Goal: Task Accomplishment & Management: Use online tool/utility

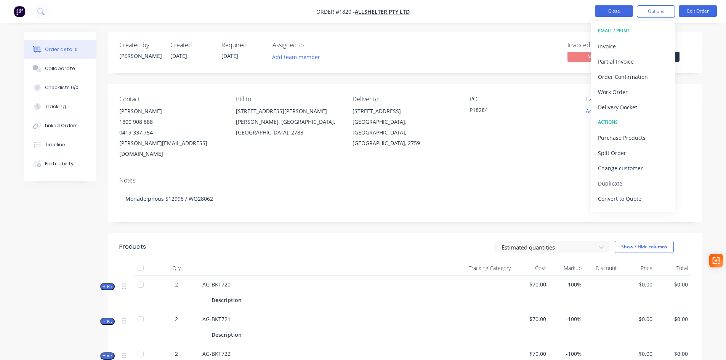
click at [610, 13] on button "Close" at bounding box center [614, 10] width 38 height 11
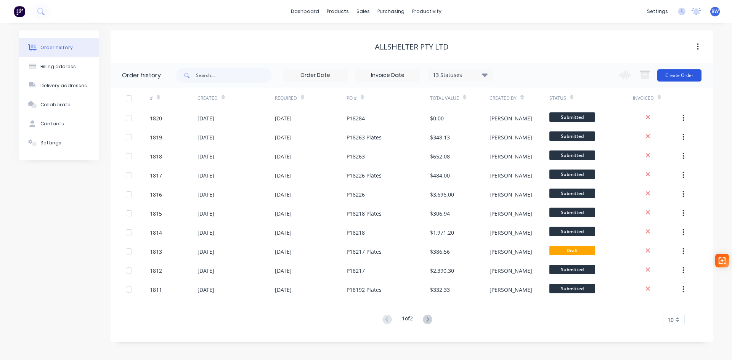
click at [682, 79] on button "Create Order" at bounding box center [679, 75] width 44 height 12
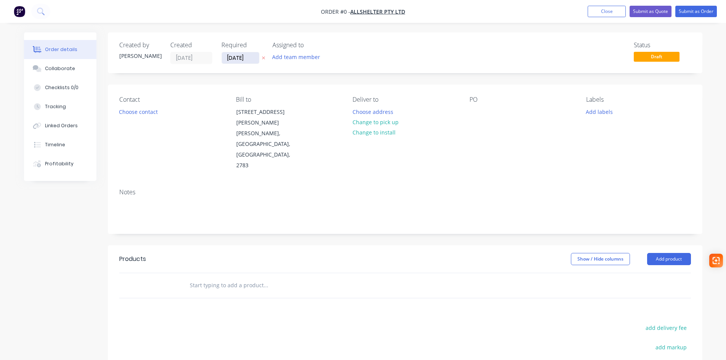
click at [240, 57] on input "27/09/25" at bounding box center [240, 57] width 37 height 11
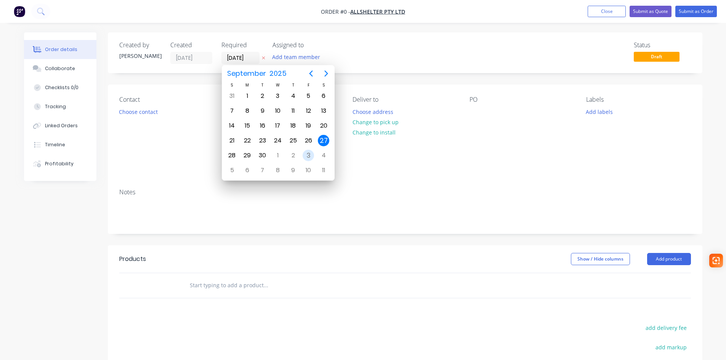
click at [306, 157] on div "3" at bounding box center [308, 155] width 11 height 11
type input "03/10/25"
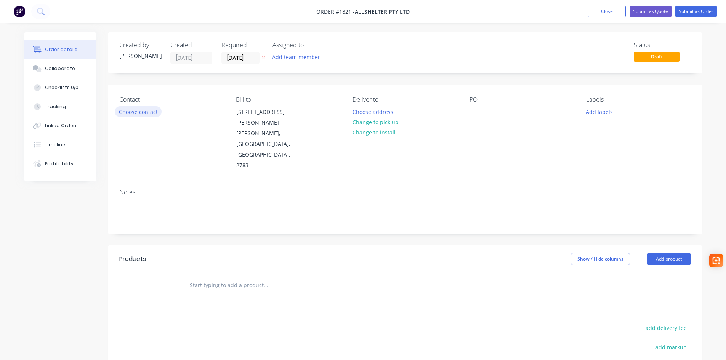
click at [138, 114] on button "Choose contact" at bounding box center [138, 111] width 47 height 10
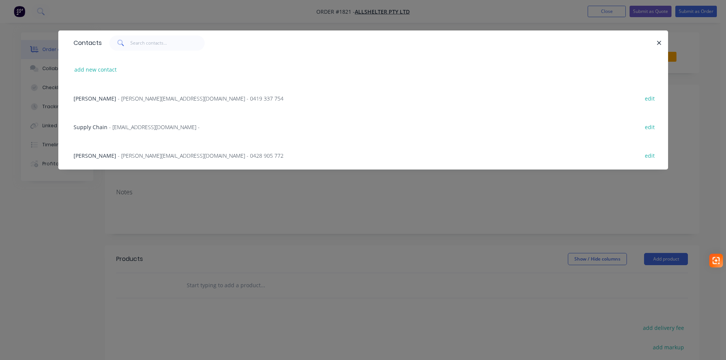
click at [143, 92] on div "Katherine Gaal - katherine.g@allshelter.com.au - 0419 337 754 edit" at bounding box center [363, 98] width 587 height 29
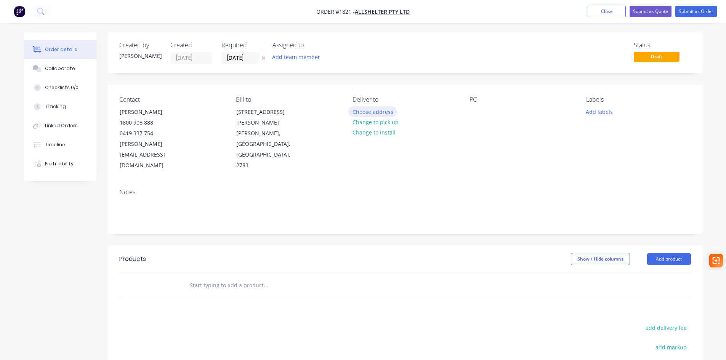
click at [369, 111] on button "Choose address" at bounding box center [372, 111] width 49 height 10
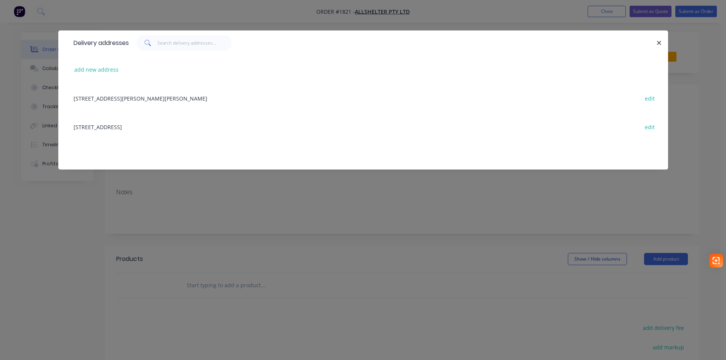
click at [170, 130] on div "52 Quarry Road, ERSKINE PARK, New South Wales, Australia, 2759 edit" at bounding box center [363, 126] width 587 height 29
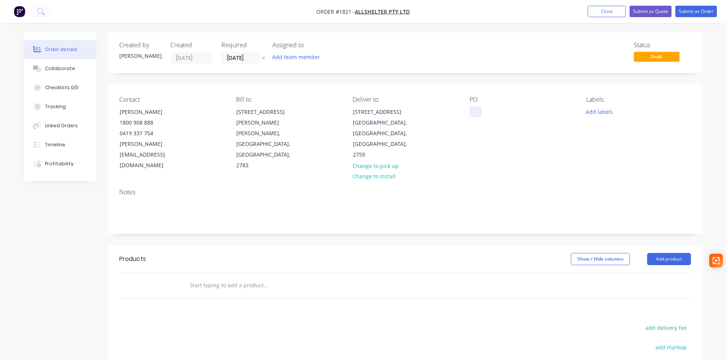
click at [476, 111] on div at bounding box center [476, 111] width 12 height 11
paste div
click at [213, 278] on input "text" at bounding box center [265, 285] width 152 height 15
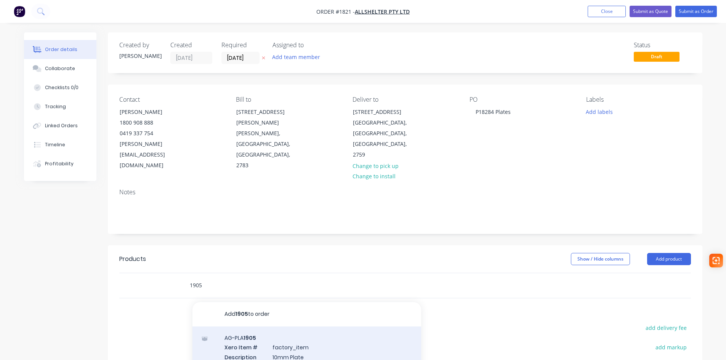
type input "1905"
click at [284, 333] on div "AG-PLA 1905 Xero Item # factory_item Description 10mm Plate Product variant" at bounding box center [306, 352] width 229 height 51
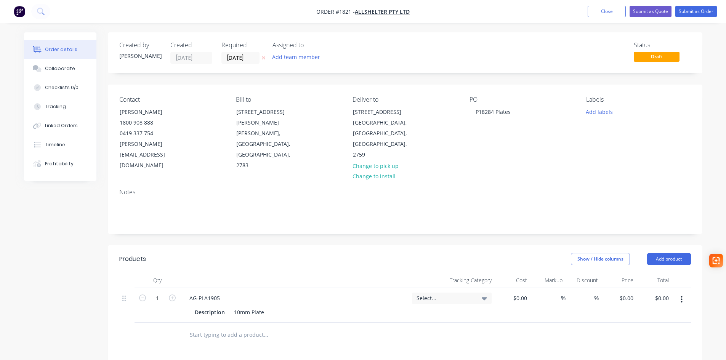
click at [225, 327] on input "text" at bounding box center [265, 334] width 152 height 15
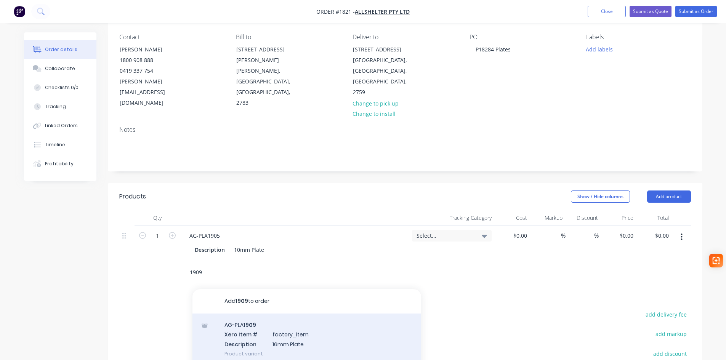
scroll to position [76, 0]
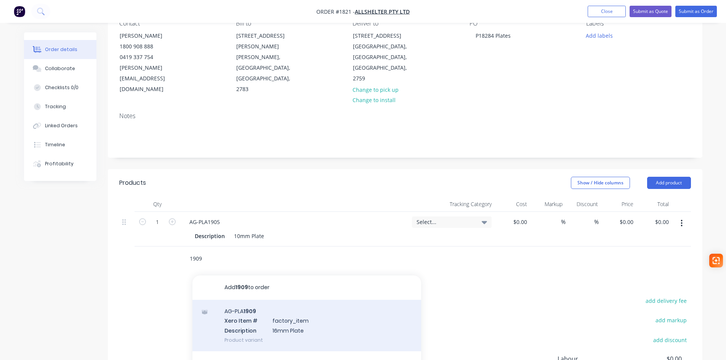
type input "1909"
click at [258, 300] on div "AG-PLA 1909 Xero Item # factory_item Description 16mm Plate Product variant" at bounding box center [306, 325] width 229 height 51
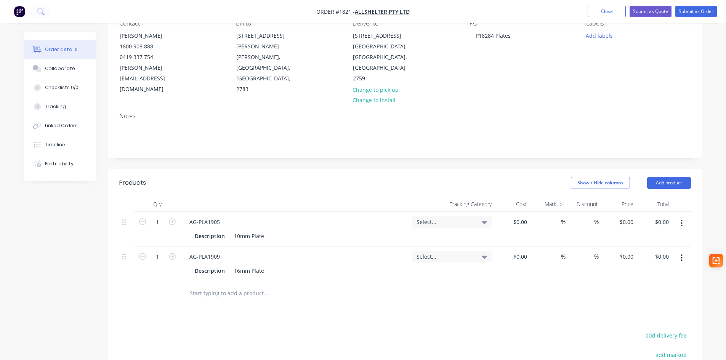
click at [241, 286] on input "text" at bounding box center [265, 293] width 152 height 15
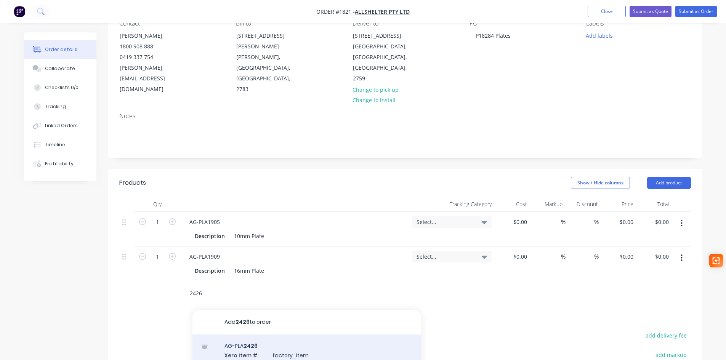
type input "2426"
click at [232, 335] on div "AG-PLA 2426 Xero Item # factory_item Description 10mm Plate Product variant" at bounding box center [306, 360] width 229 height 51
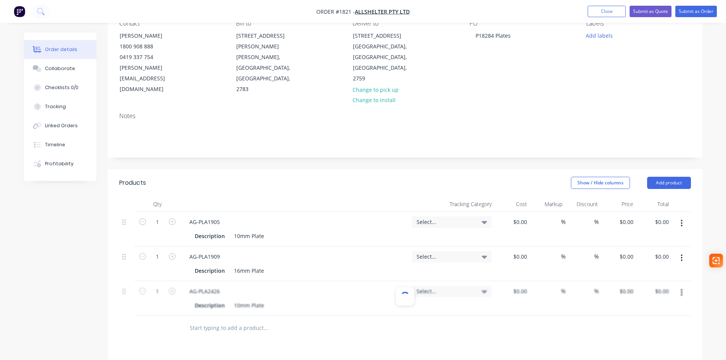
scroll to position [114, 0]
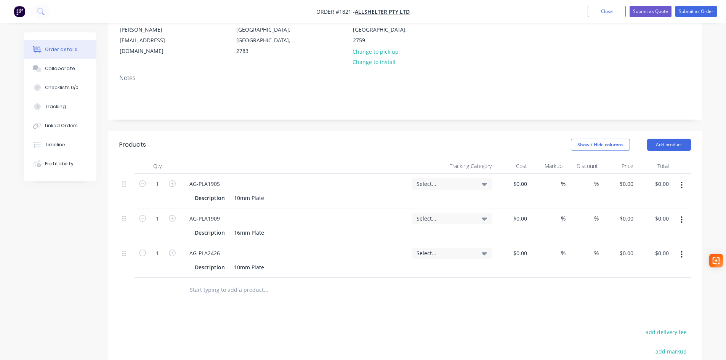
click at [238, 282] on input "text" at bounding box center [265, 289] width 152 height 15
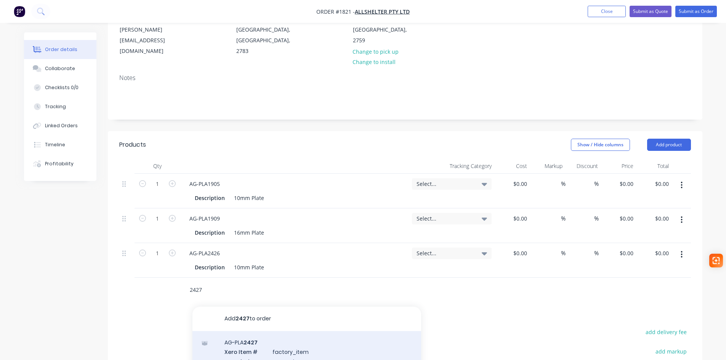
type input "2427"
click at [255, 331] on div "AG-PLA 2427 Xero Item # factory_item Description 10mm Plate Product variant" at bounding box center [306, 356] width 229 height 51
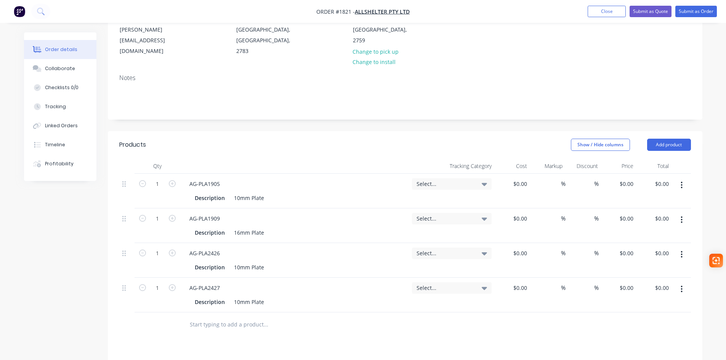
click at [440, 180] on span "Select..." at bounding box center [446, 184] width 58 height 8
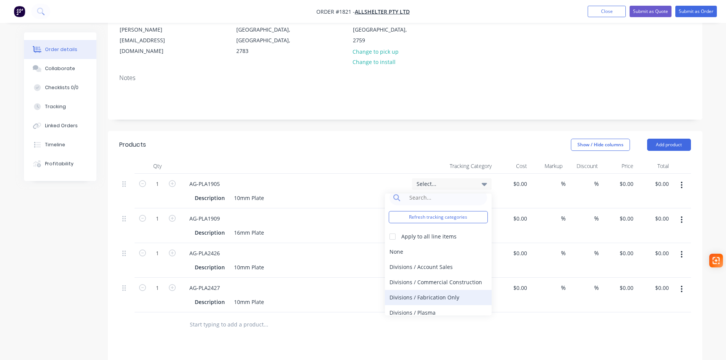
scroll to position [14, 0]
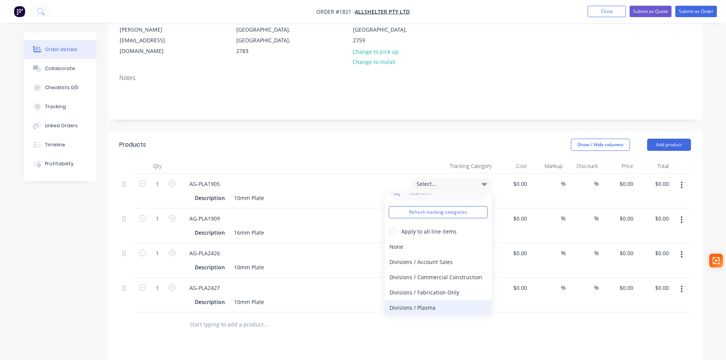
click at [420, 300] on div "Divisions / Plasma" at bounding box center [438, 307] width 107 height 15
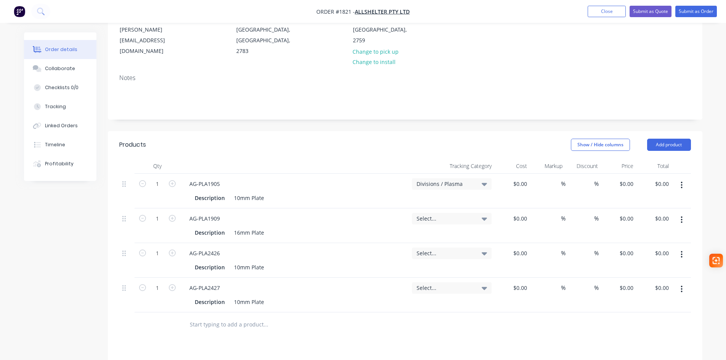
click at [448, 215] on span "Select..." at bounding box center [446, 219] width 58 height 8
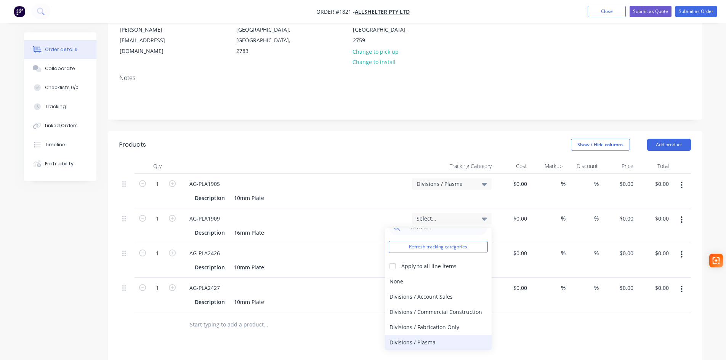
click at [425, 335] on div "Divisions / Plasma" at bounding box center [438, 342] width 107 height 15
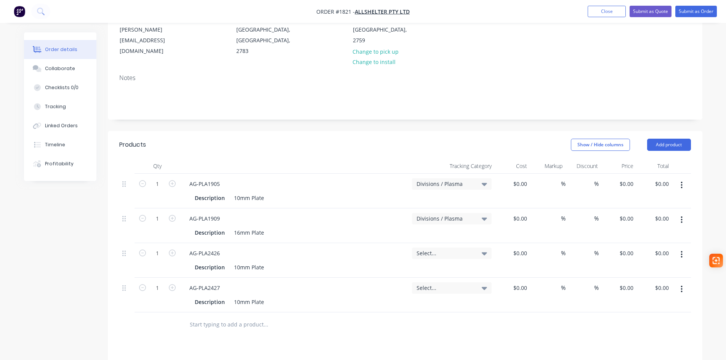
click at [457, 249] on span "Select..." at bounding box center [446, 253] width 58 height 8
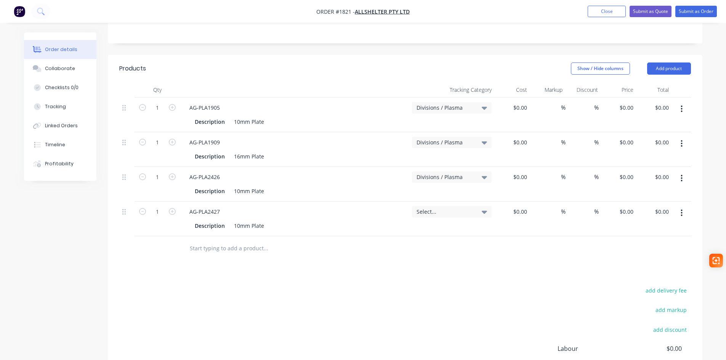
click at [448, 208] on span "Select..." at bounding box center [446, 212] width 58 height 8
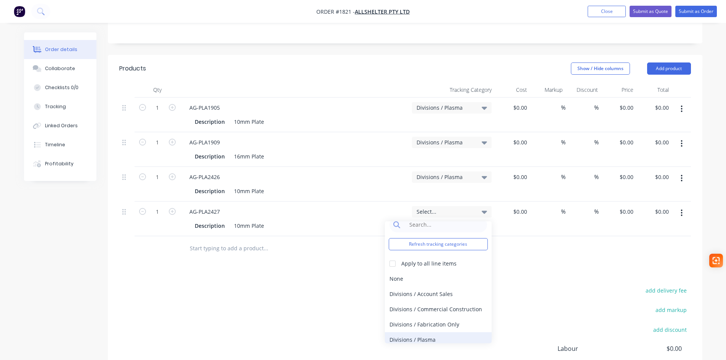
scroll to position [14, 0]
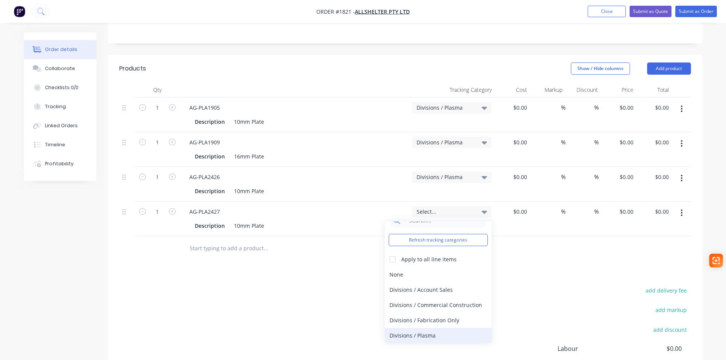
click at [439, 328] on div "Divisions / Plasma" at bounding box center [438, 335] width 107 height 15
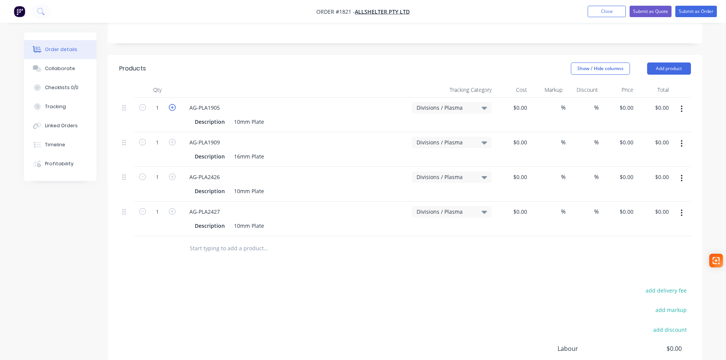
click at [172, 104] on icon "button" at bounding box center [172, 107] width 7 height 7
type input "4"
click at [170, 139] on icon "button" at bounding box center [172, 142] width 7 height 7
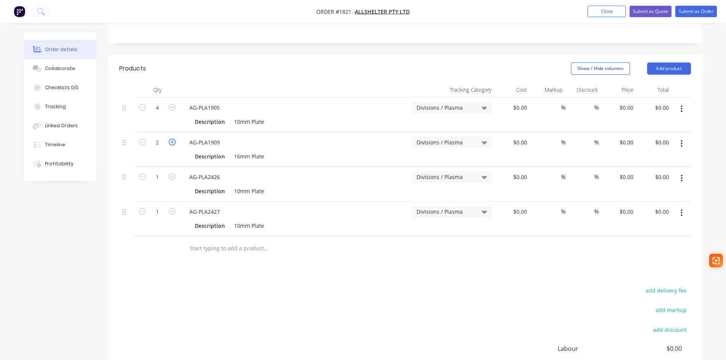
click at [170, 139] on icon "button" at bounding box center [172, 142] width 7 height 7
type input "4"
click at [170, 173] on icon "button" at bounding box center [172, 176] width 7 height 7
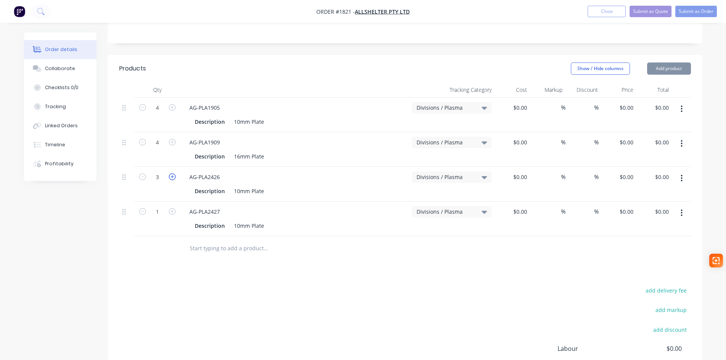
click at [170, 173] on icon "button" at bounding box center [172, 176] width 7 height 7
type input "4"
click at [173, 208] on icon "button" at bounding box center [172, 211] width 7 height 7
click at [141, 208] on icon "button" at bounding box center [142, 211] width 7 height 7
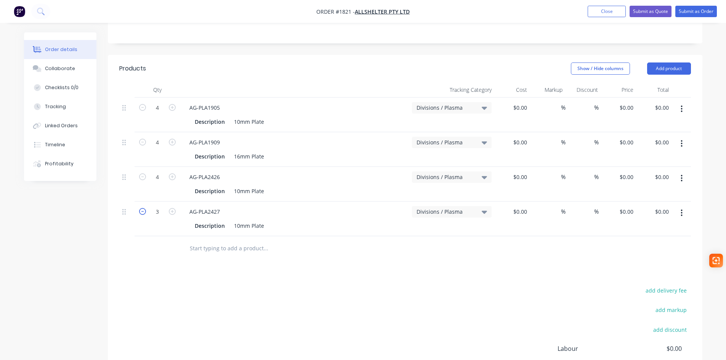
type input "2"
click at [621, 98] on div "0 0" at bounding box center [618, 115] width 35 height 35
type input "$9.64"
type input "$38.56"
click at [630, 137] on input "0" at bounding box center [628, 142] width 18 height 11
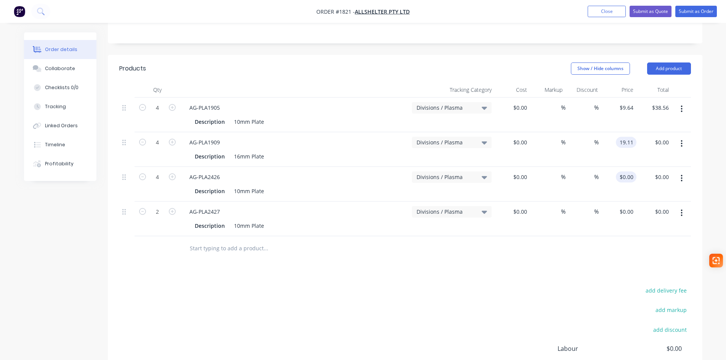
type input "$19.11"
type input "$76.44"
click at [624, 167] on div "0 $0.00" at bounding box center [618, 184] width 35 height 35
type input "$31.53"
type input "$126.12"
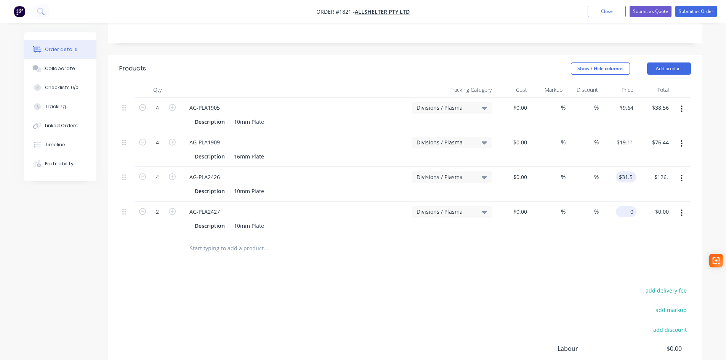
click at [624, 202] on div "0 $0.00" at bounding box center [618, 219] width 35 height 35
type input "$81.01"
type input "$162.02"
click at [473, 313] on div "add delivery fee add markup add discount Labour $0.00 Sub total $241.12 Margin …" at bounding box center [405, 358] width 572 height 147
click at [606, 9] on button "Close" at bounding box center [607, 11] width 38 height 11
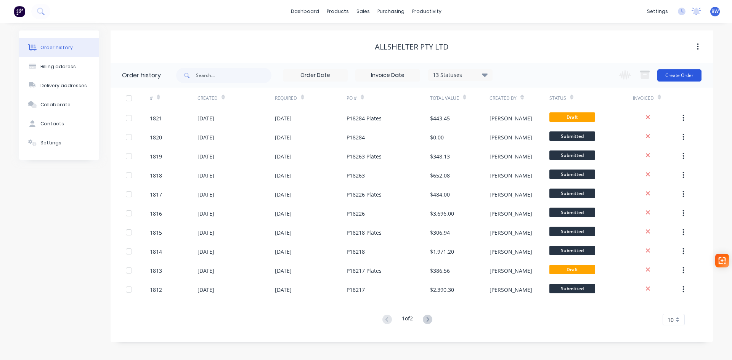
click at [685, 73] on button "Create Order" at bounding box center [679, 75] width 44 height 12
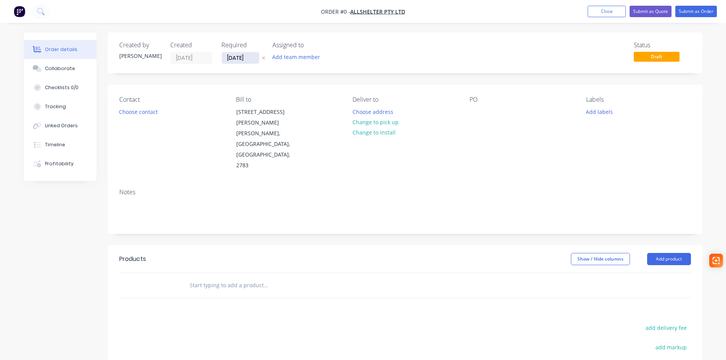
click at [257, 58] on input "27/09/25" at bounding box center [240, 57] width 37 height 11
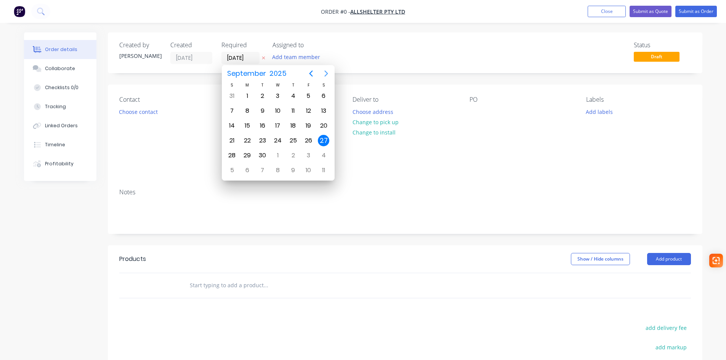
click at [326, 72] on icon "Next page" at bounding box center [325, 74] width 3 height 6
click at [308, 98] on div "3" at bounding box center [308, 95] width 11 height 11
type input "03/10/25"
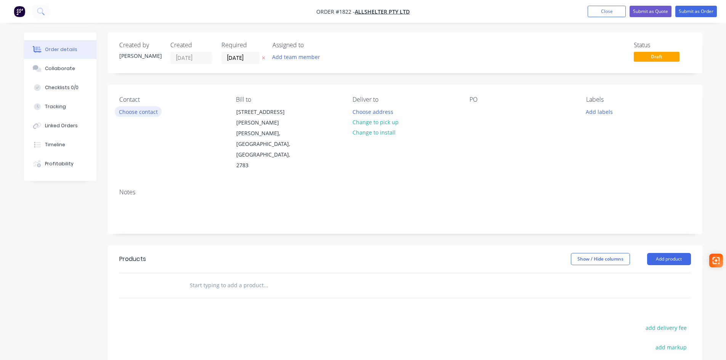
click at [136, 114] on button "Choose contact" at bounding box center [138, 111] width 47 height 10
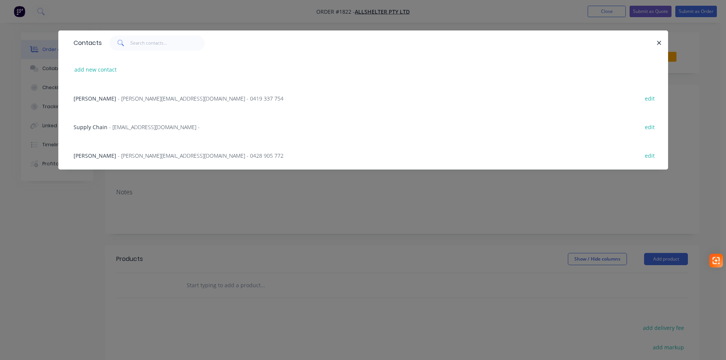
click at [131, 98] on span "- katherine.g@allshelter.com.au - 0419 337 754" at bounding box center [201, 98] width 166 height 7
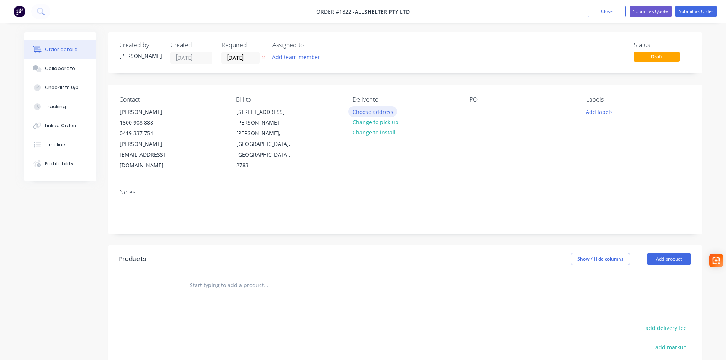
click at [394, 111] on button "Choose address" at bounding box center [372, 111] width 49 height 10
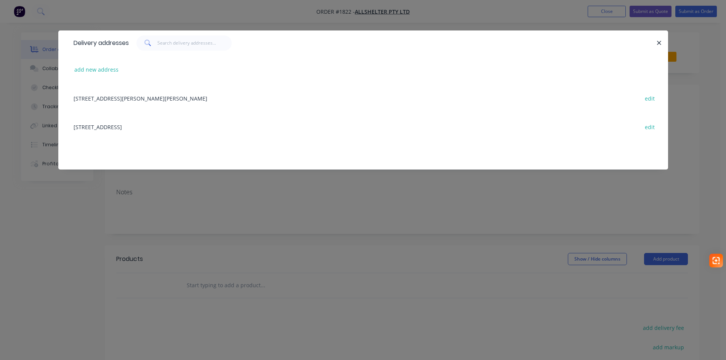
click at [116, 127] on div "52 Quarry Road, ERSKINE PARK, New South Wales, Australia, 2759 edit" at bounding box center [363, 126] width 587 height 29
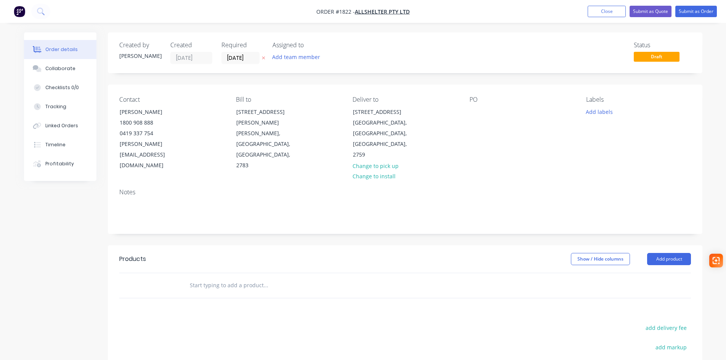
click at [470, 116] on div "PO" at bounding box center [522, 133] width 104 height 75
click at [474, 113] on div at bounding box center [476, 111] width 12 height 11
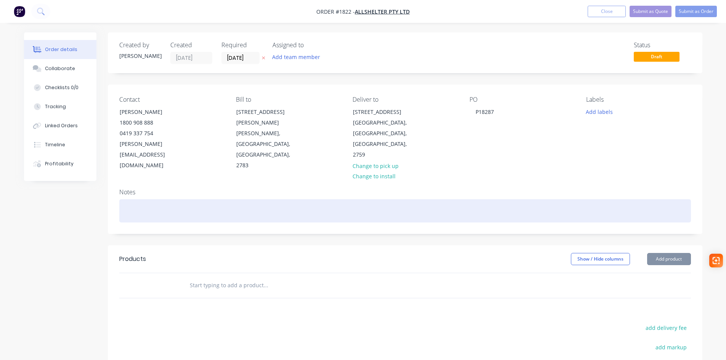
click at [149, 199] on div at bounding box center [405, 210] width 572 height 23
click at [173, 199] on div "Mondelphous" at bounding box center [405, 210] width 572 height 23
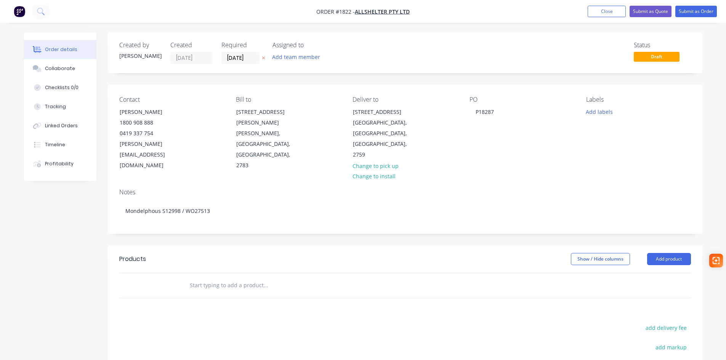
click at [195, 278] on input "text" at bounding box center [265, 285] width 152 height 15
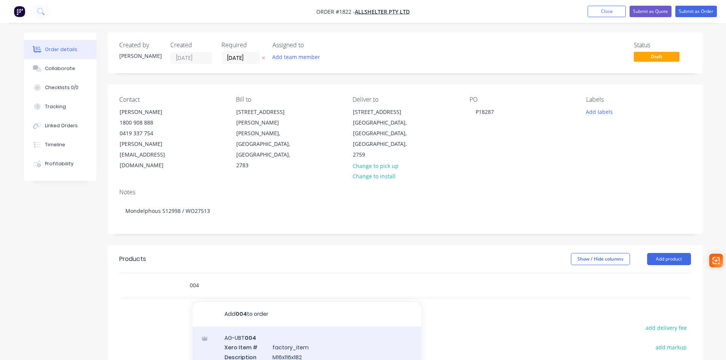
scroll to position [38, 0]
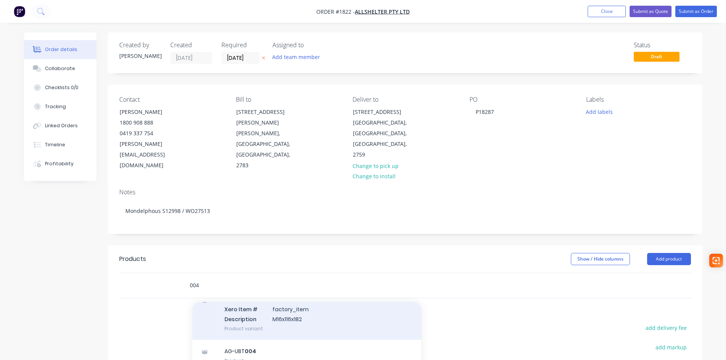
type input "004"
click at [333, 300] on div "AG-UBT 004 Xero Item # factory_item Description M16x116x182 Product variant" at bounding box center [306, 314] width 229 height 51
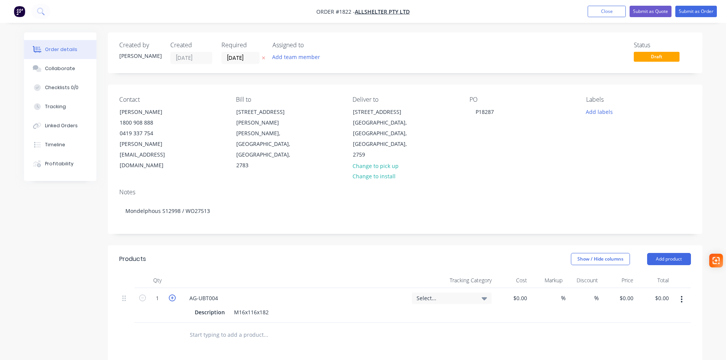
click at [174, 295] on icon "button" at bounding box center [172, 298] width 7 height 7
type input "2"
click at [467, 294] on span "Select..." at bounding box center [446, 298] width 58 height 8
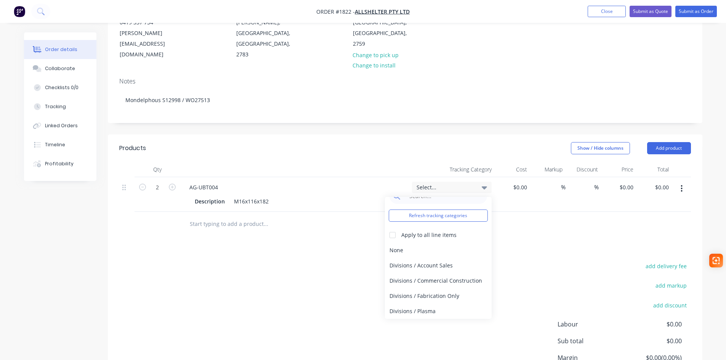
scroll to position [152, 0]
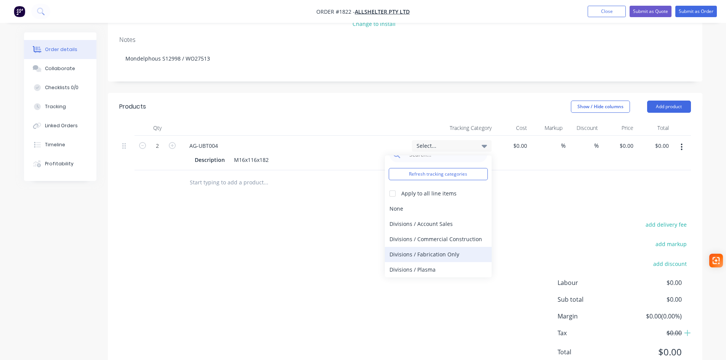
click at [445, 247] on div "Divisions / Fabrication Only" at bounding box center [438, 254] width 107 height 15
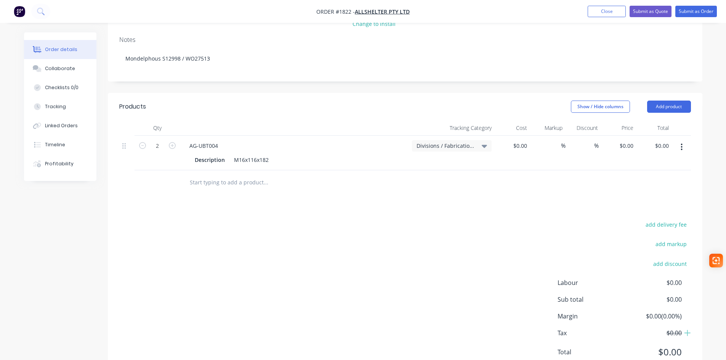
click at [683, 140] on button "button" at bounding box center [682, 147] width 18 height 14
click at [642, 207] on div "Delete" at bounding box center [654, 212] width 59 height 11
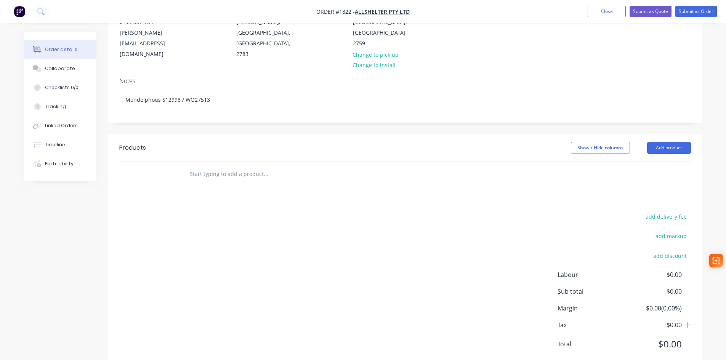
click at [233, 167] on input "text" at bounding box center [265, 174] width 152 height 15
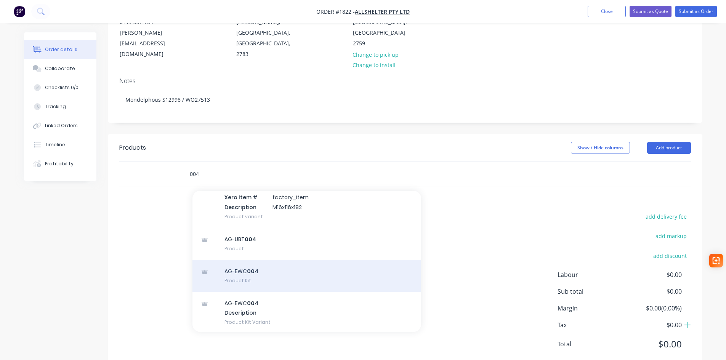
scroll to position [40, 0]
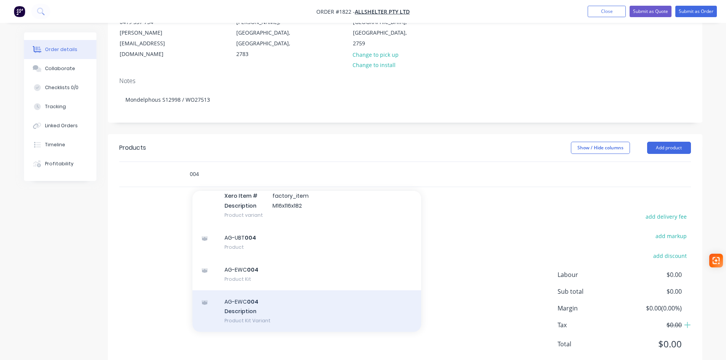
type input "004"
click at [265, 296] on div "AG-EWC 004 Description Product Kit Variant" at bounding box center [306, 311] width 229 height 42
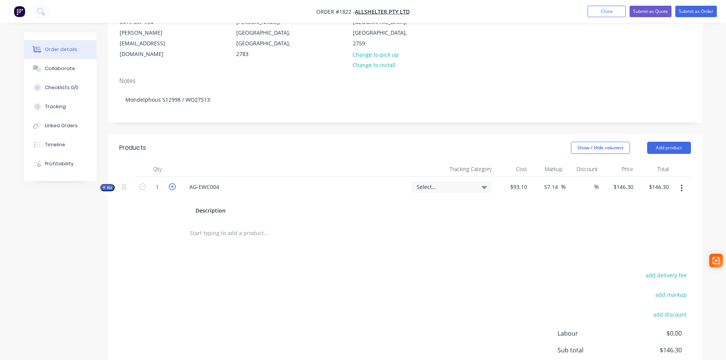
click at [172, 183] on icon "button" at bounding box center [172, 186] width 7 height 7
type input "2"
type input "$292.60"
click at [442, 181] on div "Select..." at bounding box center [452, 186] width 80 height 11
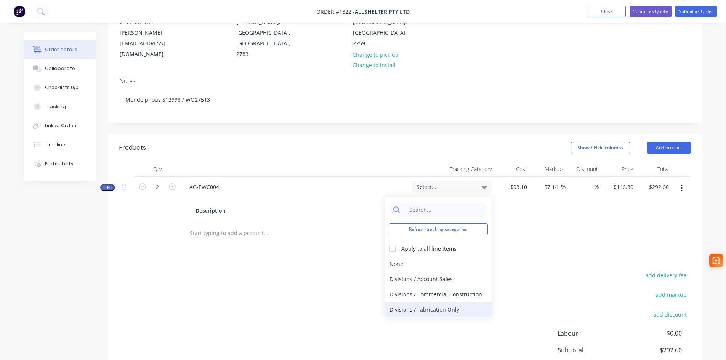
click at [433, 302] on div "Divisions / Fabrication Only" at bounding box center [438, 309] width 107 height 15
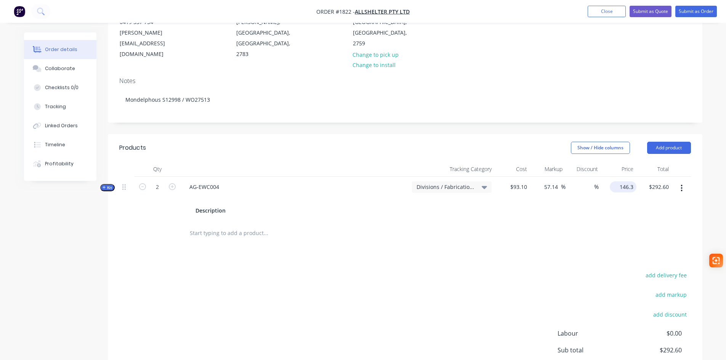
click at [621, 181] on input "146.3" at bounding box center [625, 186] width 24 height 11
type input "147.00"
type input "57.89"
type input "$147.00"
type input "$294.00"
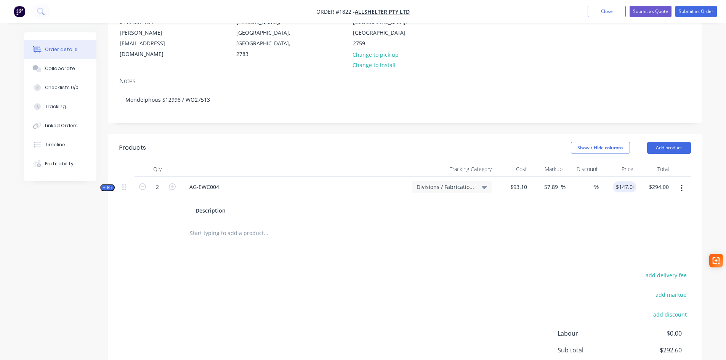
click at [235, 226] on input "text" at bounding box center [265, 233] width 152 height 15
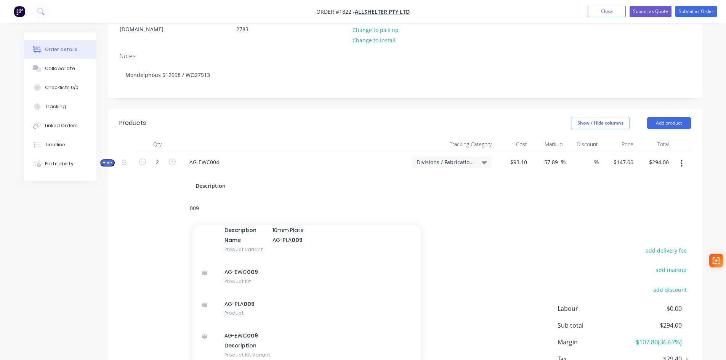
scroll to position [149, 0]
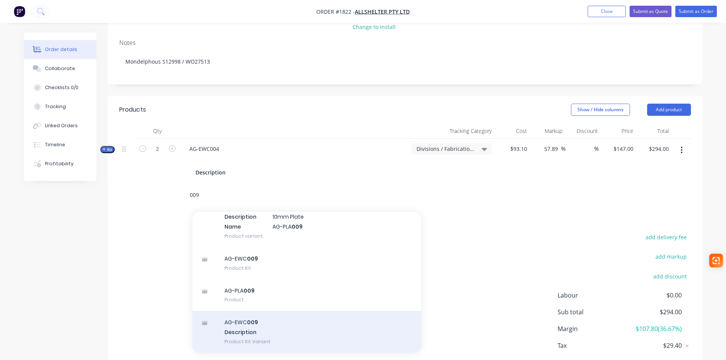
type input "009"
click at [284, 311] on div "AG-EWC 009 Description Product Kit Variant" at bounding box center [306, 332] width 229 height 42
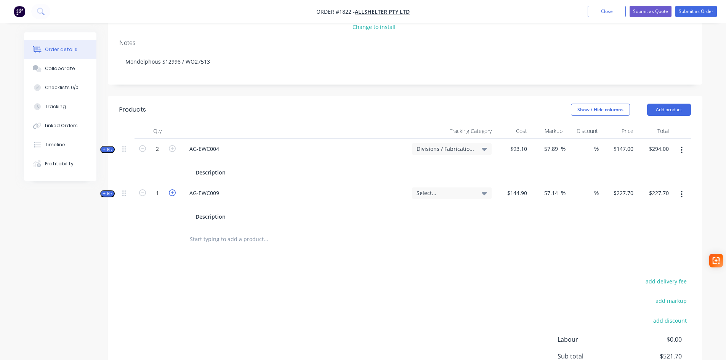
click at [173, 189] on icon "button" at bounding box center [172, 192] width 7 height 7
type input "2"
type input "$455.40"
click at [453, 189] on span "Select..." at bounding box center [446, 193] width 58 height 8
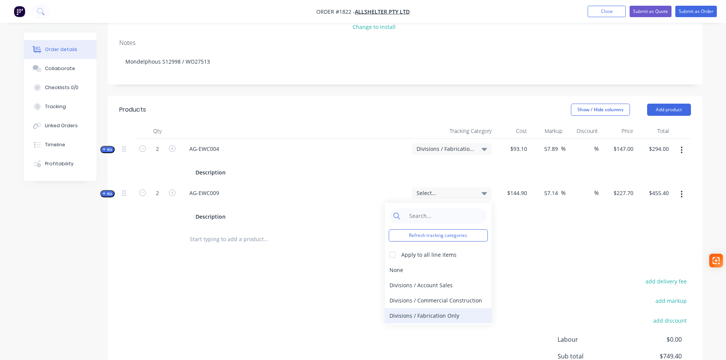
click at [452, 308] on div "Divisions / Fabrication Only" at bounding box center [438, 315] width 107 height 15
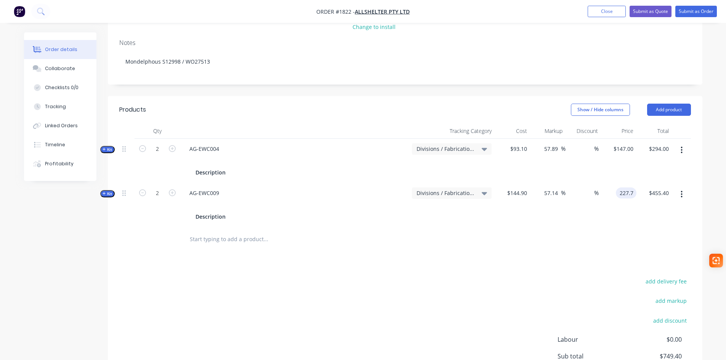
click at [621, 188] on input "227.7" at bounding box center [628, 193] width 18 height 11
type input "228"
type input "57.35"
type input "$228.00"
type input "$456.00"
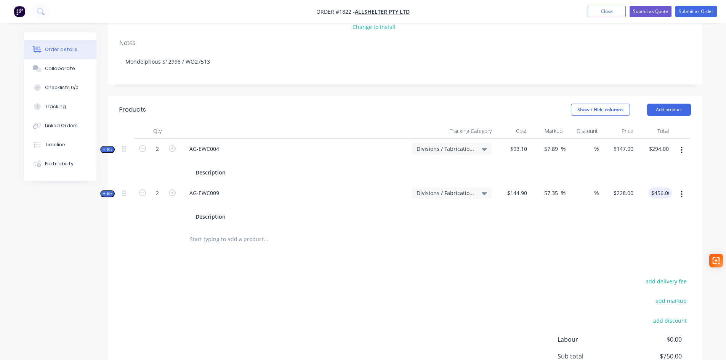
click at [205, 232] on input "text" at bounding box center [265, 239] width 152 height 15
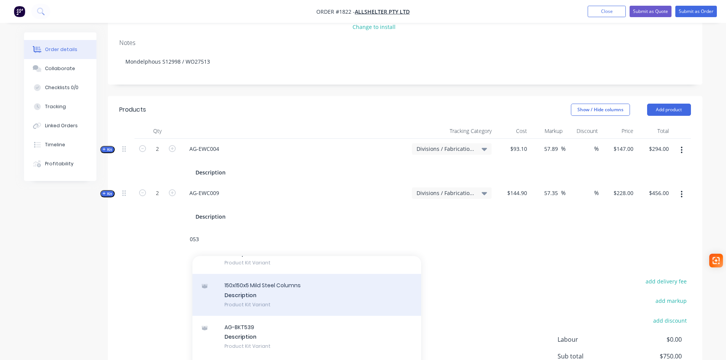
scroll to position [82, 0]
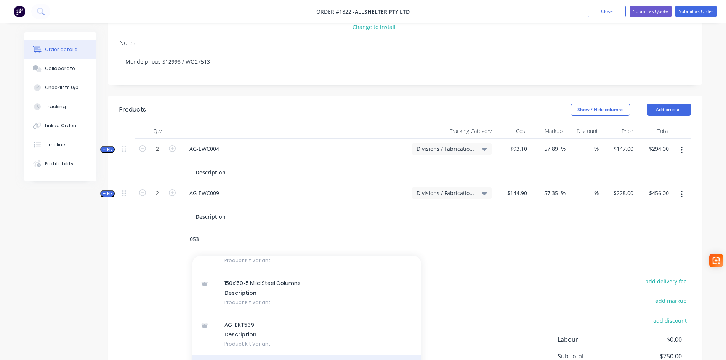
type input "053"
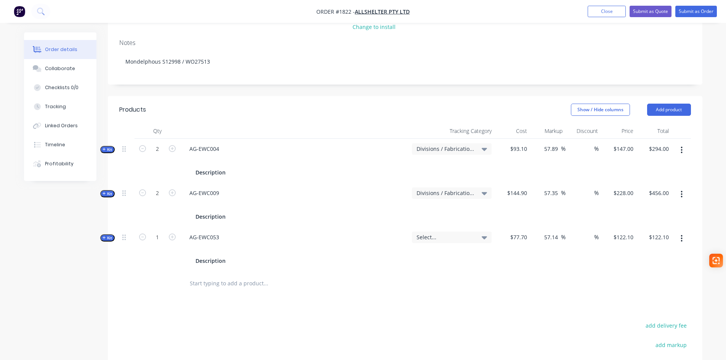
click at [464, 233] on span "Select..." at bounding box center [446, 237] width 58 height 8
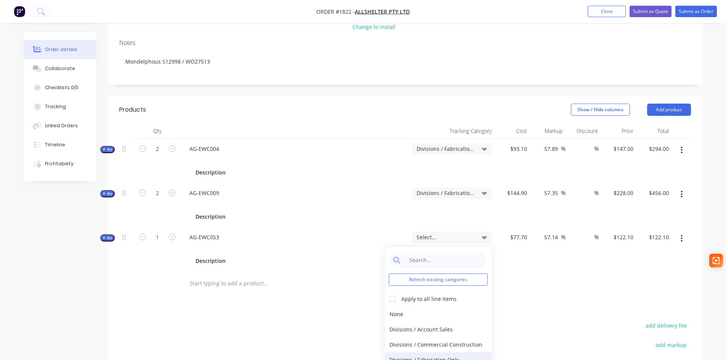
click at [436, 353] on div "Divisions / Fabrication Only" at bounding box center [438, 360] width 107 height 15
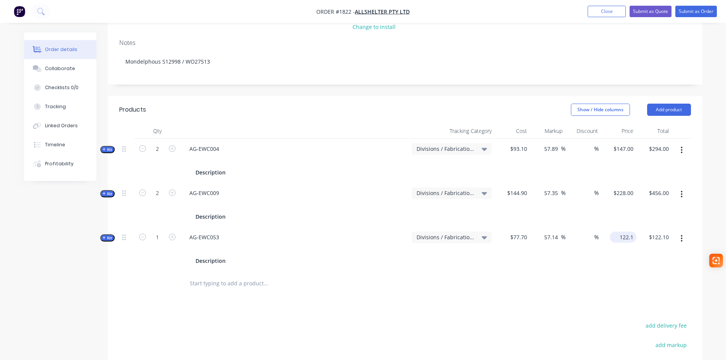
click at [614, 227] on div "122.1 $122.10" at bounding box center [618, 249] width 35 height 44
type input "123"
type input "58.3"
type input "$123.00"
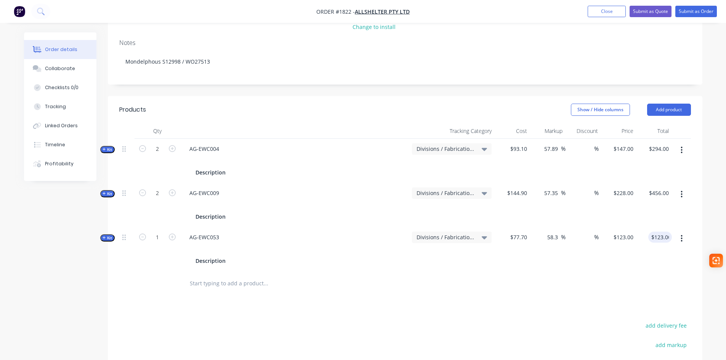
click at [245, 276] on input "text" at bounding box center [265, 283] width 152 height 15
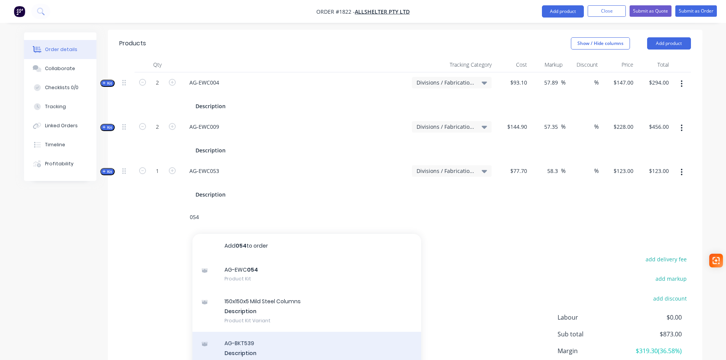
scroll to position [226, 0]
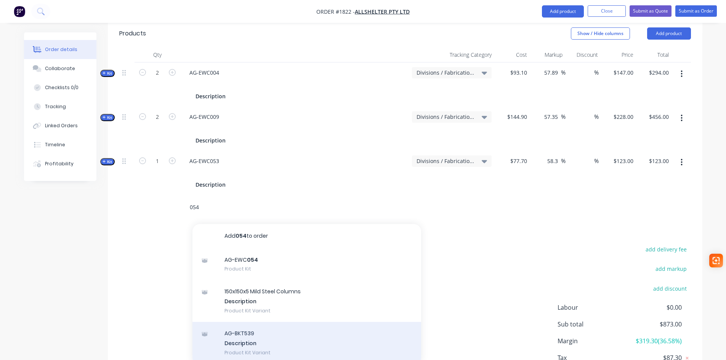
type input "054"
click at [248, 331] on div "AG-BKT539 Description Product Kit Variant" at bounding box center [306, 343] width 229 height 42
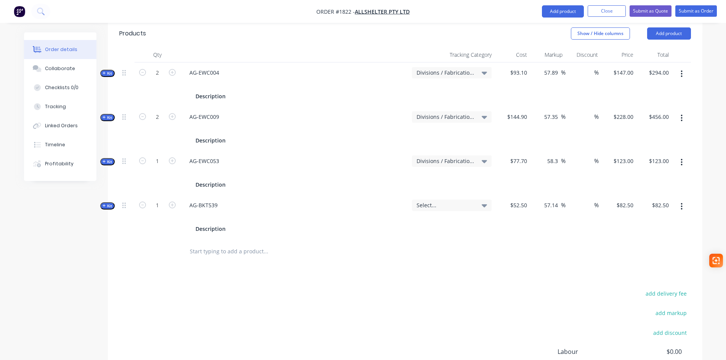
click at [462, 201] on span "Select..." at bounding box center [446, 205] width 58 height 8
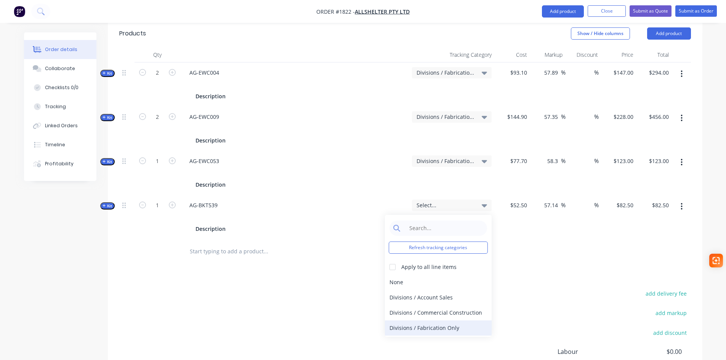
click at [450, 321] on div "Divisions / Fabrication Only" at bounding box center [438, 328] width 107 height 15
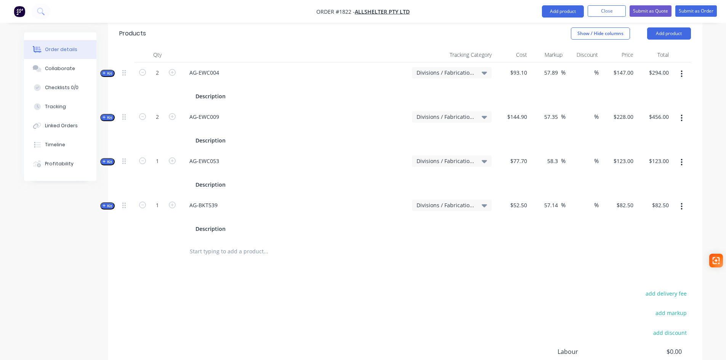
click at [684, 200] on button "button" at bounding box center [682, 207] width 18 height 14
click at [641, 282] on div "Delete" at bounding box center [654, 287] width 59 height 11
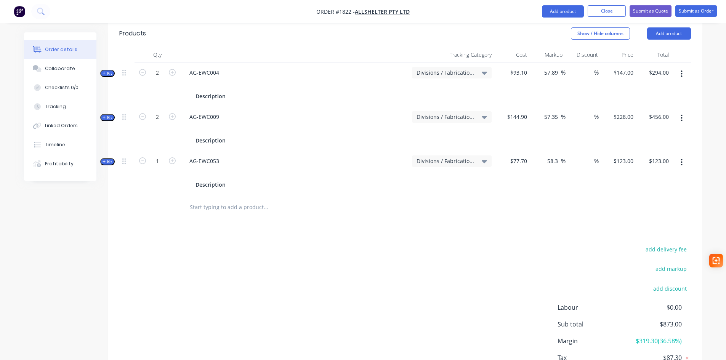
click at [196, 200] on input "text" at bounding box center [265, 207] width 152 height 15
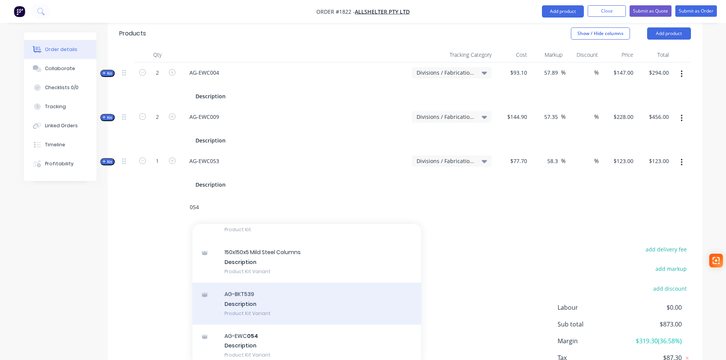
scroll to position [40, 0]
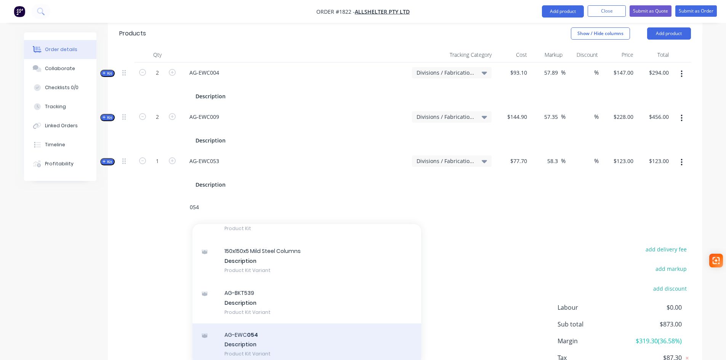
type input "054"
click at [252, 324] on div "AG-EWC 054 Description Product Kit Variant" at bounding box center [306, 345] width 229 height 42
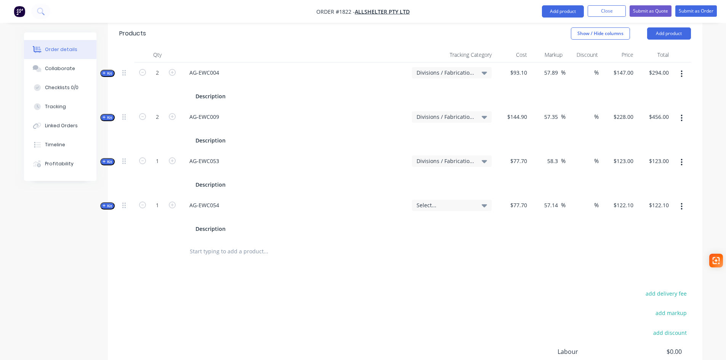
click at [448, 200] on div "Select..." at bounding box center [452, 205] width 80 height 11
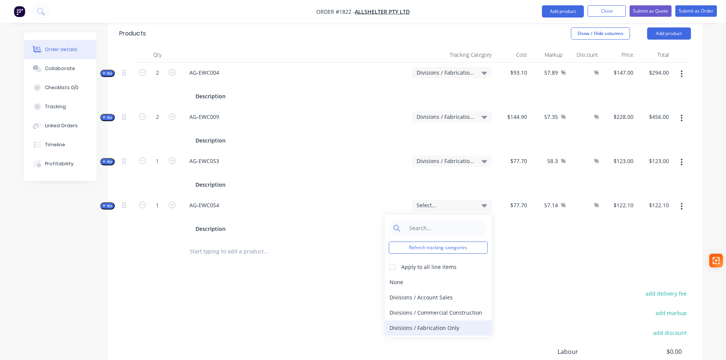
click at [440, 321] on div "Divisions / Fabrication Only" at bounding box center [438, 328] width 107 height 15
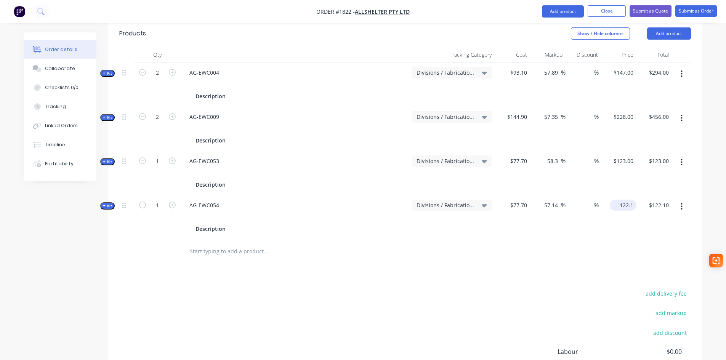
click at [621, 200] on input "122.1" at bounding box center [625, 205] width 24 height 11
type input "123"
type input "58.3"
type input "$123.00"
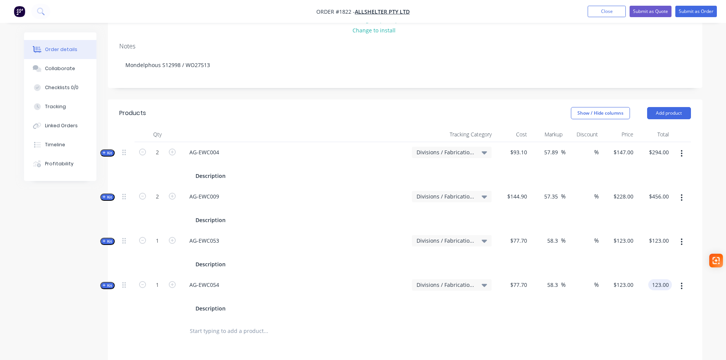
scroll to position [0, 0]
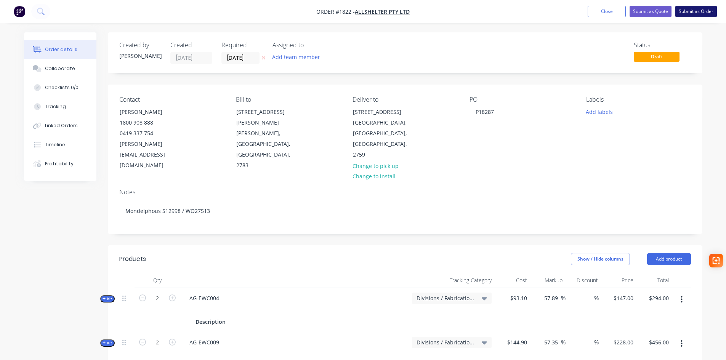
type input "$123.00"
click at [703, 13] on button "Submit as Order" at bounding box center [696, 11] width 42 height 11
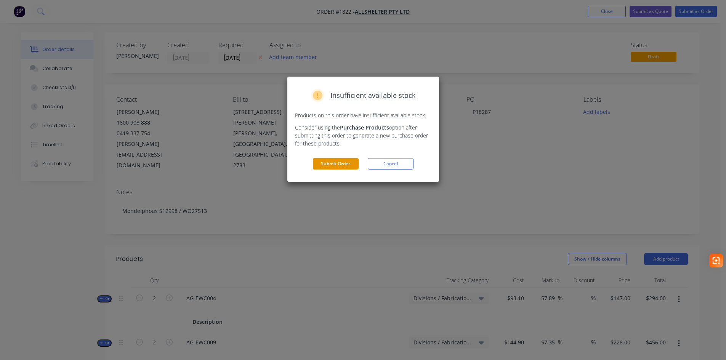
click at [333, 165] on button "Submit Order" at bounding box center [336, 163] width 46 height 11
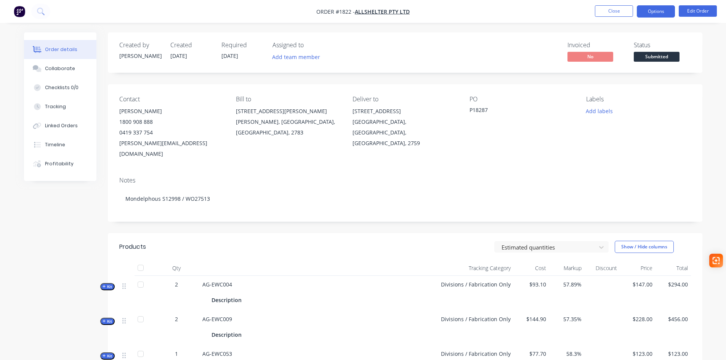
click at [655, 11] on button "Options" at bounding box center [656, 11] width 38 height 12
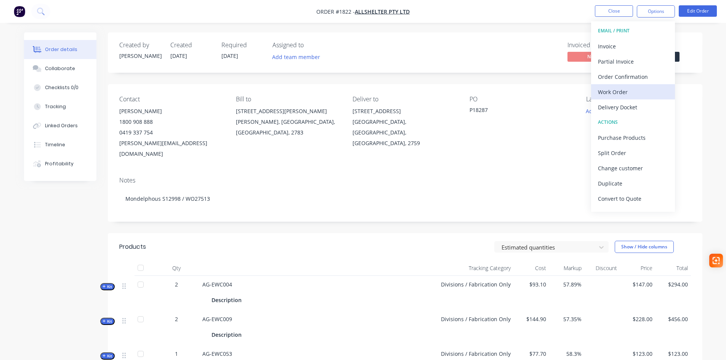
click at [625, 89] on div "Work Order" at bounding box center [633, 92] width 70 height 11
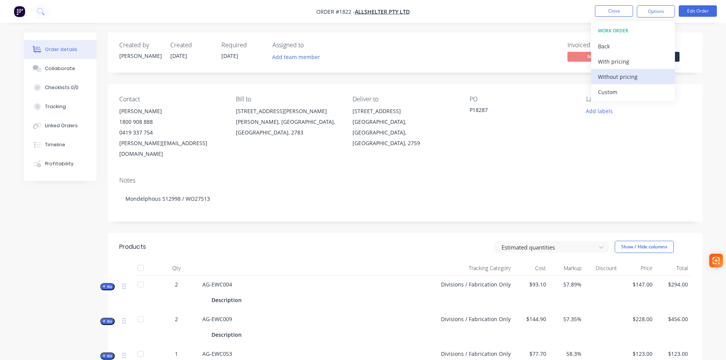
click at [628, 75] on div "Without pricing" at bounding box center [633, 76] width 70 height 11
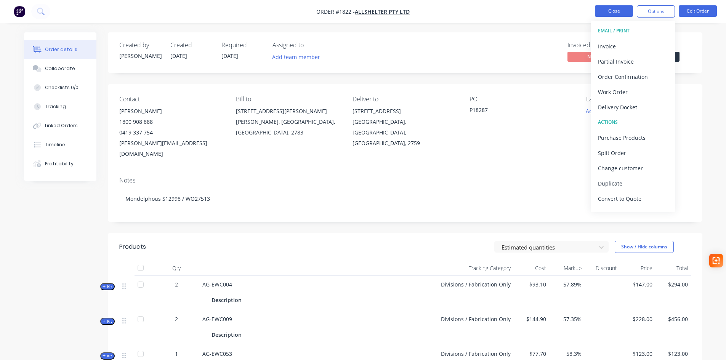
click at [612, 13] on button "Close" at bounding box center [614, 10] width 38 height 11
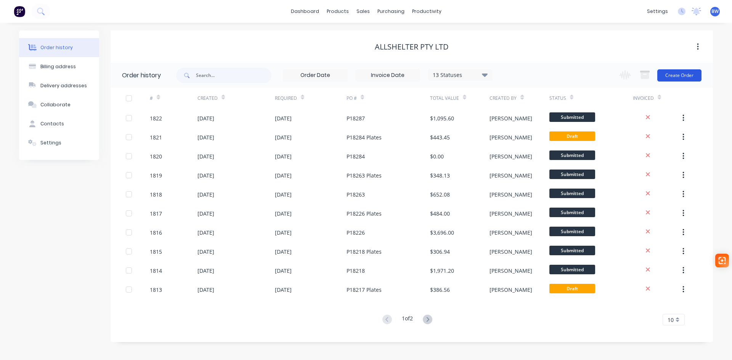
click at [678, 80] on button "Create Order" at bounding box center [679, 75] width 44 height 12
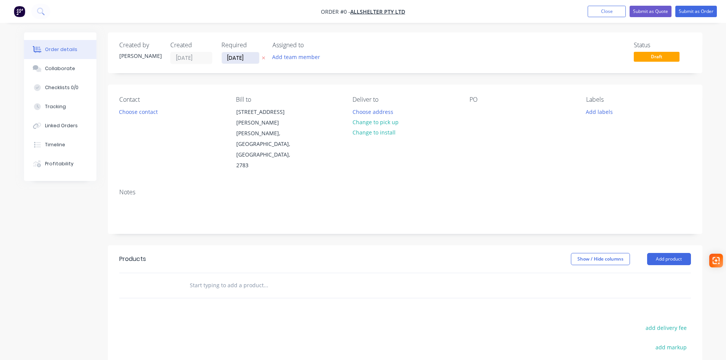
click at [251, 55] on input "[DATE]" at bounding box center [240, 57] width 37 height 11
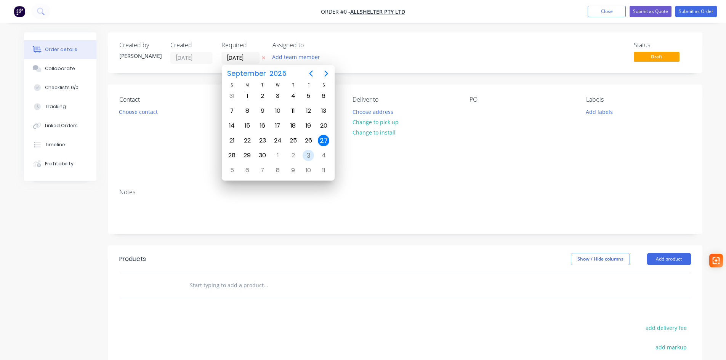
click at [306, 158] on div "3" at bounding box center [308, 155] width 11 height 11
type input "[DATE]"
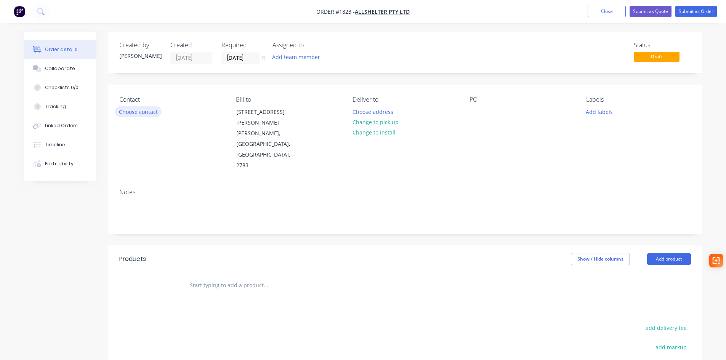
click at [141, 112] on button "Choose contact" at bounding box center [138, 111] width 47 height 10
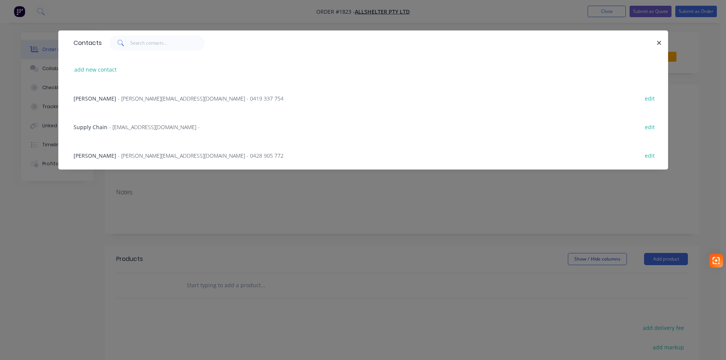
click at [149, 99] on span "- katherine.g@allshelter.com.au - 0419 337 754" at bounding box center [201, 98] width 166 height 7
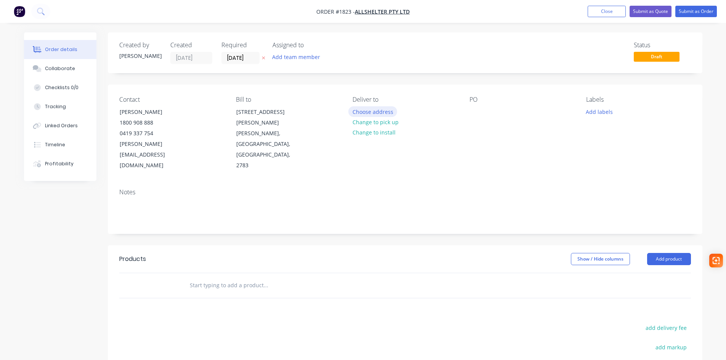
click at [381, 111] on button "Choose address" at bounding box center [372, 111] width 49 height 10
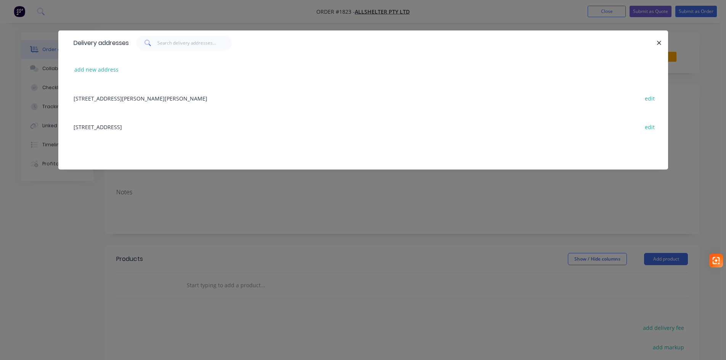
click at [163, 127] on div "52 Quarry Road, ERSKINE PARK, New South Wales, Australia, 2759 edit" at bounding box center [363, 126] width 587 height 29
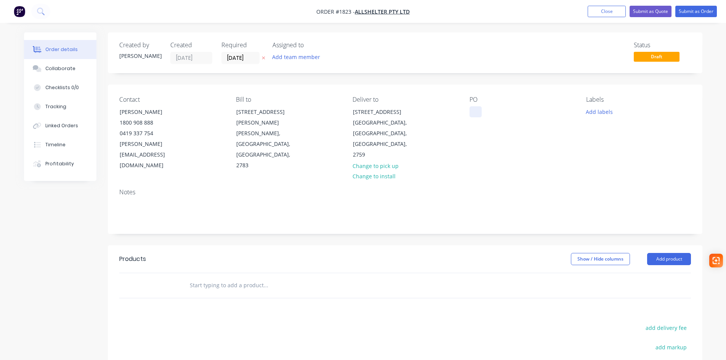
click at [473, 111] on div at bounding box center [476, 111] width 12 height 11
click at [479, 108] on div at bounding box center [476, 111] width 12 height 11
paste div
click at [205, 278] on input "text" at bounding box center [265, 285] width 152 height 15
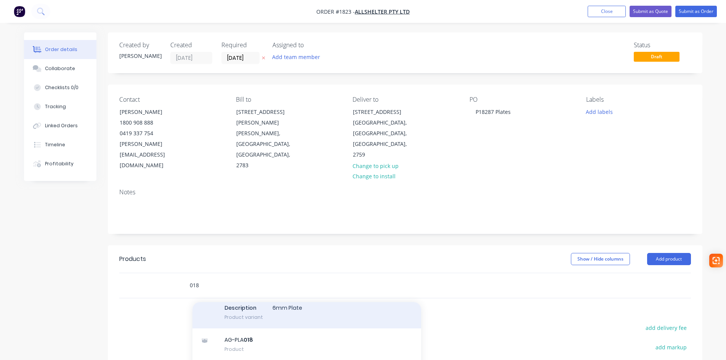
scroll to position [50, 0]
type input "018"
click at [270, 297] on div "AG-PLA 018 Xero Item # factory_item Description 6mm Plate Product variant" at bounding box center [306, 301] width 229 height 51
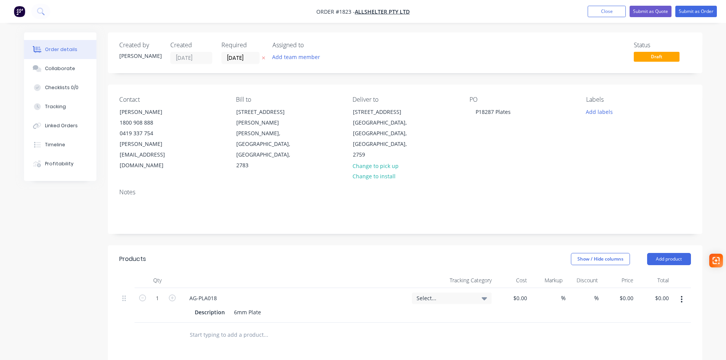
click at [212, 327] on input "text" at bounding box center [265, 334] width 152 height 15
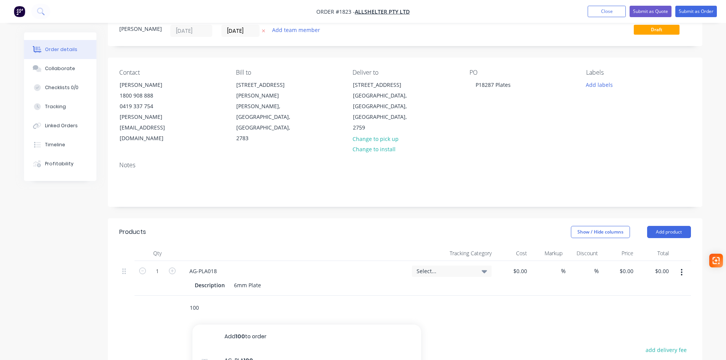
scroll to position [114, 0]
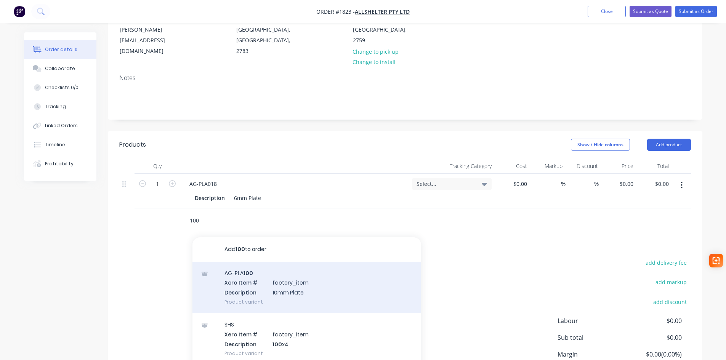
type input "100"
click at [276, 266] on div "AG-PLA 100 Xero Item # factory_item Description 10mm Plate Product variant" at bounding box center [306, 287] width 229 height 51
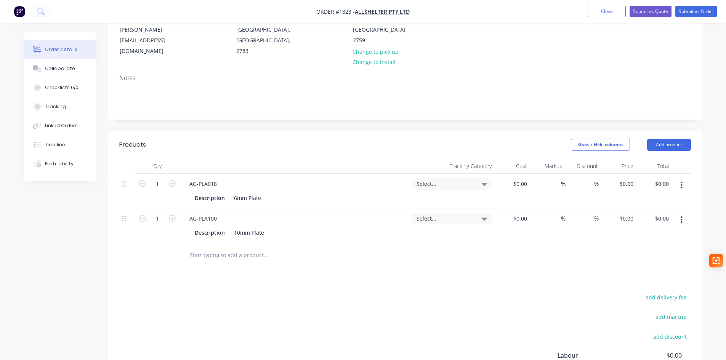
click at [221, 248] on input "text" at bounding box center [265, 255] width 152 height 15
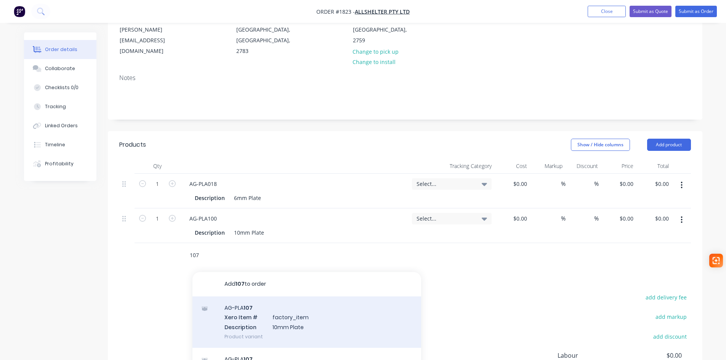
type input "107"
click at [252, 301] on div "AG-PLA 107 Xero Item # factory_item Description 10mm Plate Product variant" at bounding box center [306, 322] width 229 height 51
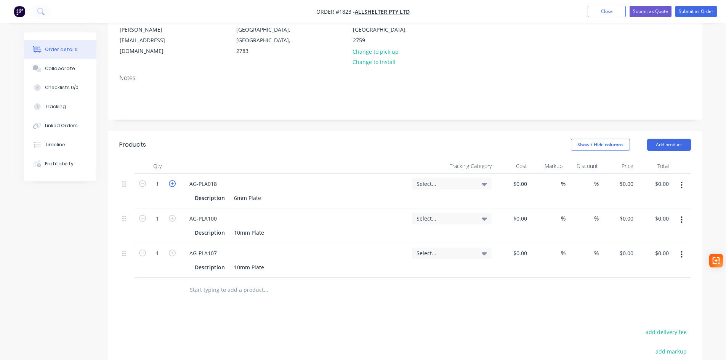
click at [173, 180] on icon "button" at bounding box center [172, 183] width 7 height 7
type input "4"
click at [172, 215] on icon "button" at bounding box center [172, 218] width 7 height 7
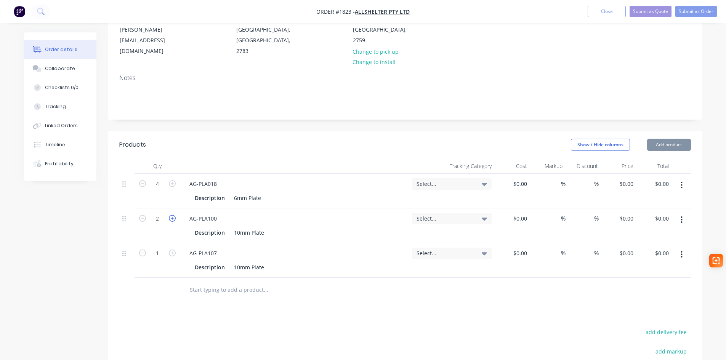
click at [172, 215] on icon "button" at bounding box center [172, 218] width 7 height 7
click at [140, 215] on icon "button" at bounding box center [142, 218] width 7 height 7
type input "2"
click at [174, 250] on icon "button" at bounding box center [172, 253] width 7 height 7
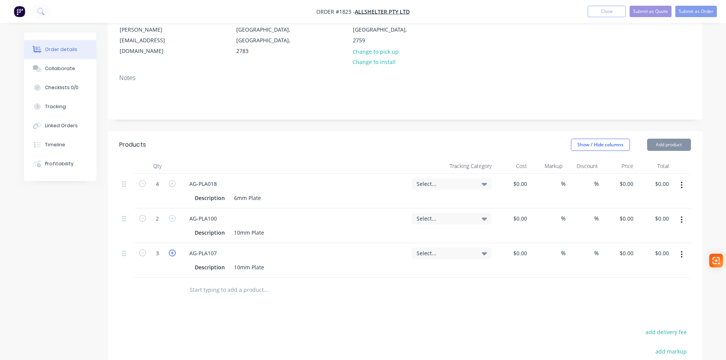
click at [174, 250] on icon "button" at bounding box center [172, 253] width 7 height 7
type input "4"
click at [473, 180] on span "Select..." at bounding box center [446, 184] width 58 height 8
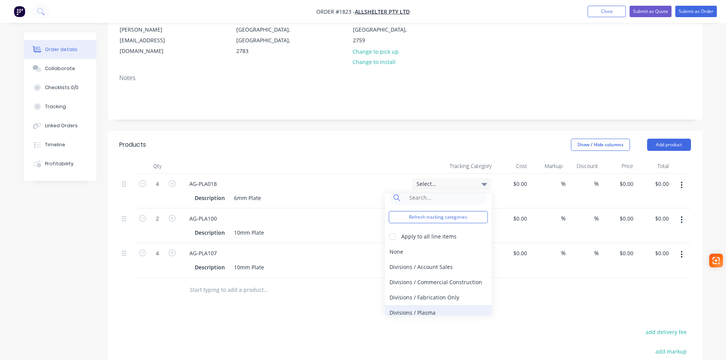
scroll to position [14, 0]
click at [427, 300] on div "Divisions / Plasma" at bounding box center [438, 307] width 107 height 15
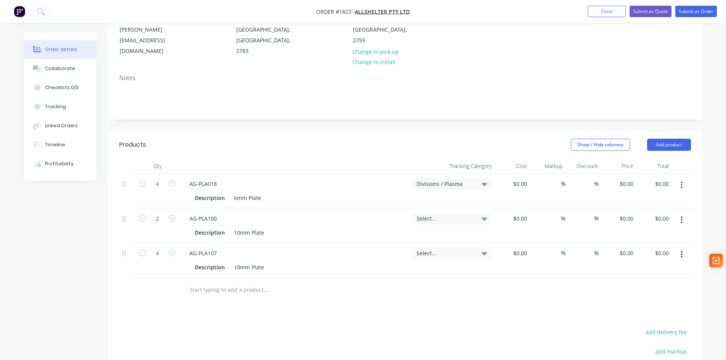
click at [454, 213] on div "Select..." at bounding box center [452, 218] width 80 height 11
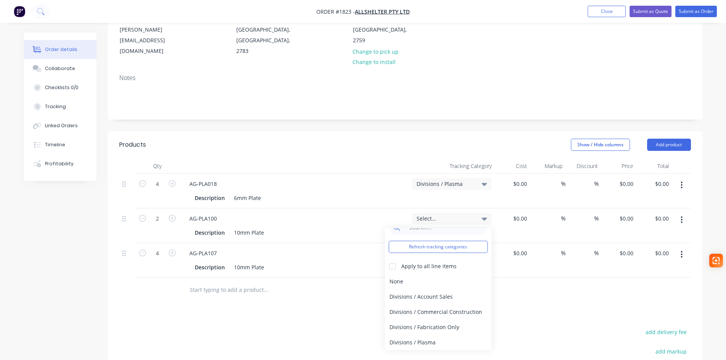
click at [422, 335] on div "Divisions / Plasma" at bounding box center [438, 342] width 107 height 15
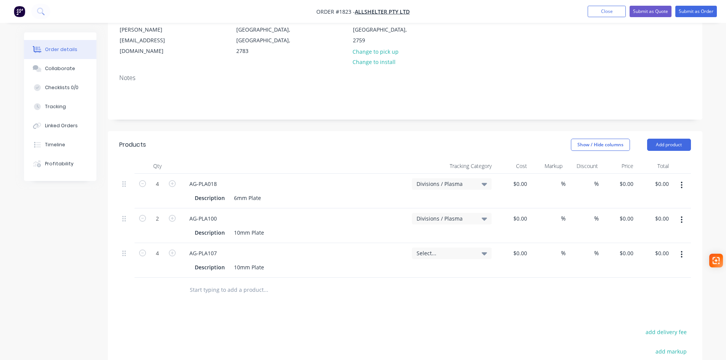
click at [456, 249] on span "Select..." at bounding box center [446, 253] width 58 height 8
click at [627, 178] on div "0 $0.00" at bounding box center [626, 183] width 21 height 11
type input "$14.56"
type input "$58.24"
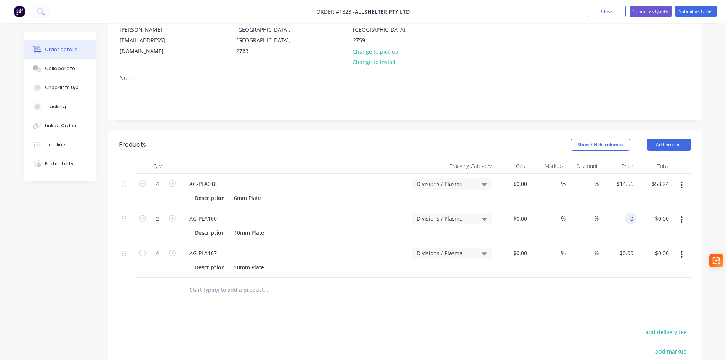
click at [626, 208] on div "0 0" at bounding box center [618, 225] width 35 height 35
type input "$22.67"
type input "$45.34"
click at [631, 248] on input "0" at bounding box center [628, 253] width 18 height 11
type input "$9.69"
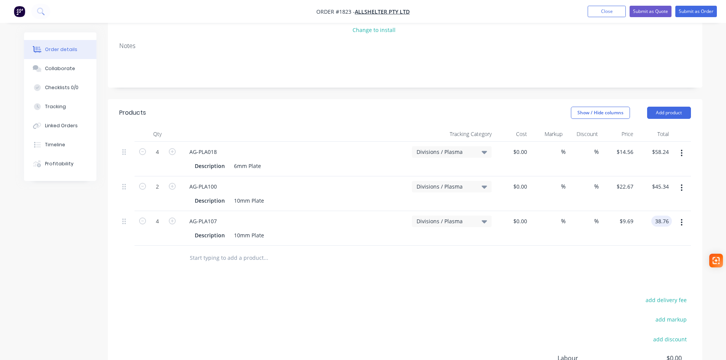
scroll to position [230, 0]
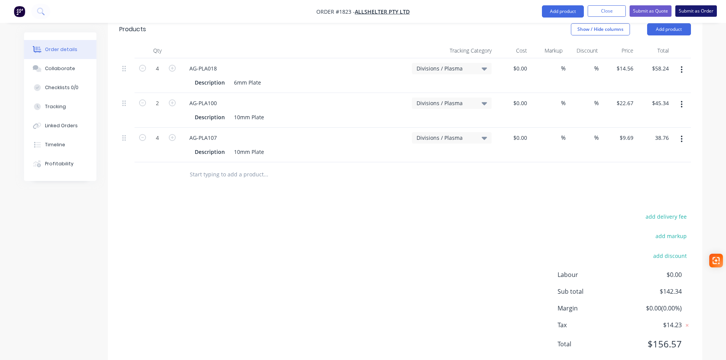
type input "$38.76"
click at [713, 11] on button "Submit as Order" at bounding box center [696, 10] width 42 height 11
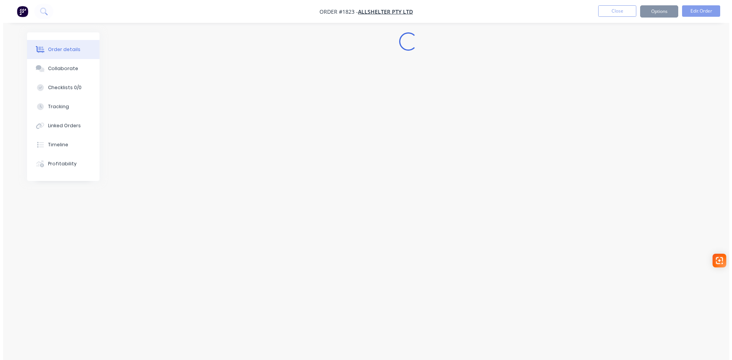
scroll to position [0, 0]
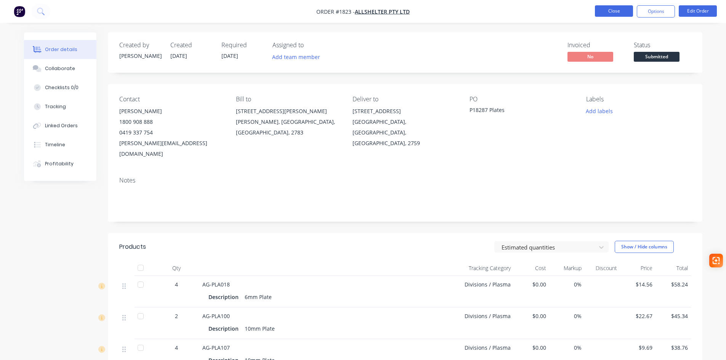
click at [600, 8] on button "Close" at bounding box center [614, 10] width 38 height 11
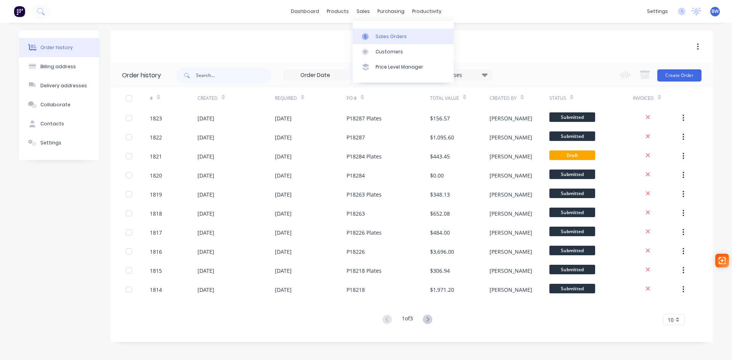
click at [377, 37] on div "Sales Orders" at bounding box center [390, 36] width 31 height 7
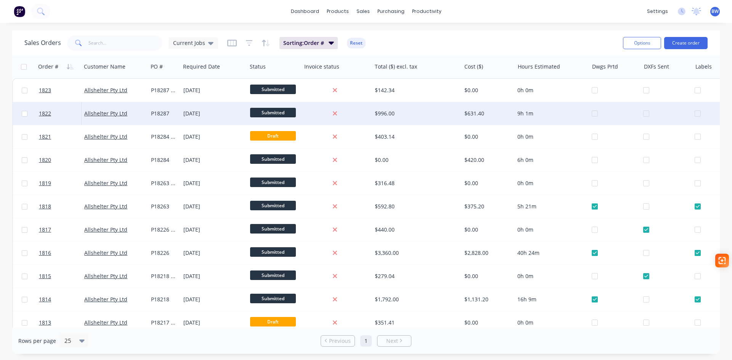
click at [595, 115] on div at bounding box center [617, 113] width 51 height 23
click at [699, 114] on div at bounding box center [714, 113] width 40 height 23
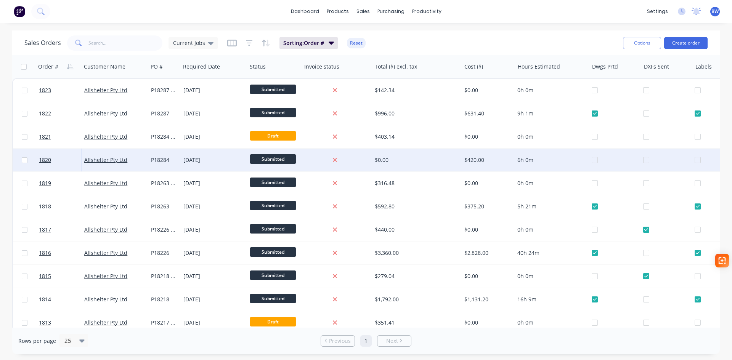
click at [596, 160] on div at bounding box center [617, 160] width 51 height 23
click at [698, 159] on div at bounding box center [714, 160] width 40 height 23
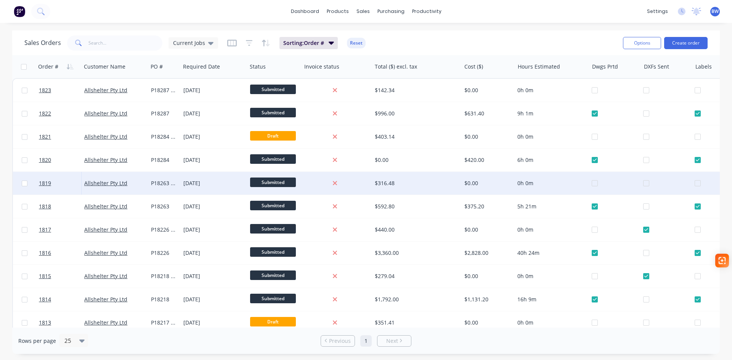
click at [643, 184] on div at bounding box center [668, 183] width 51 height 23
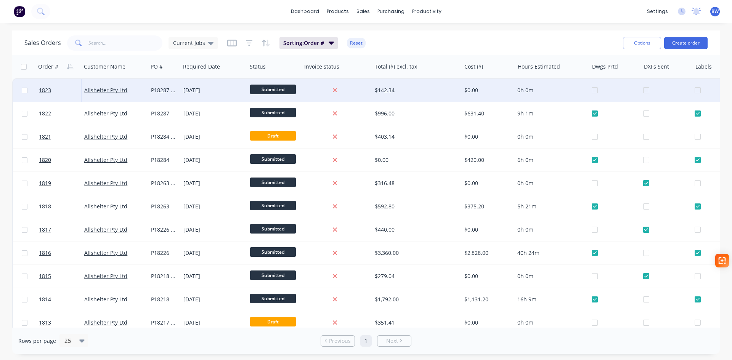
click at [647, 90] on div at bounding box center [668, 90] width 51 height 23
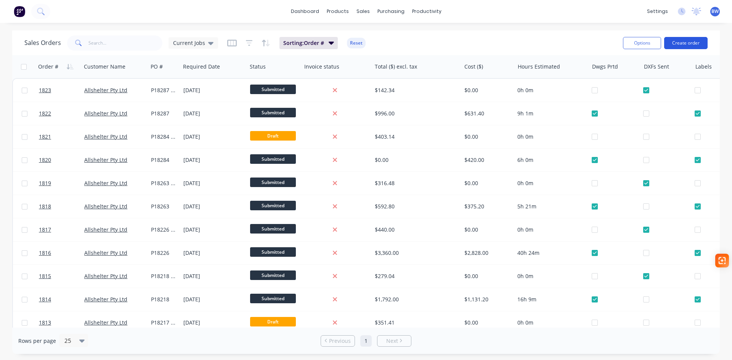
click at [686, 45] on button "Create order" at bounding box center [685, 43] width 43 height 12
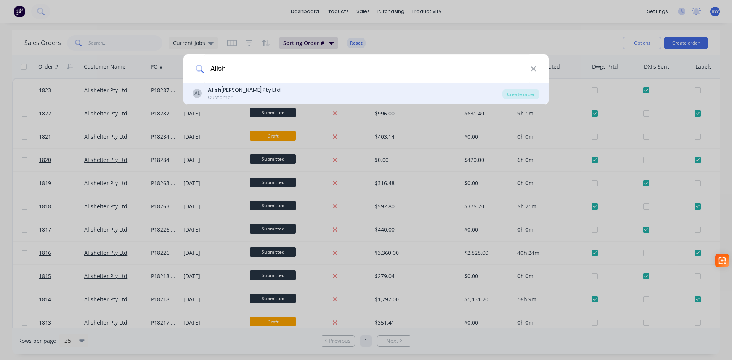
type input "Allsh"
click at [288, 93] on div "AL Allsh elter Pty Ltd Customer" at bounding box center [347, 93] width 310 height 15
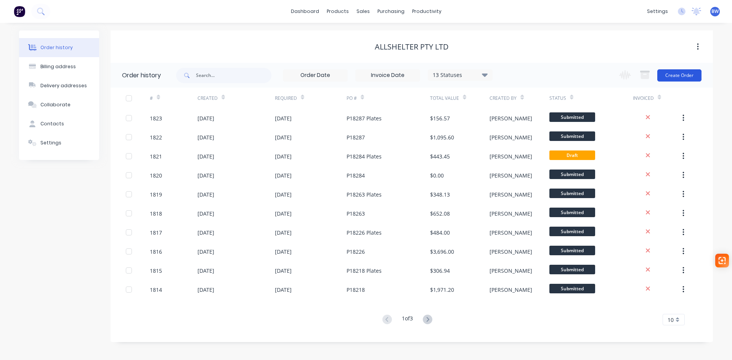
click at [677, 77] on button "Create Order" at bounding box center [679, 75] width 44 height 12
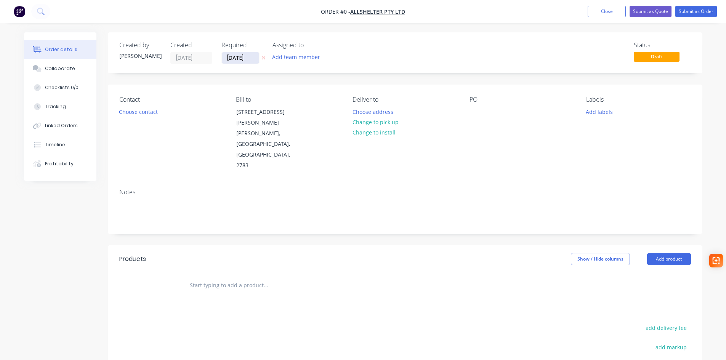
click at [245, 60] on input "27/09/25" at bounding box center [240, 57] width 37 height 11
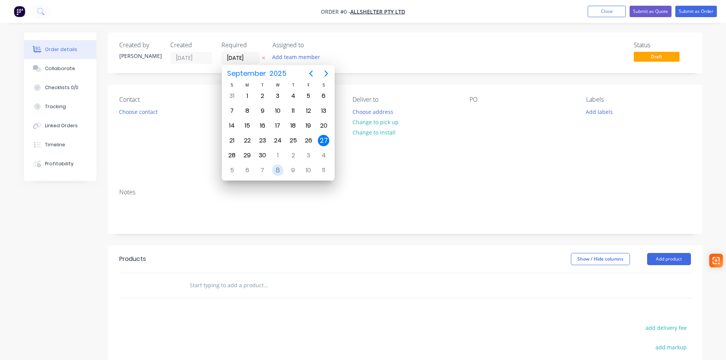
click at [283, 172] on div "8" at bounding box center [277, 170] width 11 height 11
type input "[DATE]"
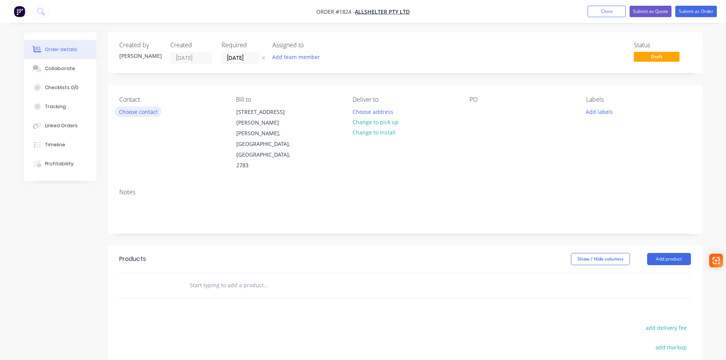
click at [153, 111] on button "Choose contact" at bounding box center [138, 111] width 47 height 10
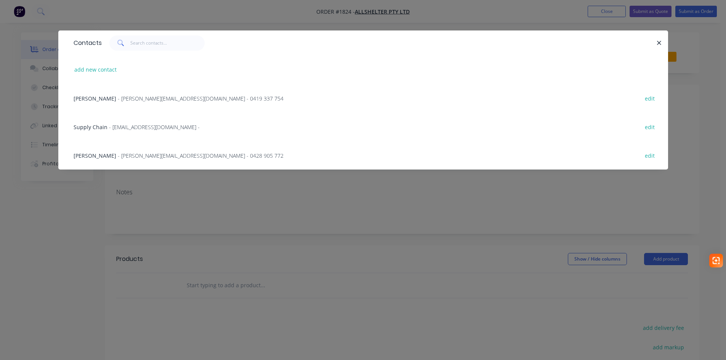
click at [165, 94] on div "Katherine Gaal - katherine.g@allshelter.com.au - 0419 337 754 edit" at bounding box center [363, 98] width 587 height 29
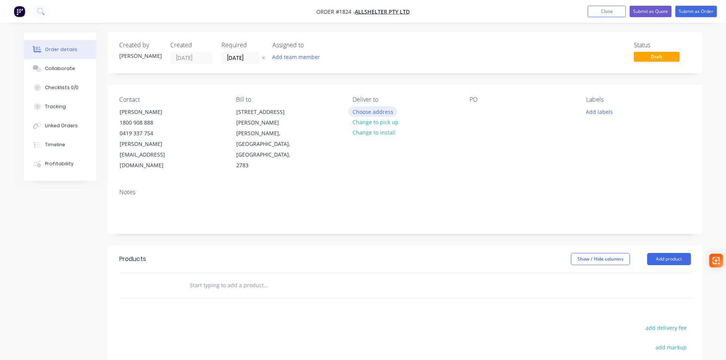
click at [366, 114] on button "Choose address" at bounding box center [372, 111] width 49 height 10
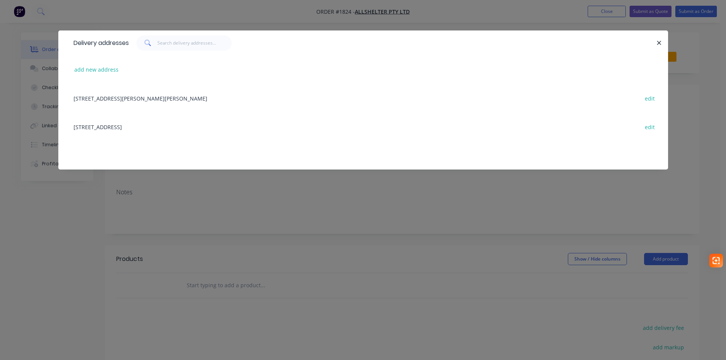
click at [195, 125] on div "52 Quarry Road, ERSKINE PARK, New South Wales, Australia, 2759 edit" at bounding box center [363, 126] width 587 height 29
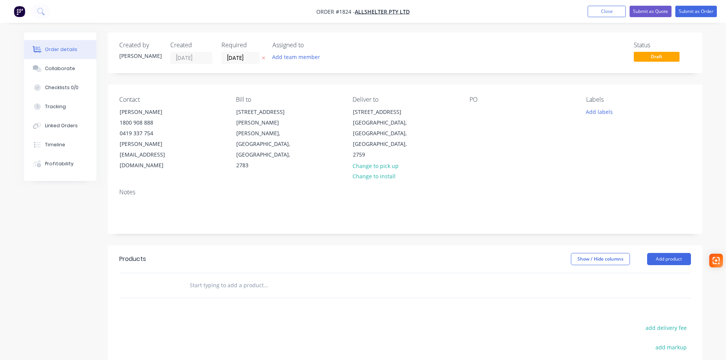
click at [482, 111] on div "PO" at bounding box center [522, 133] width 104 height 75
click at [468, 111] on div "Contact Katherine Gaal 1800 908 888 0419 337 754 katherine.g@allshelter.com.au …" at bounding box center [405, 134] width 595 height 98
click at [474, 111] on div at bounding box center [476, 111] width 12 height 11
click at [229, 278] on input "text" at bounding box center [265, 285] width 152 height 15
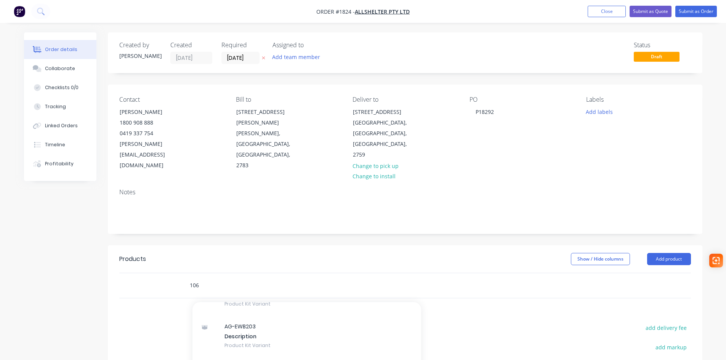
click at [183, 278] on div "106 Add 106 to order AG-PLA 106 Xero Item # factory_item Description 10mm Plate…" at bounding box center [297, 285] width 229 height 15
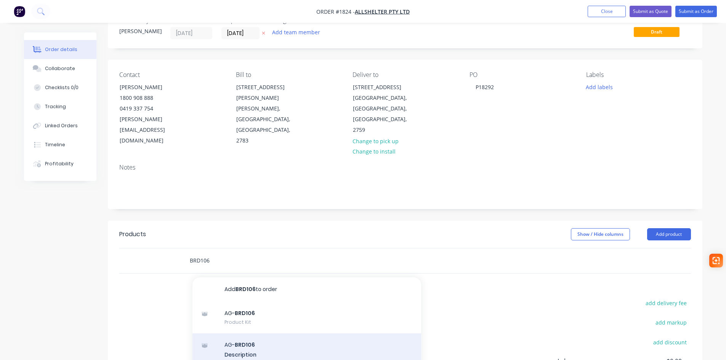
scroll to position [38, 0]
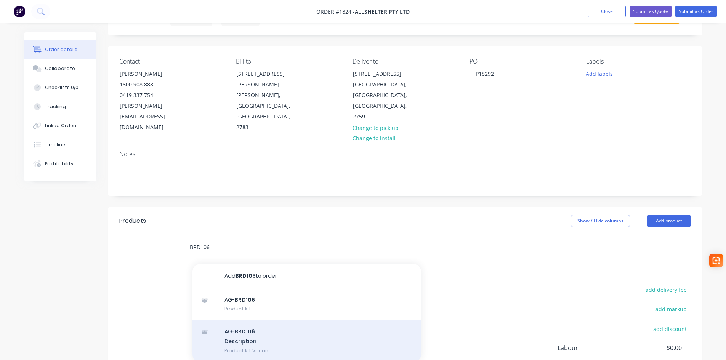
type input "BRD106"
click at [300, 320] on div "AG- BRD106 Description Product Kit Variant" at bounding box center [306, 341] width 229 height 42
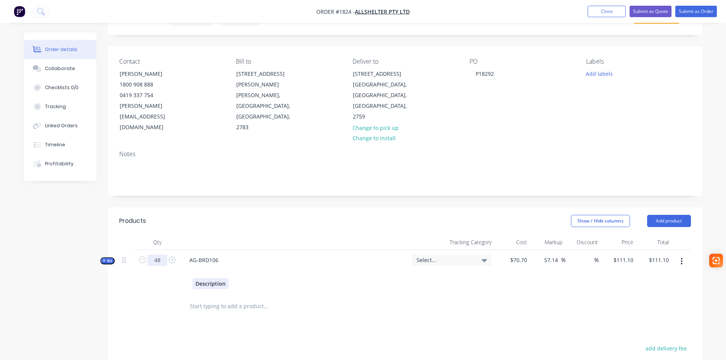
type input "48"
type input "$5,332.80"
click at [424, 256] on span "Select..." at bounding box center [446, 260] width 58 height 8
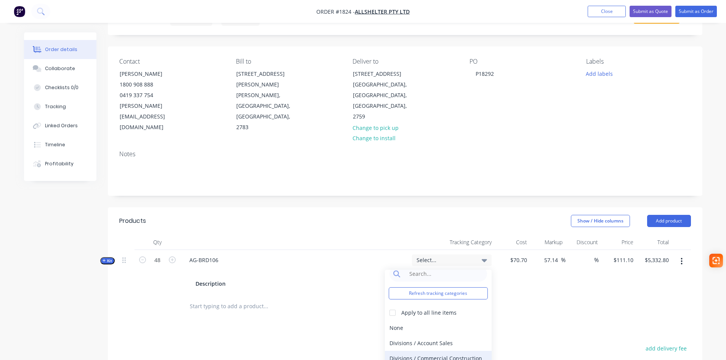
scroll to position [14, 0]
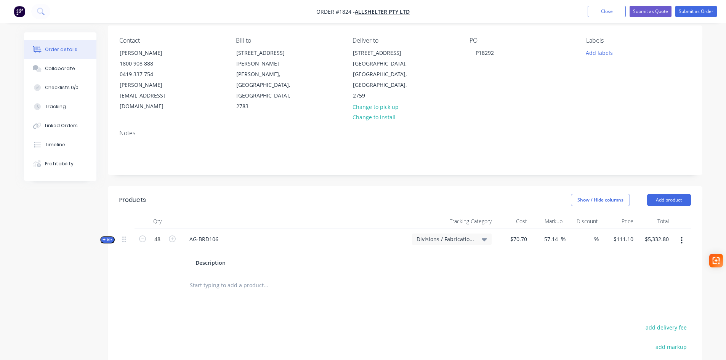
scroll to position [76, 0]
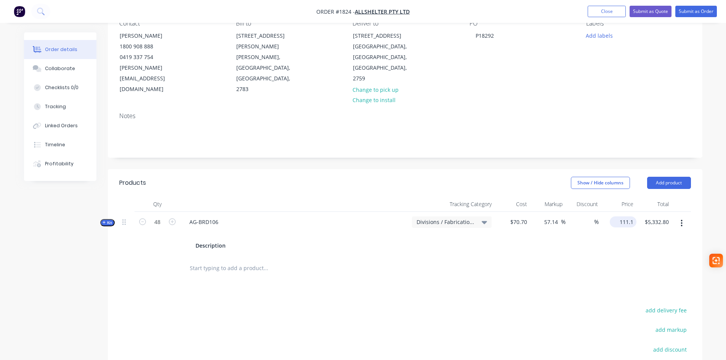
click at [620, 216] on input "111.1" at bounding box center [625, 221] width 24 height 11
type input "84"
type input "18.81"
type input "$84.00"
type input "$4,032.00"
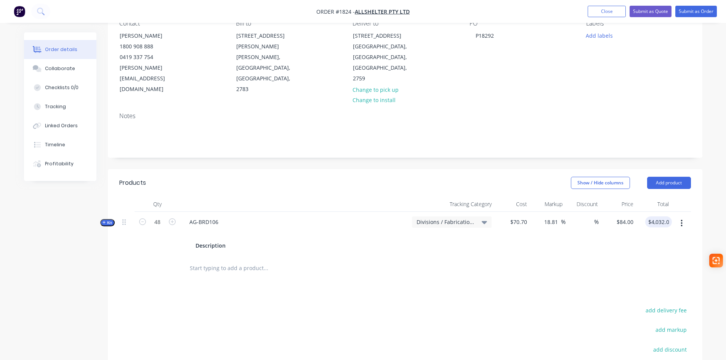
click at [201, 261] on input "text" at bounding box center [265, 268] width 152 height 15
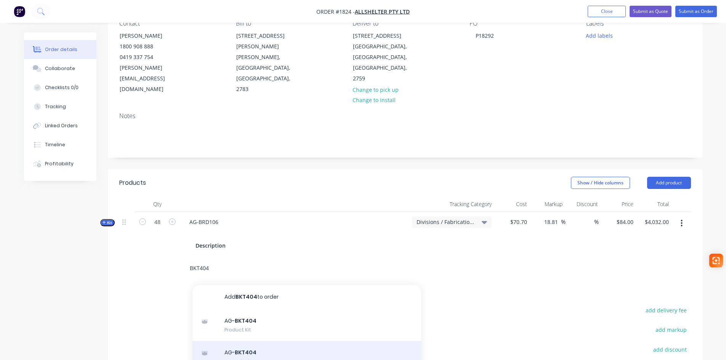
type input "BKT404"
click at [296, 341] on div "AG- BKT404 Description Product Kit Variant" at bounding box center [306, 362] width 229 height 42
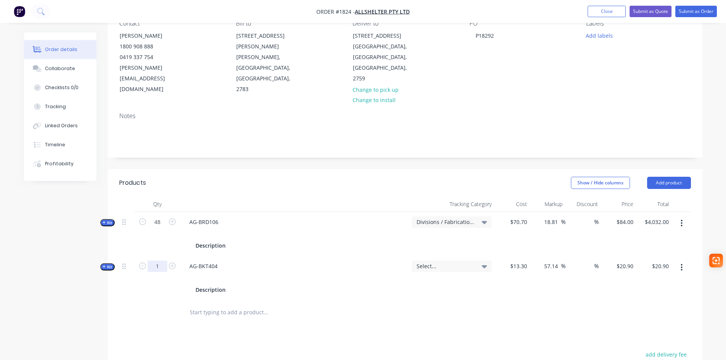
click at [157, 261] on input "1" at bounding box center [157, 266] width 20 height 11
type input "32"
type input "$668.80"
click at [427, 262] on span "Select..." at bounding box center [446, 266] width 58 height 8
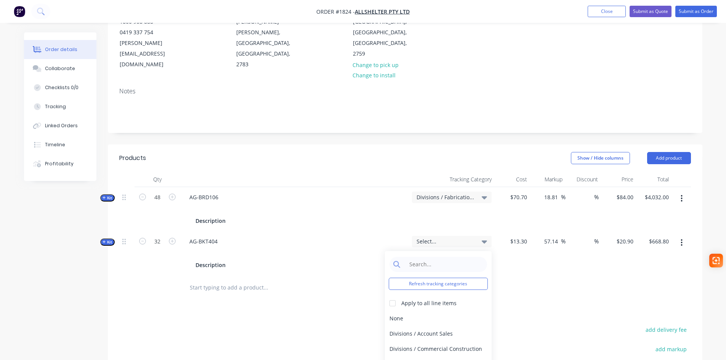
scroll to position [114, 0]
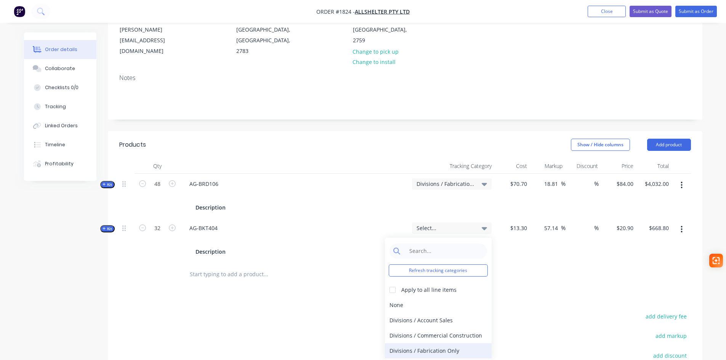
click at [455, 343] on div "Divisions / Fabrication Only" at bounding box center [438, 350] width 107 height 15
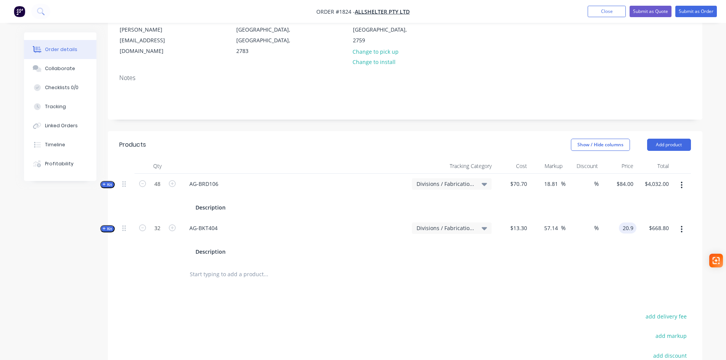
click at [626, 223] on input "20.9" at bounding box center [629, 228] width 14 height 11
type input "21.00"
type input "57.89"
type input "$21.00"
type input "$672.00"
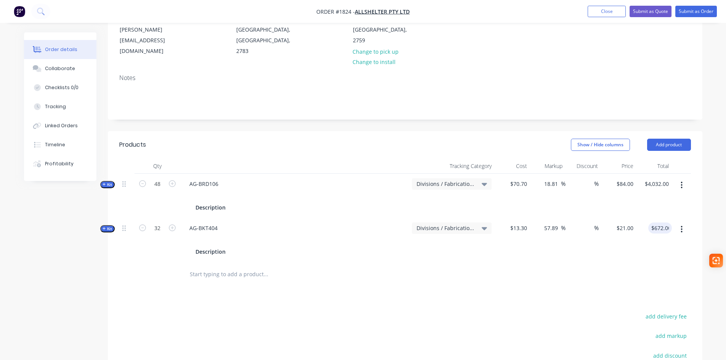
click at [217, 267] on input "text" at bounding box center [265, 274] width 152 height 15
click at [190, 267] on input "701" at bounding box center [265, 274] width 152 height 15
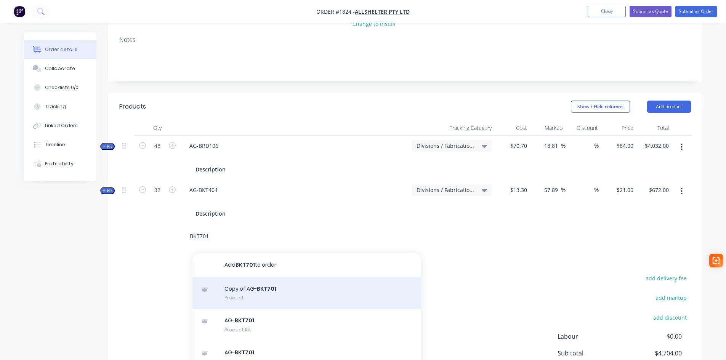
scroll to position [191, 0]
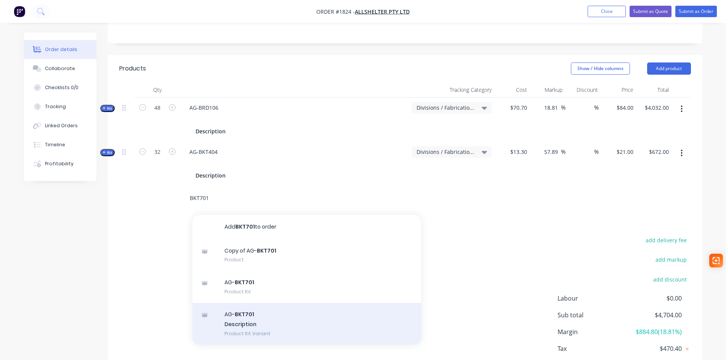
type input "BKT701"
click at [263, 308] on div "AG- BKT701 Description Product Kit Variant" at bounding box center [306, 324] width 229 height 42
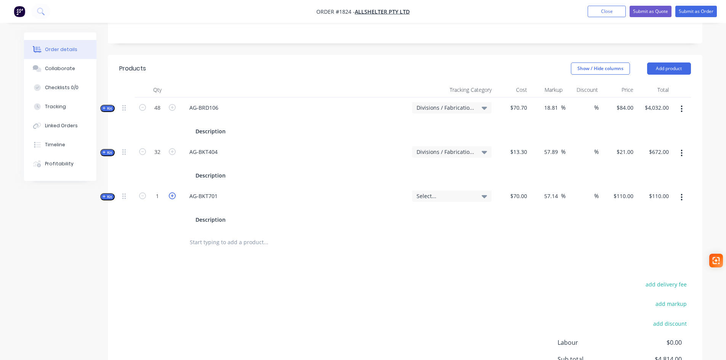
click at [173, 192] on icon "button" at bounding box center [172, 195] width 7 height 7
type input "2"
type input "$220.00"
click at [173, 192] on icon "button" at bounding box center [172, 195] width 7 height 7
type input "3"
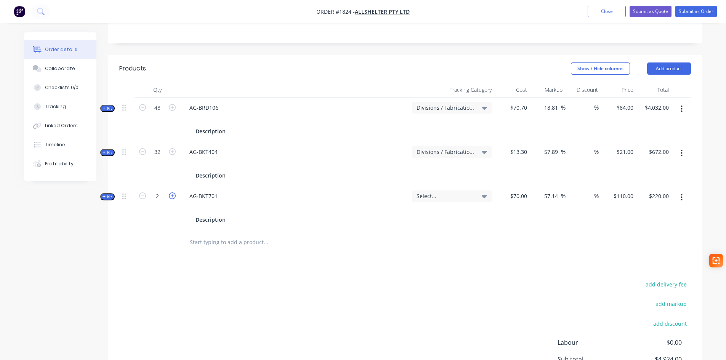
type input "$330.00"
click at [173, 192] on icon "button" at bounding box center [172, 195] width 7 height 7
type input "4"
type input "$440.00"
click at [420, 192] on span "Select..." at bounding box center [446, 196] width 58 height 8
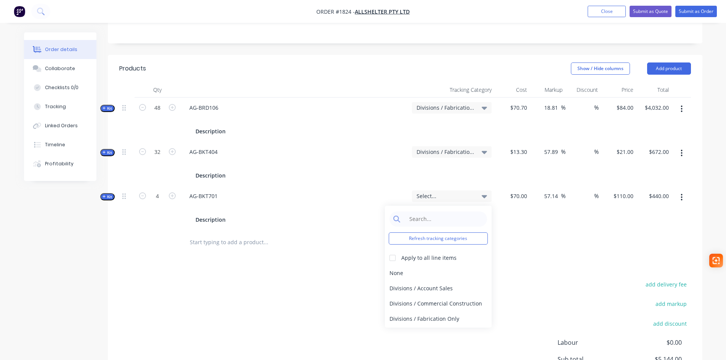
click at [422, 311] on div "Divisions / Fabrication Only" at bounding box center [438, 318] width 107 height 15
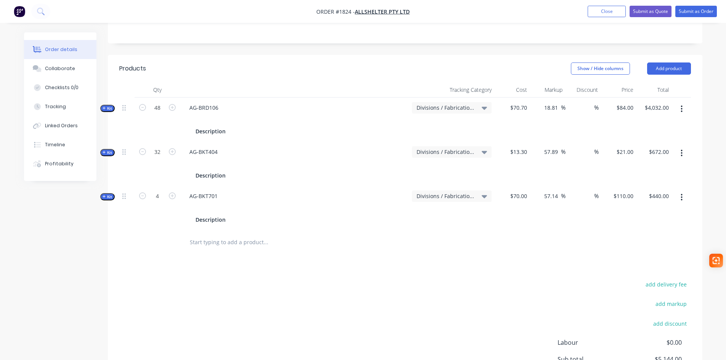
click at [203, 235] on input "text" at bounding box center [265, 242] width 152 height 15
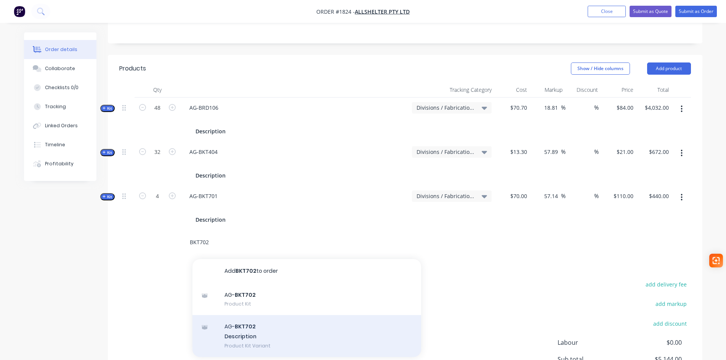
type input "BKT702"
click at [249, 320] on div "AG- BKT702 Description Product Kit Variant" at bounding box center [306, 336] width 229 height 42
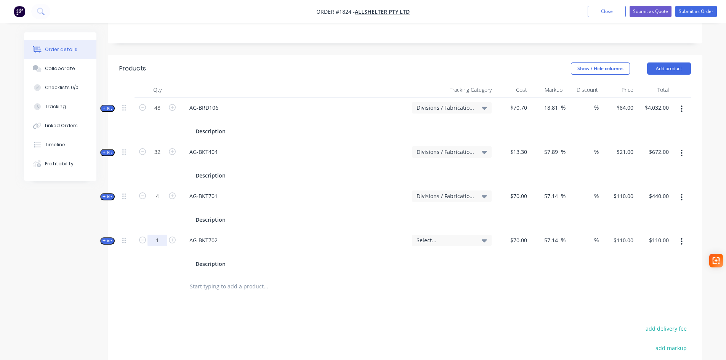
click at [160, 235] on input "1" at bounding box center [157, 240] width 20 height 11
type input "28"
type input "$3,080.00"
click at [460, 236] on span "Select..." at bounding box center [446, 240] width 58 height 8
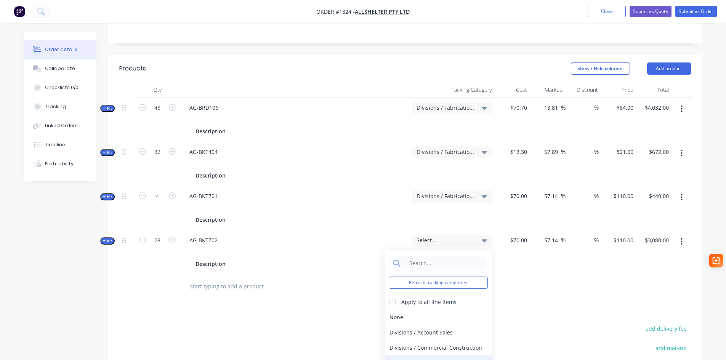
click at [437, 356] on div "Divisions / Fabrication Only" at bounding box center [438, 363] width 107 height 15
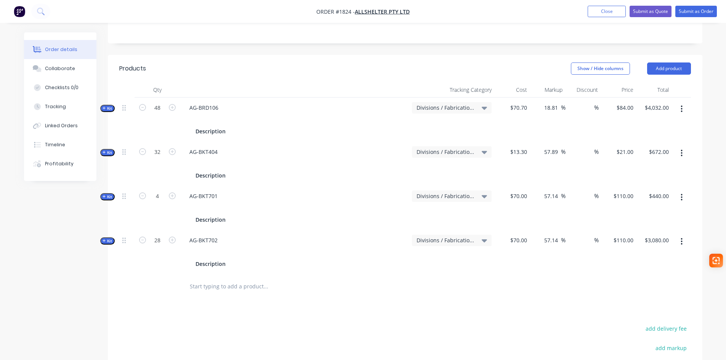
click at [199, 279] on input "text" at bounding box center [265, 286] width 152 height 15
type input "703"
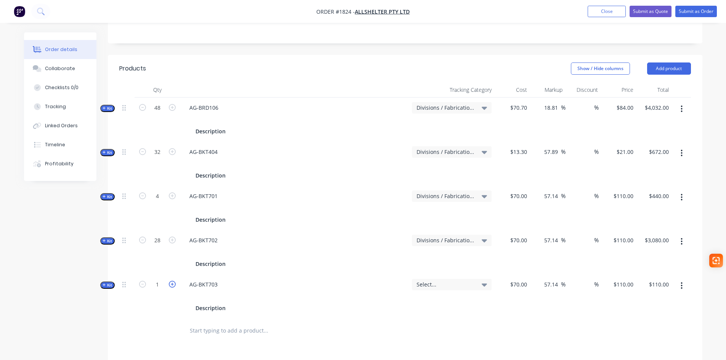
click at [171, 281] on icon "button" at bounding box center [172, 284] width 7 height 7
type input "2"
type input "$220.00"
click at [171, 281] on icon "button" at bounding box center [172, 284] width 7 height 7
type input "3"
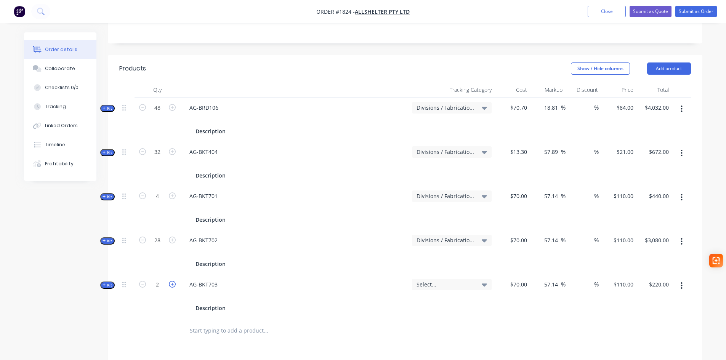
type input "$330.00"
click at [171, 281] on icon "button" at bounding box center [172, 284] width 7 height 7
type input "4"
type input "$440.00"
click at [459, 279] on div "Select..." at bounding box center [452, 284] width 80 height 11
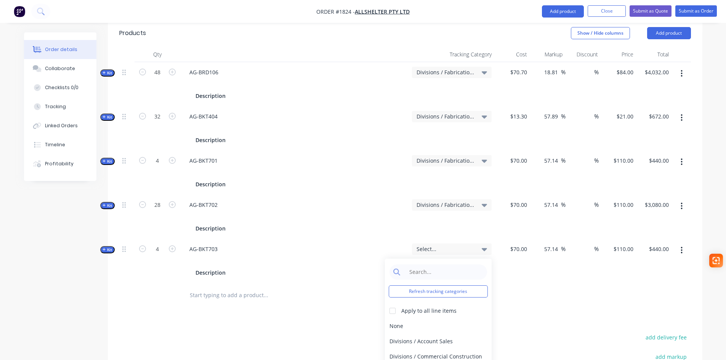
scroll to position [267, 0]
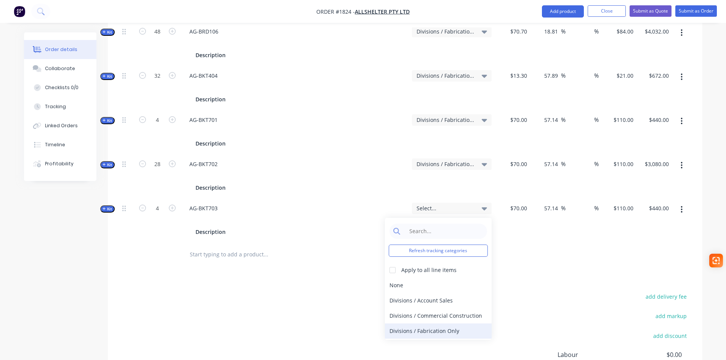
click at [445, 324] on div "Divisions / Fabrication Only" at bounding box center [438, 331] width 107 height 15
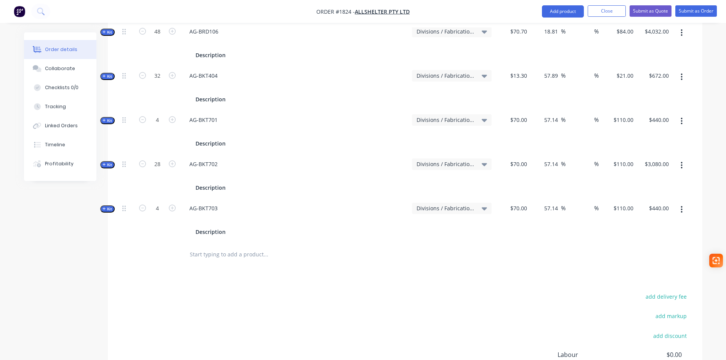
click at [252, 247] on input "text" at bounding box center [265, 254] width 152 height 15
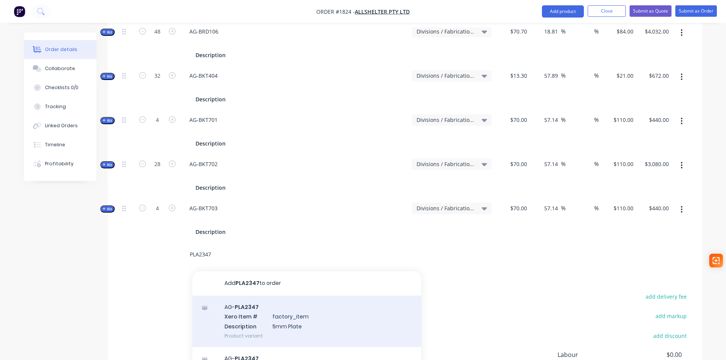
type input "PLA2347"
click at [252, 296] on div "AG- PLA2347 Xero Item # factory_item Description 5mm Plate Product variant" at bounding box center [306, 321] width 229 height 51
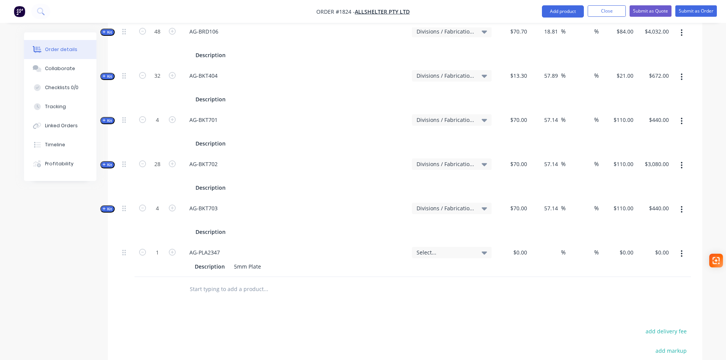
click at [212, 282] on input "text" at bounding box center [265, 289] width 152 height 15
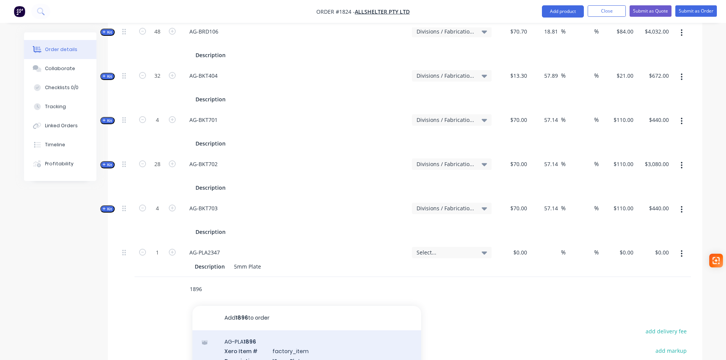
type input "1896"
click at [247, 332] on div "AG-PLA 1896 Xero Item # factory_item Description 16mm Plate Product variant" at bounding box center [306, 355] width 229 height 51
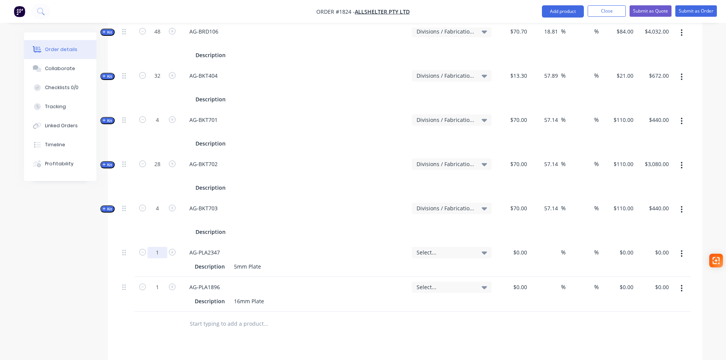
click at [161, 247] on input "1" at bounding box center [157, 252] width 20 height 11
type input "16"
click at [171, 284] on icon "button" at bounding box center [172, 287] width 7 height 7
click at [157, 282] on input "2" at bounding box center [157, 287] width 20 height 11
type input "24"
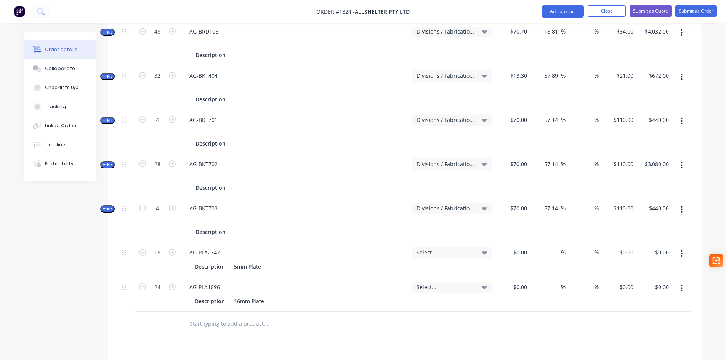
click at [174, 312] on div at bounding box center [158, 324] width 46 height 25
click at [435, 248] on span "Select..." at bounding box center [446, 252] width 58 height 8
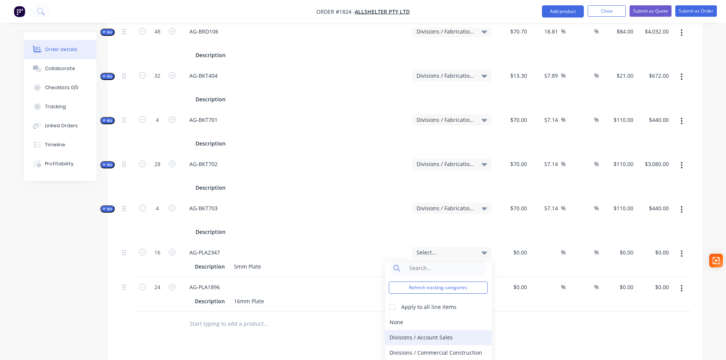
scroll to position [14, 0]
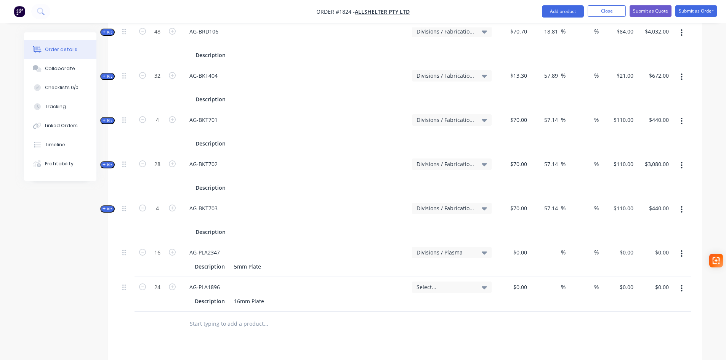
click at [452, 283] on span "Select..." at bounding box center [446, 287] width 58 height 8
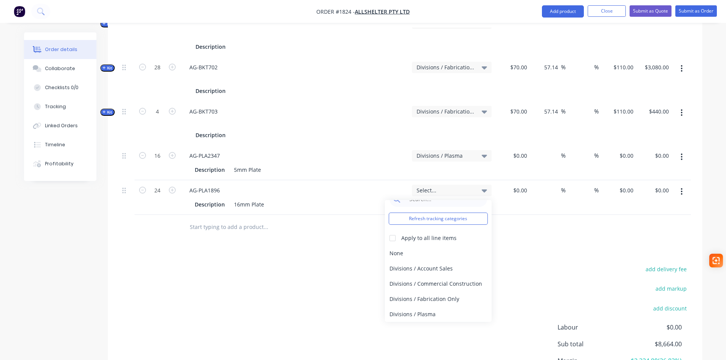
scroll to position [381, 0]
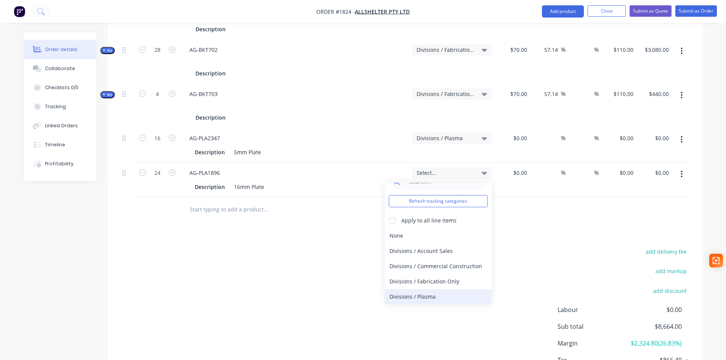
click at [429, 289] on div "Divisions / Plasma" at bounding box center [438, 296] width 107 height 15
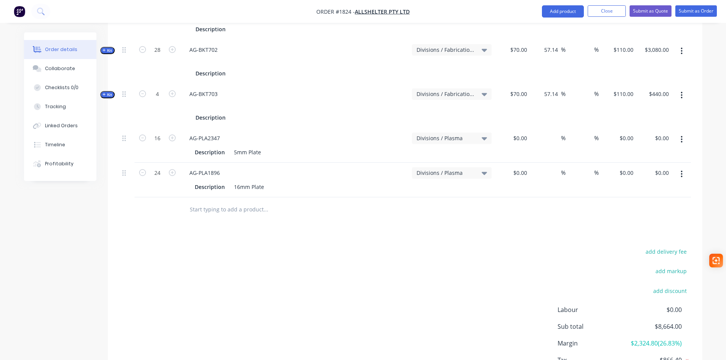
scroll to position [343, 0]
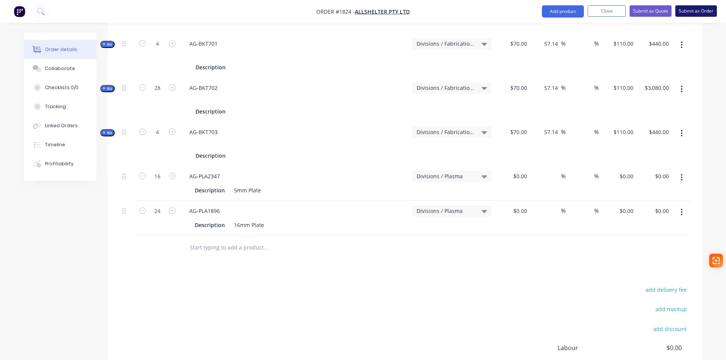
click at [698, 13] on button "Submit as Order" at bounding box center [696, 10] width 42 height 11
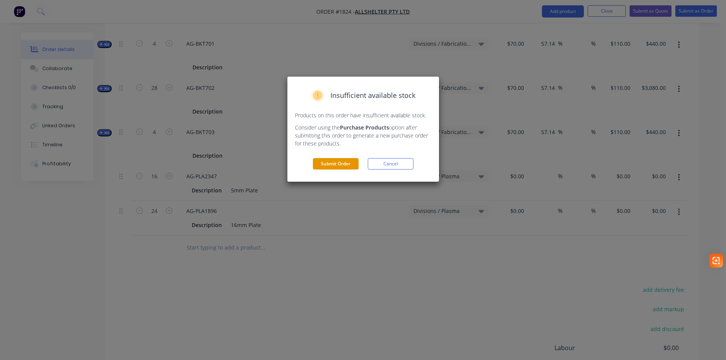
click at [334, 168] on button "Submit Order" at bounding box center [336, 163] width 46 height 11
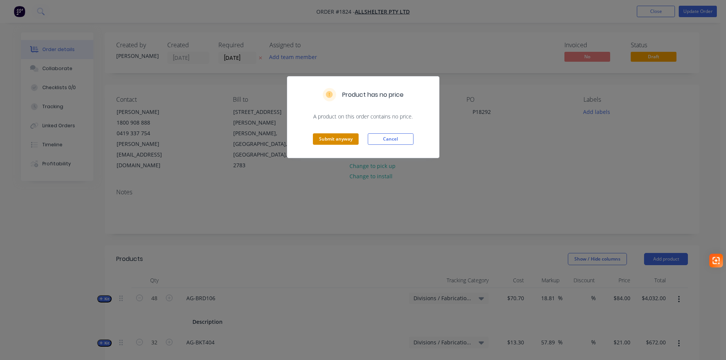
click at [337, 137] on button "Submit anyway" at bounding box center [336, 138] width 46 height 11
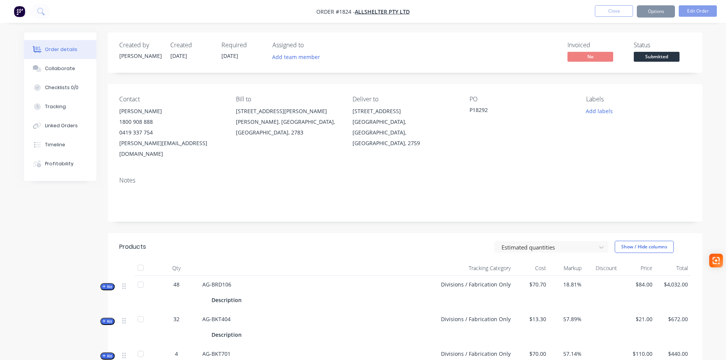
click at [652, 14] on button "Options" at bounding box center [656, 11] width 38 height 12
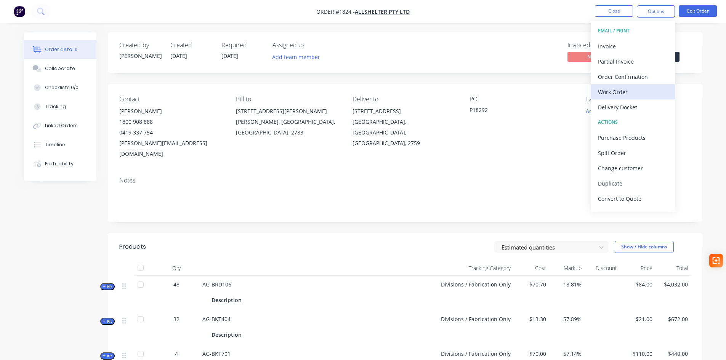
click at [621, 94] on div "Work Order" at bounding box center [633, 92] width 70 height 11
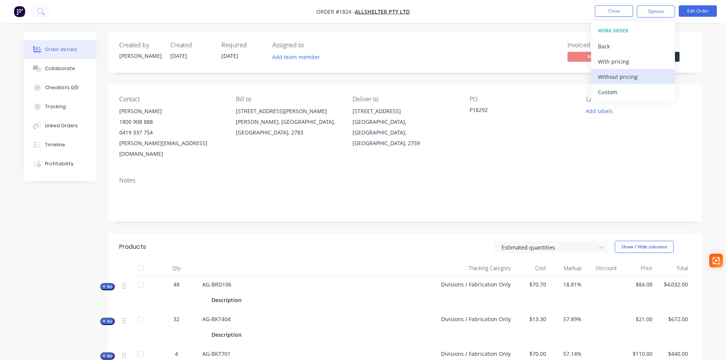
click at [619, 80] on div "Without pricing" at bounding box center [633, 76] width 70 height 11
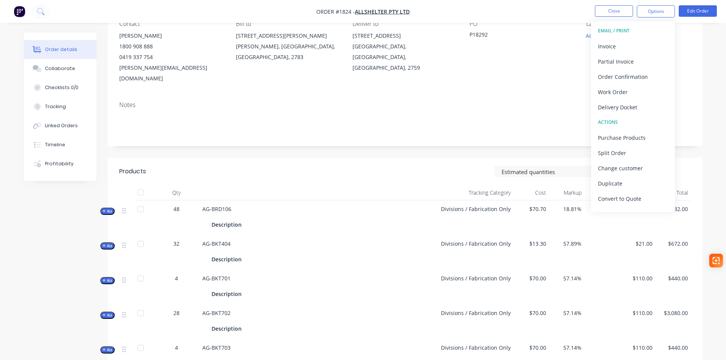
scroll to position [229, 0]
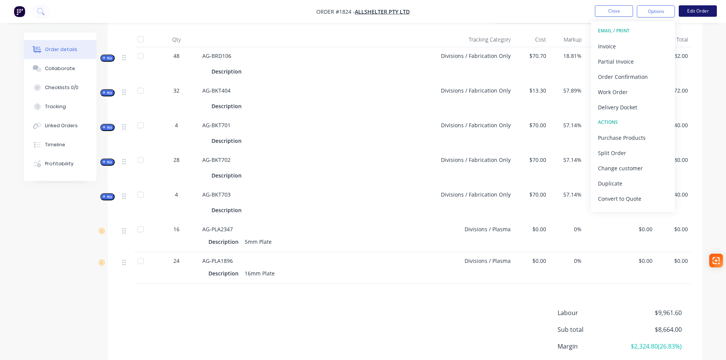
click at [697, 8] on button "Edit Order" at bounding box center [698, 10] width 38 height 11
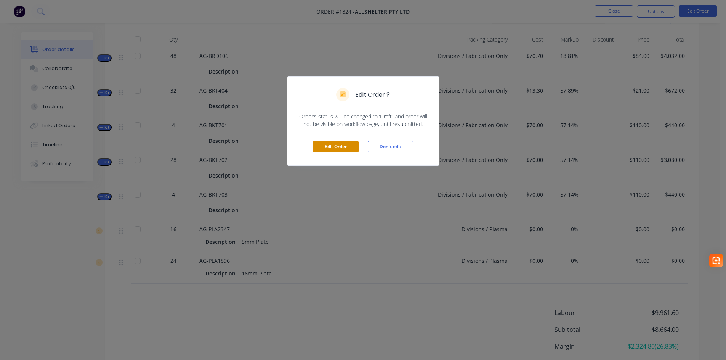
click at [325, 146] on button "Edit Order" at bounding box center [336, 146] width 46 height 11
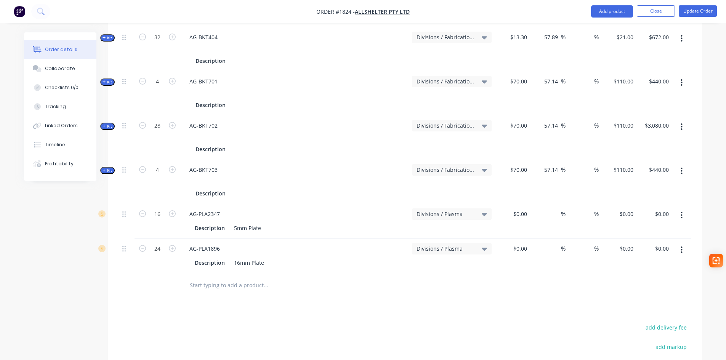
scroll to position [381, 0]
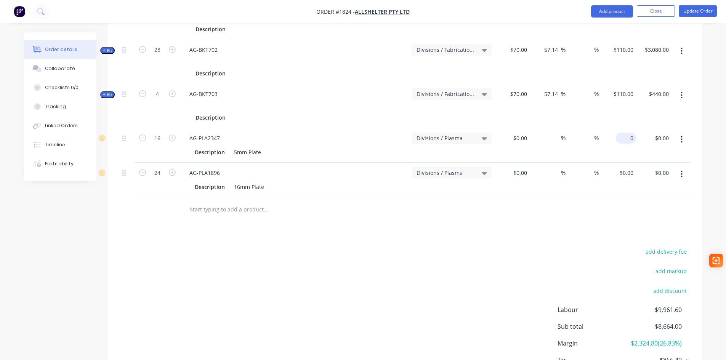
click at [628, 133] on input "0" at bounding box center [628, 138] width 18 height 11
type input "$24.09"
type input "$385.44"
click at [625, 167] on div "0 $0.00" at bounding box center [626, 172] width 21 height 11
type input "$3.88"
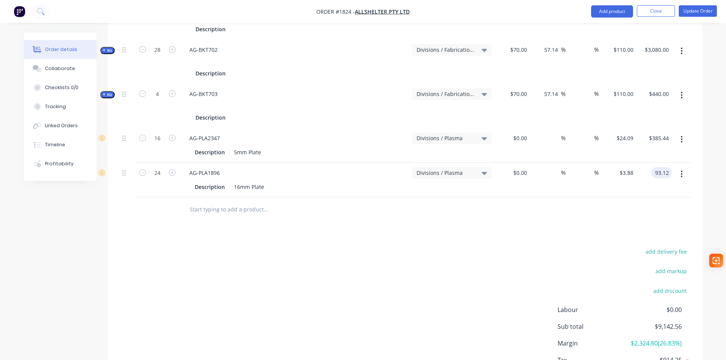
type input "$93.12"
click at [392, 247] on div "add delivery fee add markup add discount Labour $0.00 Sub total $9,142.56 Margi…" at bounding box center [405, 320] width 572 height 147
click at [691, 13] on button "Update Order" at bounding box center [698, 10] width 38 height 11
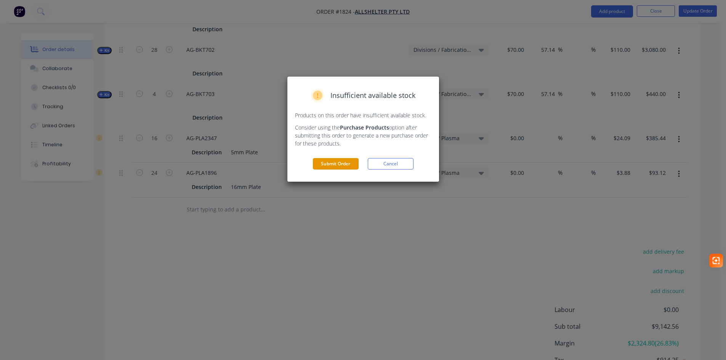
click at [332, 165] on button "Submit Order" at bounding box center [336, 163] width 46 height 11
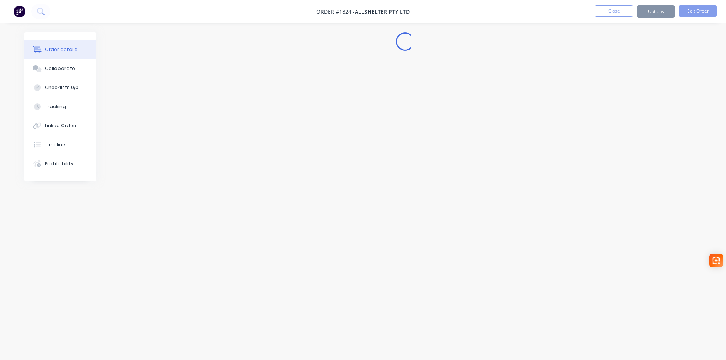
scroll to position [0, 0]
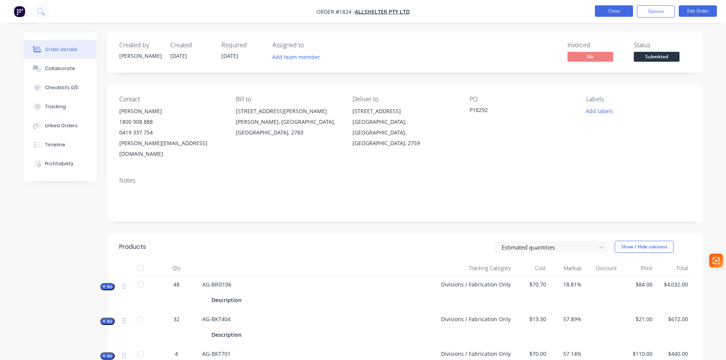
click at [616, 11] on button "Close" at bounding box center [614, 10] width 38 height 11
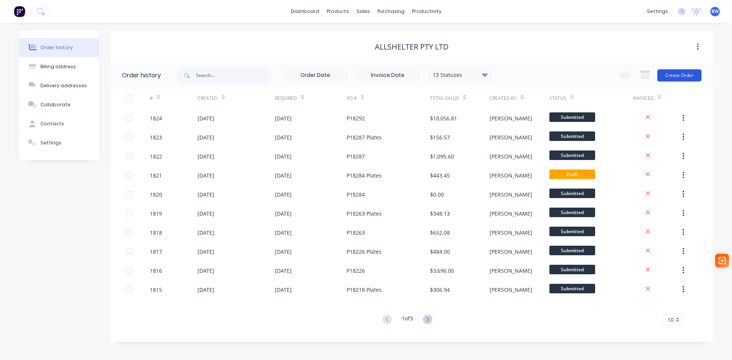
click at [673, 73] on button "Create Order" at bounding box center [679, 75] width 44 height 12
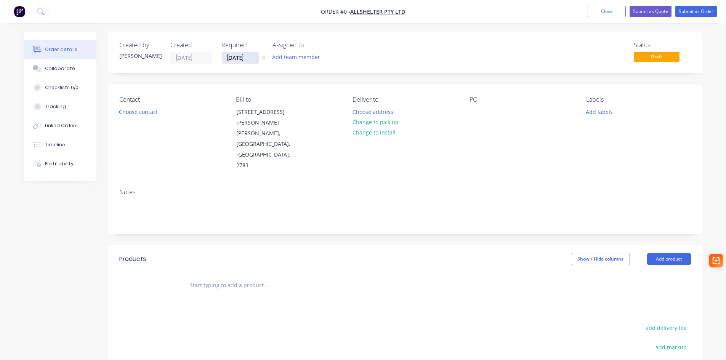
click at [250, 57] on input "27/09/25" at bounding box center [240, 57] width 37 height 11
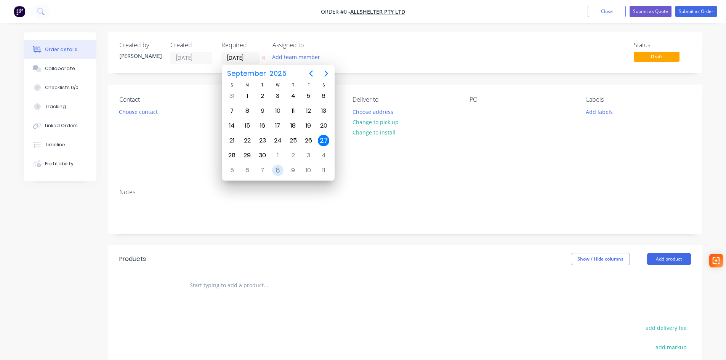
click at [279, 170] on div "8" at bounding box center [277, 170] width 11 height 11
type input "[DATE]"
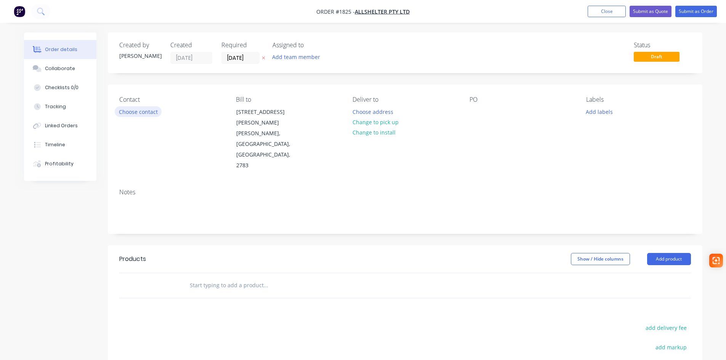
click at [148, 113] on button "Choose contact" at bounding box center [138, 111] width 47 height 10
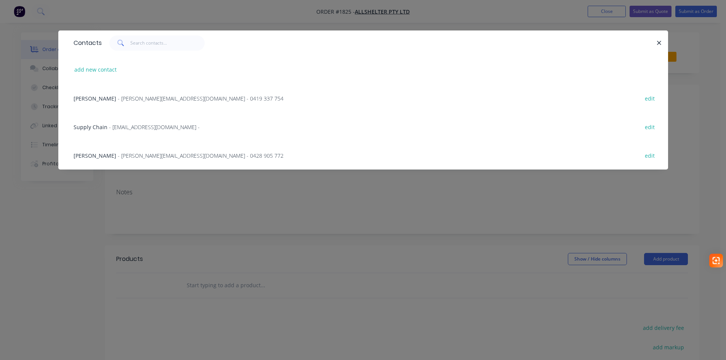
click at [143, 92] on div "Katherine Gaal - katherine.g@allshelter.com.au - 0419 337 754 edit" at bounding box center [363, 98] width 587 height 29
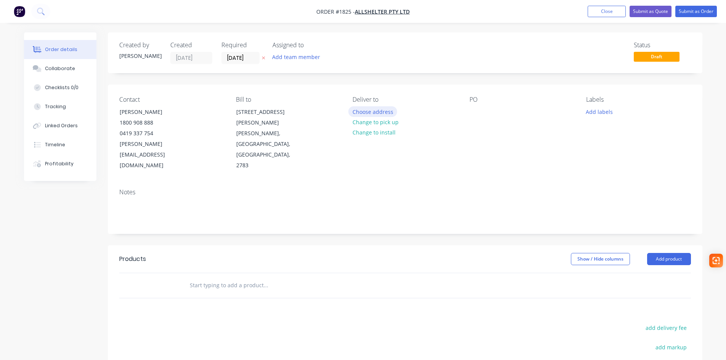
click at [366, 115] on button "Choose address" at bounding box center [372, 111] width 49 height 10
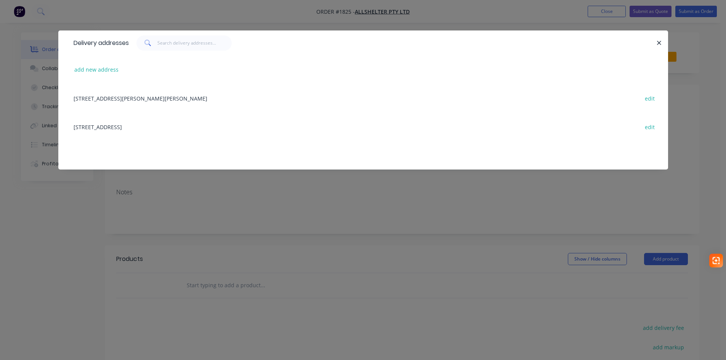
click at [146, 127] on div "52 Quarry Road, ERSKINE PARK, New South Wales, Australia, 2759 edit" at bounding box center [363, 126] width 587 height 29
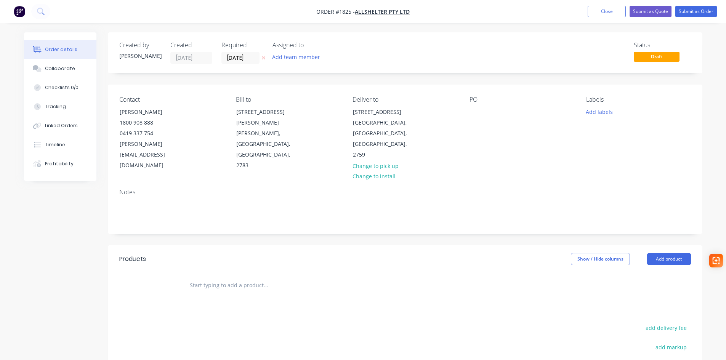
click at [490, 115] on div "PO" at bounding box center [522, 133] width 104 height 75
click at [474, 115] on div at bounding box center [476, 111] width 12 height 11
click at [481, 107] on div at bounding box center [476, 111] width 12 height 11
paste div
click at [206, 278] on input "text" at bounding box center [265, 285] width 152 height 15
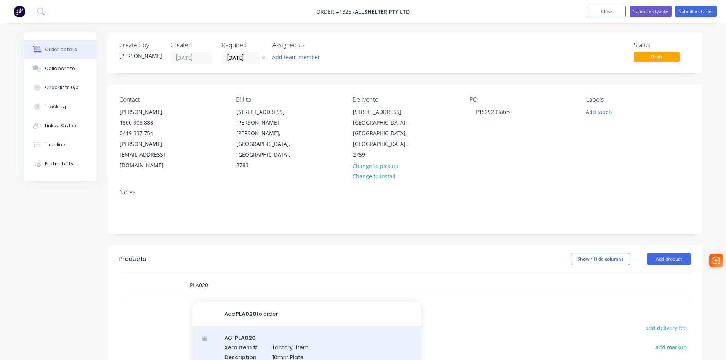
type input "PLA020"
click at [253, 328] on div "AG- PLA020 Xero Item # factory_item Description 10mm Plate Name AG- PLA020 Prod…" at bounding box center [306, 357] width 229 height 61
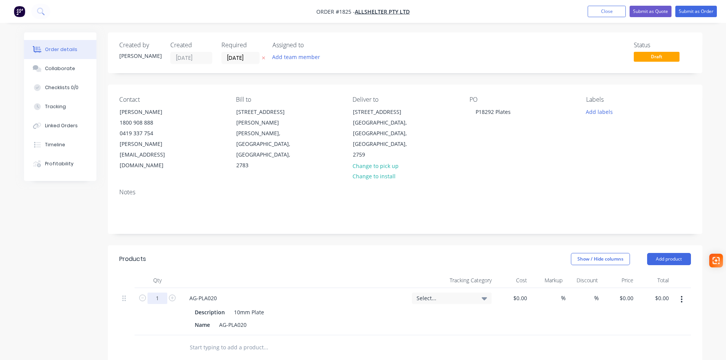
click at [160, 293] on input "1" at bounding box center [157, 298] width 20 height 11
type input "96"
click at [459, 294] on span "Select..." at bounding box center [446, 298] width 58 height 8
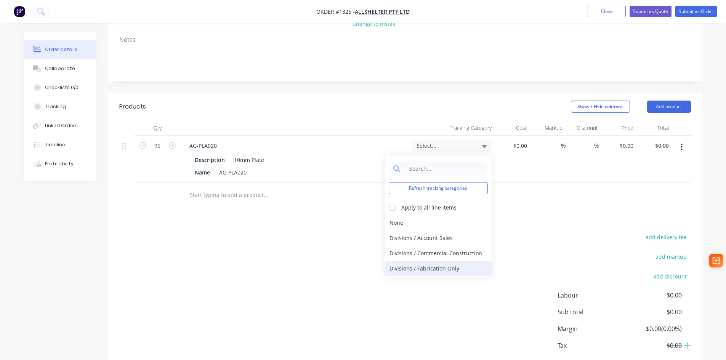
scroll to position [14, 0]
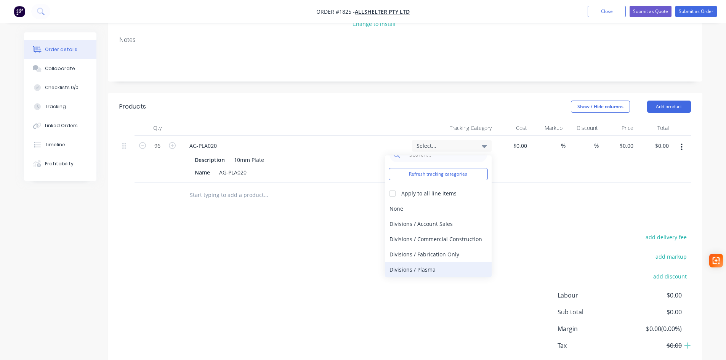
click at [430, 262] on div "Divisions / Plasma" at bounding box center [438, 269] width 107 height 15
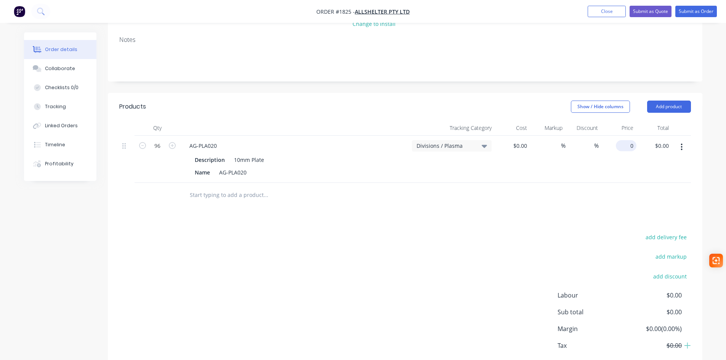
click at [627, 140] on div "0 $0.00" at bounding box center [628, 145] width 18 height 11
type input "$2.09"
type input "$200.64"
click at [247, 188] on input "text" at bounding box center [265, 195] width 152 height 15
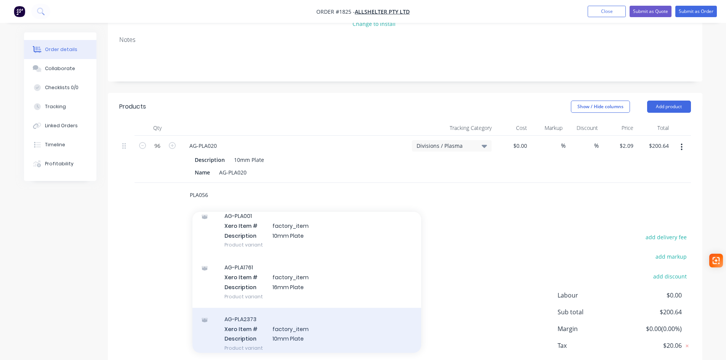
scroll to position [0, 0]
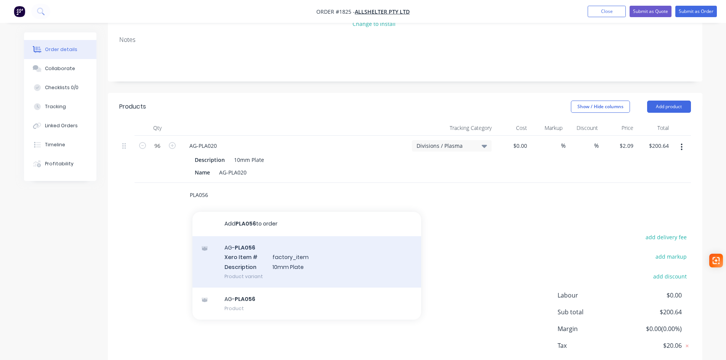
type input "PLA056"
click at [251, 239] on div "AG- PLA056 Xero Item # factory_item Description 10mm Plate Product variant" at bounding box center [306, 261] width 229 height 51
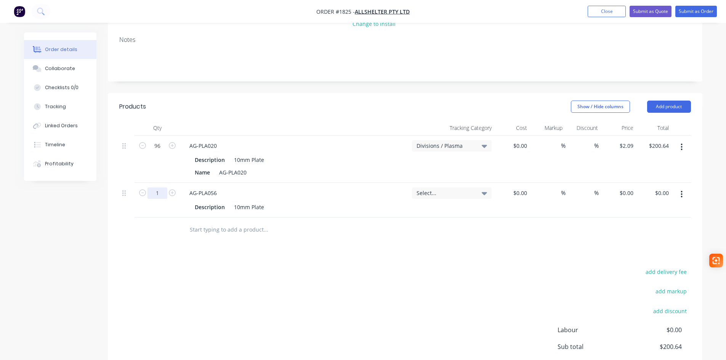
click at [162, 188] on input "1" at bounding box center [157, 193] width 20 height 11
type input "96"
click at [420, 188] on div "Select..." at bounding box center [452, 193] width 80 height 11
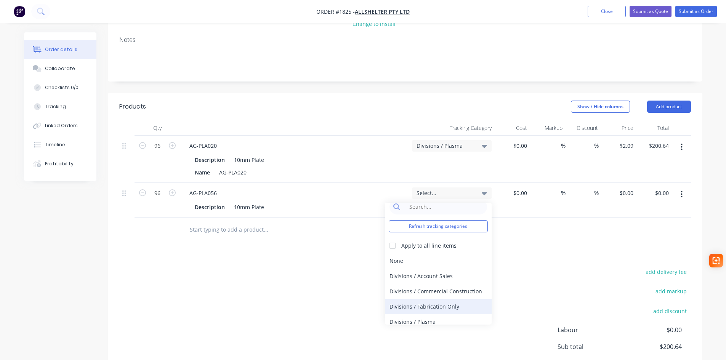
scroll to position [14, 0]
click at [420, 309] on div "Divisions / Plasma" at bounding box center [438, 316] width 107 height 15
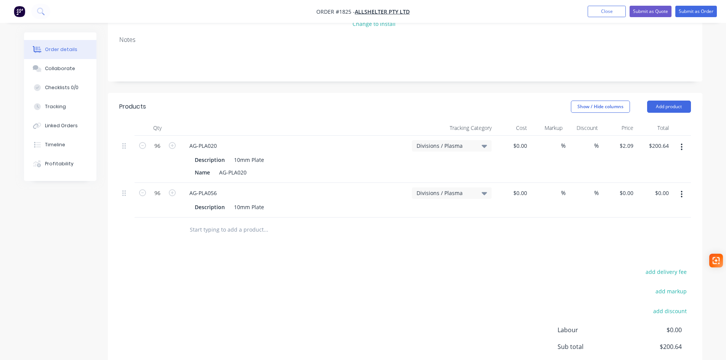
click at [614, 183] on div "$0.00 $0.00" at bounding box center [618, 200] width 35 height 35
click at [628, 188] on div "0 0" at bounding box center [632, 193] width 9 height 11
type input "$2.99"
type input "$287.04"
click at [231, 222] on input "text" at bounding box center [265, 229] width 152 height 15
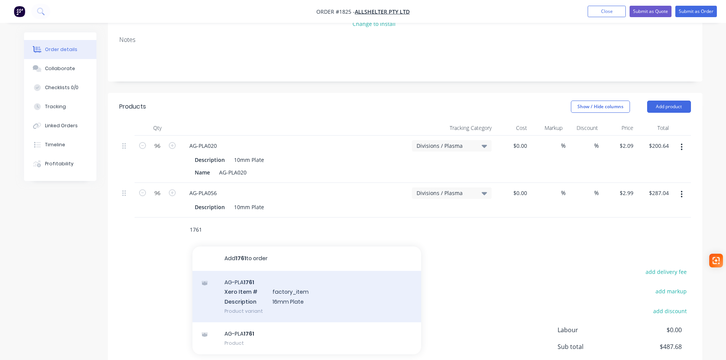
type input "1761"
click at [273, 279] on div "AG-PLA 1761 Xero Item # factory_item Description 16mm Plate Product variant" at bounding box center [306, 296] width 229 height 51
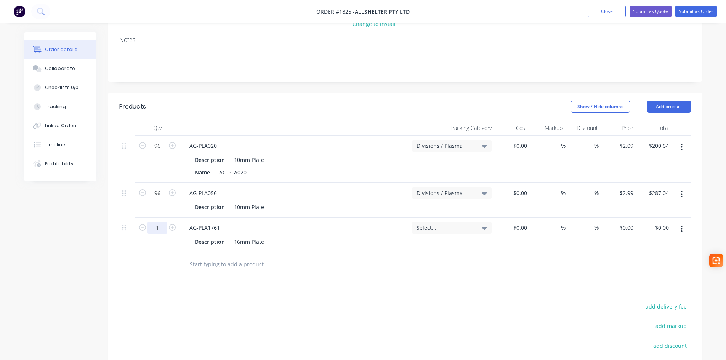
click at [160, 222] on input "1" at bounding box center [157, 227] width 20 height 11
type input "32"
click at [446, 224] on span "Select..." at bounding box center [446, 228] width 58 height 8
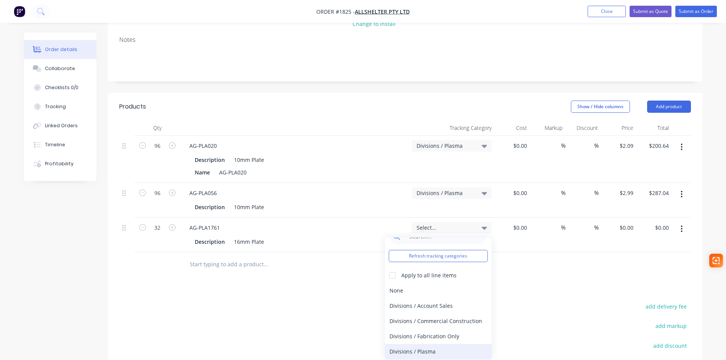
click at [429, 344] on div "Divisions / Plasma" at bounding box center [438, 351] width 107 height 15
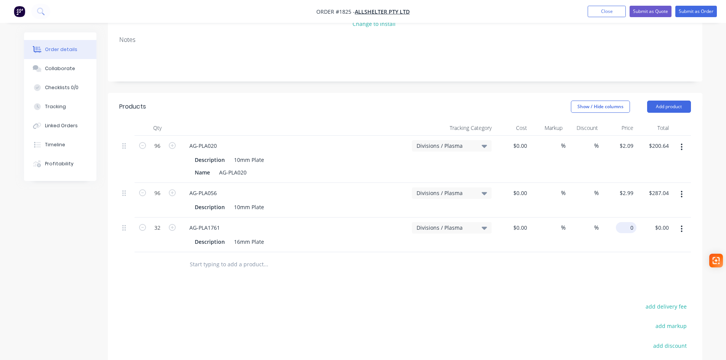
click at [628, 222] on input "0" at bounding box center [628, 227] width 18 height 11
type input "$6.05"
type input "$193.60"
click at [218, 257] on input "text" at bounding box center [265, 264] width 152 height 15
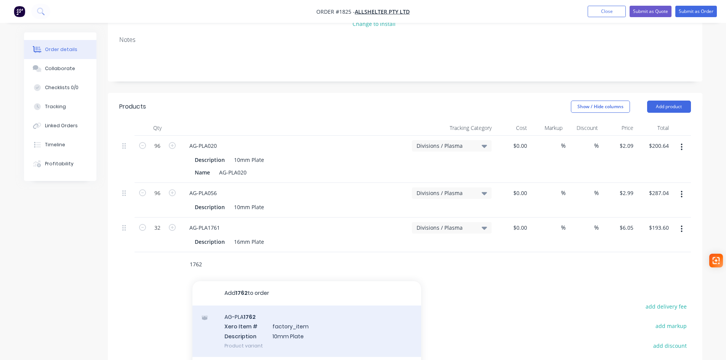
type input "1762"
click at [253, 312] on div "AG-PLA 1762 Xero Item # factory_item Description 10mm Plate Product variant" at bounding box center [306, 331] width 229 height 51
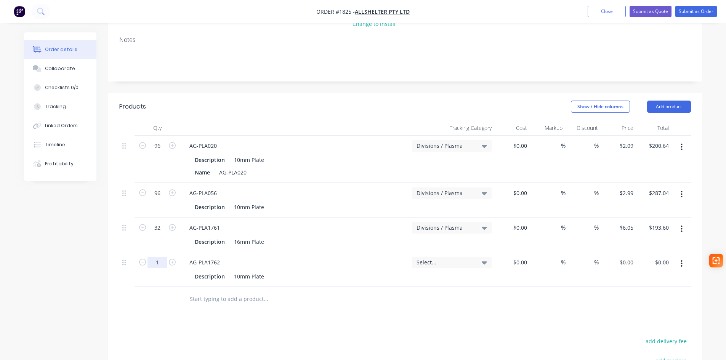
click at [160, 257] on input "1" at bounding box center [157, 262] width 20 height 11
type input "32"
click at [434, 258] on span "Select..." at bounding box center [446, 262] width 58 height 8
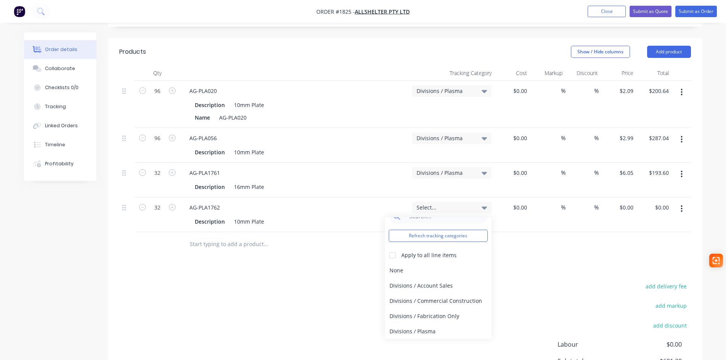
scroll to position [277, 0]
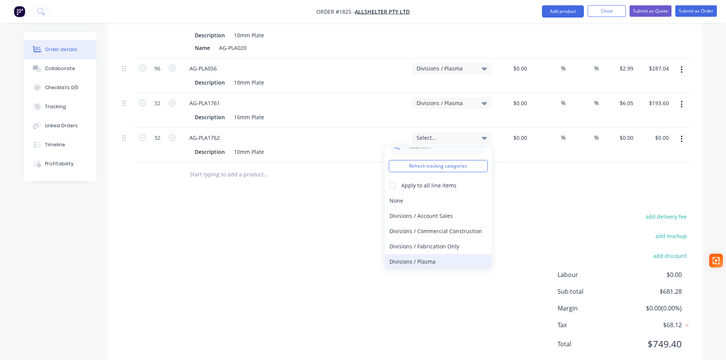
click at [422, 254] on div "Divisions / Plasma" at bounding box center [438, 261] width 107 height 15
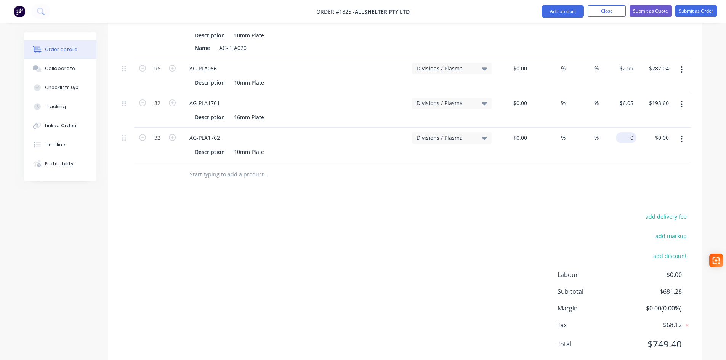
click at [625, 132] on div "0 $0.00" at bounding box center [626, 137] width 21 height 11
type input "$1.78"
type input "$56.96"
click at [194, 167] on input "text" at bounding box center [265, 174] width 152 height 15
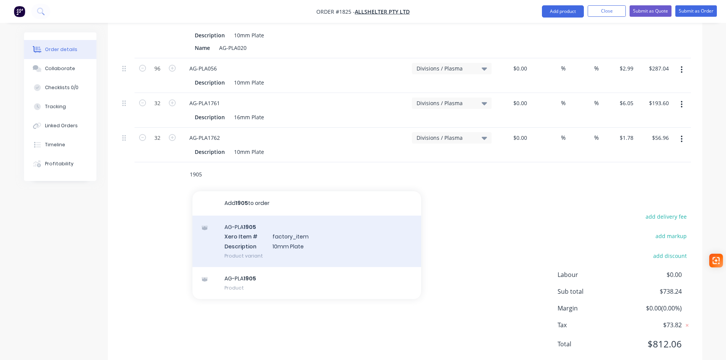
type input "1905"
click at [247, 216] on div "AG-PLA 1905 Xero Item # factory_item Description 10mm Plate Product variant" at bounding box center [306, 241] width 229 height 51
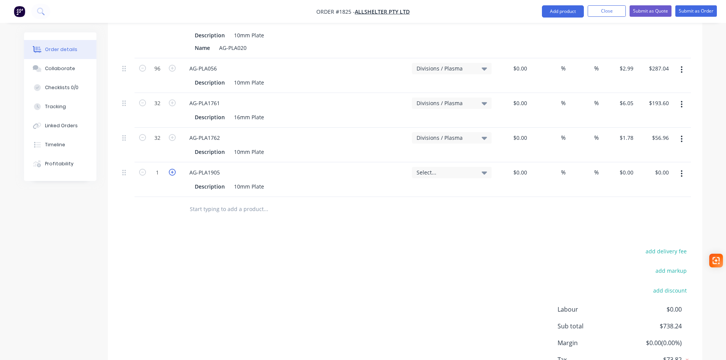
click at [172, 169] on icon "button" at bounding box center [172, 172] width 7 height 7
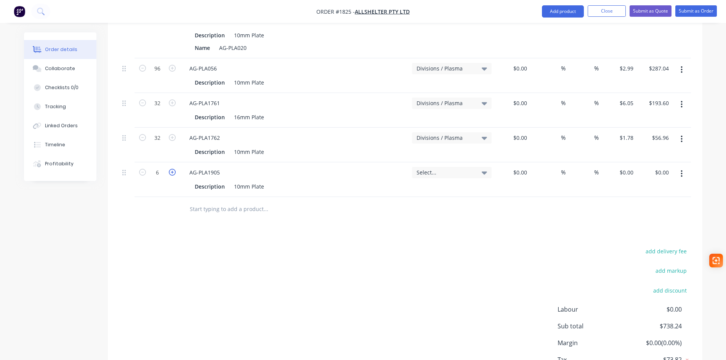
click at [172, 169] on icon "button" at bounding box center [172, 172] width 7 height 7
type input "8"
click at [470, 167] on div "Select..." at bounding box center [452, 172] width 80 height 11
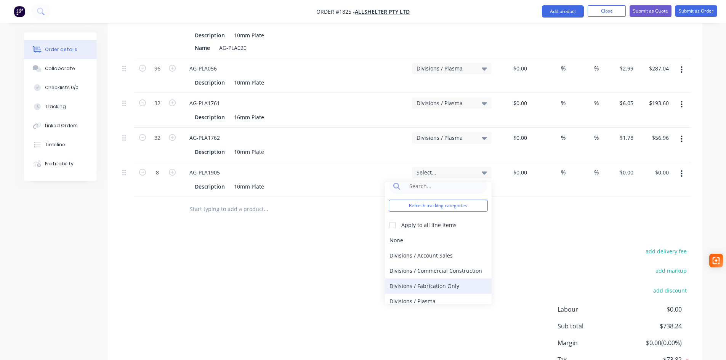
scroll to position [14, 0]
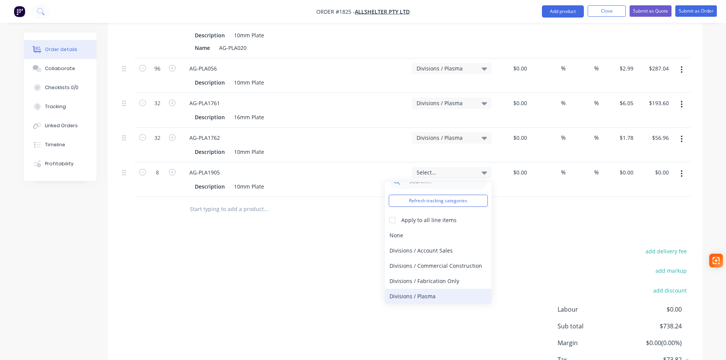
click at [430, 289] on div "Divisions / Plasma" at bounding box center [438, 296] width 107 height 15
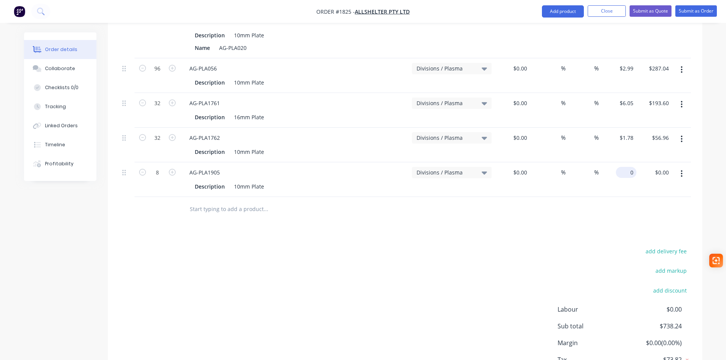
click at [623, 162] on div "0 $0.00" at bounding box center [618, 179] width 35 height 35
type input "$7.55"
type input "$60.40"
click at [241, 202] on input "text" at bounding box center [265, 209] width 152 height 15
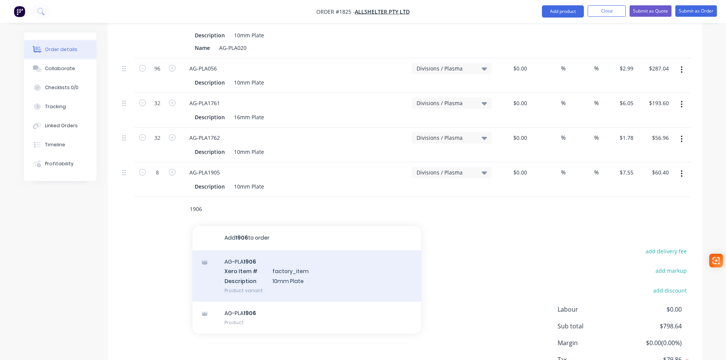
type input "1906"
click at [246, 253] on div "AG-PLA 1906 Xero Item # factory_item Description 10mm Plate Product variant" at bounding box center [306, 275] width 229 height 51
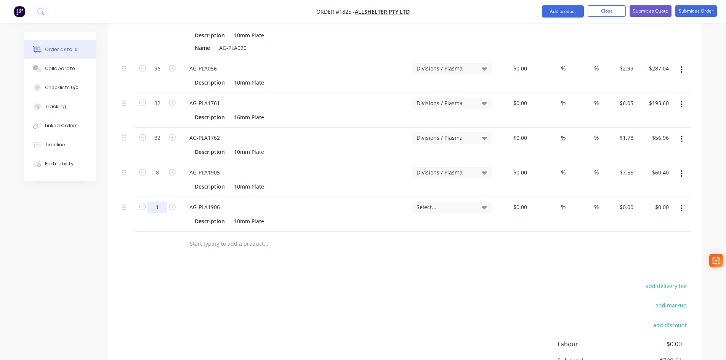
click at [158, 202] on input "1" at bounding box center [157, 207] width 20 height 11
type input "8"
click at [464, 203] on span "Select..." at bounding box center [446, 207] width 58 height 8
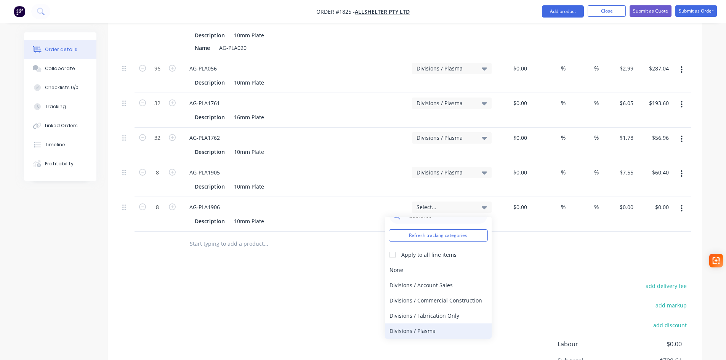
click at [436, 324] on div "Divisions / Plasma" at bounding box center [438, 331] width 107 height 15
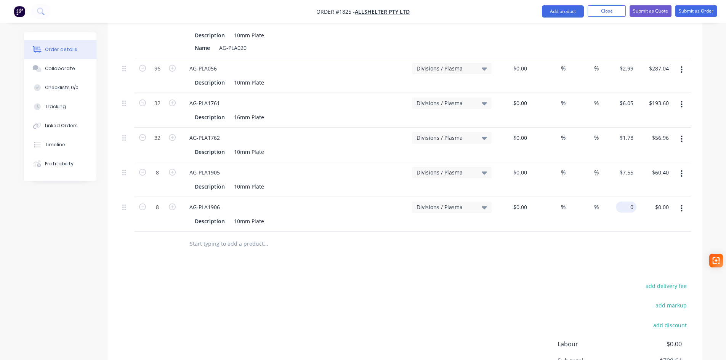
click at [633, 202] on input "0" at bounding box center [628, 207] width 18 height 11
type input "$26.75"
type input "$214.00"
click at [205, 236] on input "text" at bounding box center [265, 243] width 152 height 15
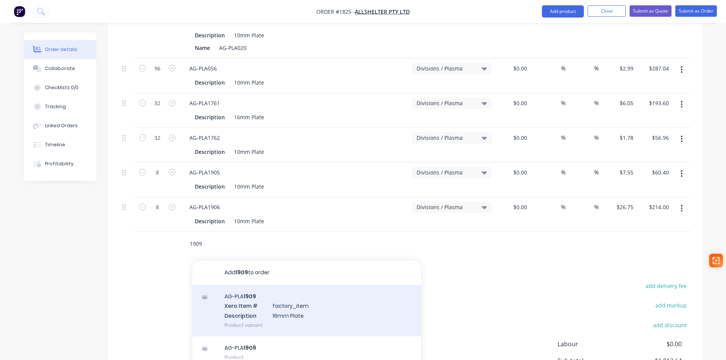
type input "1909"
click at [263, 289] on div "AG-PLA 1909 Xero Item # factory_item Description 16mm Plate Product variant" at bounding box center [306, 310] width 229 height 51
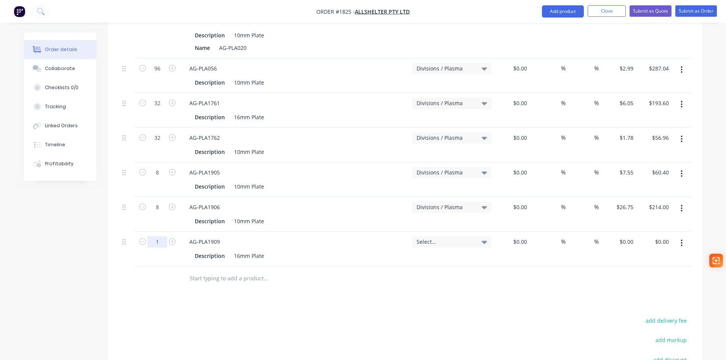
click at [156, 236] on input "1" at bounding box center [157, 241] width 20 height 11
type input "8"
click at [441, 238] on span "Select..." at bounding box center [446, 242] width 58 height 8
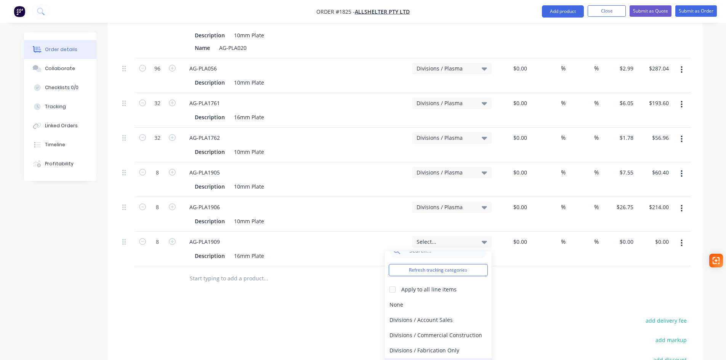
click at [433, 358] on div "Divisions / Plasma" at bounding box center [438, 365] width 107 height 15
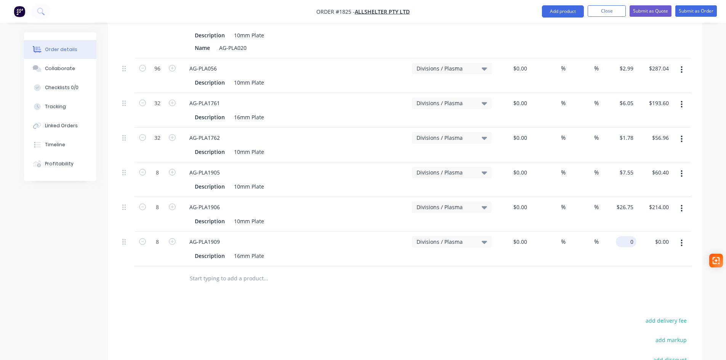
click at [624, 232] on div "0 $0.00" at bounding box center [618, 249] width 35 height 35
type input "$6.40"
type input "$51.20"
click at [230, 271] on input "text" at bounding box center [265, 278] width 152 height 15
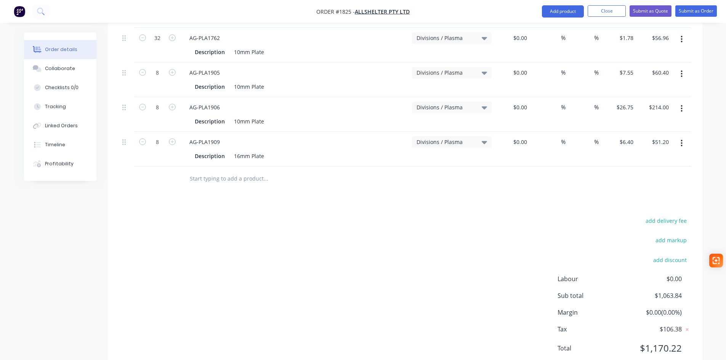
scroll to position [381, 0]
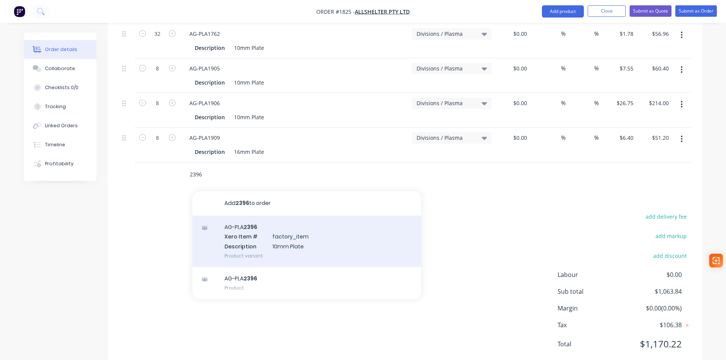
type input "2396"
click at [297, 222] on div "AG-PLA 2396 Xero Item # factory_item Description 10mm Plate Product variant" at bounding box center [306, 241] width 229 height 51
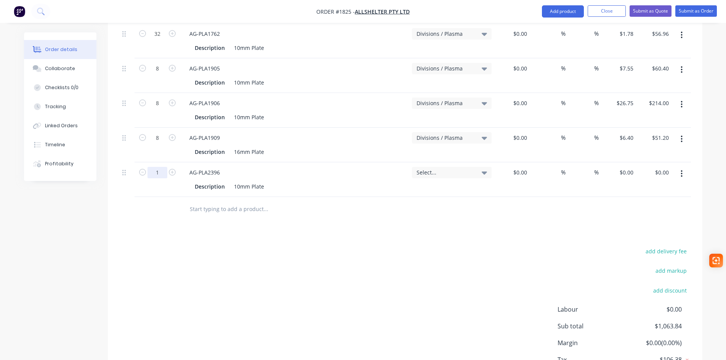
click at [154, 167] on input "1" at bounding box center [157, 172] width 20 height 11
type input "28"
click at [437, 168] on span "Select..." at bounding box center [446, 172] width 58 height 8
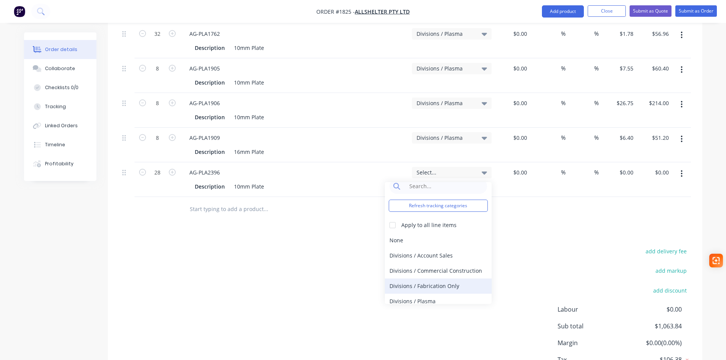
scroll to position [14, 0]
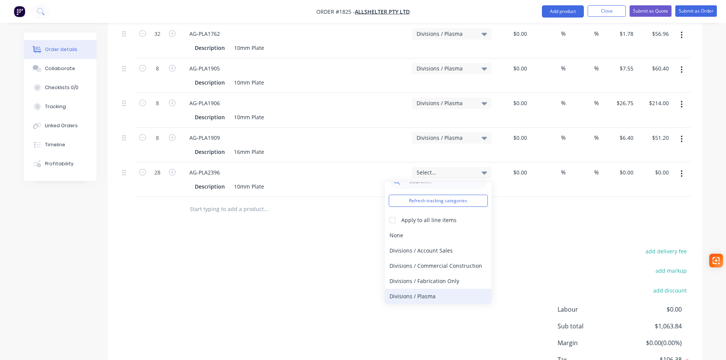
click at [418, 289] on div "Divisions / Plasma" at bounding box center [438, 296] width 107 height 15
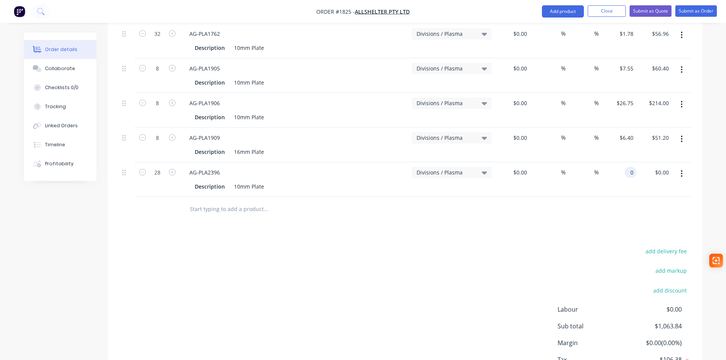
click at [627, 167] on div "0 0" at bounding box center [631, 172] width 12 height 11
type input "$61.49"
type input "$1,721.72"
click at [396, 296] on div "add delivery fee add markup add discount Labour $0.00 Sub total $2,785.56 Margi…" at bounding box center [405, 319] width 572 height 147
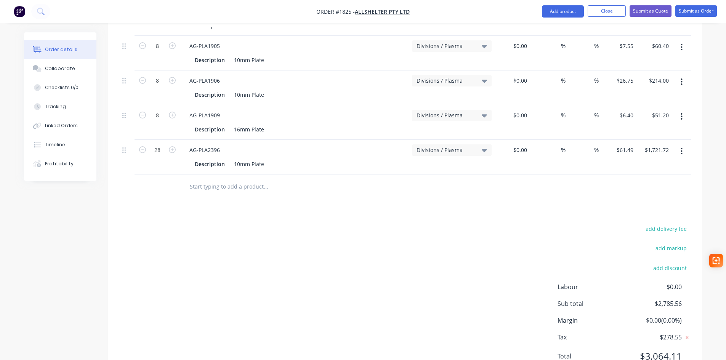
scroll to position [416, 0]
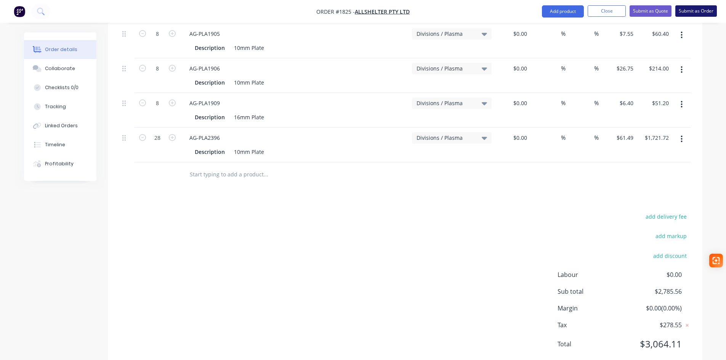
click at [697, 13] on button "Submit as Order" at bounding box center [696, 10] width 42 height 11
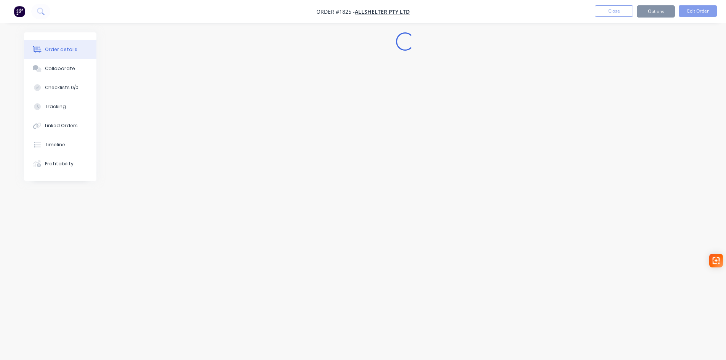
scroll to position [0, 0]
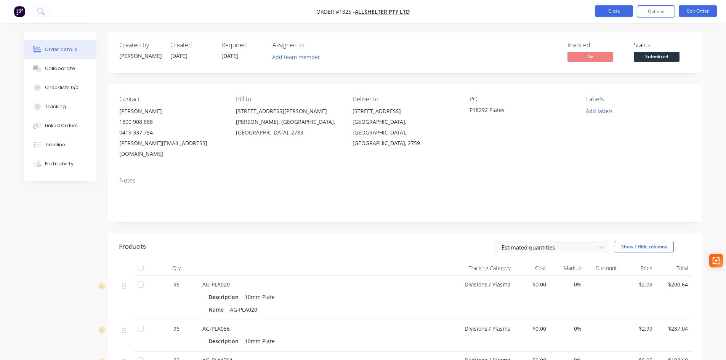
click at [620, 12] on button "Close" at bounding box center [614, 10] width 38 height 11
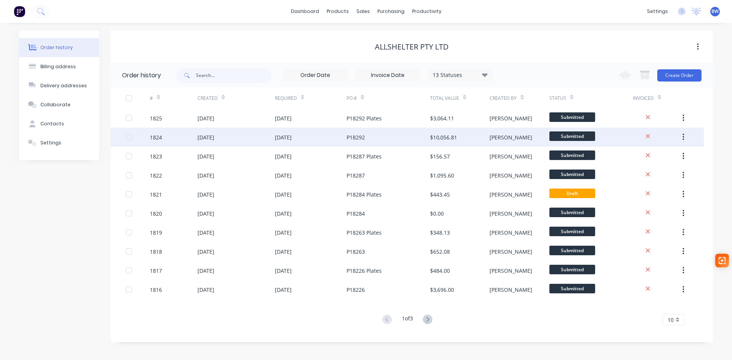
click at [360, 132] on div "P18292" at bounding box center [387, 137] width 83 height 19
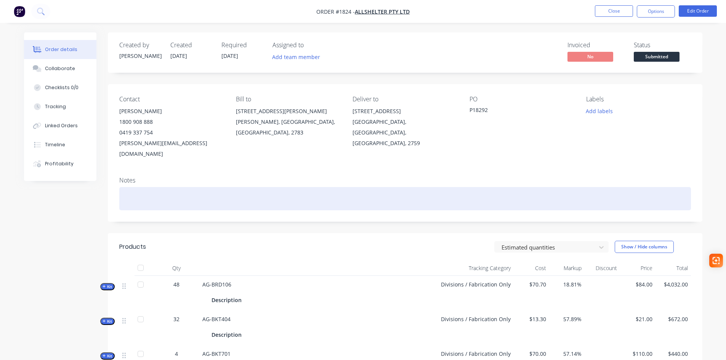
click at [141, 187] on div at bounding box center [405, 198] width 572 height 23
click at [135, 187] on div at bounding box center [405, 198] width 572 height 23
click at [167, 187] on div "Tasiast S12908" at bounding box center [405, 198] width 572 height 23
click at [295, 191] on div "Tasiast S12908 / WO27439" at bounding box center [405, 198] width 572 height 23
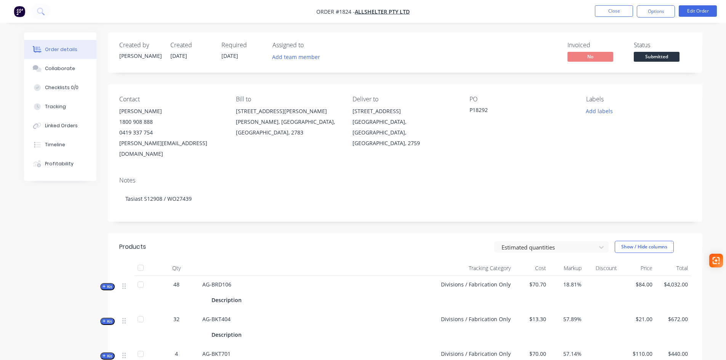
click at [325, 156] on div "Contact Katherine Gaal 1800 908 888 0419 337 754 katherine.g@allshelter.com.au …" at bounding box center [405, 127] width 595 height 87
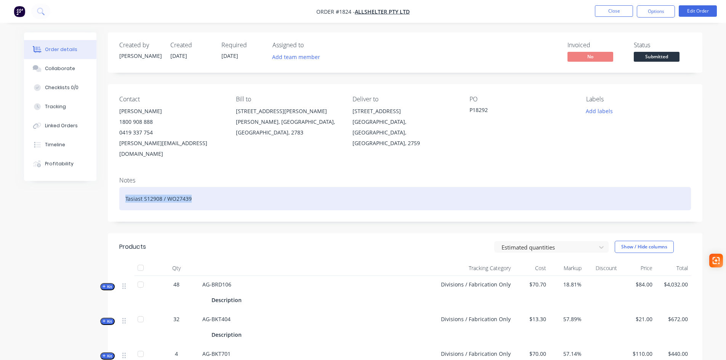
drag, startPoint x: 200, startPoint y: 192, endPoint x: 107, endPoint y: 194, distance: 92.6
click at [108, 194] on div "Notes Tasiast S12908 / WO27439" at bounding box center [405, 196] width 595 height 51
copy div "Tasiast S12908 / WO27439"
click at [217, 187] on div "Tasiast S12908 / WO27439" at bounding box center [405, 198] width 572 height 23
drag, startPoint x: 213, startPoint y: 189, endPoint x: 127, endPoint y: 190, distance: 86.5
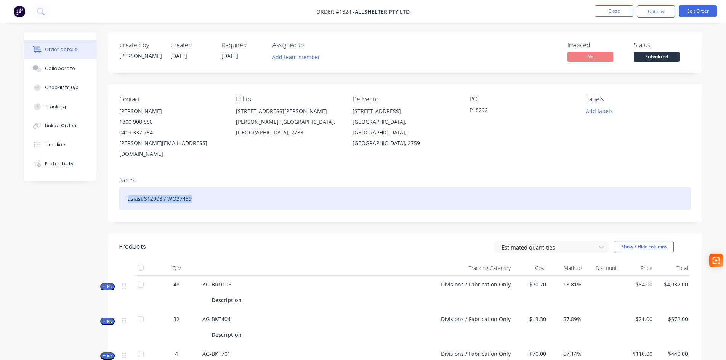
click at [127, 190] on div "Tasiast S12908 / WO27439" at bounding box center [405, 198] width 572 height 23
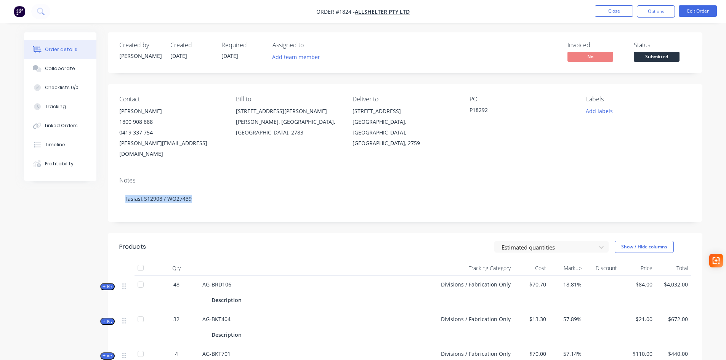
scroll to position [229, 0]
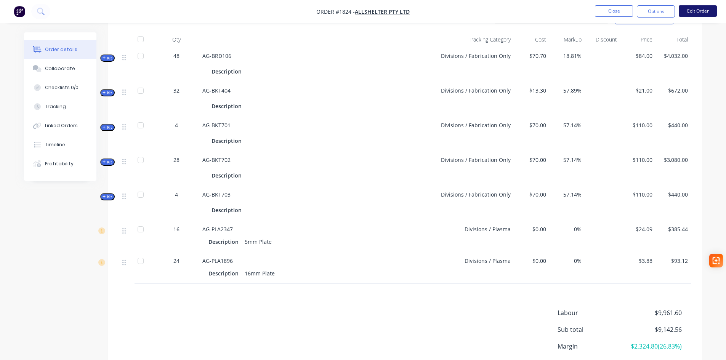
click at [693, 14] on button "Edit Order" at bounding box center [698, 10] width 38 height 11
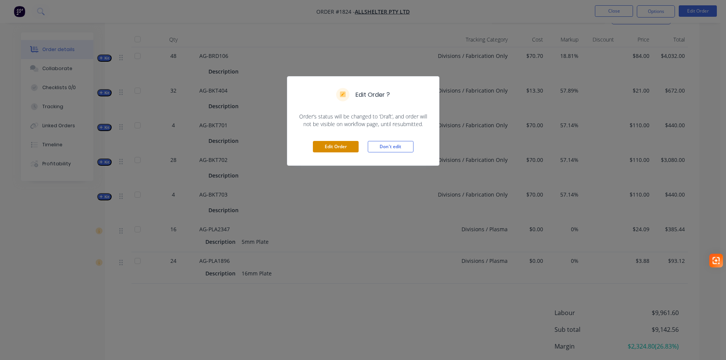
click at [340, 147] on button "Edit Order" at bounding box center [336, 146] width 46 height 11
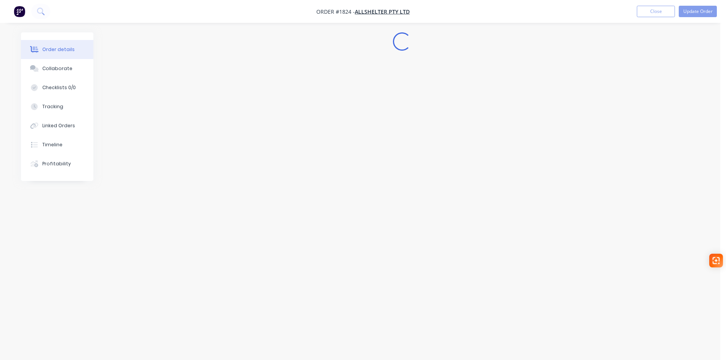
scroll to position [0, 0]
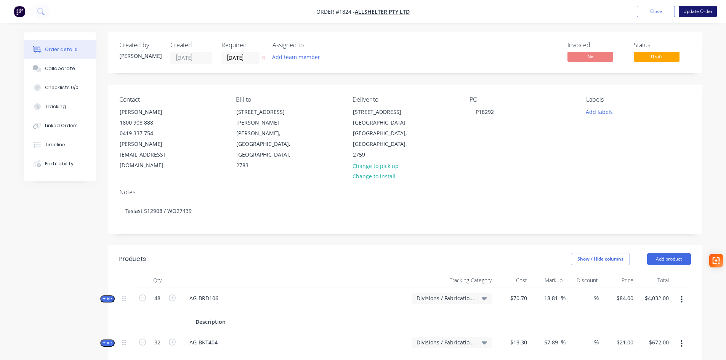
click at [704, 13] on button "Update Order" at bounding box center [698, 11] width 38 height 11
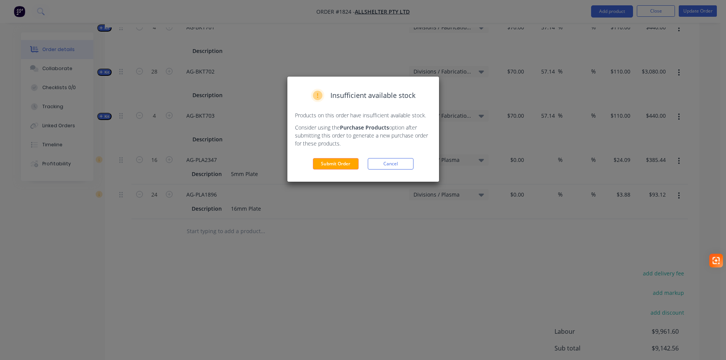
scroll to position [416, 0]
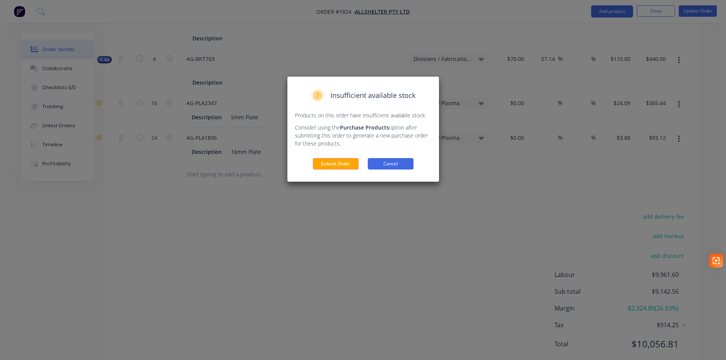
click at [385, 163] on button "Cancel" at bounding box center [391, 163] width 46 height 11
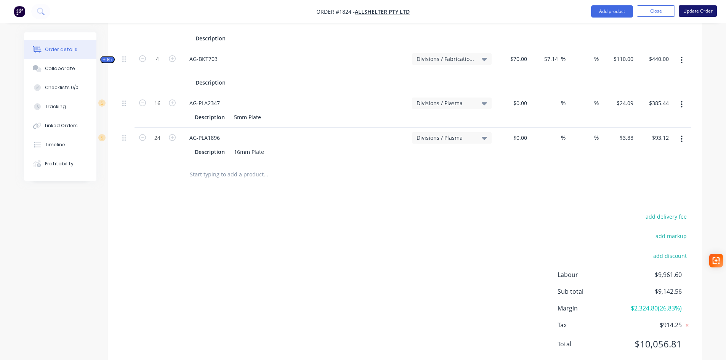
click at [695, 10] on button "Update Order" at bounding box center [698, 10] width 38 height 11
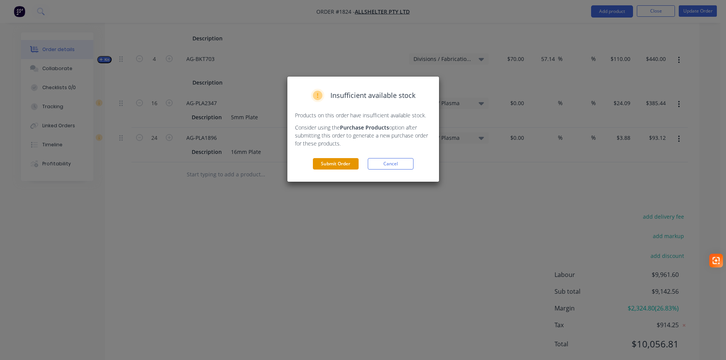
click at [327, 164] on button "Submit Order" at bounding box center [336, 163] width 46 height 11
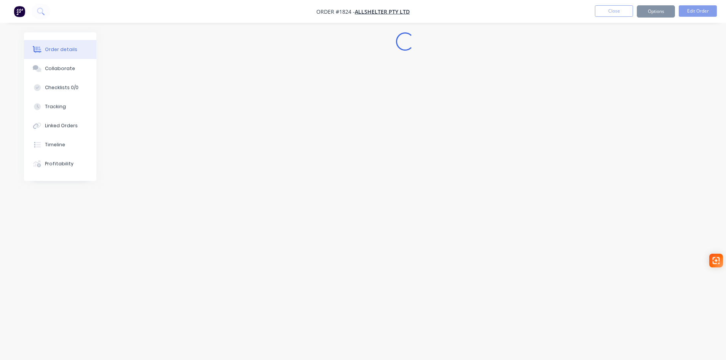
scroll to position [0, 0]
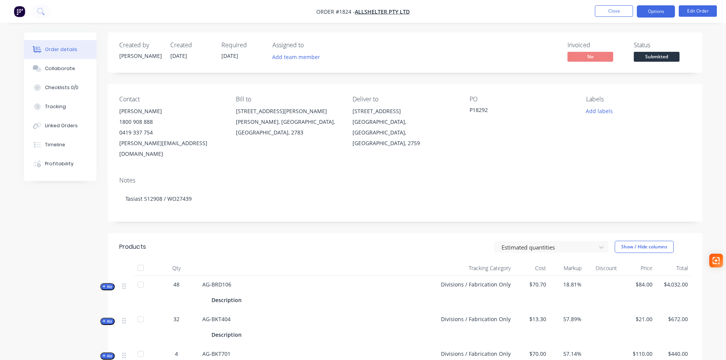
click at [644, 9] on button "Options" at bounding box center [656, 11] width 38 height 12
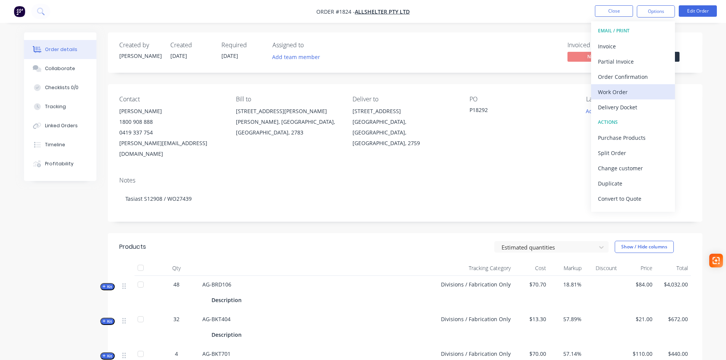
click at [617, 92] on div "Work Order" at bounding box center [633, 92] width 70 height 11
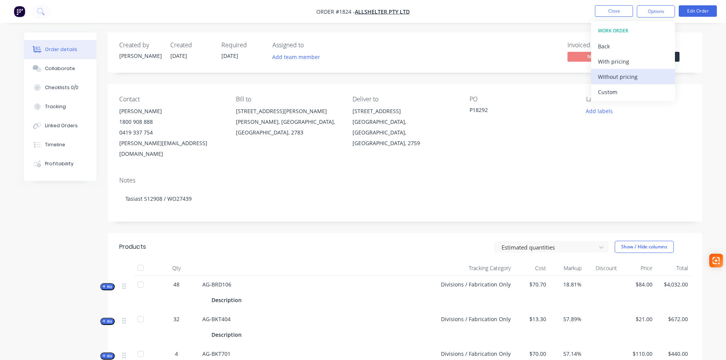
click at [625, 73] on div "Without pricing" at bounding box center [633, 76] width 70 height 11
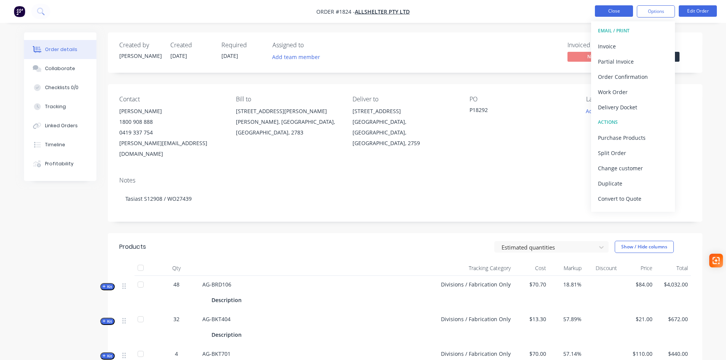
click at [621, 14] on button "Close" at bounding box center [614, 10] width 38 height 11
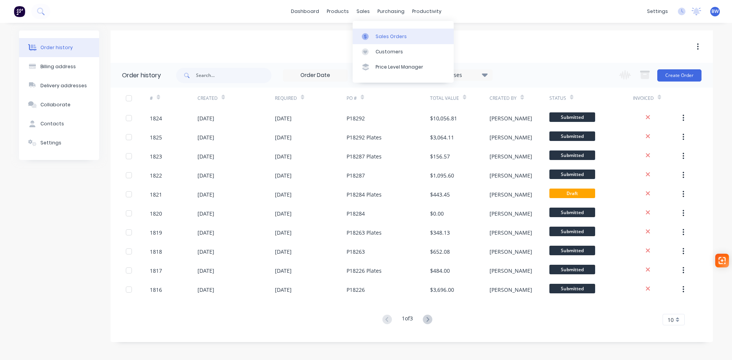
click at [392, 38] on div "Sales Orders" at bounding box center [390, 36] width 31 height 7
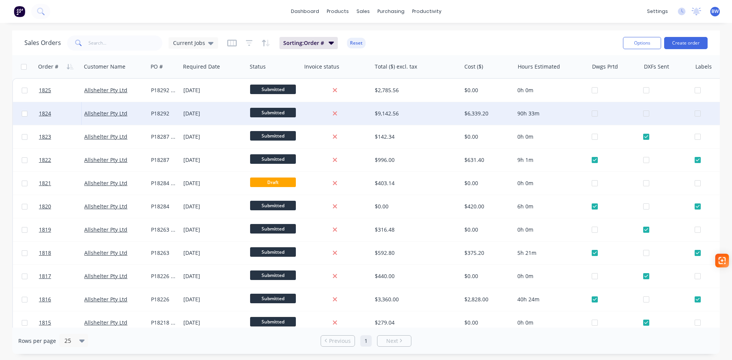
drag, startPoint x: 595, startPoint y: 114, endPoint x: 656, endPoint y: 117, distance: 61.5
click at [595, 114] on div at bounding box center [617, 113] width 51 height 23
drag, startPoint x: 697, startPoint y: 115, endPoint x: 693, endPoint y: 113, distance: 4.8
click at [697, 115] on div at bounding box center [714, 113] width 40 height 23
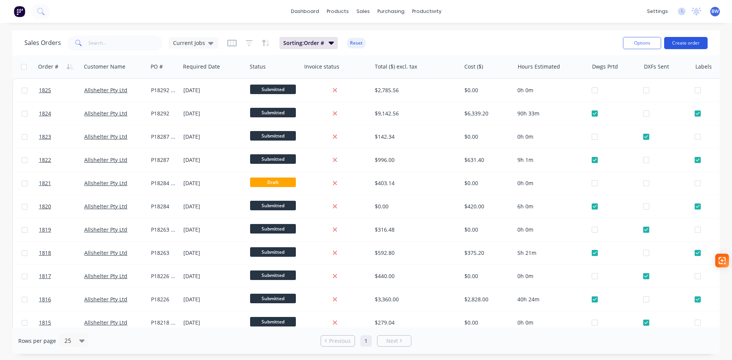
click at [697, 47] on button "Create order" at bounding box center [685, 43] width 43 height 12
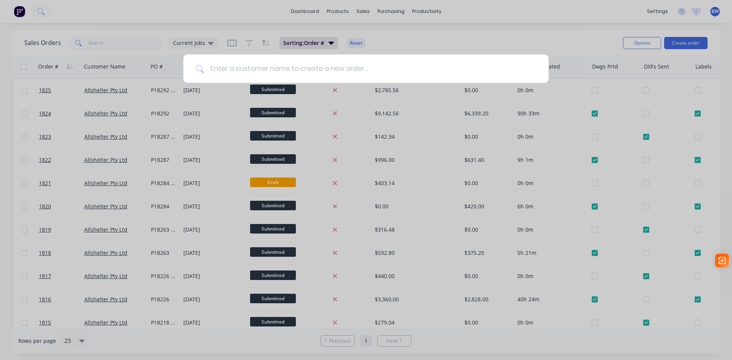
click at [396, 66] on input at bounding box center [370, 69] width 332 height 29
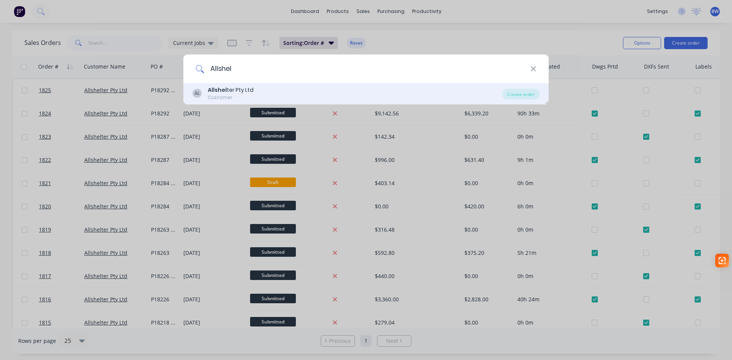
click at [228, 81] on input "Allshel" at bounding box center [367, 69] width 326 height 29
type input "Allshel"
click at [227, 90] on div "Allshel ter Pty Ltd" at bounding box center [231, 90] width 46 height 8
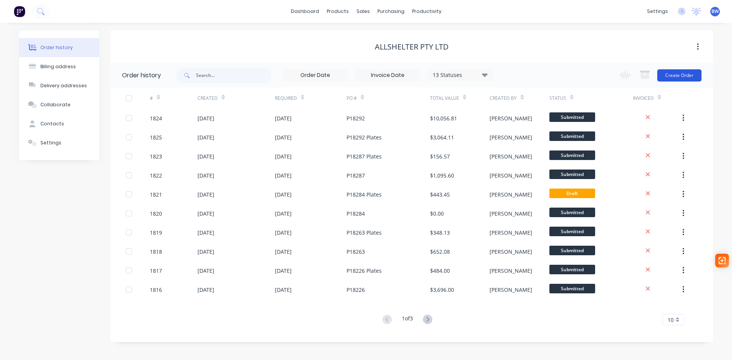
click at [689, 73] on button "Create Order" at bounding box center [679, 75] width 44 height 12
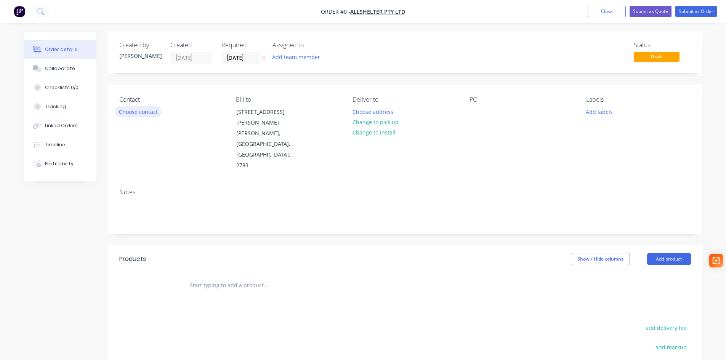
click at [151, 114] on button "Choose contact" at bounding box center [138, 111] width 47 height 10
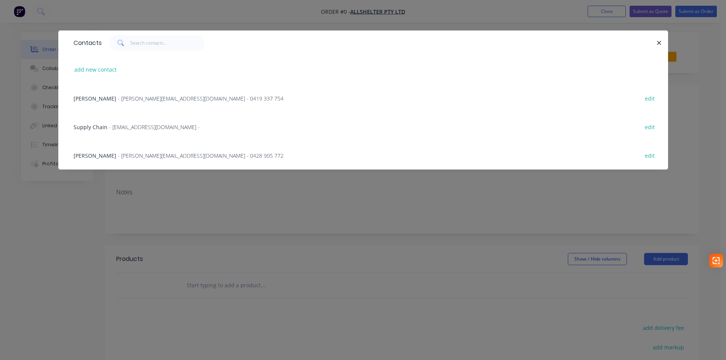
click at [124, 100] on span "- katherine.g@allshelter.com.au - 0419 337 754" at bounding box center [201, 98] width 166 height 7
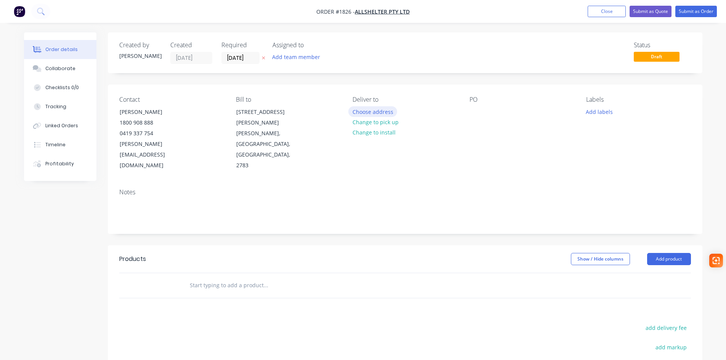
click at [379, 109] on button "Choose address" at bounding box center [372, 111] width 49 height 10
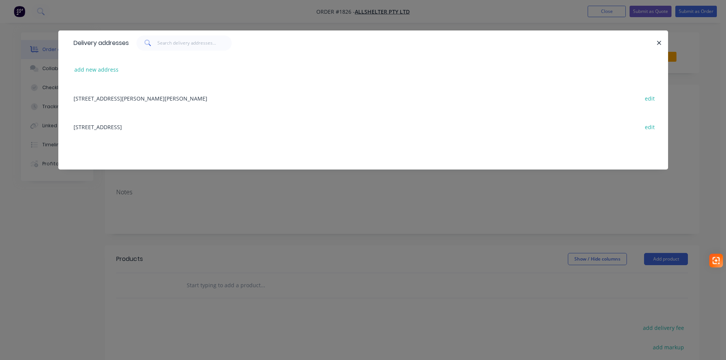
click at [154, 125] on div "52 Quarry Road, ERSKINE PARK, New South Wales, Australia, 2759 edit" at bounding box center [363, 126] width 587 height 29
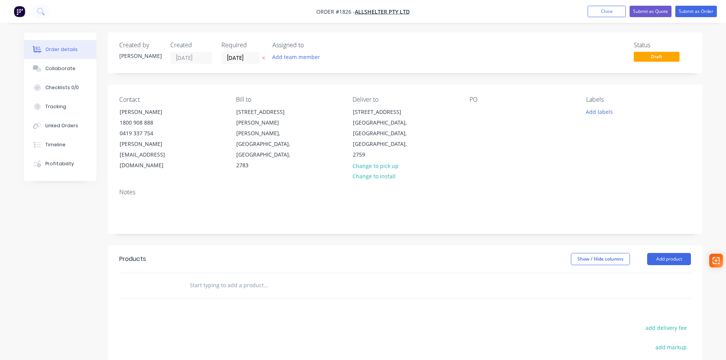
click at [482, 109] on div "PO" at bounding box center [522, 133] width 104 height 75
click at [479, 112] on div at bounding box center [476, 111] width 12 height 11
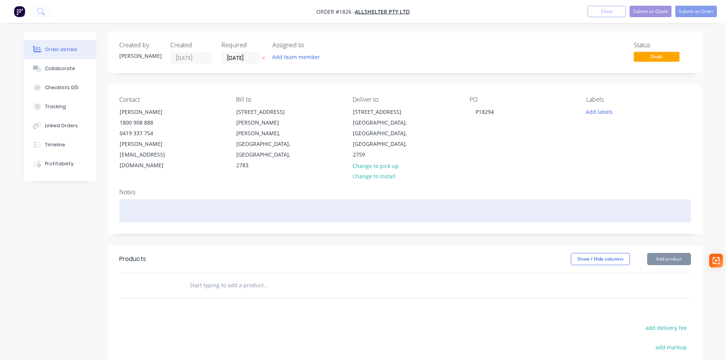
click at [131, 199] on div at bounding box center [405, 210] width 572 height 23
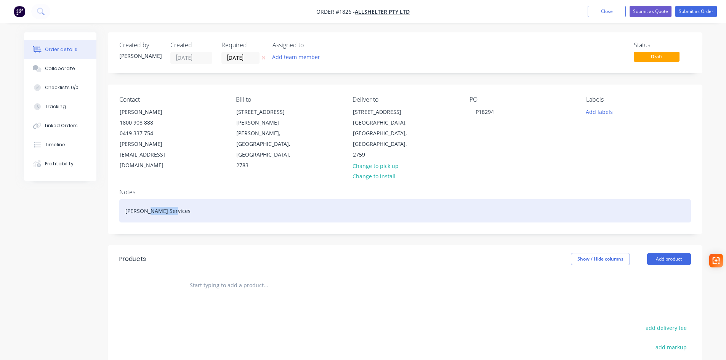
drag, startPoint x: 174, startPoint y: 190, endPoint x: 151, endPoint y: 191, distance: 23.3
click at [151, 199] on div "McMahon Services" at bounding box center [405, 210] width 572 height 23
click at [165, 199] on div "McMahon" at bounding box center [405, 210] width 572 height 23
click at [170, 199] on div "McMahon S12990/WO27474" at bounding box center [405, 210] width 572 height 23
click at [175, 199] on div "McMahon S12990 /WO27474" at bounding box center [405, 210] width 572 height 23
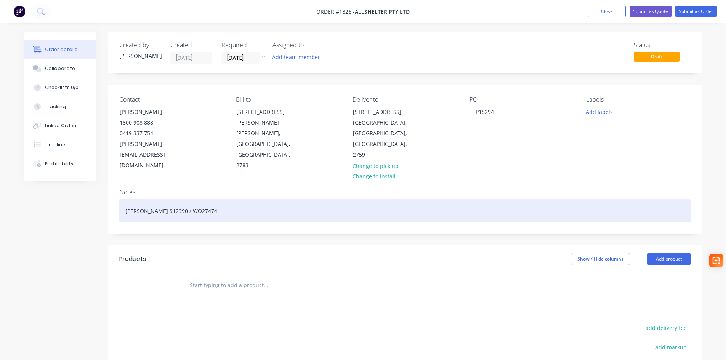
click at [218, 199] on div "McMahon S12990 / WO27474" at bounding box center [405, 210] width 572 height 23
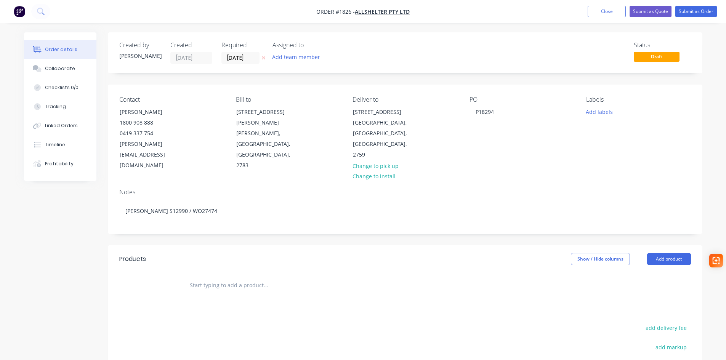
click at [228, 278] on input "text" at bounding box center [265, 285] width 152 height 15
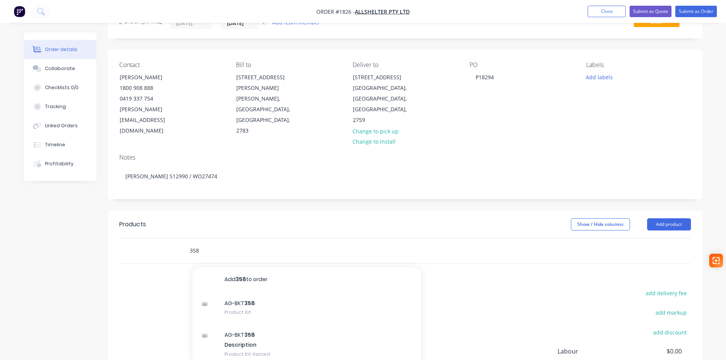
scroll to position [38, 0]
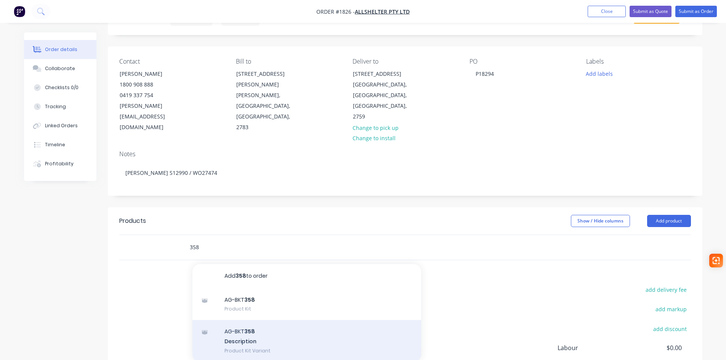
type input "358"
click at [261, 320] on div "AG-BKT 358 Description Product Kit Variant" at bounding box center [306, 341] width 229 height 42
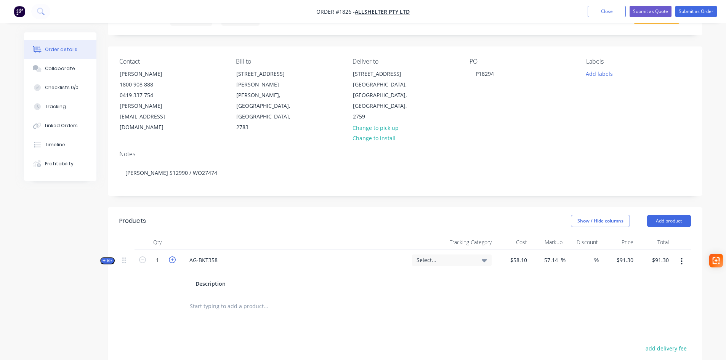
click at [171, 257] on icon "button" at bounding box center [172, 260] width 7 height 7
type input "2"
type input "$182.60"
click at [468, 256] on span "Select..." at bounding box center [446, 260] width 58 height 8
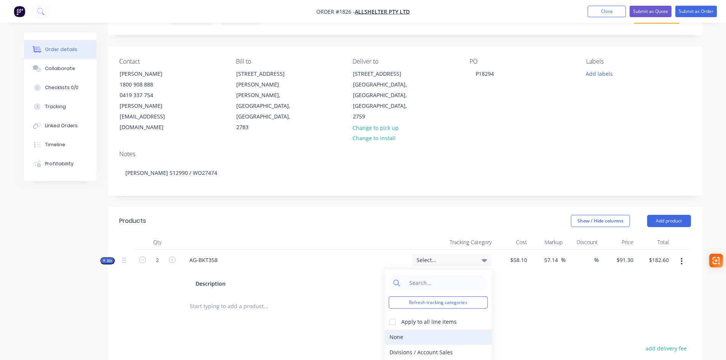
scroll to position [14, 0]
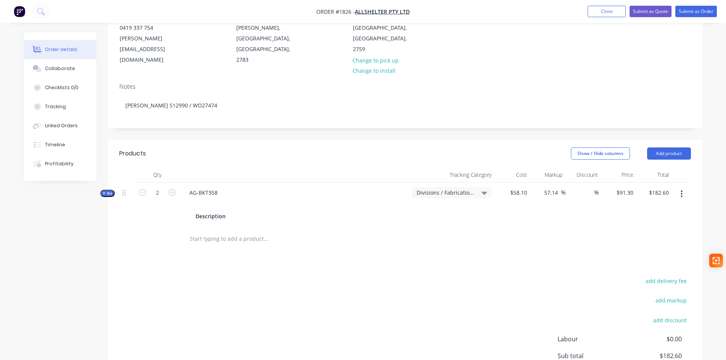
scroll to position [114, 0]
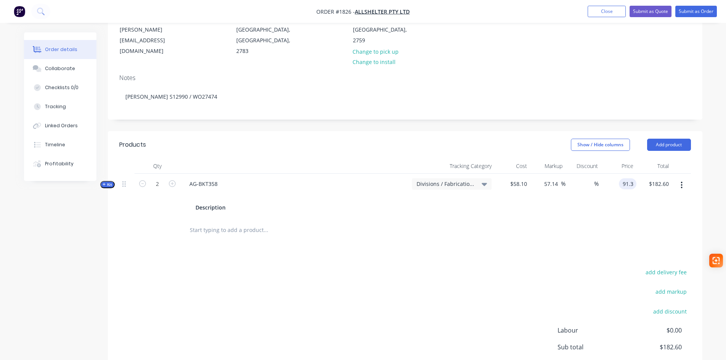
click at [623, 178] on input "91.3" at bounding box center [629, 183] width 14 height 11
type input "104"
type input "79"
type input "$104.00"
type input "$208.00"
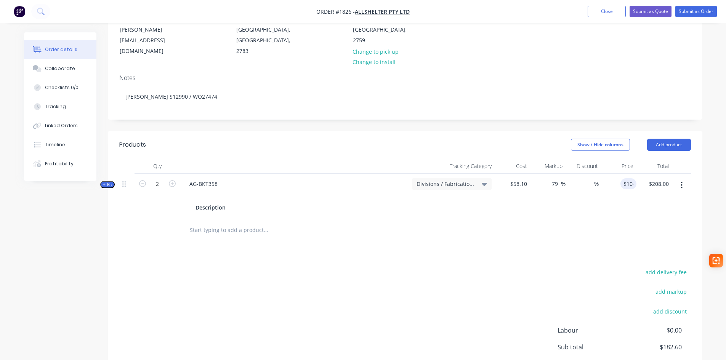
click at [466, 267] on div "add delivery fee add markup add discount Labour $0.00 Sub total $182.60 Margin …" at bounding box center [405, 340] width 572 height 147
click at [227, 223] on input "text" at bounding box center [265, 230] width 152 height 15
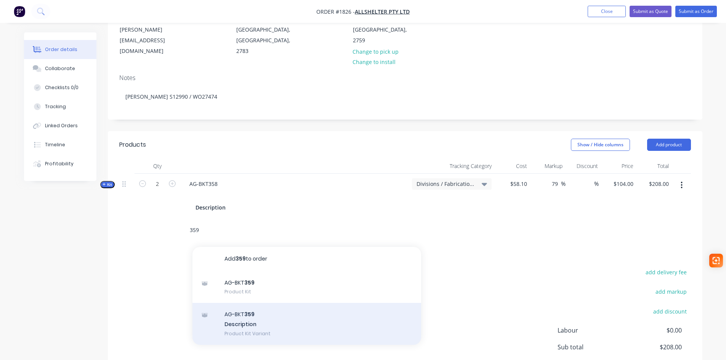
type input "359"
click at [237, 306] on div "AG-BKT 359 Description Product Kit Variant" at bounding box center [306, 324] width 229 height 42
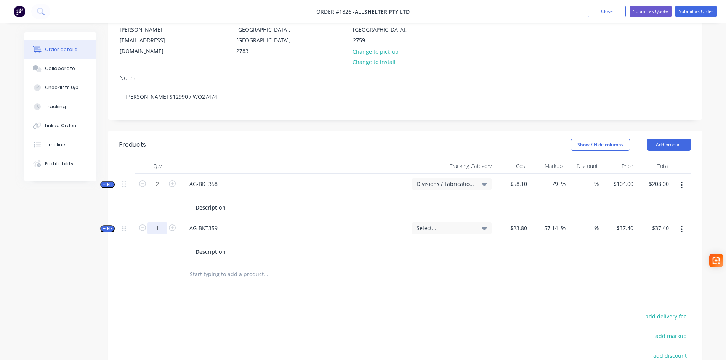
click at [160, 223] on input "1" at bounding box center [157, 228] width 20 height 11
type input "12"
type input "$448.80"
click at [441, 224] on span "Select..." at bounding box center [446, 228] width 58 height 8
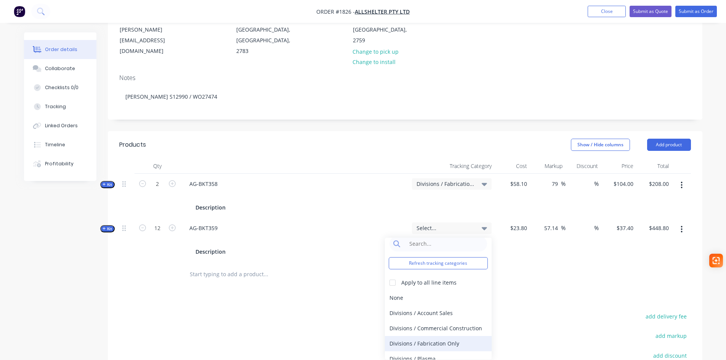
scroll to position [14, 0]
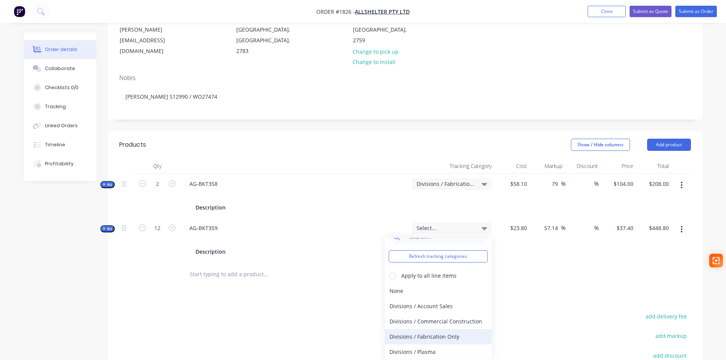
click at [447, 329] on div "Divisions / Fabrication Only" at bounding box center [438, 336] width 107 height 15
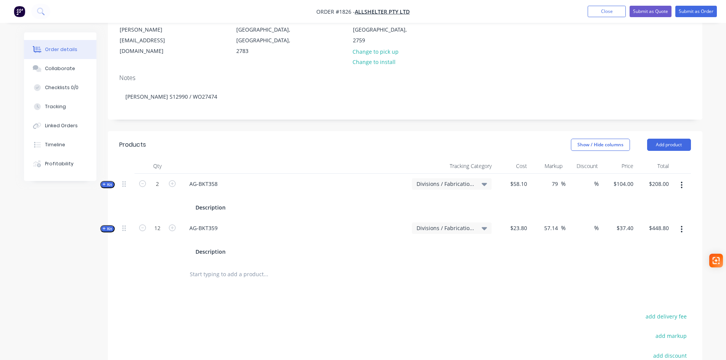
click at [204, 267] on input "text" at bounding box center [265, 274] width 152 height 15
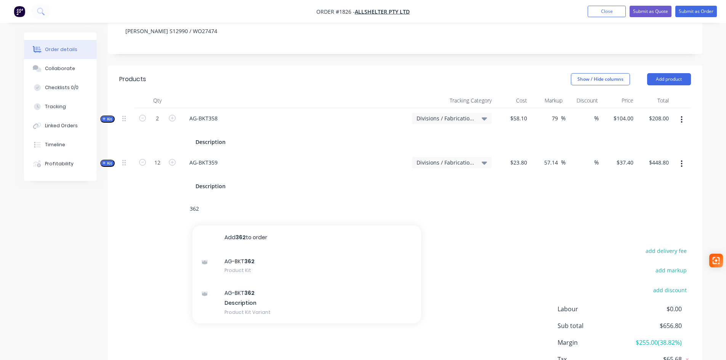
scroll to position [191, 0]
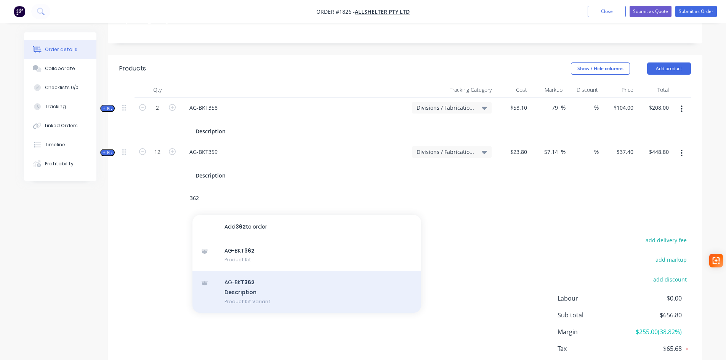
type input "362"
click at [269, 271] on div "AG-BKT 362 Description Product Kit Variant" at bounding box center [306, 292] width 229 height 42
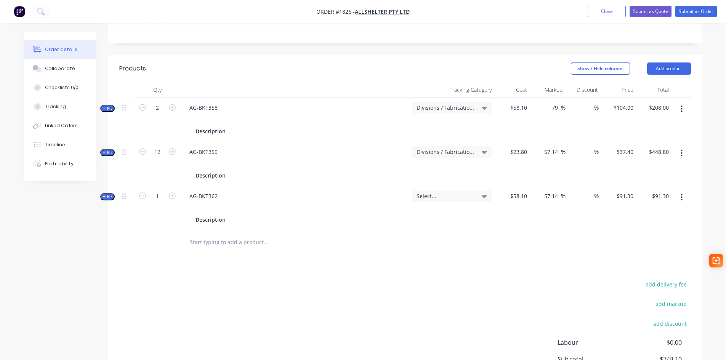
click at [608, 186] on div "$91.30 $91.30" at bounding box center [618, 208] width 35 height 44
click at [618, 186] on div "91.3 $91.30" at bounding box center [618, 208] width 35 height 44
type input "104"
type input "79"
type input "$104.00"
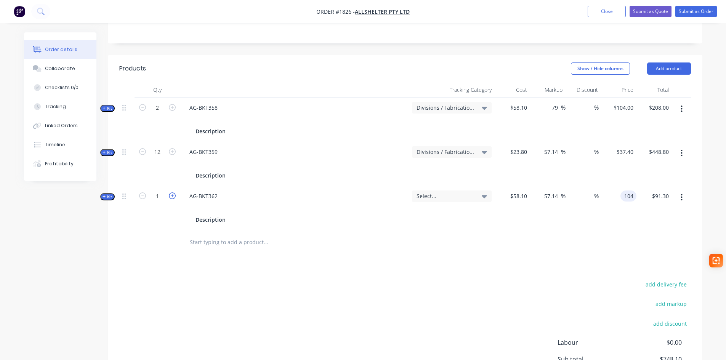
type input "$104.00"
click at [173, 192] on icon "button" at bounding box center [172, 195] width 7 height 7
type input "2"
type input "$208.00"
click at [447, 192] on span "Select..." at bounding box center [446, 196] width 58 height 8
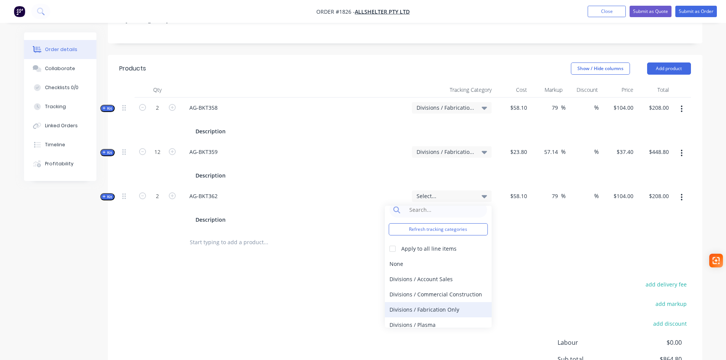
scroll to position [14, 0]
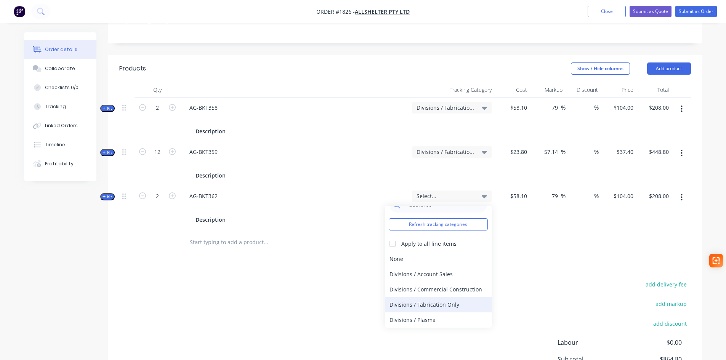
click at [444, 297] on div "Divisions / Fabrication Only" at bounding box center [438, 304] width 107 height 15
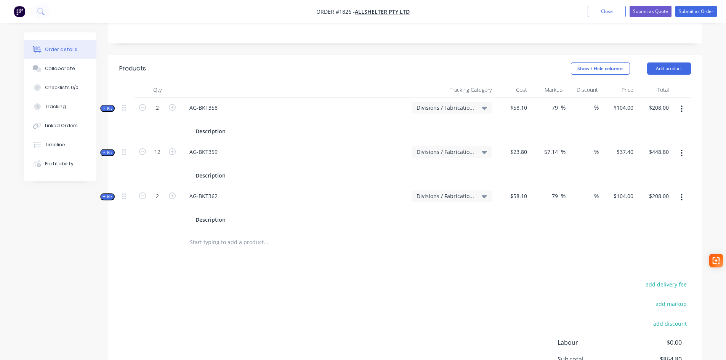
click at [192, 235] on input "text" at bounding box center [265, 242] width 152 height 15
type input "709"
click at [249, 305] on div "add delivery fee add markup add discount Labour $0.00 Sub total $864.80 Margin …" at bounding box center [405, 352] width 572 height 147
drag, startPoint x: 205, startPoint y: 219, endPoint x: 166, endPoint y: 219, distance: 38.9
click at [169, 230] on div "709 Add 709 to order No results found" at bounding box center [405, 242] width 572 height 25
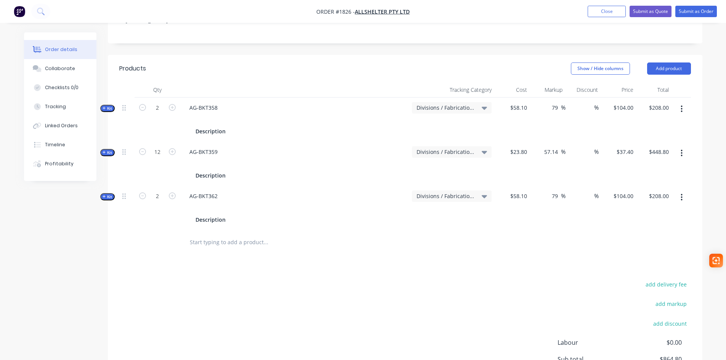
drag, startPoint x: 255, startPoint y: 320, endPoint x: 252, endPoint y: 274, distance: 45.8
click at [255, 318] on div "add delivery fee add markup add discount Labour $0.00 Sub total $864.80 Margin …" at bounding box center [405, 352] width 572 height 147
drag, startPoint x: 219, startPoint y: 229, endPoint x: 221, endPoint y: 223, distance: 6.2
click at [220, 230] on div at bounding box center [317, 242] width 274 height 25
click at [221, 235] on input "text" at bounding box center [265, 242] width 152 height 15
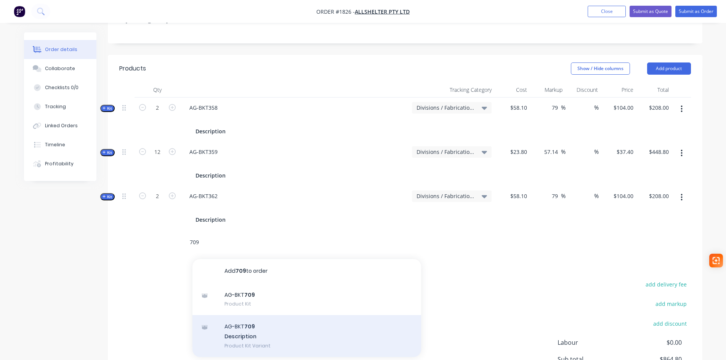
type input "709"
click at [258, 318] on div "AG-BKT 709 Description Product Kit Variant" at bounding box center [306, 336] width 229 height 42
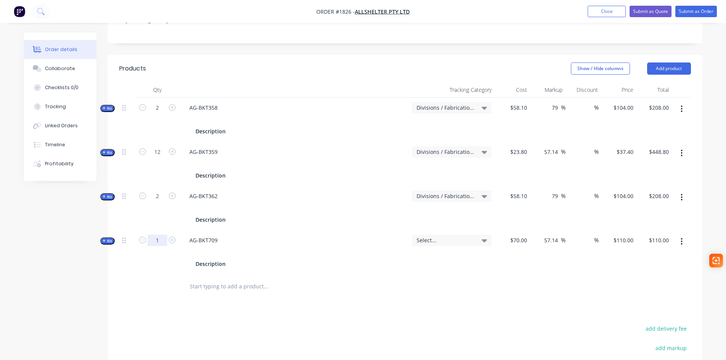
click at [160, 235] on input "1" at bounding box center [157, 240] width 20 height 11
type input "18"
type input "$1,980.00"
click at [416, 235] on div "Select..." at bounding box center [452, 240] width 80 height 11
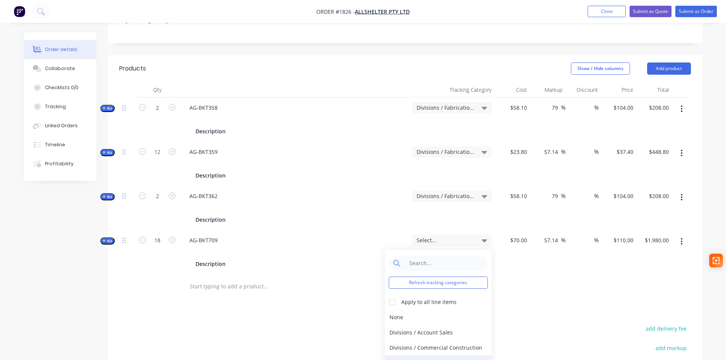
click at [439, 356] on div "Divisions / Fabrication Only" at bounding box center [438, 363] width 107 height 15
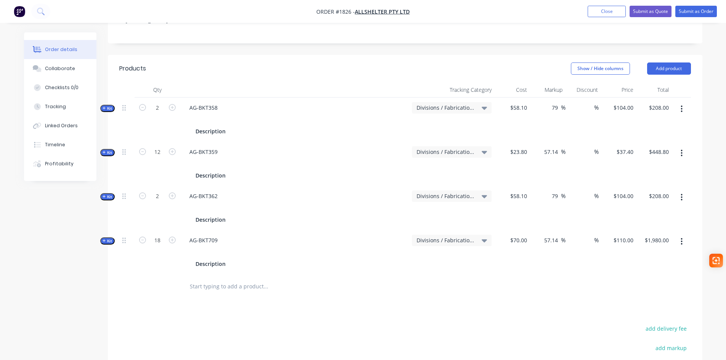
click at [202, 279] on input "text" at bounding box center [265, 286] width 152 height 15
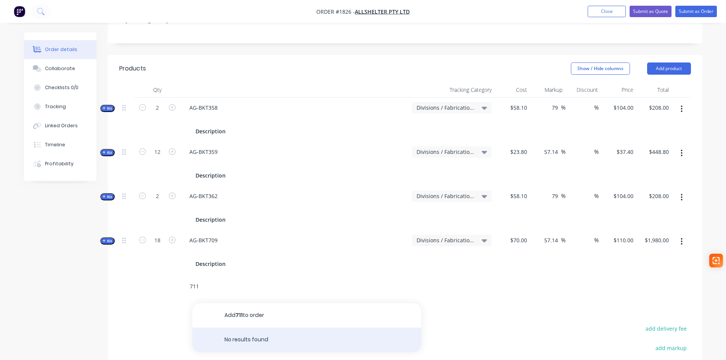
type input "711"
click at [253, 328] on div "No results found" at bounding box center [306, 340] width 229 height 24
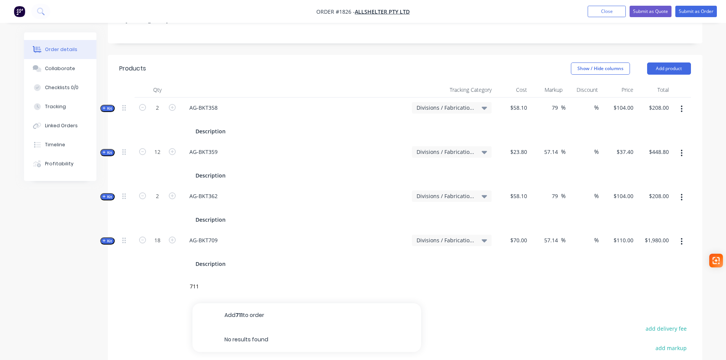
click at [201, 279] on input "711" at bounding box center [265, 286] width 152 height 15
click at [175, 274] on div "711 Add 711 to order No results found" at bounding box center [405, 286] width 572 height 25
drag, startPoint x: 203, startPoint y: 270, endPoint x: 178, endPoint y: 268, distance: 25.6
click at [178, 274] on div "711 Add 711 to order No results found" at bounding box center [405, 286] width 572 height 25
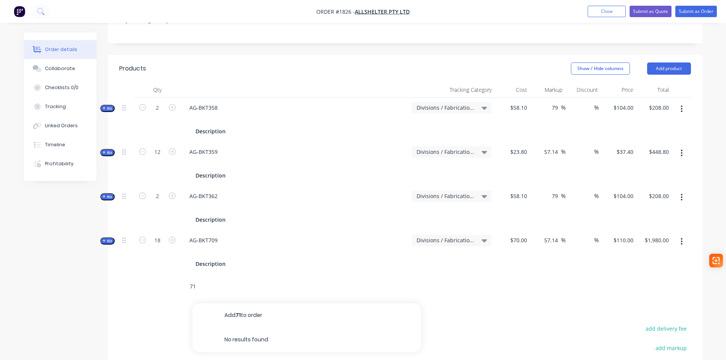
type input "711"
click at [207, 279] on input "711" at bounding box center [265, 286] width 152 height 15
drag, startPoint x: 190, startPoint y: 266, endPoint x: 185, endPoint y: 266, distance: 4.6
click at [185, 279] on div "711 Add 711 to order No results found" at bounding box center [297, 286] width 229 height 15
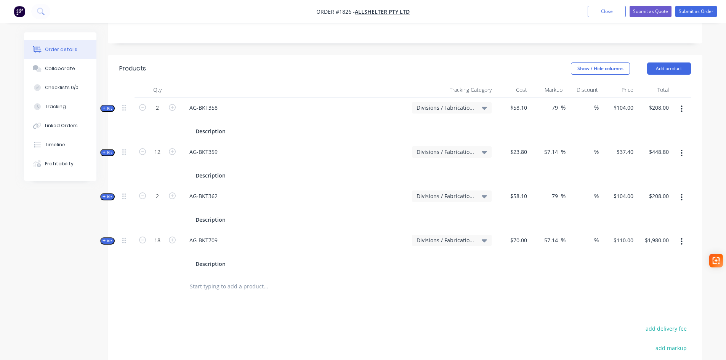
click at [212, 279] on input "text" at bounding box center [265, 286] width 152 height 15
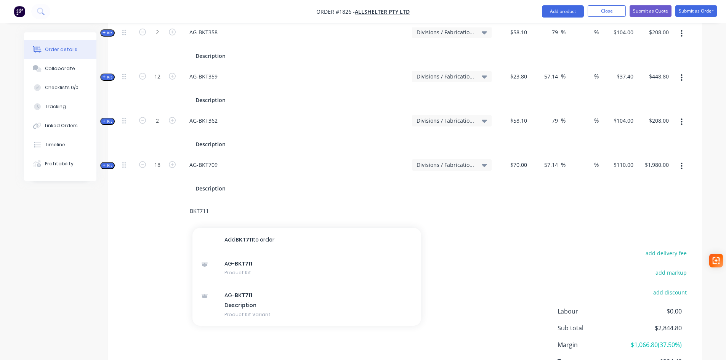
scroll to position [267, 0]
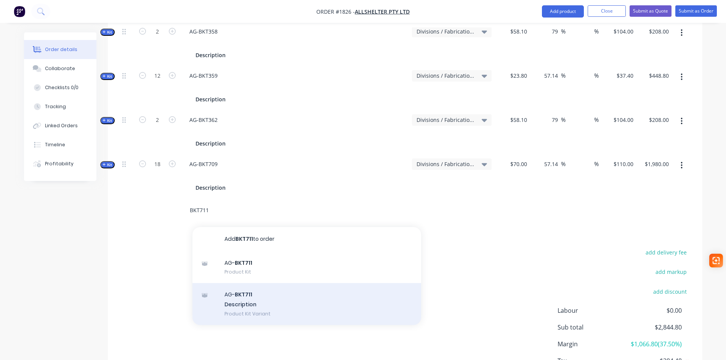
type input "BKT711"
click at [254, 290] on div "AG- BKT711 Description Product Kit Variant" at bounding box center [306, 304] width 229 height 42
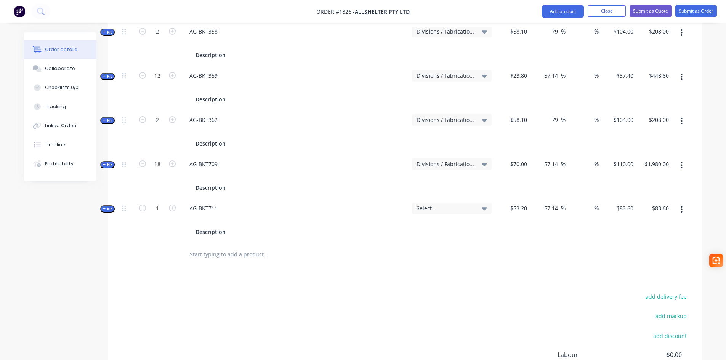
drag, startPoint x: 171, startPoint y: 186, endPoint x: 179, endPoint y: 188, distance: 8.2
click at [172, 205] on icon "button" at bounding box center [172, 208] width 7 height 7
type input "2"
type input "$167.20"
click at [463, 203] on div "Select..." at bounding box center [452, 208] width 80 height 11
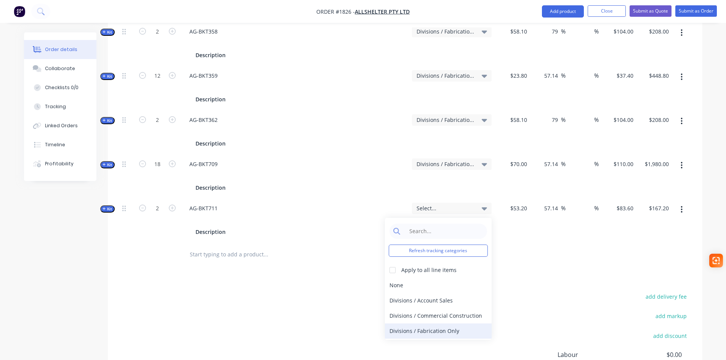
click at [443, 324] on div "Divisions / Fabrication Only" at bounding box center [438, 331] width 107 height 15
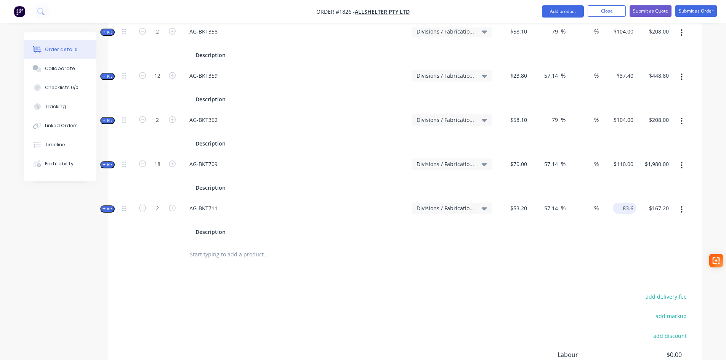
click at [615, 198] on div "83.6 $83.60" at bounding box center [618, 220] width 35 height 44
type input "84.00"
type input "57.89"
click at [238, 247] on input "text" at bounding box center [265, 254] width 152 height 15
drag, startPoint x: 212, startPoint y: 335, endPoint x: 214, endPoint y: 327, distance: 9.1
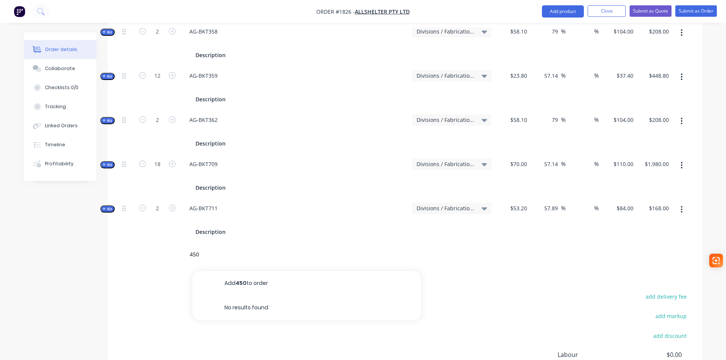
click at [213, 335] on div "add delivery fee add markup add discount Labour $0.00 Sub total $3,012.80 Margi…" at bounding box center [405, 365] width 572 height 147
drag, startPoint x: 206, startPoint y: 231, endPoint x: 171, endPoint y: 234, distance: 35.2
click at [171, 242] on div "450 Add 450 to order No results found" at bounding box center [405, 254] width 572 height 25
click at [227, 312] on div "add delivery fee add markup add discount Labour $0.00 Sub total $3,012.80 Margi…" at bounding box center [405, 365] width 572 height 147
click at [219, 247] on input "text" at bounding box center [265, 254] width 152 height 15
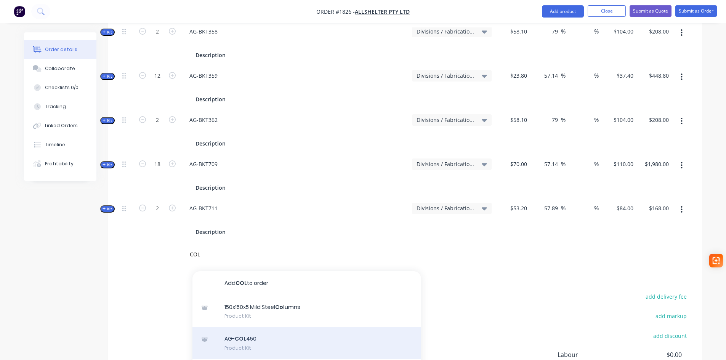
click at [270, 327] on div "AG- COL 450 Product Kit" at bounding box center [306, 343] width 229 height 32
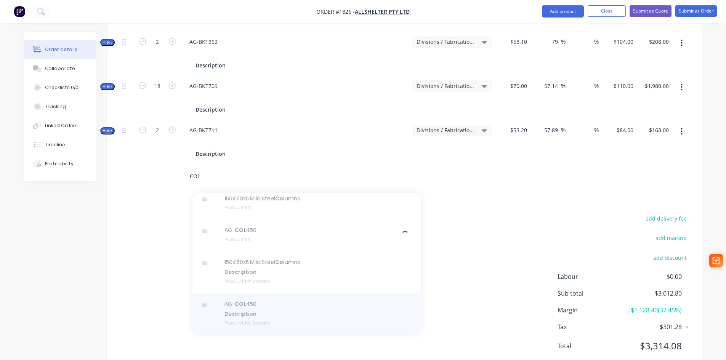
scroll to position [347, 0]
click at [294, 299] on div at bounding box center [306, 312] width 229 height 42
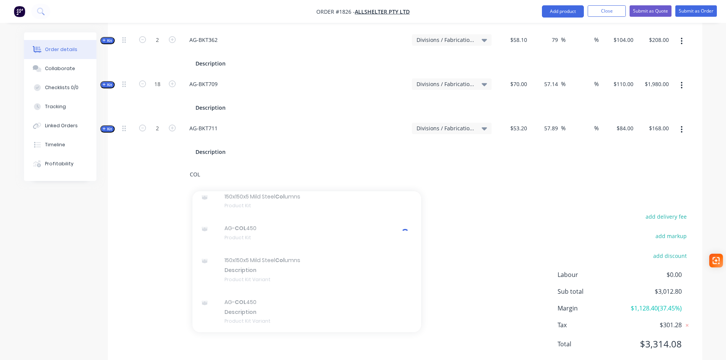
click at [277, 167] on input "COL" at bounding box center [265, 174] width 152 height 15
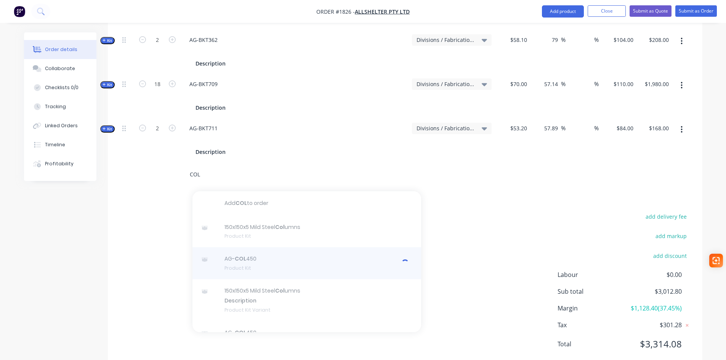
scroll to position [30, 0]
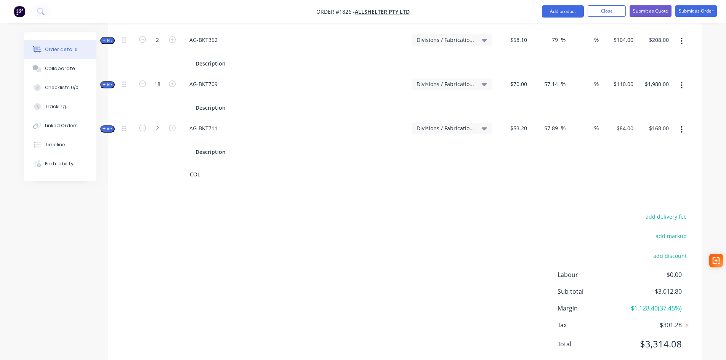
drag, startPoint x: 264, startPoint y: 144, endPoint x: 183, endPoint y: 152, distance: 81.3
click at [183, 162] on div "COL" at bounding box center [317, 174] width 274 height 25
drag, startPoint x: 209, startPoint y: 157, endPoint x: 167, endPoint y: 154, distance: 42.4
click at [167, 162] on div "COL Add COL to order 150x150x5 Mild Steel Col umns Product Kit AG- COL 450 Prod…" at bounding box center [405, 174] width 572 height 25
click at [310, 167] on input "text" at bounding box center [265, 174] width 152 height 15
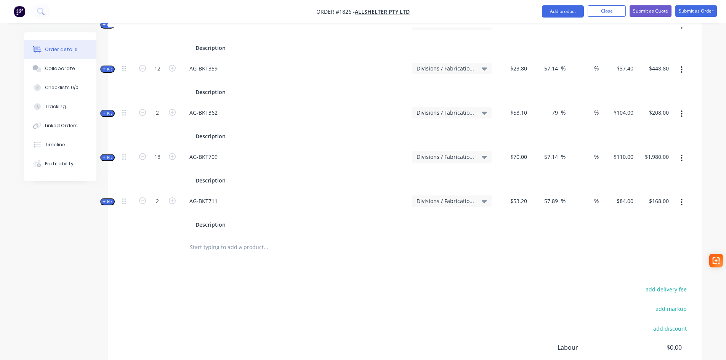
scroll to position [271, 0]
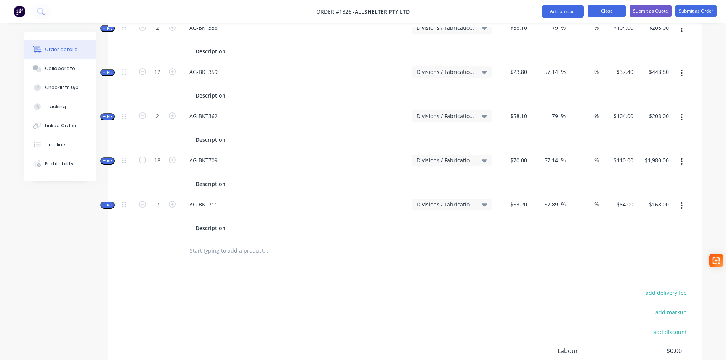
click at [602, 13] on button "Close" at bounding box center [607, 10] width 38 height 11
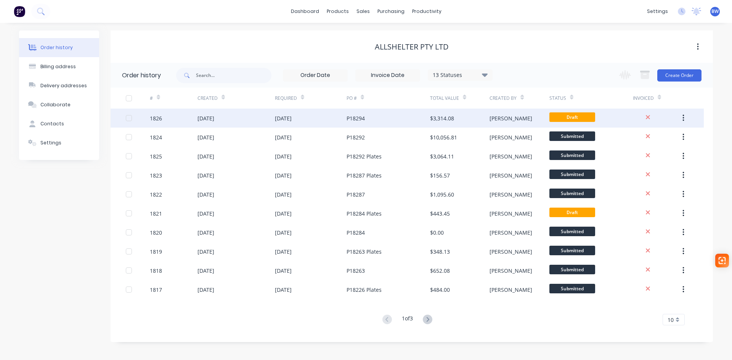
click at [245, 123] on div "27 Sep 2025" at bounding box center [235, 118] width 77 height 19
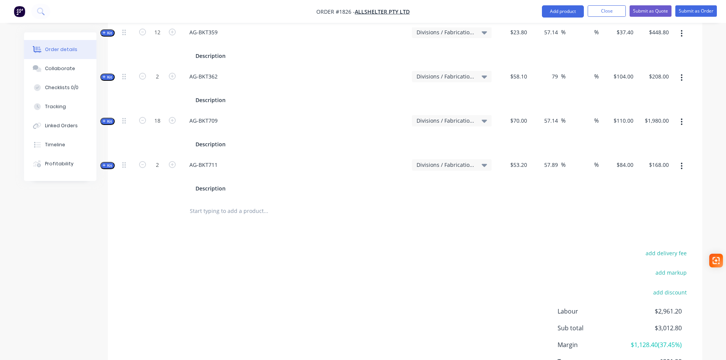
scroll to position [347, 0]
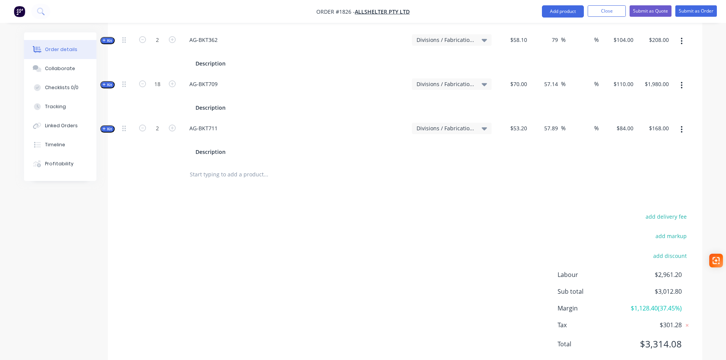
click at [221, 167] on input "text" at bounding box center [265, 174] width 152 height 15
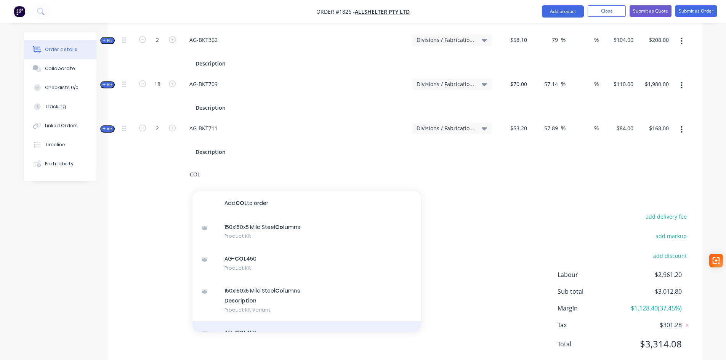
scroll to position [30, 0]
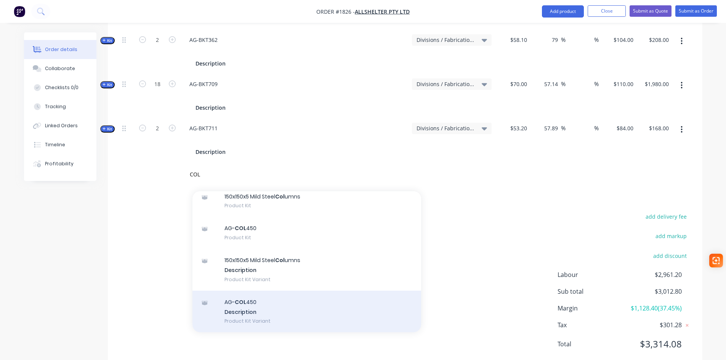
click at [267, 291] on div "AG- COL 450 Description Product Kit Variant" at bounding box center [306, 312] width 229 height 42
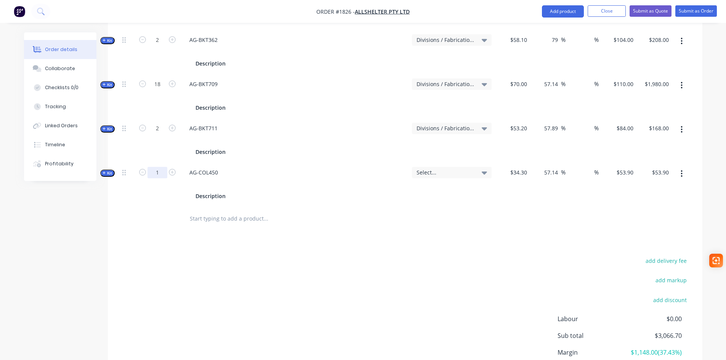
click at [163, 167] on input "1" at bounding box center [157, 172] width 20 height 11
click at [617, 162] on div "53.9 $53.90" at bounding box center [618, 184] width 35 height 44
drag, startPoint x: 617, startPoint y: 151, endPoint x: 636, endPoint y: 154, distance: 19.4
click at [636, 162] on div "Kit 18 AG-COL450 Description Select... $34.30 57.14 57.14 % % 53.9 53.9 $970.20…" at bounding box center [405, 184] width 572 height 44
click at [542, 207] on div at bounding box center [405, 219] width 572 height 25
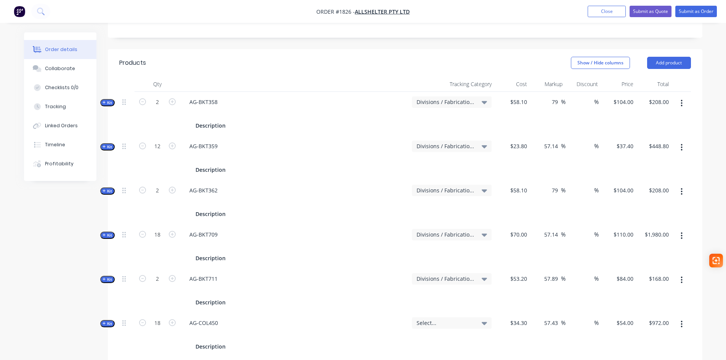
scroll to position [42, 0]
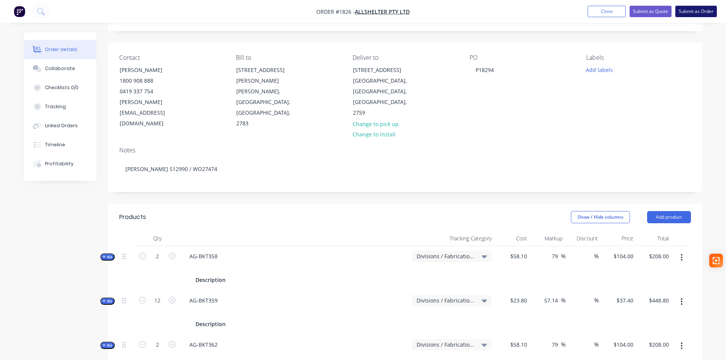
click at [701, 13] on button "Submit as Order" at bounding box center [696, 11] width 42 height 11
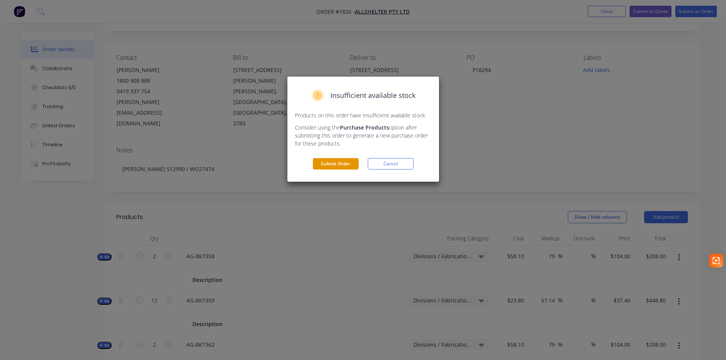
click at [345, 165] on button "Submit Order" at bounding box center [336, 163] width 46 height 11
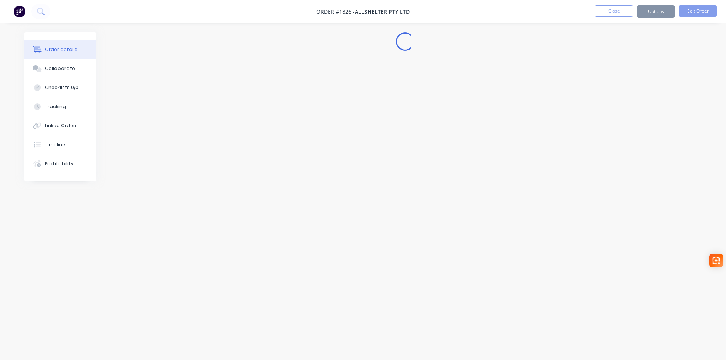
scroll to position [0, 0]
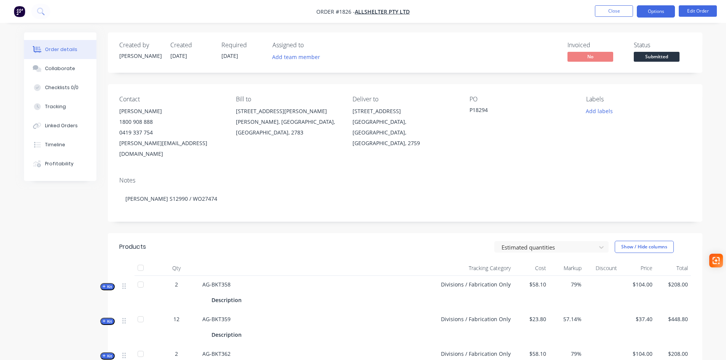
click at [666, 12] on button "Options" at bounding box center [656, 11] width 38 height 12
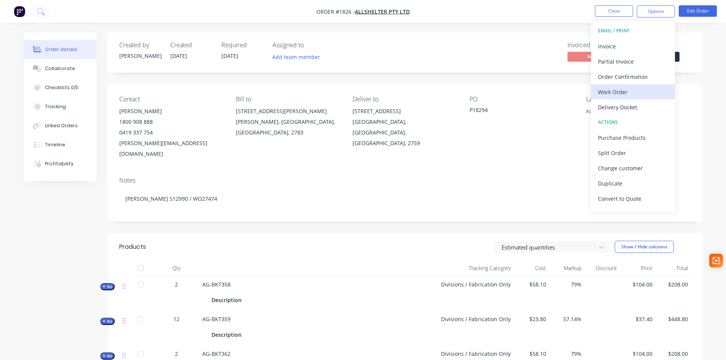
click at [625, 90] on div "Work Order" at bounding box center [633, 92] width 70 height 11
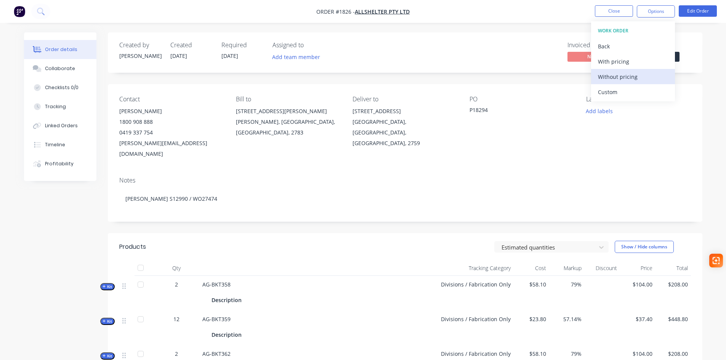
click at [627, 79] on div "Without pricing" at bounding box center [633, 76] width 70 height 11
click at [535, 141] on div "PO P18294" at bounding box center [522, 128] width 104 height 64
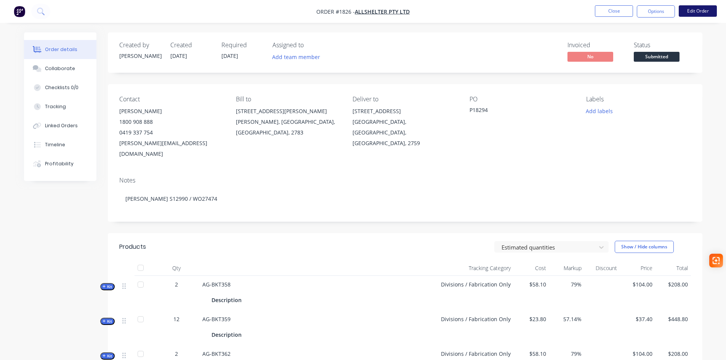
click at [711, 10] on button "Edit Order" at bounding box center [698, 10] width 38 height 11
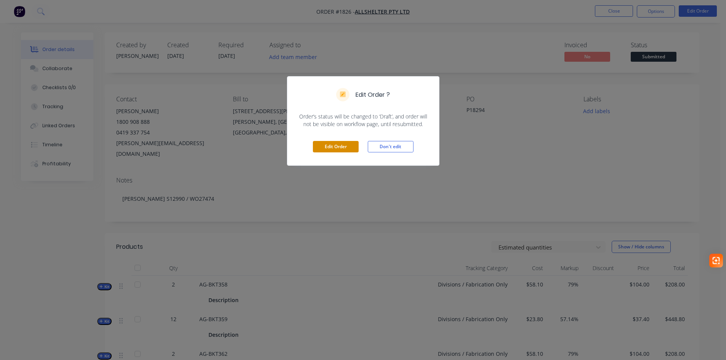
click at [343, 146] on button "Edit Order" at bounding box center [336, 146] width 46 height 11
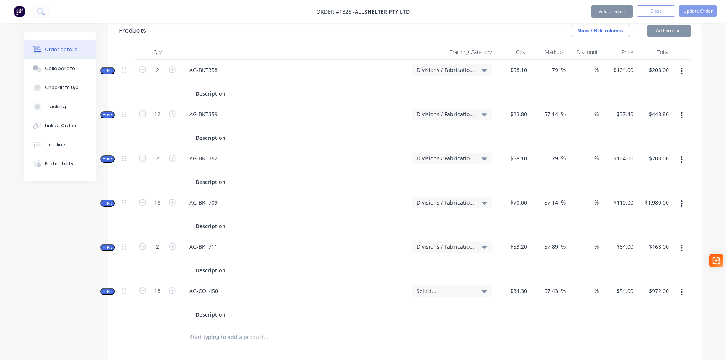
scroll to position [229, 0]
click at [211, 197] on div "AG-BKT709" at bounding box center [203, 202] width 40 height 11
click at [701, 11] on button "Update Order" at bounding box center [698, 10] width 38 height 11
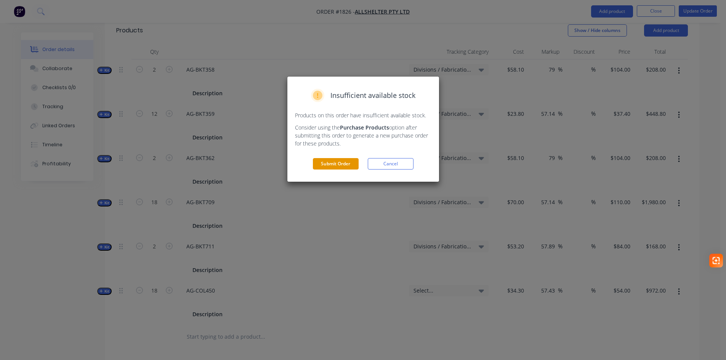
click at [339, 162] on button "Submit Order" at bounding box center [336, 163] width 46 height 11
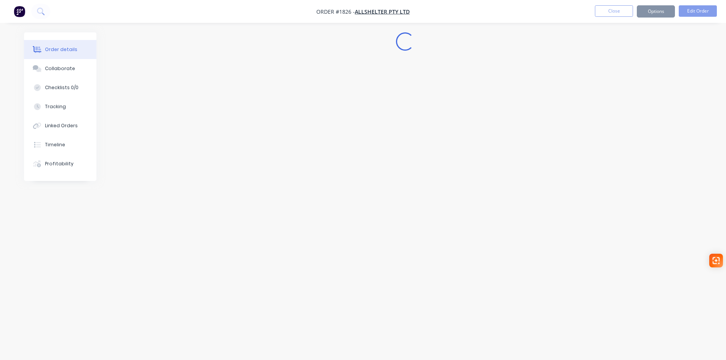
scroll to position [0, 0]
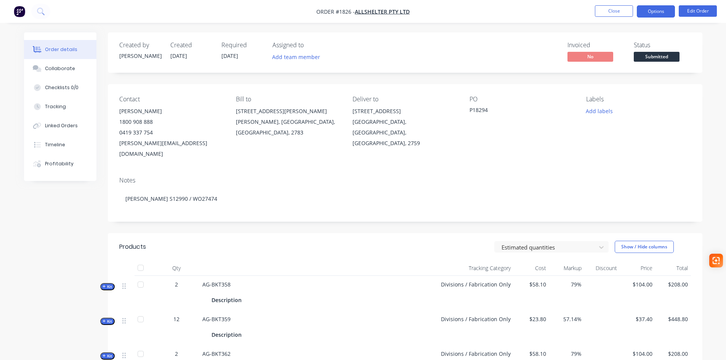
click at [663, 10] on button "Options" at bounding box center [656, 11] width 38 height 12
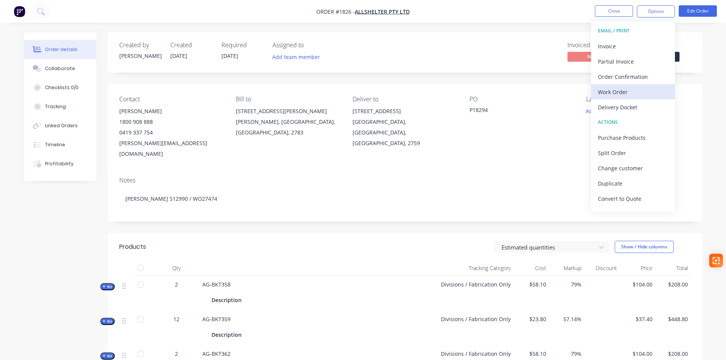
click at [615, 90] on div "Work Order" at bounding box center [633, 92] width 70 height 11
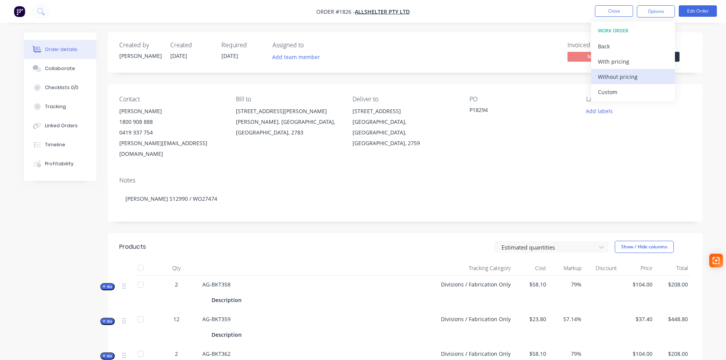
click at [625, 75] on div "Without pricing" at bounding box center [633, 76] width 70 height 11
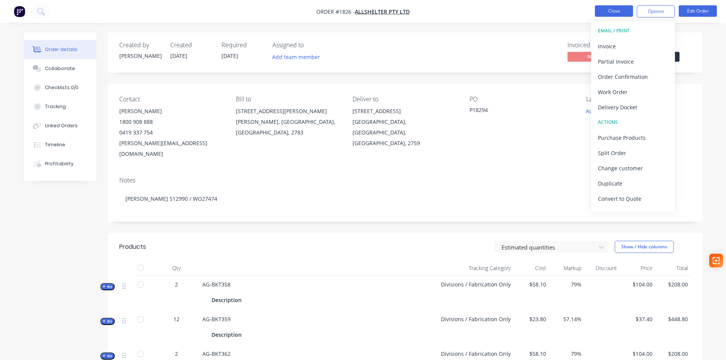
click at [613, 11] on button "Close" at bounding box center [614, 10] width 38 height 11
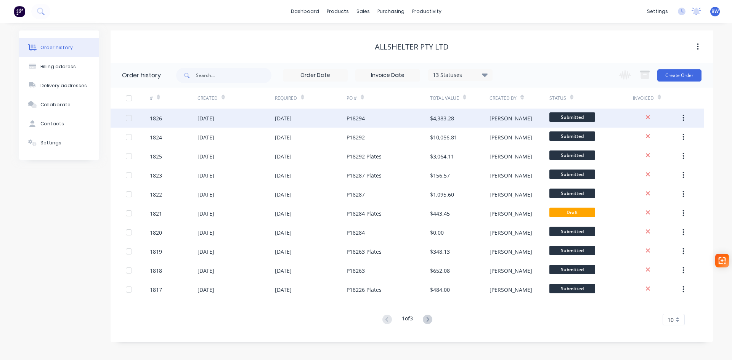
click at [284, 120] on div "27 Sep 2025" at bounding box center [283, 118] width 17 height 8
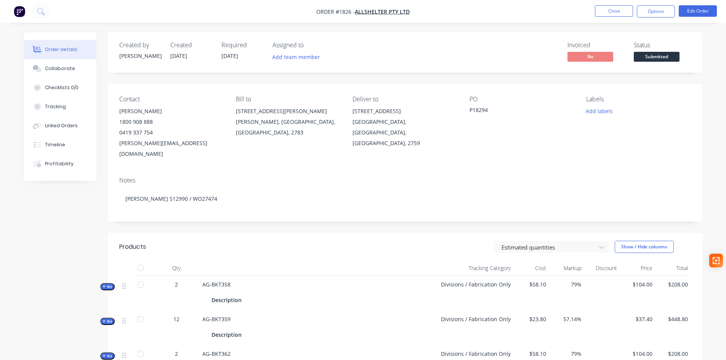
click at [235, 57] on span "27/09/25" at bounding box center [229, 55] width 17 height 7
click at [238, 54] on span "27/09/25" at bounding box center [229, 55] width 17 height 7
click at [694, 13] on button "Edit Order" at bounding box center [698, 10] width 38 height 11
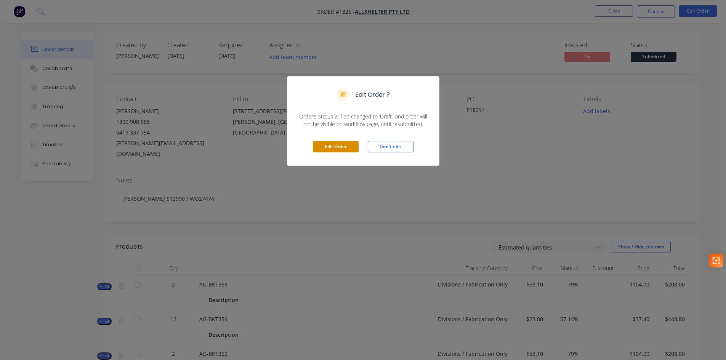
click at [339, 151] on button "Edit Order" at bounding box center [336, 146] width 46 height 11
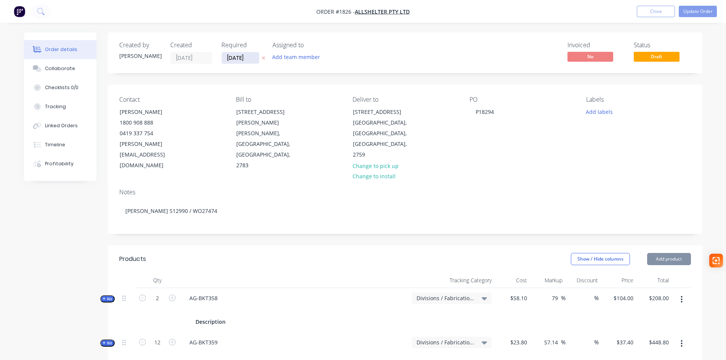
click at [241, 56] on input "27/09/25" at bounding box center [240, 57] width 37 height 11
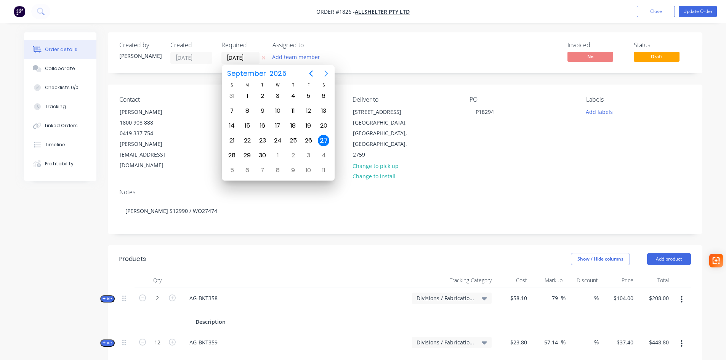
click at [326, 71] on icon "Next page" at bounding box center [326, 73] width 9 height 9
click at [275, 122] on div "15" at bounding box center [277, 125] width 11 height 11
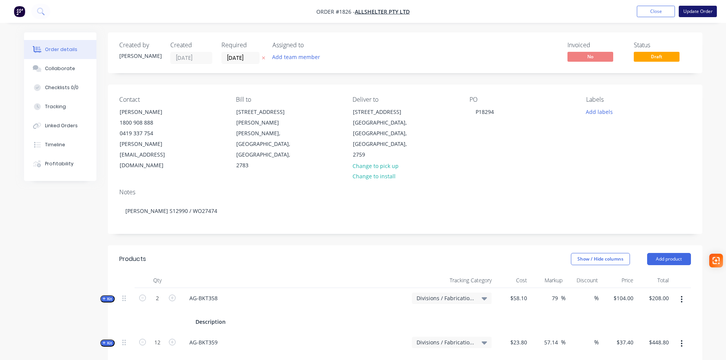
click at [704, 13] on button "Update Order" at bounding box center [698, 11] width 38 height 11
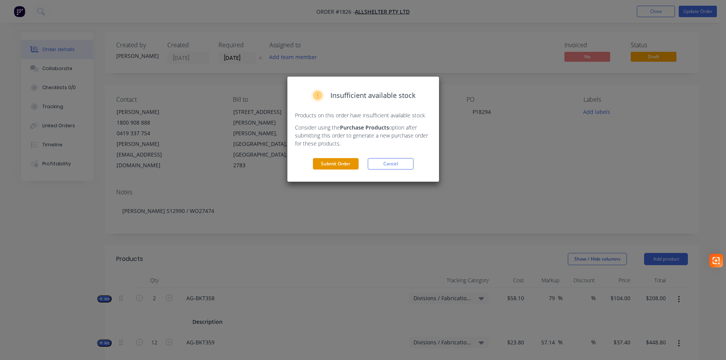
click at [333, 164] on button "Submit Order" at bounding box center [336, 163] width 46 height 11
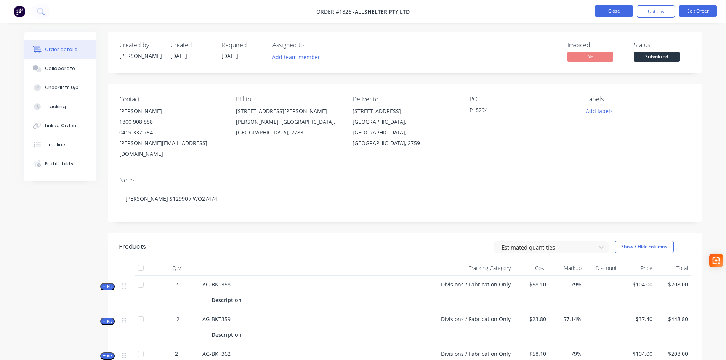
click at [608, 11] on button "Close" at bounding box center [614, 10] width 38 height 11
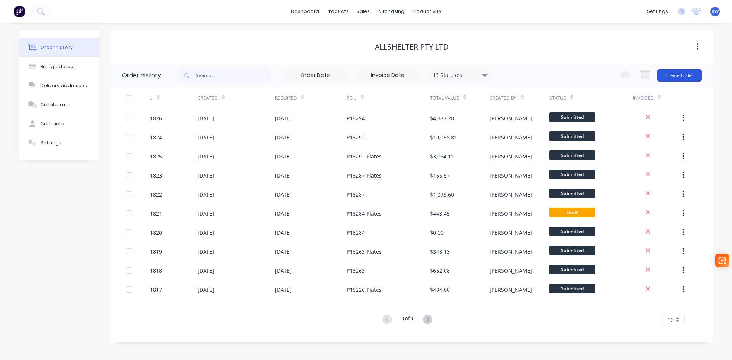
click at [672, 75] on button "Create Order" at bounding box center [679, 75] width 44 height 12
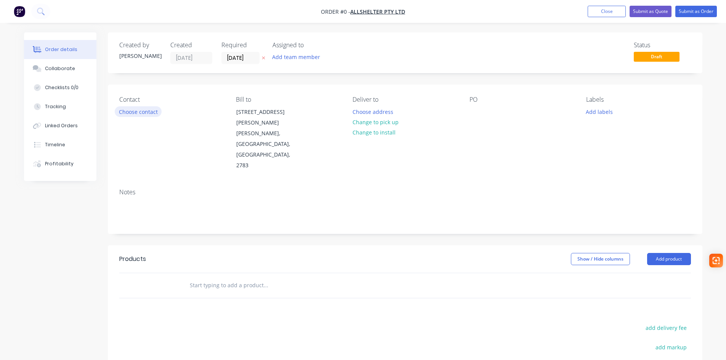
click at [147, 113] on button "Choose contact" at bounding box center [138, 111] width 47 height 10
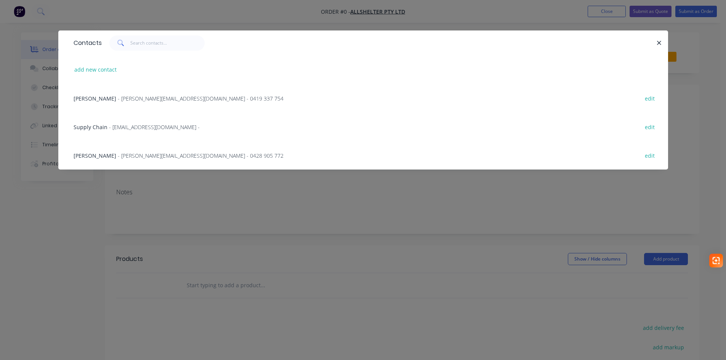
click at [107, 101] on span "Katherine Gaal" at bounding box center [95, 98] width 43 height 7
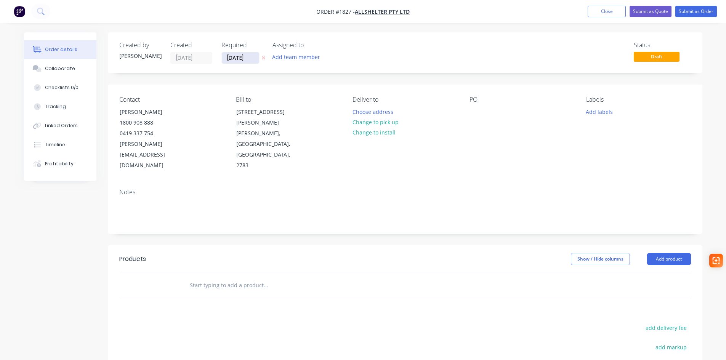
click at [253, 60] on input "27/09/25" at bounding box center [240, 57] width 37 height 11
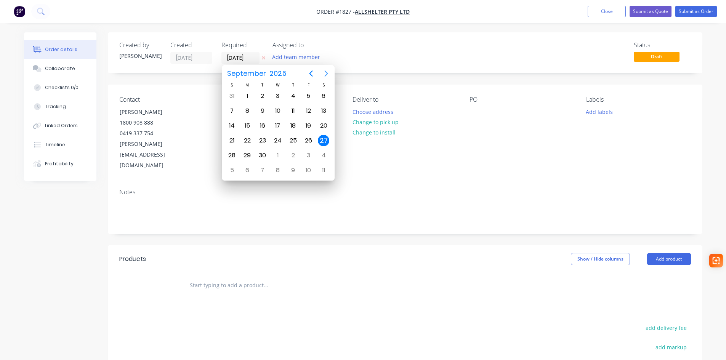
click at [328, 72] on icon "Next page" at bounding box center [326, 73] width 9 height 9
click at [276, 123] on div "15" at bounding box center [277, 125] width 11 height 11
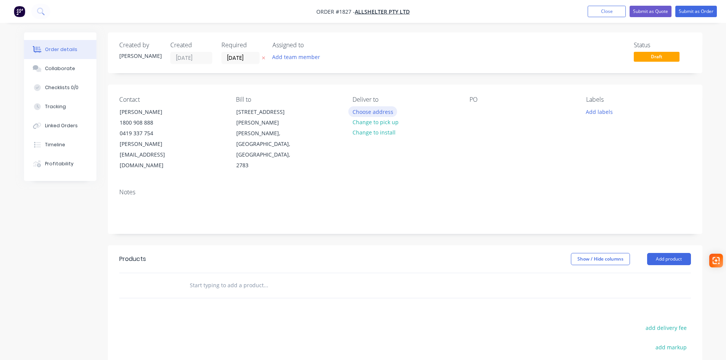
click at [378, 114] on button "Choose address" at bounding box center [372, 111] width 49 height 10
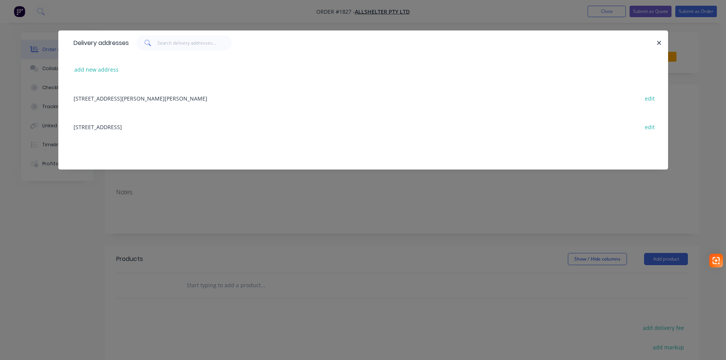
click at [134, 127] on div "52 Quarry Road, ERSKINE PARK, New South Wales, Australia, 2759 edit" at bounding box center [363, 126] width 587 height 29
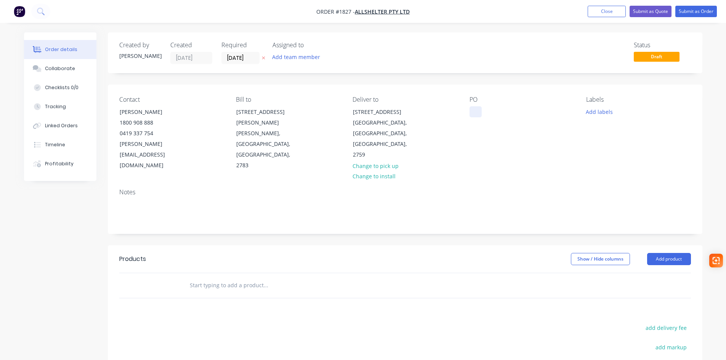
click at [472, 109] on div at bounding box center [476, 111] width 12 height 11
paste div
click at [200, 278] on input "text" at bounding box center [265, 285] width 152 height 15
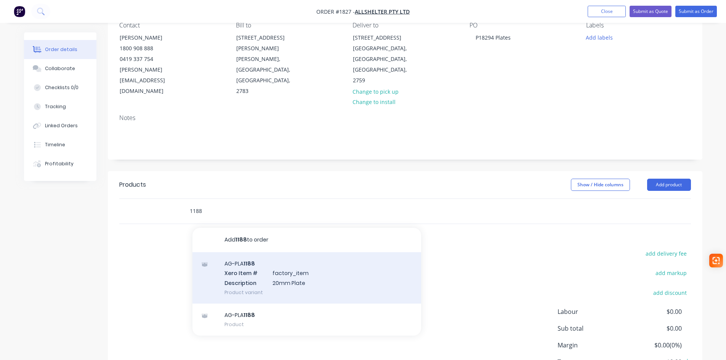
scroll to position [76, 0]
click at [293, 250] on div "AG-PLA 1188 Xero Item # factory_item Description 20mm Plate Product variant" at bounding box center [306, 275] width 229 height 51
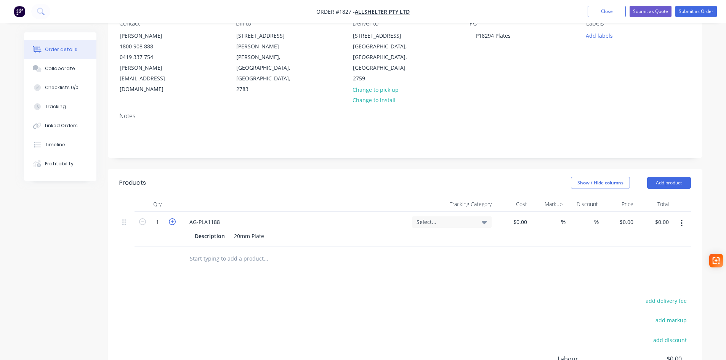
click at [171, 218] on icon "button" at bounding box center [172, 221] width 7 height 7
click at [163, 216] on input "2" at bounding box center [157, 221] width 20 height 11
click at [425, 212] on div "Select..." at bounding box center [452, 229] width 86 height 35
click at [432, 218] on span "Select..." at bounding box center [446, 222] width 58 height 8
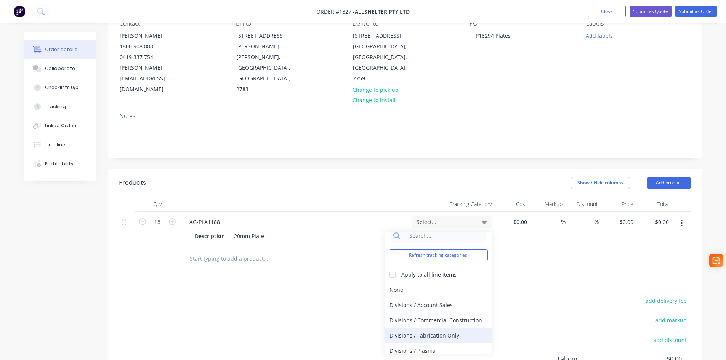
scroll to position [14, 0]
click at [425, 338] on div "Divisions / Plasma" at bounding box center [438, 345] width 107 height 15
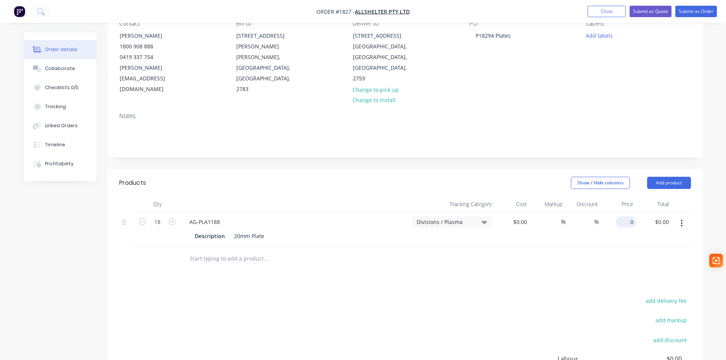
click at [627, 216] on input "0" at bounding box center [628, 221] width 18 height 11
click at [202, 251] on input "text" at bounding box center [265, 258] width 152 height 15
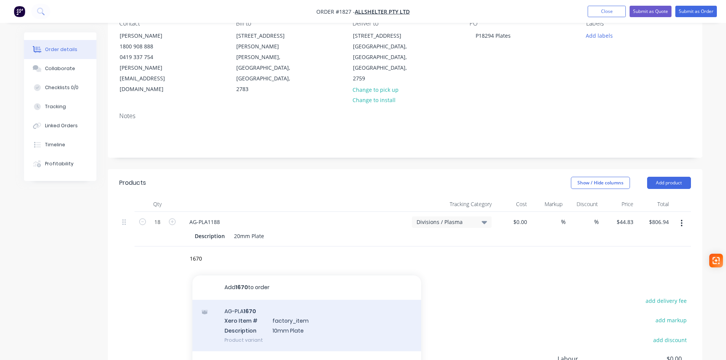
click at [247, 300] on div "AG-PLA 1670 Xero Item # factory_item Description 10mm Plate Product variant" at bounding box center [306, 325] width 229 height 51
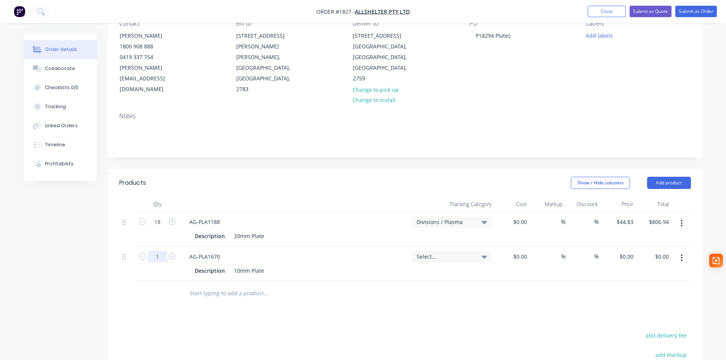
click at [161, 251] on input "1" at bounding box center [157, 256] width 20 height 11
click at [449, 253] on span "Select..." at bounding box center [446, 257] width 58 height 8
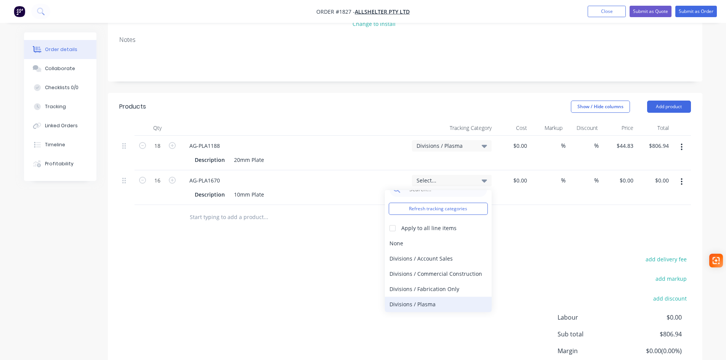
click at [432, 297] on div "Divisions / Plasma" at bounding box center [438, 304] width 107 height 15
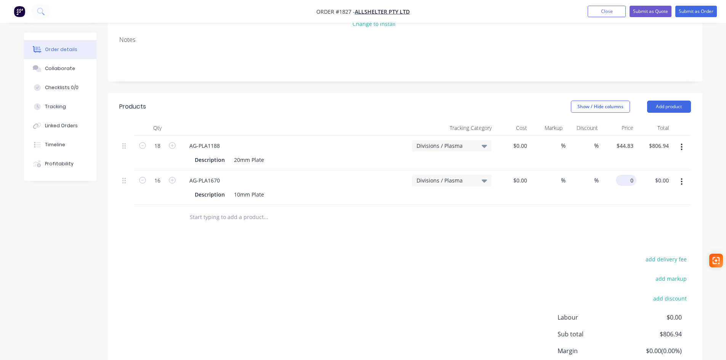
click at [626, 175] on div "0 $0.00" at bounding box center [626, 180] width 21 height 11
click at [479, 228] on div "Products Show / Hide columns Add product Qty Tracking Category Cost Markup Disc…" at bounding box center [405, 253] width 595 height 320
click at [226, 210] on input "text" at bounding box center [265, 217] width 152 height 15
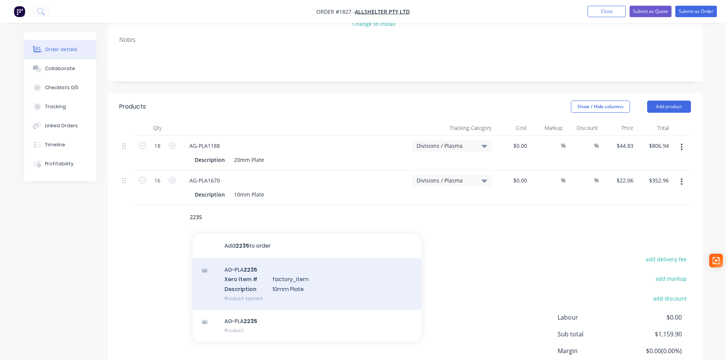
click at [241, 267] on div "AG-PLA 2235 Xero Item # factory_item Description 10mm Plate Product variant" at bounding box center [306, 283] width 229 height 51
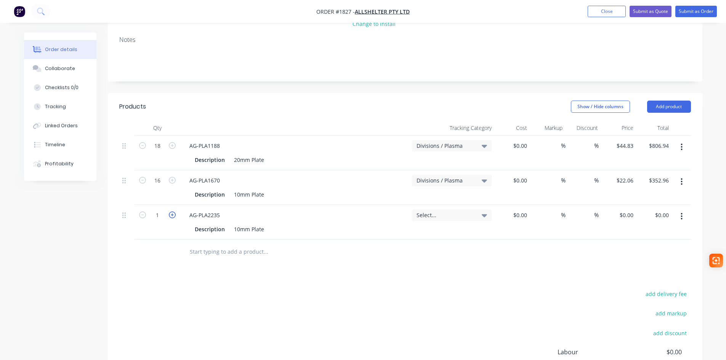
click at [169, 212] on icon "button" at bounding box center [172, 215] width 7 height 7
click at [439, 211] on span "Select..." at bounding box center [446, 215] width 58 height 8
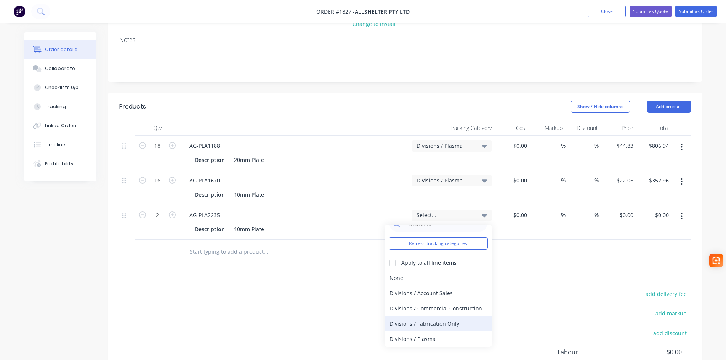
click at [438, 332] on div "Divisions / Plasma" at bounding box center [438, 339] width 107 height 15
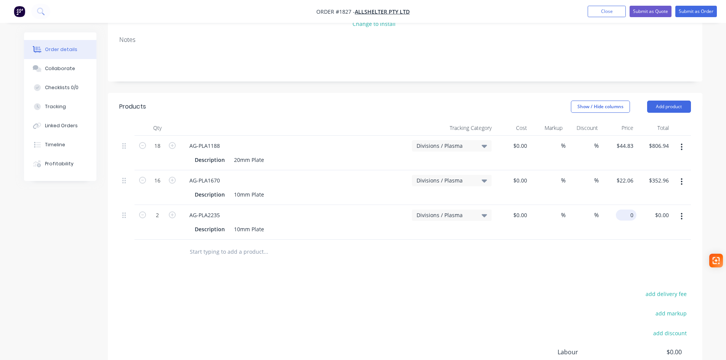
click at [620, 205] on div "0 $0.00" at bounding box center [618, 222] width 35 height 35
click at [228, 244] on input "text" at bounding box center [265, 251] width 152 height 15
click at [632, 210] on input "88.94" at bounding box center [626, 215] width 21 height 11
click at [418, 289] on div "add delivery fee add markup add discount Labour $0.00 Sub total $1,248.84 Margi…" at bounding box center [405, 362] width 572 height 147
click at [236, 244] on input "text" at bounding box center [265, 251] width 152 height 15
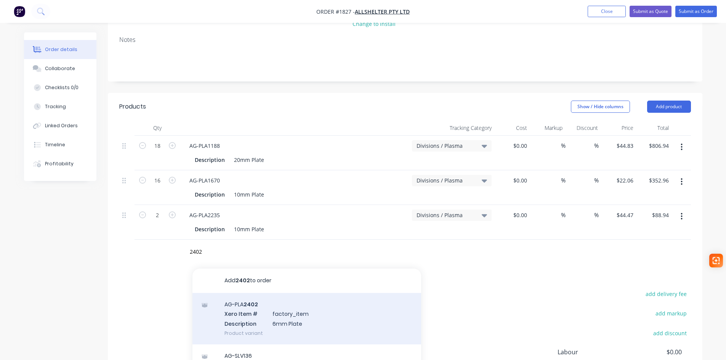
click at [251, 302] on div "AG-PLA 2402 Xero Item # factory_item Description 6mm Plate Product variant" at bounding box center [306, 318] width 229 height 51
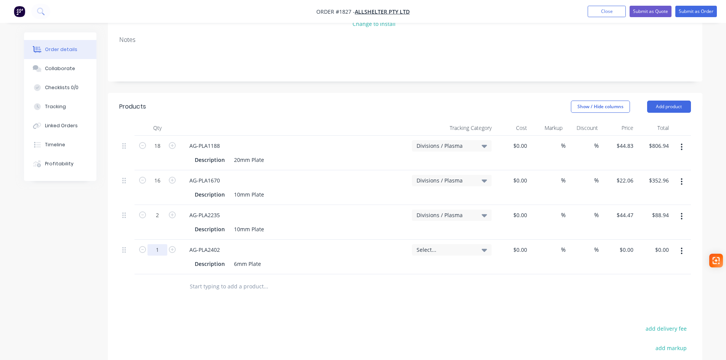
click at [163, 244] on input "1" at bounding box center [157, 249] width 20 height 11
click at [459, 244] on div "Select..." at bounding box center [452, 249] width 80 height 11
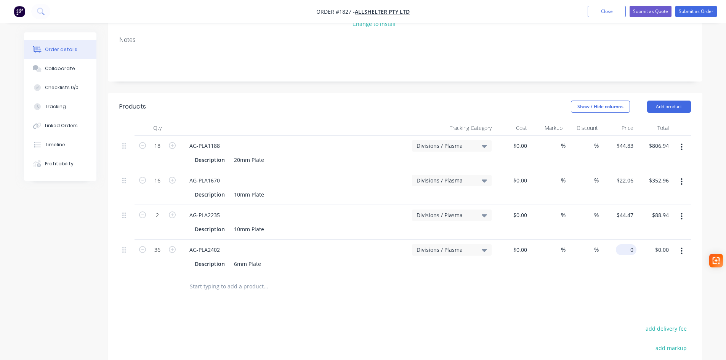
click at [620, 240] on div "0 $0.00" at bounding box center [618, 257] width 35 height 35
click at [293, 287] on div "Products Show / Hide columns Add product Qty Tracking Category Cost Markup Disc…" at bounding box center [405, 287] width 595 height 389
click at [217, 279] on input "text" at bounding box center [265, 286] width 152 height 15
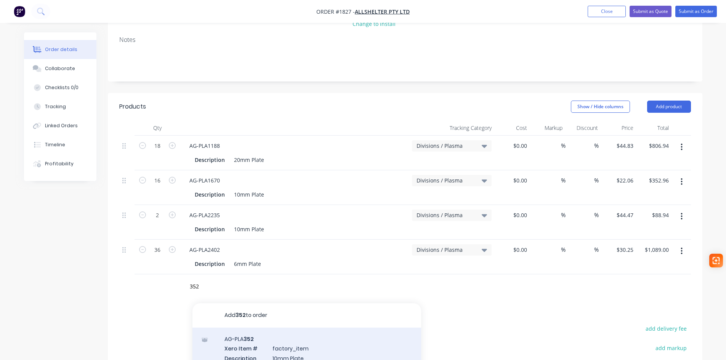
click at [240, 332] on div "AG-PLA 352 Xero Item # factory_item Description 10mm Plate Product variant" at bounding box center [306, 353] width 229 height 51
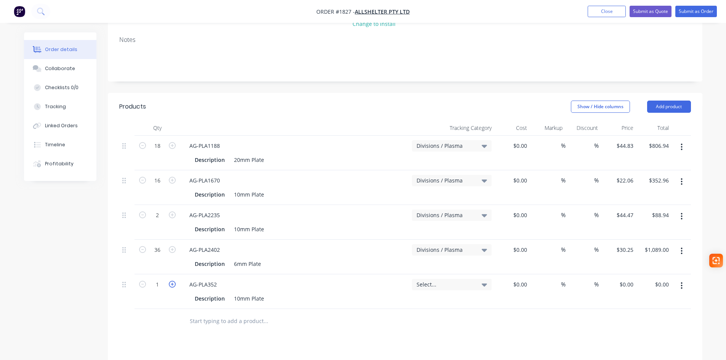
click at [174, 281] on icon "button" at bounding box center [172, 284] width 7 height 7
click at [483, 284] on icon at bounding box center [484, 285] width 5 height 3
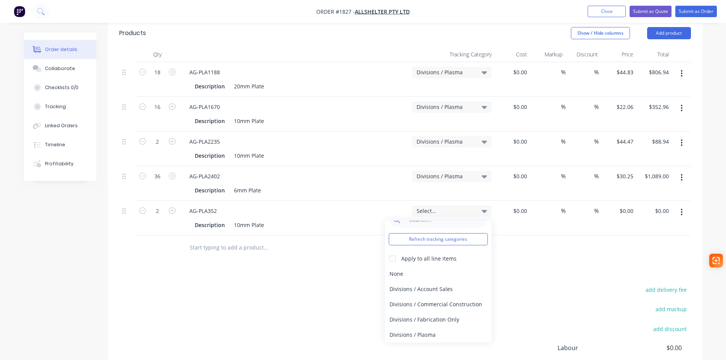
scroll to position [229, 0]
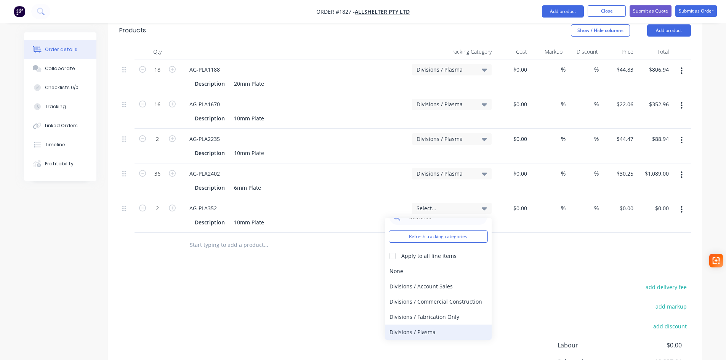
click at [429, 325] on div "Divisions / Plasma" at bounding box center [438, 332] width 107 height 15
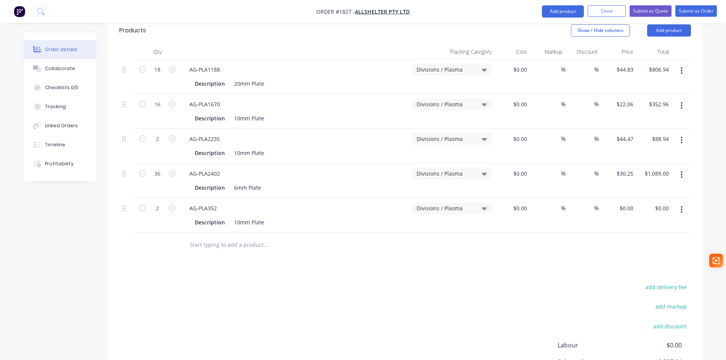
click at [626, 198] on div "$0.00 $0.00" at bounding box center [618, 215] width 35 height 35
click at [627, 203] on input "0" at bounding box center [628, 208] width 18 height 11
click at [213, 237] on input "text" at bounding box center [265, 244] width 152 height 15
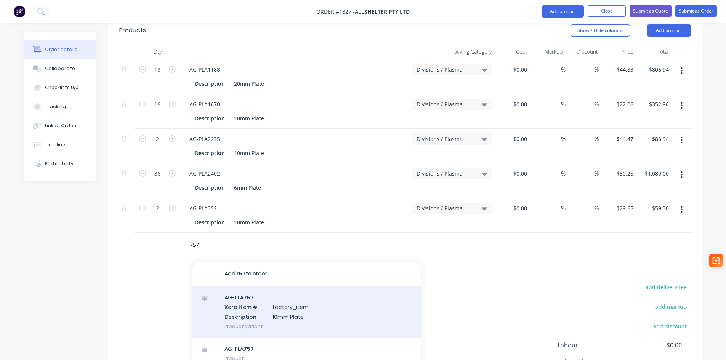
click at [239, 298] on div "AG-PLA 757 Xero Item # factory_item Description 10mm Plate Product variant" at bounding box center [306, 311] width 229 height 51
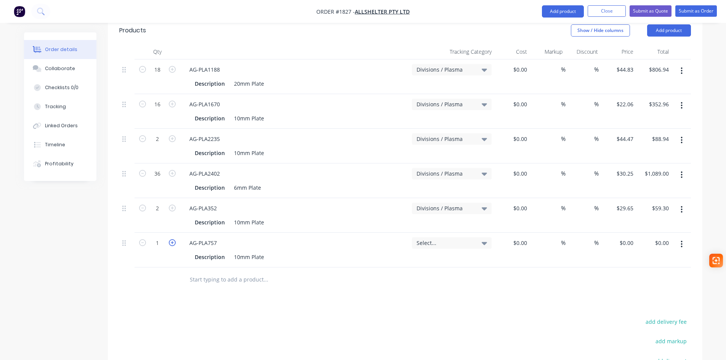
click at [173, 239] on icon "button" at bounding box center [172, 242] width 7 height 7
click at [459, 239] on span "Select..." at bounding box center [446, 243] width 58 height 8
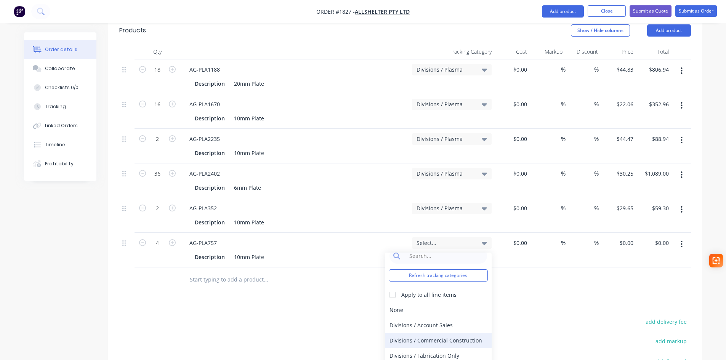
scroll to position [14, 0]
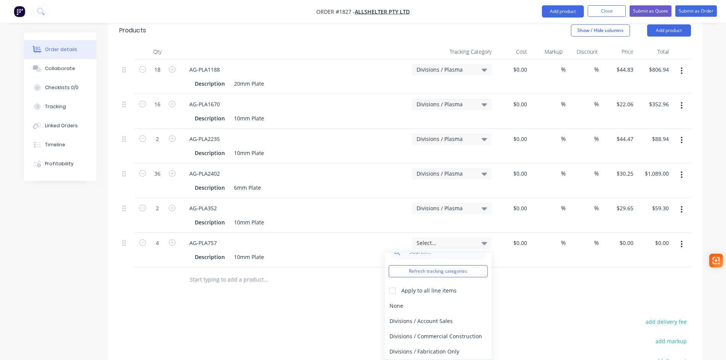
click at [446, 359] on div "Divisions / Plasma" at bounding box center [438, 366] width 107 height 15
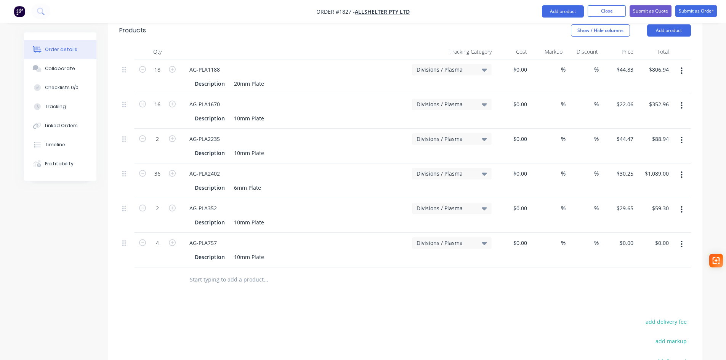
click at [621, 233] on div "$0.00 $0.00" at bounding box center [618, 250] width 35 height 35
click at [622, 233] on div "0 $0.00" at bounding box center [618, 250] width 35 height 35
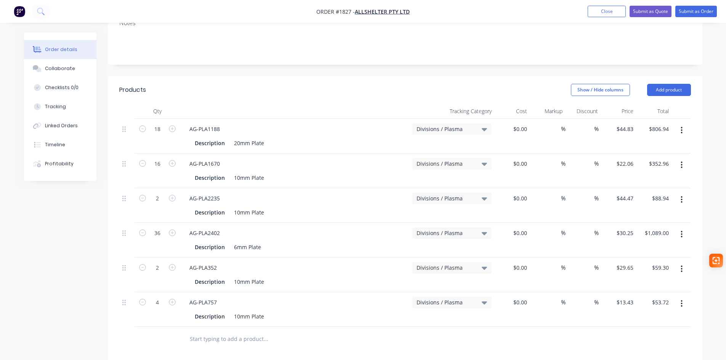
scroll to position [38, 0]
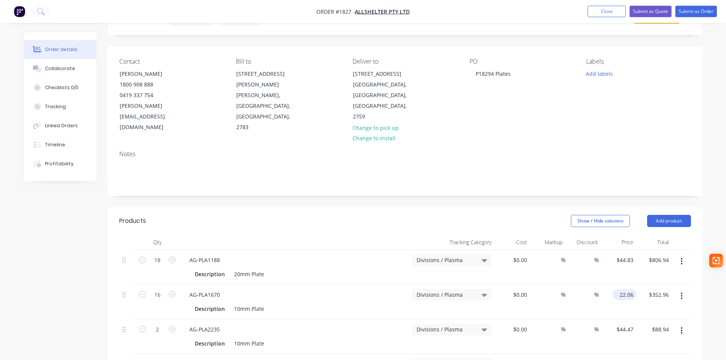
click at [634, 289] on input "22.06" at bounding box center [626, 294] width 21 height 11
click at [628, 324] on input "44.47" at bounding box center [626, 329] width 21 height 11
click at [633, 324] on input "44.47" at bounding box center [628, 329] width 18 height 11
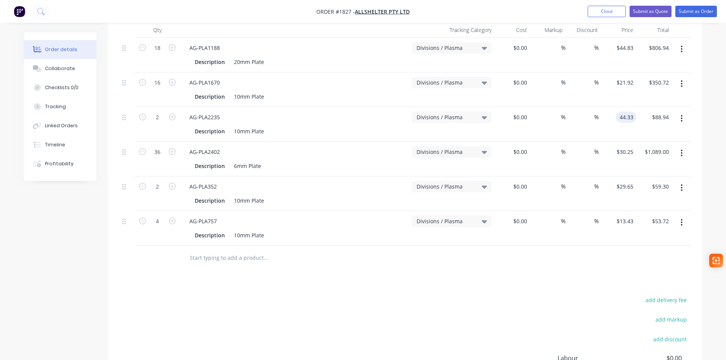
scroll to position [267, 0]
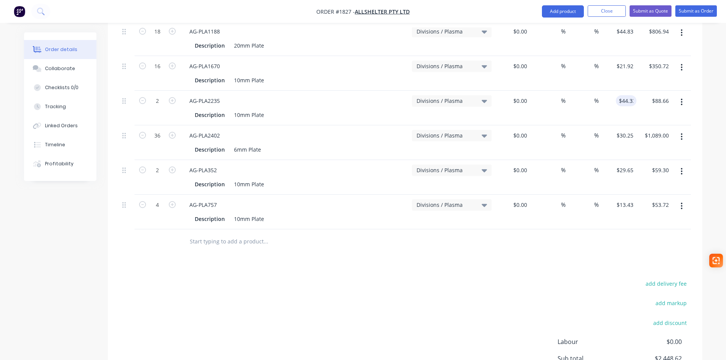
click at [397, 279] on div "add delivery fee add markup add discount Labour $0.00 Sub total $2,448.62 Margi…" at bounding box center [405, 352] width 572 height 147
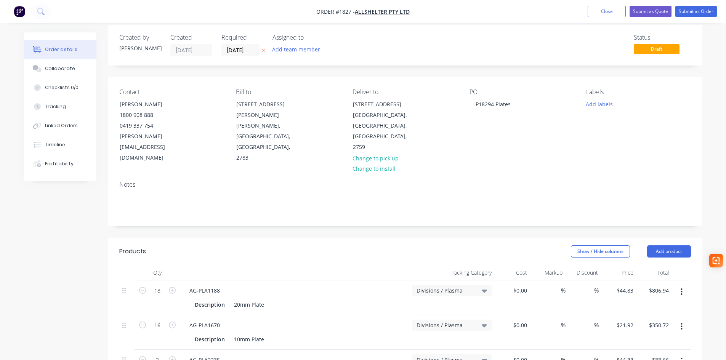
scroll to position [0, 0]
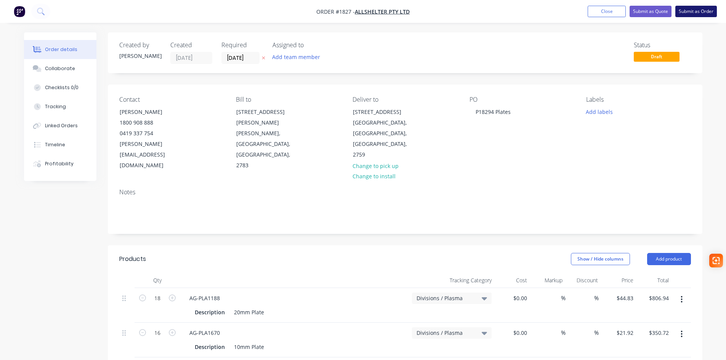
click at [701, 12] on button "Submit as Order" at bounding box center [696, 11] width 42 height 11
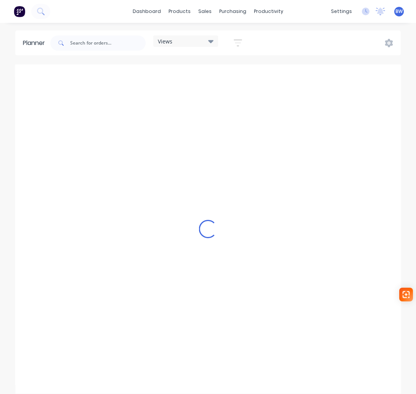
scroll to position [0, 976]
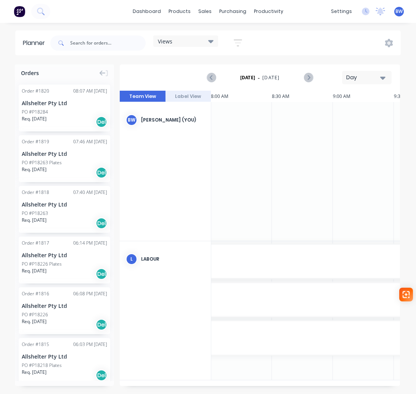
click at [366, 76] on div "Day" at bounding box center [363, 78] width 35 height 8
click at [360, 131] on div "Month" at bounding box center [352, 128] width 75 height 15
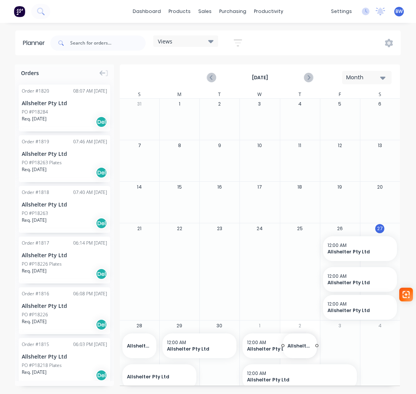
drag, startPoint x: 55, startPoint y: 107, endPoint x: 314, endPoint y: 338, distance: 347.1
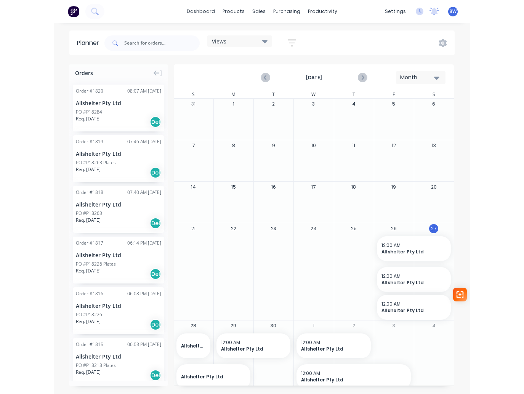
scroll to position [34, 0]
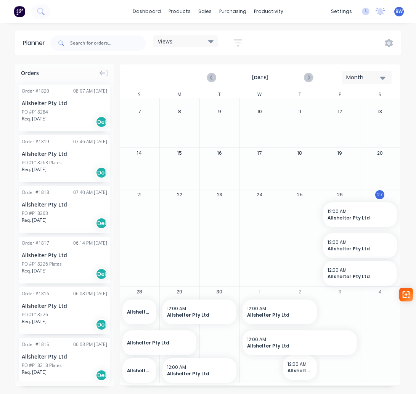
drag, startPoint x: 312, startPoint y: 367, endPoint x: 333, endPoint y: 368, distance: 21.0
click at [333, 368] on div "28 Allshelter Pty Ltd , Start: Friday, September 26, 2025, End: Sunday, Septemb…" at bounding box center [259, 334] width 281 height 97
drag, startPoint x: 312, startPoint y: 368, endPoint x: 337, endPoint y: 368, distance: 25.5
click at [337, 368] on div "28 Allshelter Pty Ltd , Start: Friday, September 26, 2025, End: Sunday, Septemb…" at bounding box center [259, 334] width 281 height 97
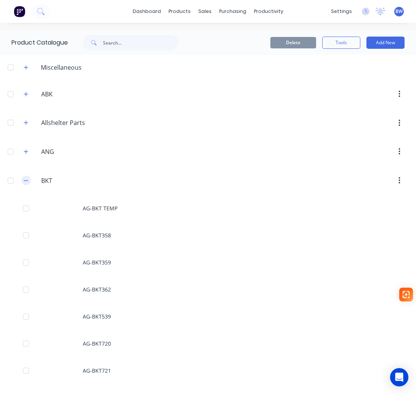
click at [29, 181] on button "button" at bounding box center [26, 181] width 10 height 10
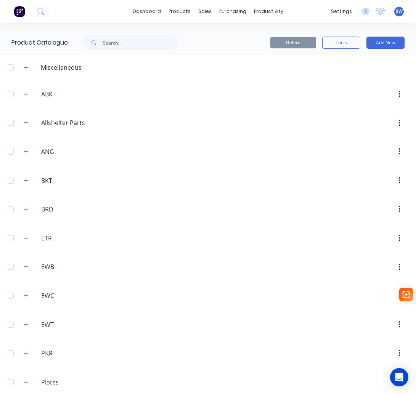
click at [133, 34] on div "Product Catalogue" at bounding box center [98, 42] width 197 height 24
click at [128, 44] on input "text" at bounding box center [140, 42] width 75 height 15
type input "004"
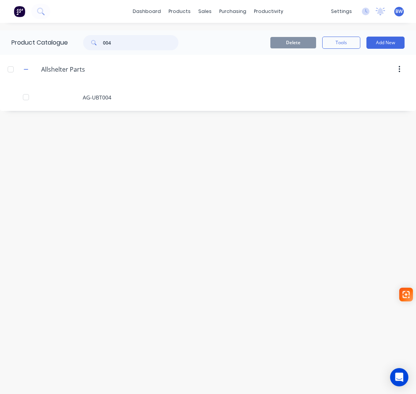
drag, startPoint x: 120, startPoint y: 43, endPoint x: 98, endPoint y: 46, distance: 21.9
click at [99, 46] on div "004" at bounding box center [130, 42] width 95 height 15
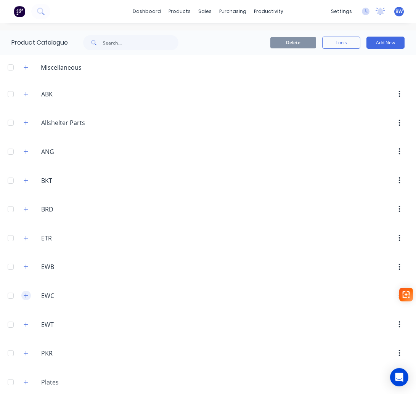
click at [27, 296] on icon "button" at bounding box center [26, 295] width 5 height 5
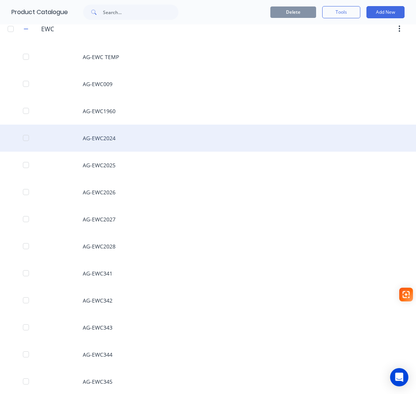
scroll to position [229, 0]
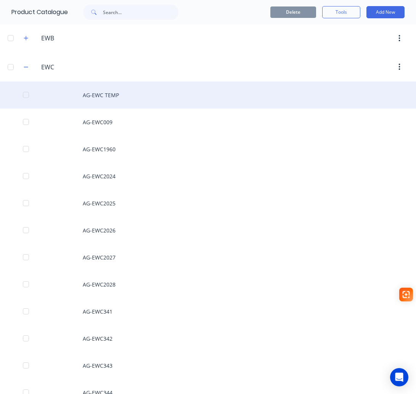
click at [135, 94] on div "AG-EWC TEMP" at bounding box center [208, 95] width 416 height 27
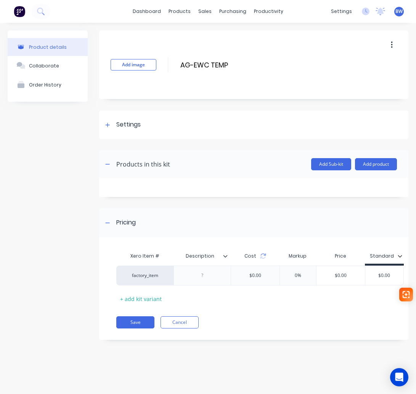
click at [391, 43] on icon "button" at bounding box center [392, 45] width 2 height 7
click at [366, 68] on span "Duplicate" at bounding box center [363, 65] width 57 height 8
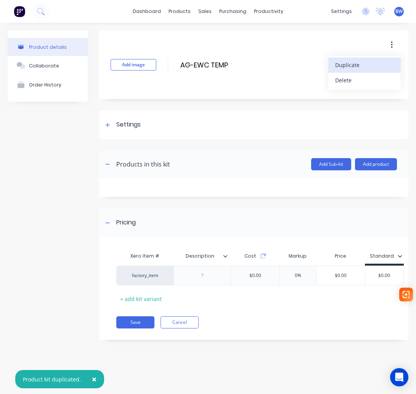
click at [366, 67] on span "Duplicate" at bounding box center [363, 65] width 57 height 8
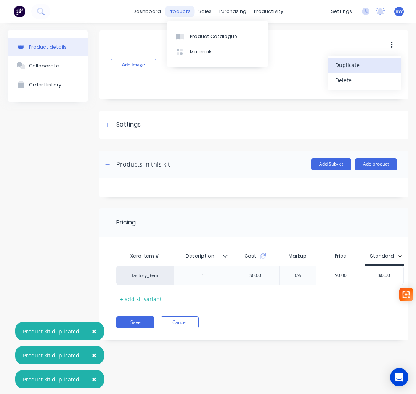
click at [184, 12] on div "products" at bounding box center [180, 11] width 30 height 11
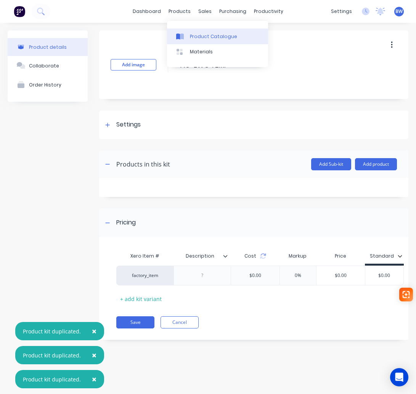
click at [197, 37] on div "Product Catalogue" at bounding box center [213, 36] width 47 height 7
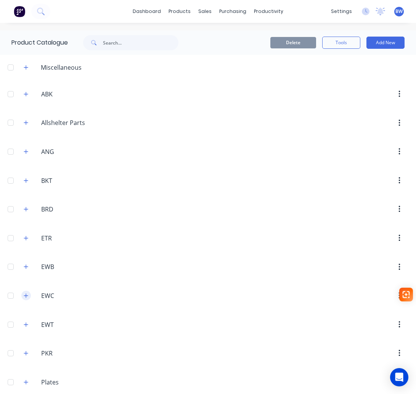
click at [25, 296] on icon "button" at bounding box center [26, 295] width 5 height 5
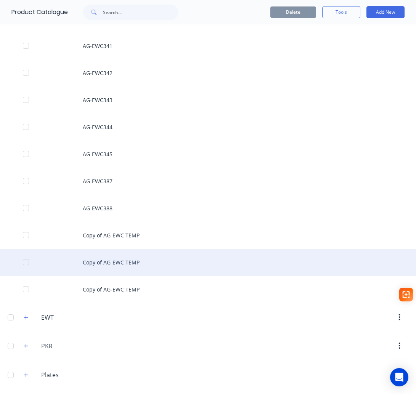
scroll to position [495, 0]
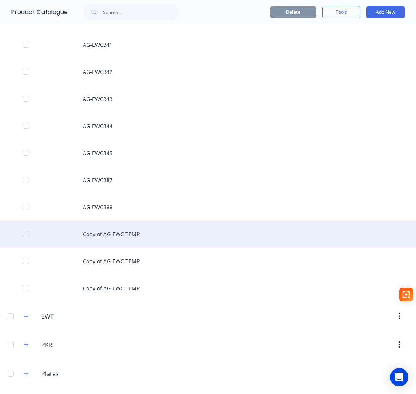
click at [135, 236] on div "Copy of AG-EWC TEMP" at bounding box center [208, 234] width 416 height 27
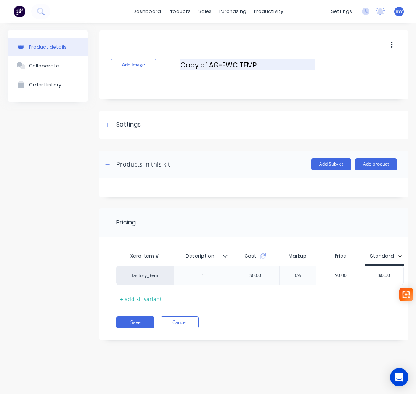
drag, startPoint x: 210, startPoint y: 63, endPoint x: 181, endPoint y: 67, distance: 28.9
click at [181, 67] on input "Copy of AG-EWC TEMP" at bounding box center [247, 64] width 135 height 11
drag, startPoint x: 229, startPoint y: 65, endPoint x: 208, endPoint y: 66, distance: 20.3
click at [208, 66] on input "AG-EWC TEMP" at bounding box center [247, 64] width 135 height 11
type input "AG-EWC004"
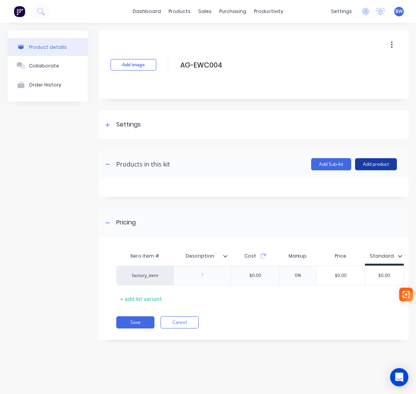
click at [375, 164] on button "Add product" at bounding box center [376, 164] width 42 height 12
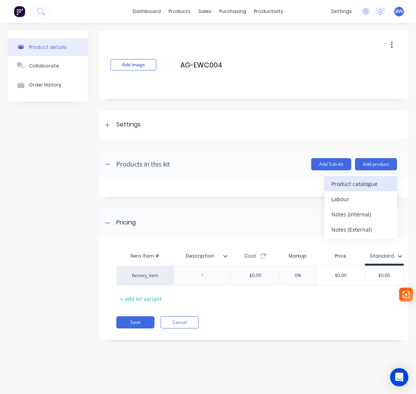
click at [363, 183] on div "Product catalogue" at bounding box center [360, 183] width 59 height 11
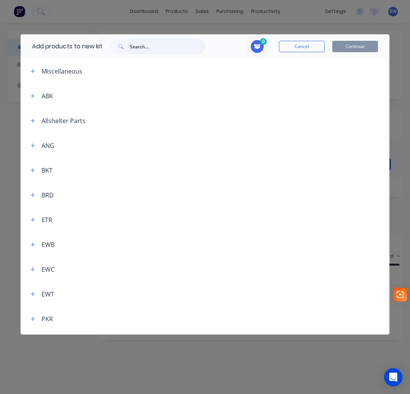
click at [155, 42] on input "text" at bounding box center [167, 46] width 75 height 15
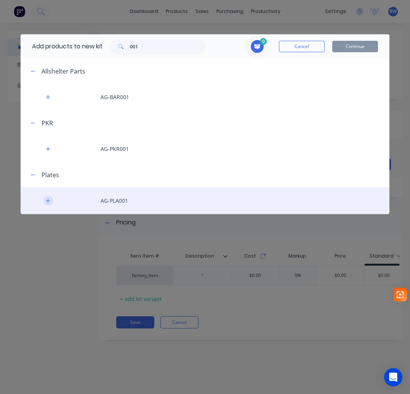
click at [46, 200] on icon "button" at bounding box center [48, 200] width 5 height 5
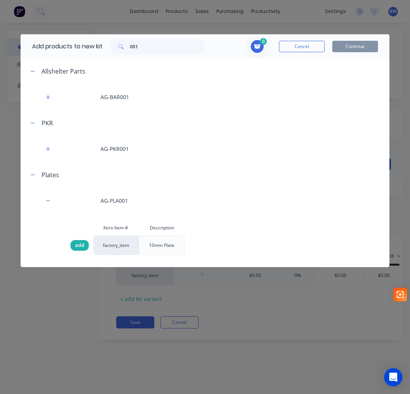
click at [83, 246] on span "add" at bounding box center [79, 246] width 9 height 8
drag, startPoint x: 147, startPoint y: 45, endPoint x: 116, endPoint y: 51, distance: 32.1
click at [116, 51] on div "001" at bounding box center [157, 46] width 95 height 15
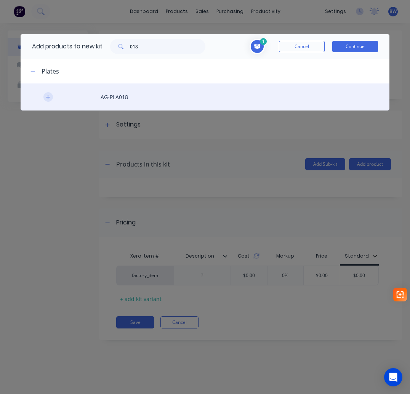
click at [48, 98] on icon "button" at bounding box center [48, 97] width 4 height 4
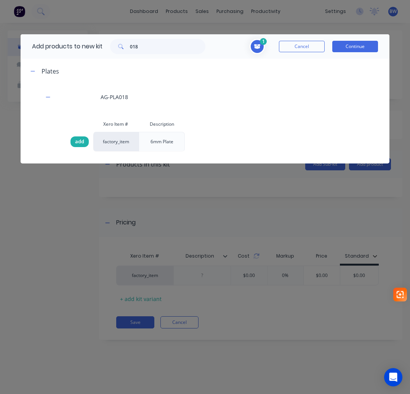
click at [76, 143] on span "add" at bounding box center [79, 142] width 9 height 8
drag, startPoint x: 141, startPoint y: 47, endPoint x: 109, endPoint y: 47, distance: 32.0
click at [112, 46] on div "018" at bounding box center [157, 46] width 95 height 15
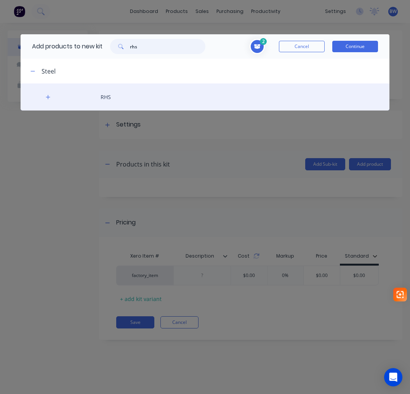
type input "rhs"
click at [41, 100] on div "RHS" at bounding box center [205, 96] width 369 height 27
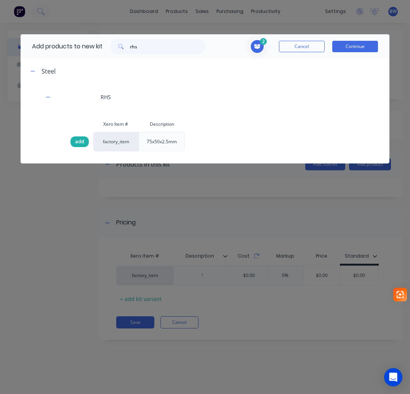
click at [78, 143] on span "add" at bounding box center [79, 142] width 9 height 8
click at [341, 47] on button "Continue" at bounding box center [355, 46] width 46 height 11
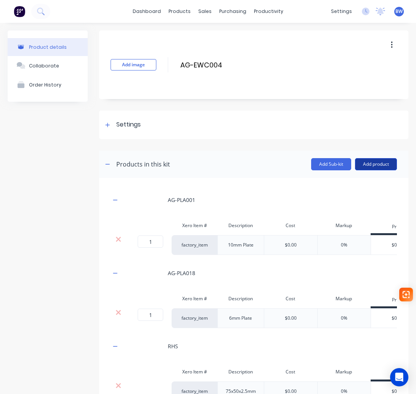
click at [374, 161] on button "Add product" at bounding box center [376, 164] width 42 height 12
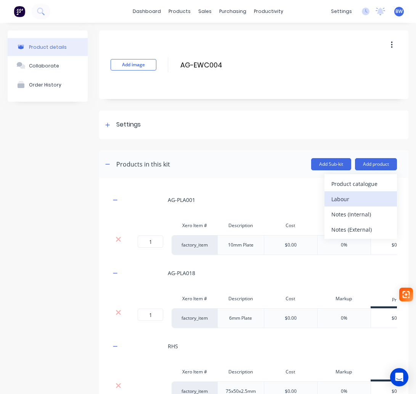
click at [363, 201] on div "Labour" at bounding box center [360, 199] width 59 height 11
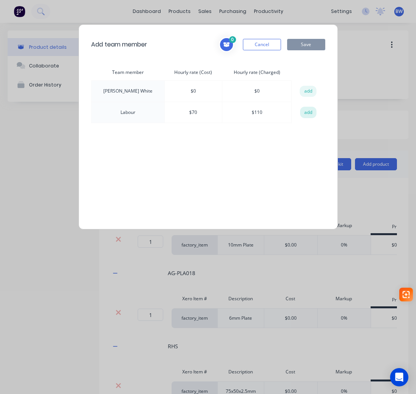
click at [308, 114] on button "add" at bounding box center [308, 112] width 17 height 11
click at [311, 46] on button "Save" at bounding box center [306, 44] width 38 height 11
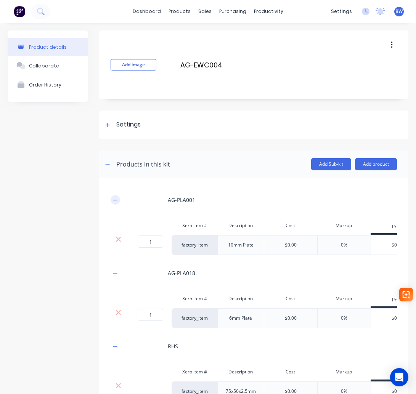
click at [114, 201] on icon "button" at bounding box center [115, 199] width 5 height 5
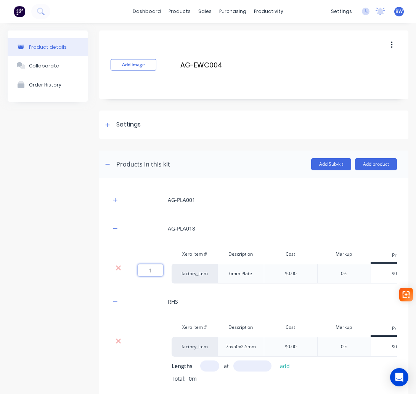
drag, startPoint x: 152, startPoint y: 268, endPoint x: 146, endPoint y: 268, distance: 5.3
click at [146, 268] on input "1" at bounding box center [151, 270] width 26 height 12
type input "2"
click at [116, 229] on icon "button" at bounding box center [115, 228] width 5 height 5
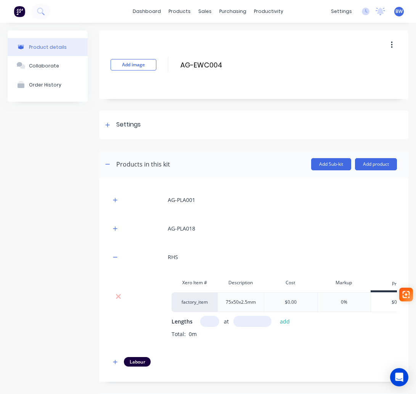
click at [209, 324] on input "text" at bounding box center [209, 321] width 19 height 11
type input "1"
type input "2488"
click at [285, 320] on button "add" at bounding box center [285, 321] width 18 height 10
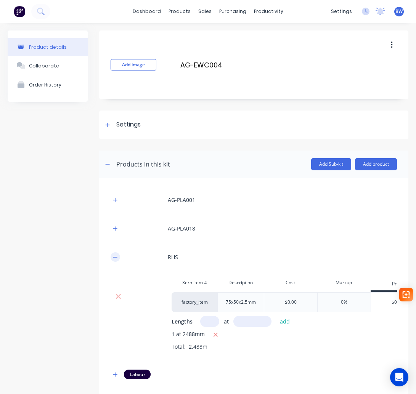
click at [114, 258] on icon "button" at bounding box center [115, 257] width 5 height 5
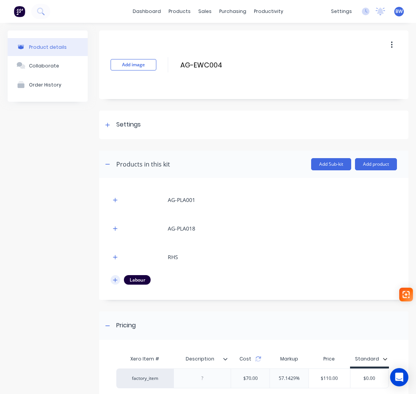
click at [113, 281] on icon "button" at bounding box center [115, 279] width 5 height 5
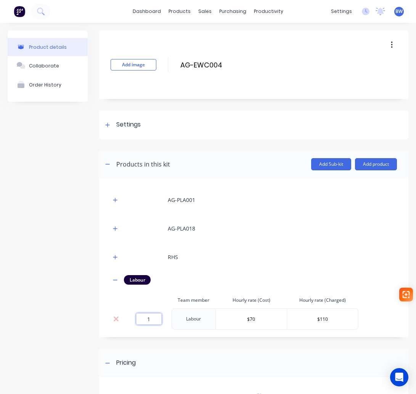
click at [157, 319] on input "1" at bounding box center [149, 318] width 26 height 11
type input "1.33"
drag, startPoint x: 115, startPoint y: 279, endPoint x: 123, endPoint y: 281, distance: 8.3
click at [115, 279] on icon "button" at bounding box center [115, 279] width 5 height 5
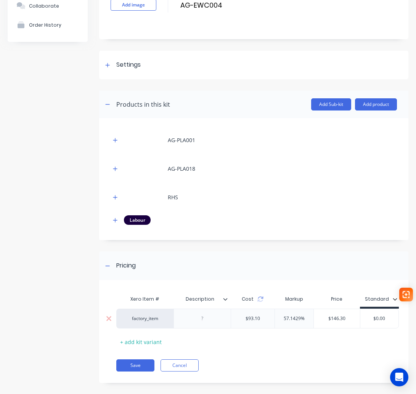
scroll to position [68, 0]
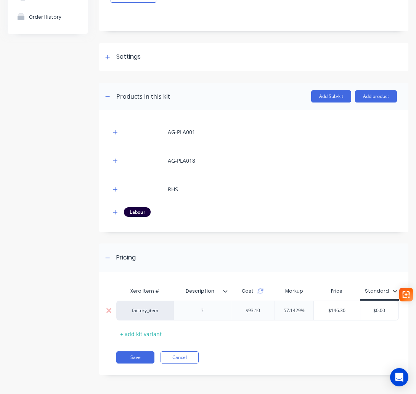
click at [376, 312] on input "$0.00" at bounding box center [379, 310] width 38 height 7
drag, startPoint x: 390, startPoint y: 310, endPoint x: 343, endPoint y: 309, distance: 47.6
click at [352, 310] on div "factory_item $93.10 57.1429% $146.30 $0.00 $0.00" at bounding box center [257, 311] width 282 height 20
type input "147.00"
click at [261, 337] on div "Xero Item # Description Cost Markup Price Standard factory_item $93.10 57.1429%…" at bounding box center [252, 312] width 272 height 56
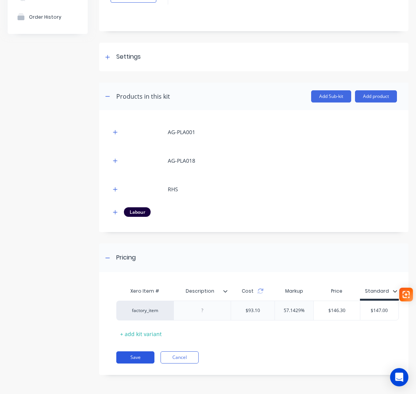
click at [138, 356] on button "Save" at bounding box center [135, 357] width 38 height 12
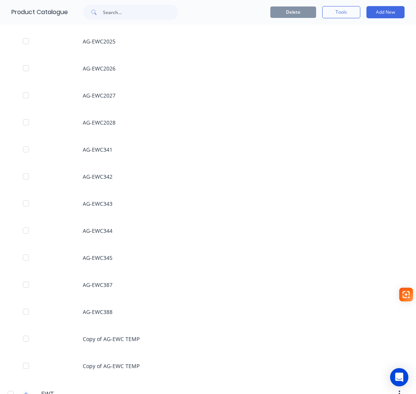
scroll to position [495, 0]
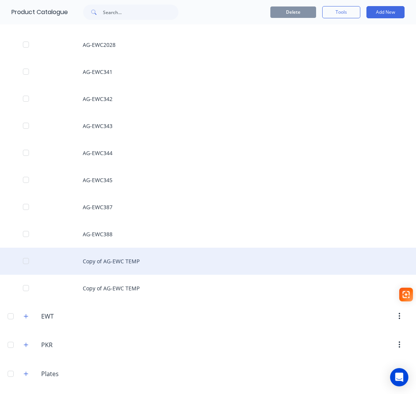
click at [128, 262] on div "Copy of AG-EWC TEMP" at bounding box center [208, 261] width 416 height 27
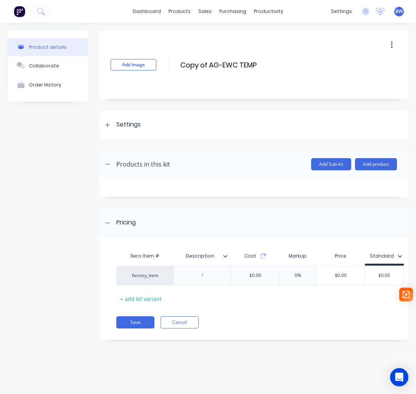
drag, startPoint x: 210, startPoint y: 64, endPoint x: 167, endPoint y: 69, distance: 43.3
click at [167, 69] on div "Add image Copy of AG-EWC TEMP Copy of AG-EWC TEMP Enter kit name" at bounding box center [253, 64] width 309 height 69
drag, startPoint x: 233, startPoint y: 62, endPoint x: 209, endPoint y: 62, distance: 24.0
click at [209, 62] on input "AG-EWC TEMP" at bounding box center [247, 64] width 135 height 11
type input "AG-EWC053"
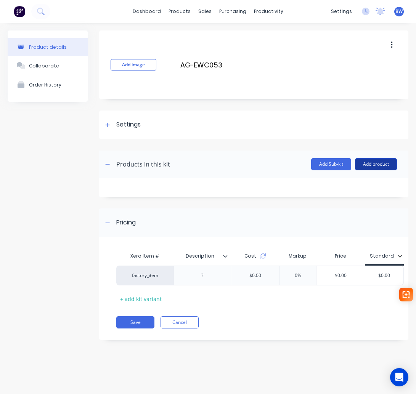
click at [375, 164] on button "Add product" at bounding box center [376, 164] width 42 height 12
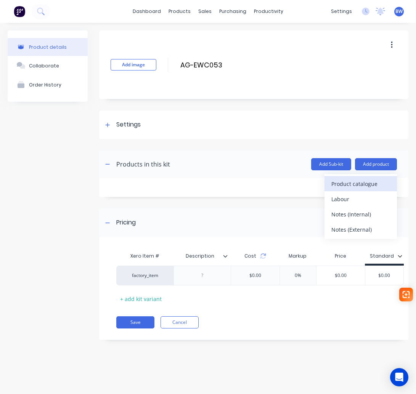
click at [368, 182] on div "Product catalogue" at bounding box center [360, 183] width 59 height 11
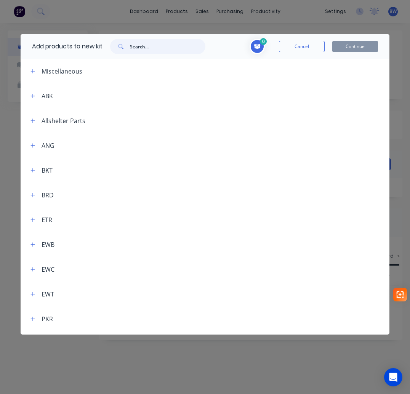
click at [141, 43] on input "text" at bounding box center [167, 46] width 75 height 15
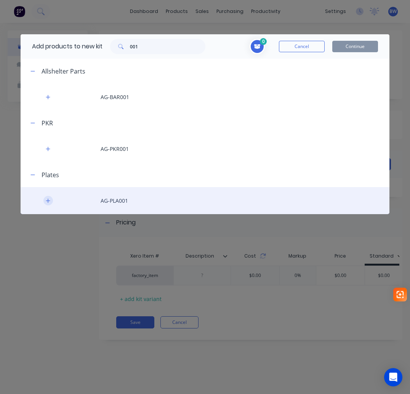
click at [47, 202] on icon "button" at bounding box center [48, 200] width 5 height 5
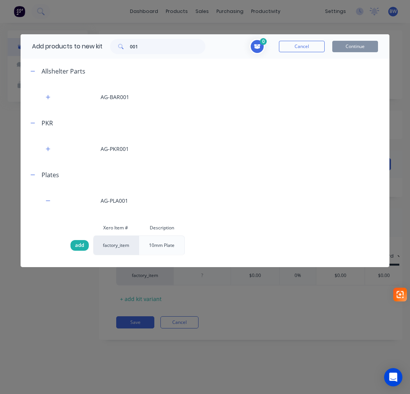
click at [82, 244] on span "add" at bounding box center [79, 246] width 9 height 8
drag, startPoint x: 141, startPoint y: 46, endPoint x: 113, endPoint y: 49, distance: 28.3
click at [113, 49] on div "001" at bounding box center [157, 46] width 95 height 15
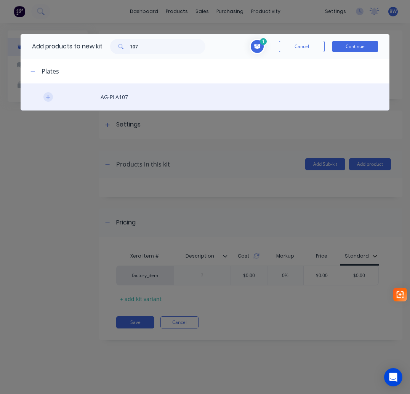
click at [45, 97] on button "button" at bounding box center [48, 97] width 10 height 10
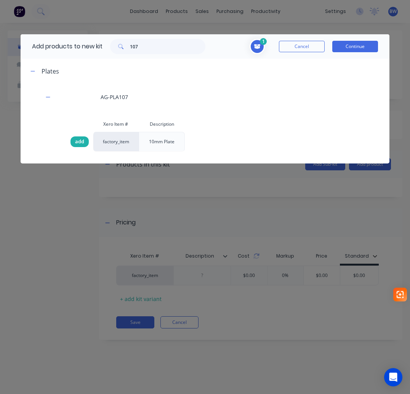
click at [80, 143] on span "add" at bounding box center [79, 142] width 9 height 8
drag, startPoint x: 142, startPoint y: 46, endPoint x: 107, endPoint y: 49, distance: 35.1
click at [107, 49] on div "107" at bounding box center [158, 46] width 111 height 15
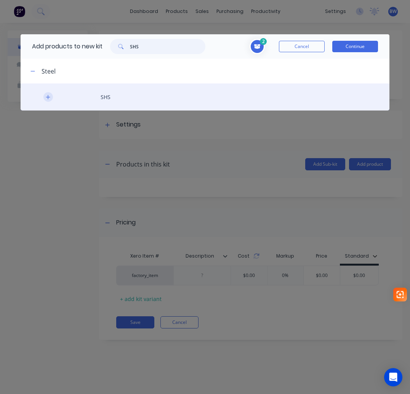
type input "SHS"
click at [43, 99] on button "button" at bounding box center [48, 97] width 10 height 10
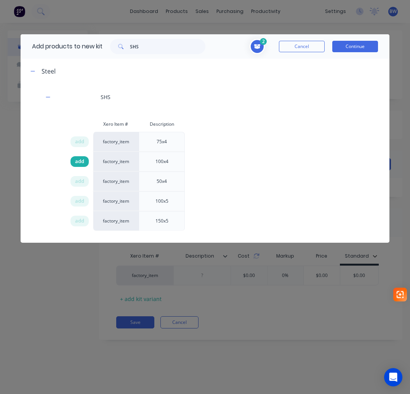
click at [83, 163] on span "add" at bounding box center [79, 162] width 9 height 8
click at [361, 47] on button "Continue" at bounding box center [355, 46] width 46 height 11
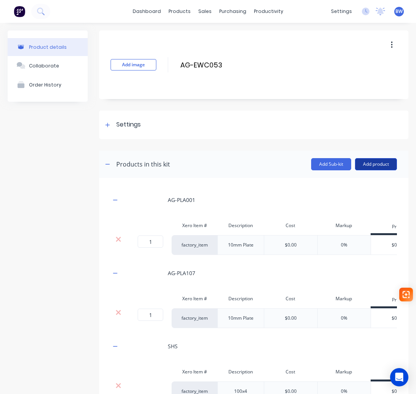
click at [369, 162] on button "Add product" at bounding box center [376, 164] width 42 height 12
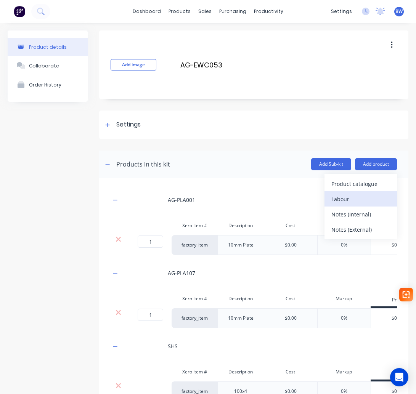
click at [342, 199] on div "Labour" at bounding box center [360, 199] width 59 height 11
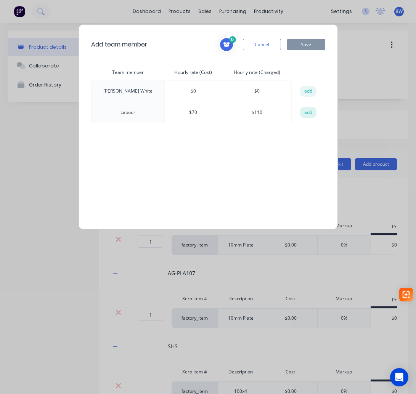
click at [303, 116] on button "add" at bounding box center [308, 112] width 17 height 11
click at [311, 43] on button "Save" at bounding box center [306, 44] width 38 height 11
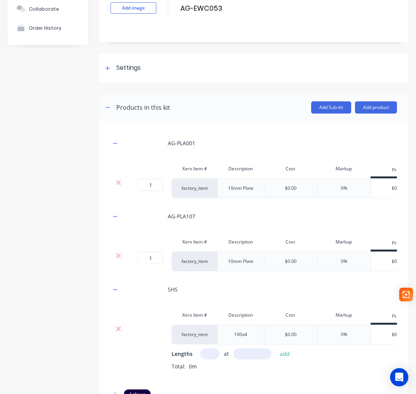
scroll to position [76, 0]
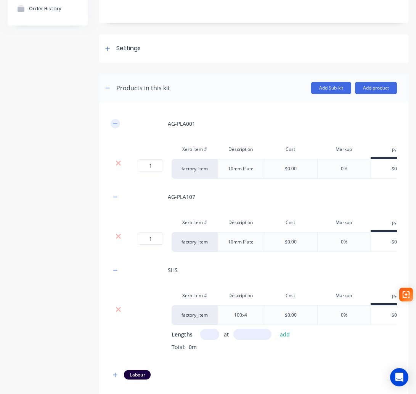
click at [114, 125] on icon "button" at bounding box center [115, 123] width 5 height 5
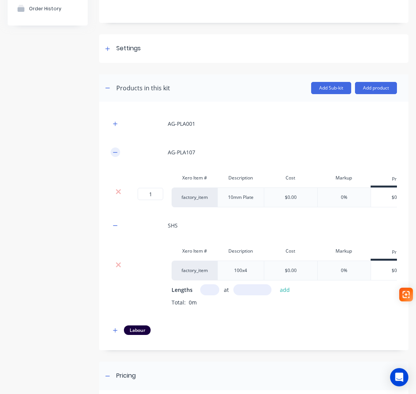
click at [117, 156] on button "button" at bounding box center [116, 152] width 10 height 10
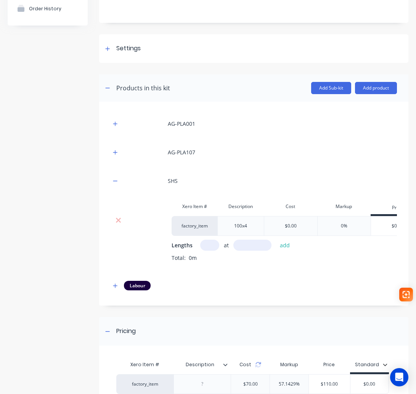
click at [208, 246] on input "text" at bounding box center [209, 245] width 19 height 11
drag, startPoint x: 212, startPoint y: 244, endPoint x: 203, endPoint y: 243, distance: 9.2
click at [212, 244] on input "text" at bounding box center [209, 245] width 19 height 11
type input "1"
type input "1640"
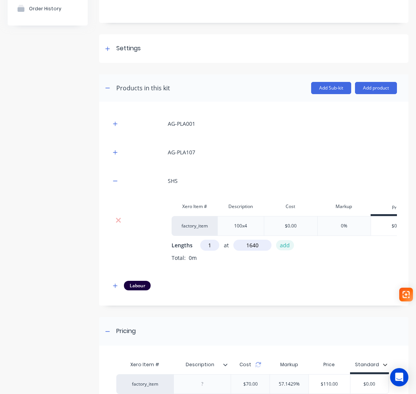
click at [285, 245] on button "add" at bounding box center [285, 245] width 18 height 10
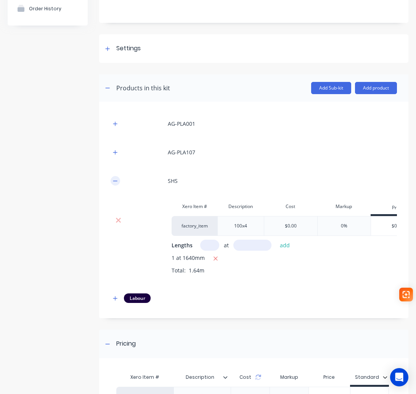
click at [114, 180] on icon "button" at bounding box center [115, 180] width 5 height 5
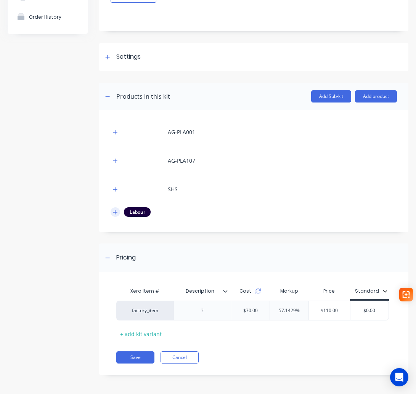
click at [115, 215] on button "button" at bounding box center [116, 212] width 10 height 10
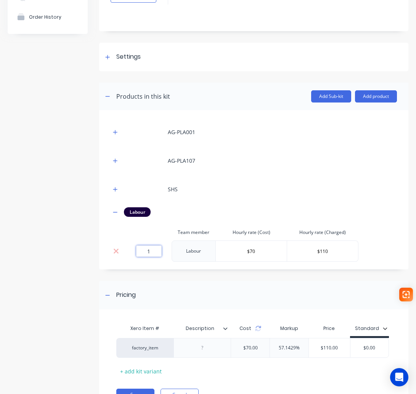
click at [148, 251] on input "1" at bounding box center [149, 250] width 26 height 11
click at [149, 251] on input "1" at bounding box center [149, 250] width 26 height 11
type input "1.11"
drag, startPoint x: 365, startPoint y: 346, endPoint x: 410, endPoint y: 347, distance: 45.0
click at [408, 348] on div "Product details Collaborate Order History Add image AG-EWC053 AG-EWC053 Enter k…" at bounding box center [208, 193] width 416 height 476
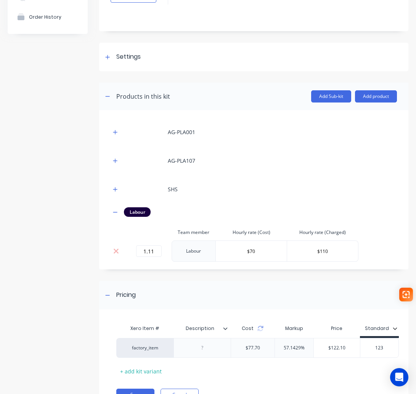
type input "123"
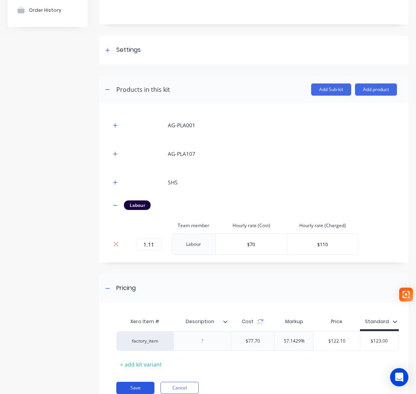
click at [142, 385] on button "Save" at bounding box center [135, 388] width 38 height 12
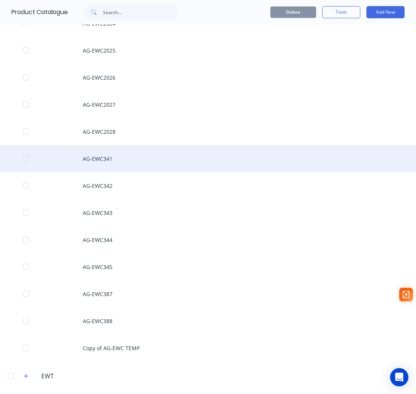
scroll to position [534, 0]
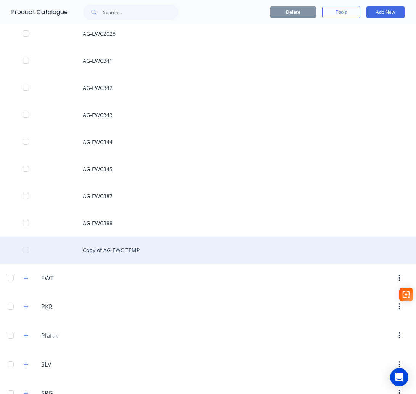
click at [117, 250] on div "Copy of AG-EWC TEMP" at bounding box center [208, 250] width 416 height 27
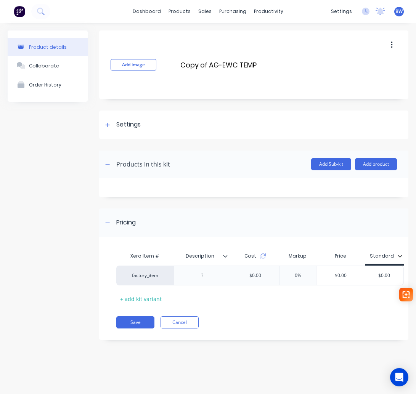
drag, startPoint x: 209, startPoint y: 64, endPoint x: 160, endPoint y: 65, distance: 48.8
click at [160, 65] on div "Add image Copy of AG-EWC TEMP Copy of AG-EWC TEMP Enter kit name" at bounding box center [253, 64] width 309 height 69
drag, startPoint x: 227, startPoint y: 64, endPoint x: 208, endPoint y: 64, distance: 19.4
click at [208, 64] on input "AG-EWC TEMP" at bounding box center [247, 64] width 135 height 11
type input "AG-EWC054"
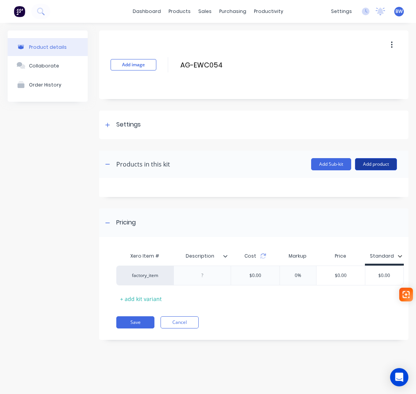
click at [382, 163] on button "Add product" at bounding box center [376, 164] width 42 height 12
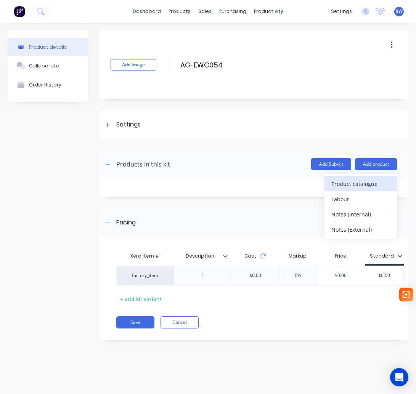
click at [367, 186] on div "Product catalogue" at bounding box center [360, 183] width 59 height 11
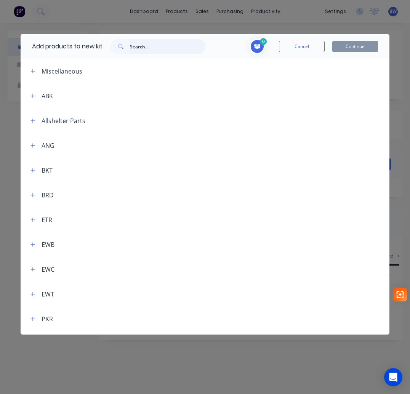
click at [151, 46] on input "text" at bounding box center [167, 46] width 75 height 15
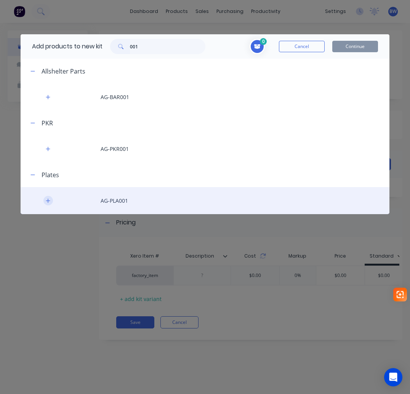
click at [48, 201] on icon "button" at bounding box center [48, 201] width 4 height 4
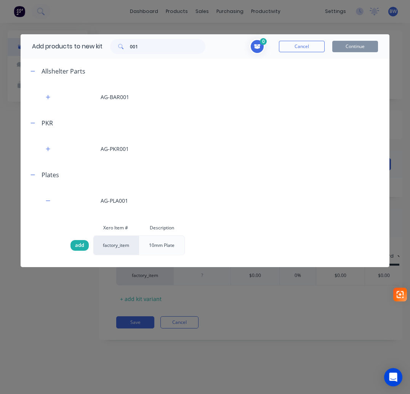
click at [83, 244] on span "add" at bounding box center [79, 246] width 9 height 8
drag, startPoint x: 151, startPoint y: 48, endPoint x: 98, endPoint y: 52, distance: 53.5
click at [101, 51] on div "Add products to new kit 001" at bounding box center [117, 46] width 192 height 24
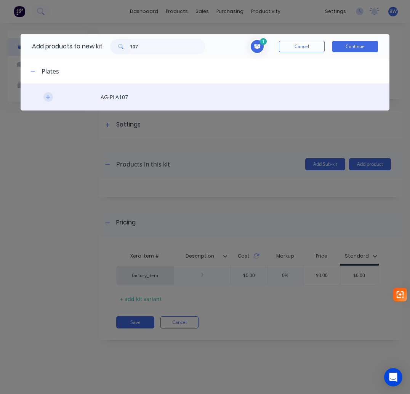
click at [46, 96] on icon "button" at bounding box center [48, 97] width 5 height 5
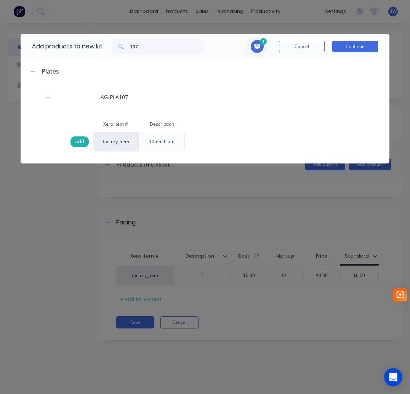
click at [78, 143] on span "add" at bounding box center [79, 142] width 9 height 8
drag, startPoint x: 148, startPoint y: 49, endPoint x: 123, endPoint y: 47, distance: 25.2
click at [123, 47] on div "107" at bounding box center [157, 46] width 95 height 15
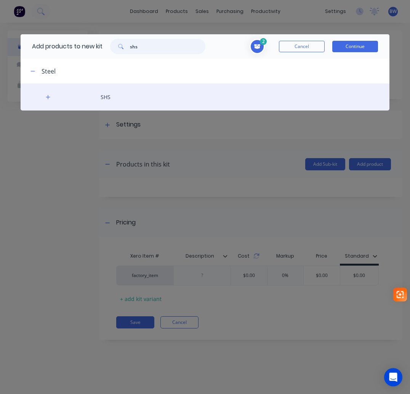
type input "shs"
click at [45, 91] on div "SHS" at bounding box center [205, 96] width 369 height 27
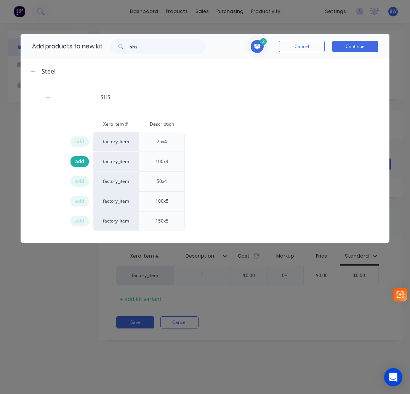
click at [83, 160] on span "add" at bounding box center [79, 162] width 9 height 8
click at [353, 46] on button "Continue" at bounding box center [355, 46] width 46 height 11
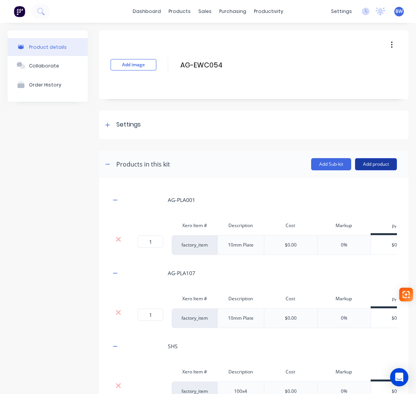
click at [364, 165] on button "Add product" at bounding box center [376, 164] width 42 height 12
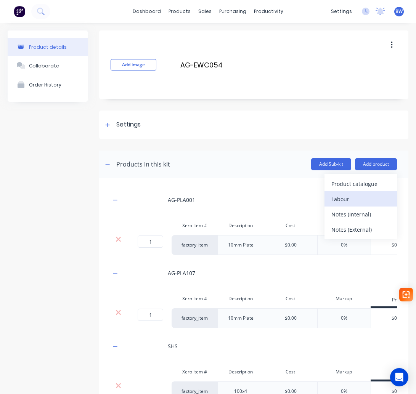
click at [355, 198] on div "Labour" at bounding box center [360, 199] width 59 height 11
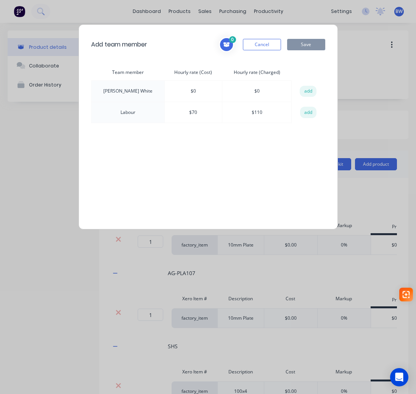
drag, startPoint x: 303, startPoint y: 113, endPoint x: 308, endPoint y: 71, distance: 42.2
click at [303, 113] on button "add" at bounding box center [308, 112] width 17 height 11
click at [314, 48] on button "Save" at bounding box center [306, 44] width 38 height 11
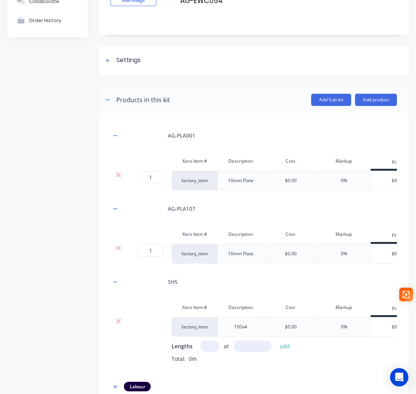
scroll to position [76, 0]
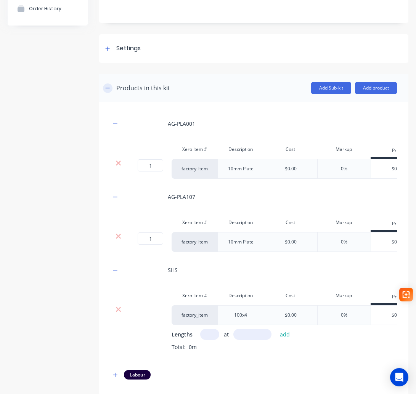
click at [107, 89] on icon "button" at bounding box center [107, 87] width 5 height 5
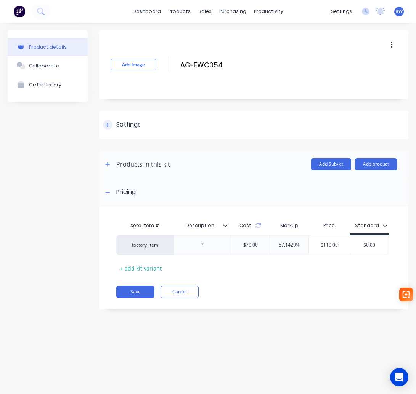
click at [107, 123] on icon at bounding box center [108, 125] width 4 height 4
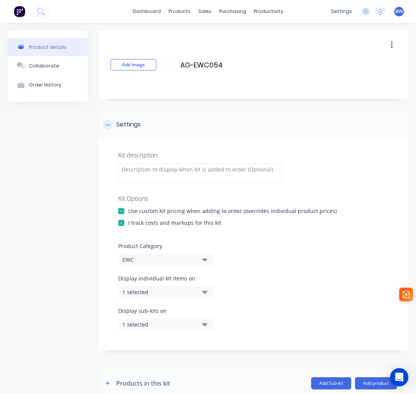
click at [109, 124] on icon at bounding box center [107, 124] width 5 height 5
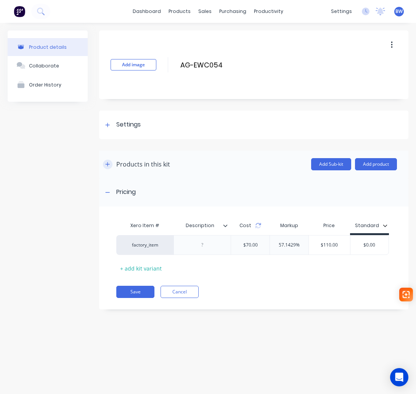
click at [108, 166] on icon "button" at bounding box center [107, 164] width 5 height 5
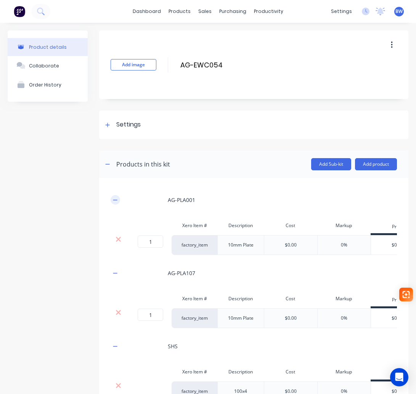
click at [117, 201] on icon "button" at bounding box center [115, 199] width 5 height 5
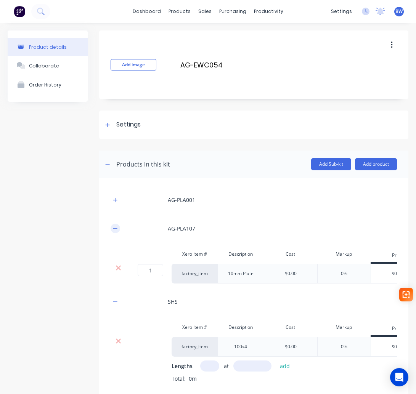
click at [115, 229] on icon "button" at bounding box center [115, 228] width 5 height 5
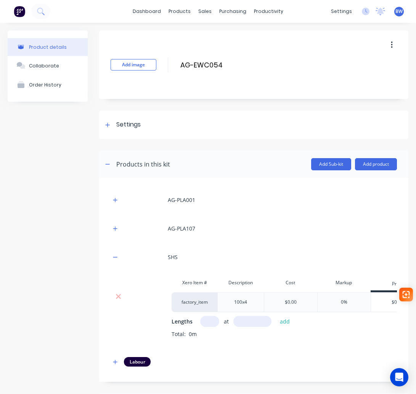
click at [205, 323] on input "text" at bounding box center [209, 321] width 19 height 11
type input "1"
type input "1640"
click at [286, 322] on button "add" at bounding box center [285, 321] width 18 height 10
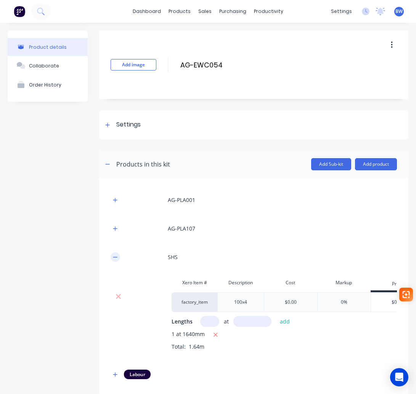
click at [115, 258] on icon "button" at bounding box center [115, 257] width 5 height 5
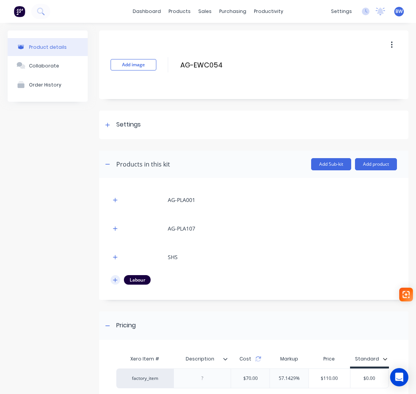
click at [114, 279] on icon "button" at bounding box center [115, 279] width 5 height 5
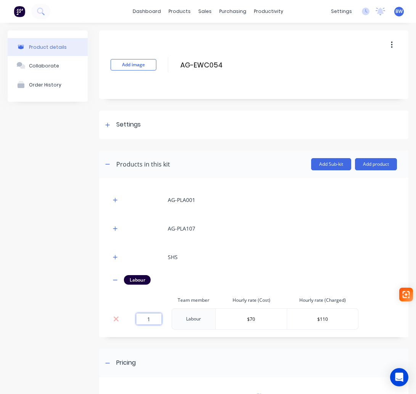
click at [153, 318] on input "1" at bounding box center [149, 318] width 26 height 11
type input "1.11"
click at [115, 282] on icon "button" at bounding box center [115, 279] width 5 height 5
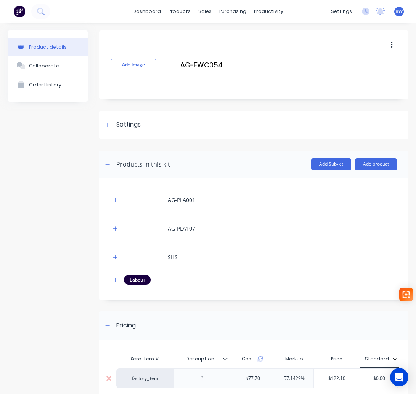
drag, startPoint x: 374, startPoint y: 379, endPoint x: 386, endPoint y: 380, distance: 12.2
click at [386, 380] on input "$0.00" at bounding box center [379, 378] width 38 height 7
type input "123.00"
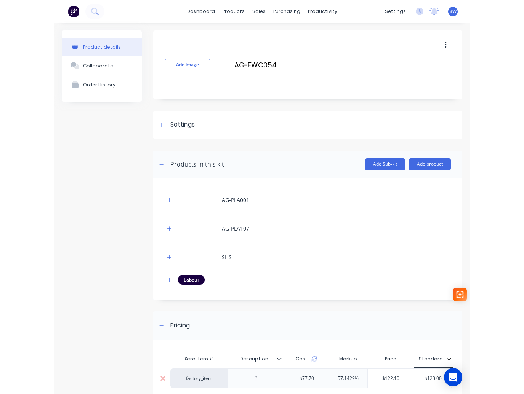
scroll to position [68, 0]
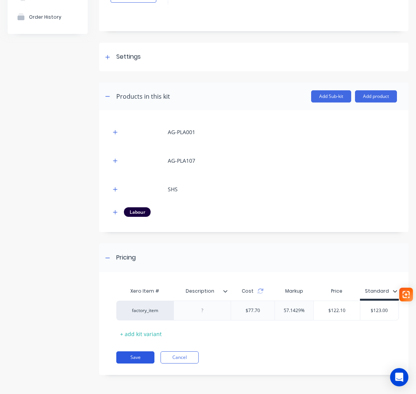
click at [126, 359] on button "Save" at bounding box center [135, 357] width 38 height 12
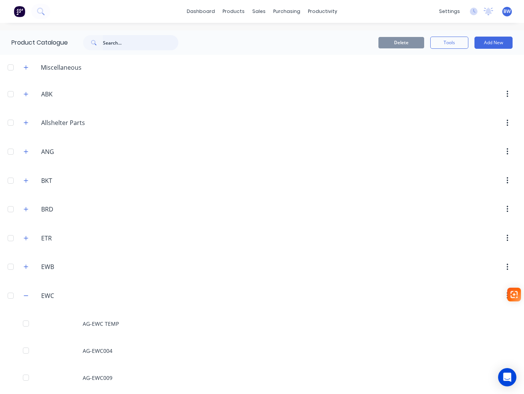
click at [116, 44] on input "text" at bounding box center [140, 42] width 75 height 15
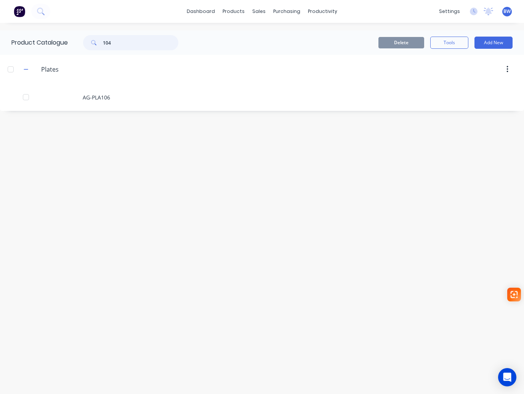
type input "104"
drag, startPoint x: 114, startPoint y: 44, endPoint x: 96, endPoint y: 42, distance: 18.0
click at [96, 42] on div "104" at bounding box center [130, 42] width 95 height 15
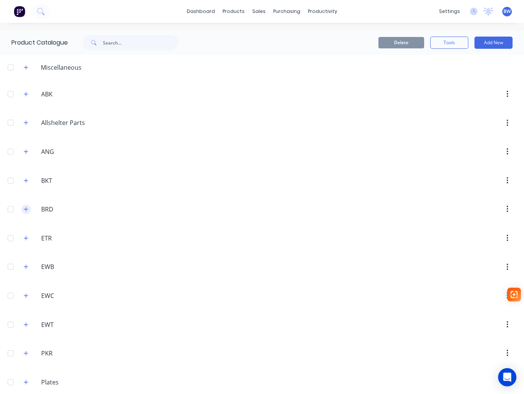
click at [24, 208] on icon "button" at bounding box center [26, 209] width 5 height 5
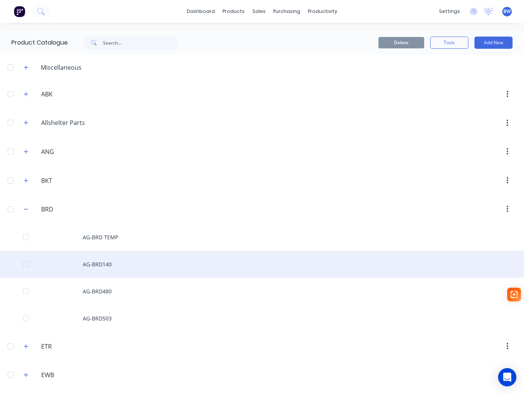
click at [97, 267] on div "AG-BRD140" at bounding box center [262, 264] width 524 height 27
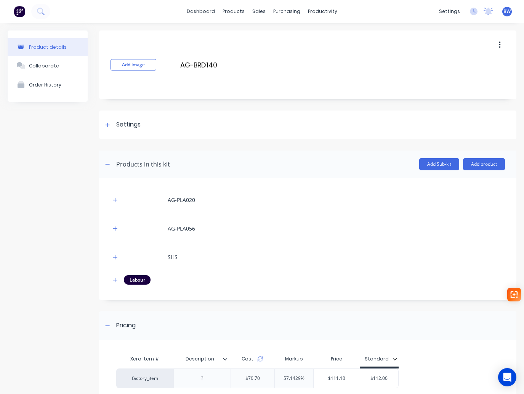
drag, startPoint x: 491, startPoint y: 46, endPoint x: 486, endPoint y: 51, distance: 7.0
click at [415, 46] on button "button" at bounding box center [500, 45] width 18 height 14
click at [415, 64] on span "Duplicate" at bounding box center [471, 65] width 57 height 8
click at [47, 47] on div "Product details" at bounding box center [48, 47] width 38 height 6
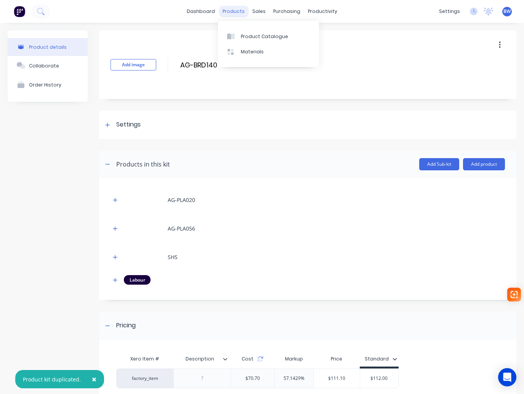
click at [234, 10] on div "products" at bounding box center [234, 11] width 30 height 11
click at [236, 40] on div at bounding box center [232, 36] width 11 height 7
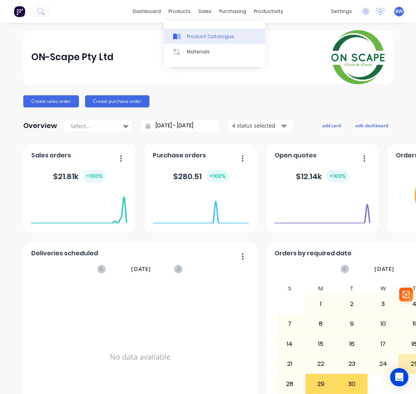
click at [188, 37] on div "Product Catalogue" at bounding box center [210, 36] width 47 height 7
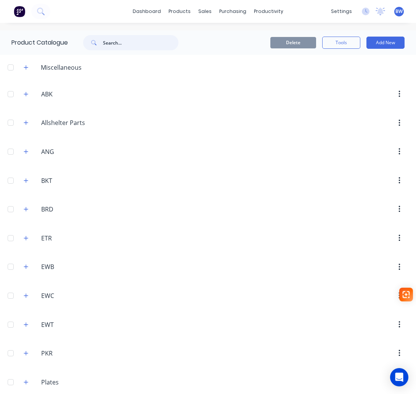
click at [132, 42] on input "text" at bounding box center [140, 42] width 75 height 15
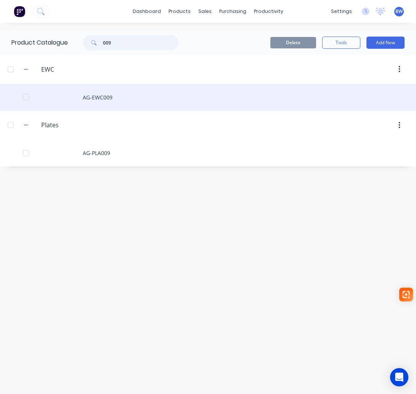
type input "009"
click at [100, 95] on div "AG-EWC009" at bounding box center [208, 97] width 416 height 27
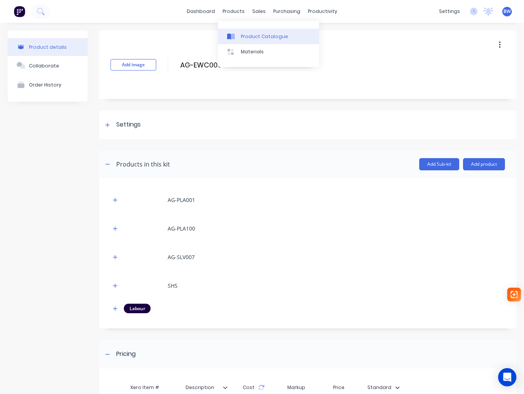
click at [250, 37] on div "Product Catalogue" at bounding box center [264, 36] width 47 height 7
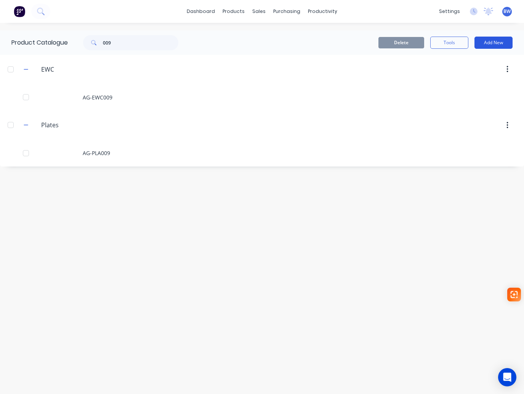
click at [415, 45] on button "Add New" at bounding box center [494, 43] width 38 height 12
click at [415, 78] on div "Product" at bounding box center [476, 77] width 59 height 11
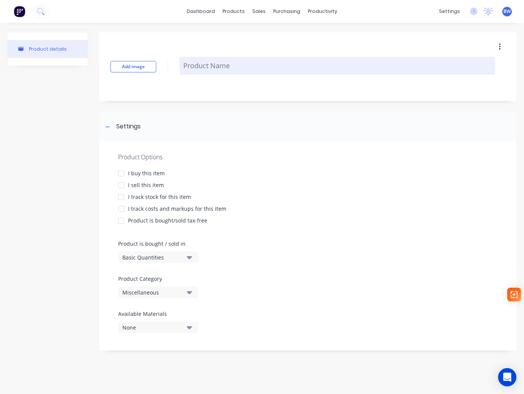
click at [219, 67] on textarea at bounding box center [338, 66] width 316 height 18
type textarea "x"
type textarea "A"
type textarea "x"
type textarea "AG"
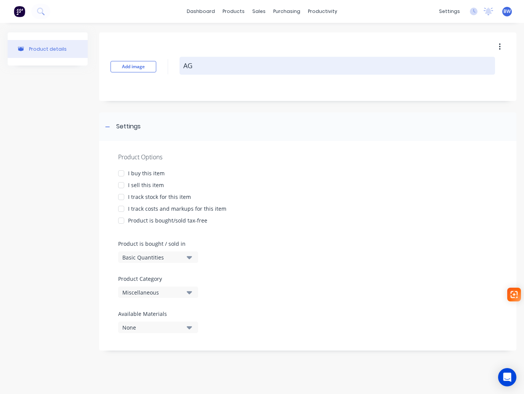
type textarea "x"
type textarea "AG-"
type textarea "x"
type textarea "AG-P"
type textarea "x"
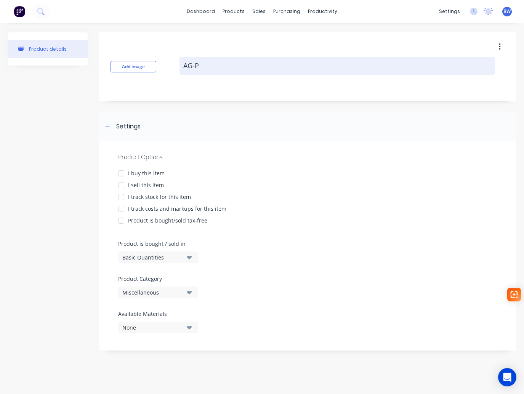
type textarea "AG-PL"
type textarea "x"
type textarea "AG-PLA"
type textarea "x"
type textarea "AG-PLA1"
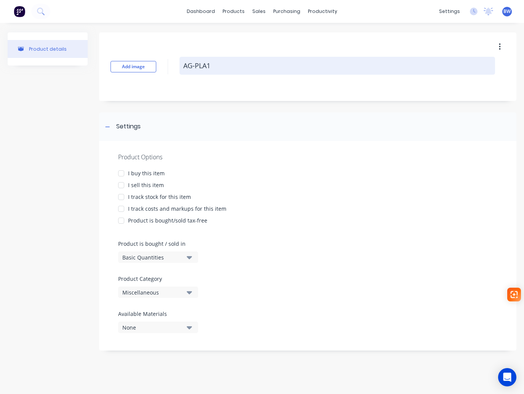
type textarea "x"
type textarea "AG-PLA19"
type textarea "x"
type textarea "AG-PLA190"
type textarea "x"
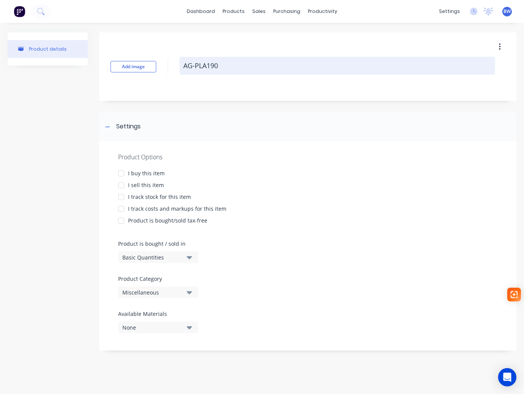
type textarea "AG-PLA1906"
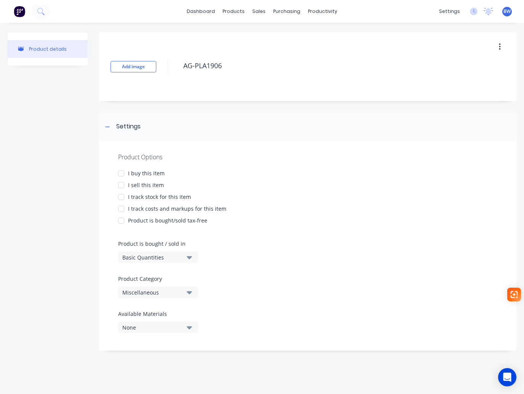
click at [122, 174] on div at bounding box center [121, 173] width 15 height 15
click at [122, 183] on div at bounding box center [121, 185] width 15 height 15
drag, startPoint x: 122, startPoint y: 196, endPoint x: 122, endPoint y: 212, distance: 16.0
click at [122, 196] on div at bounding box center [121, 196] width 15 height 15
click at [122, 212] on div at bounding box center [121, 208] width 15 height 15
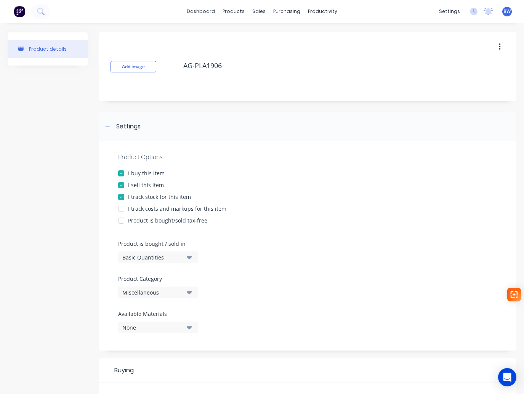
type textarea "x"
type textarea "AG-PLA1906"
type textarea "x"
type textarea "AG-PLA1906"
click at [133, 292] on div "Miscellaneous" at bounding box center [152, 293] width 61 height 8
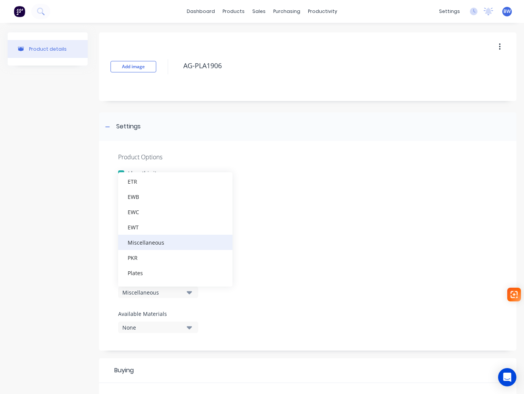
scroll to position [114, 0]
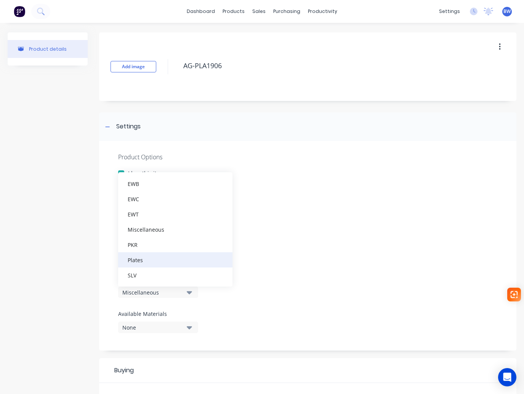
click at [150, 262] on div "Plates" at bounding box center [175, 259] width 114 height 15
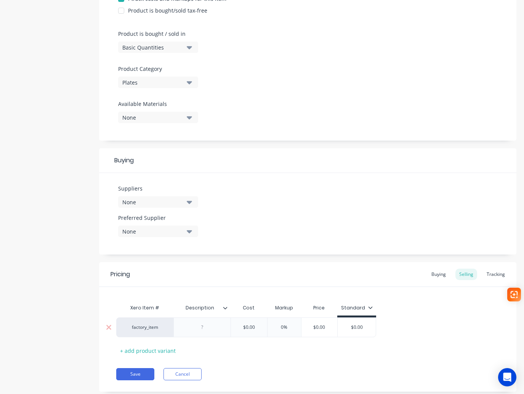
scroll to position [229, 0]
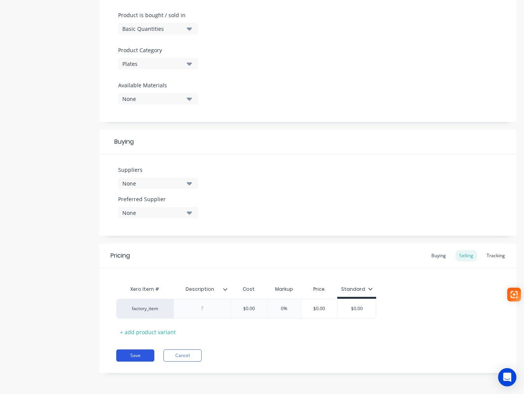
click at [141, 353] on button "Save" at bounding box center [135, 355] width 38 height 12
type textarea "x"
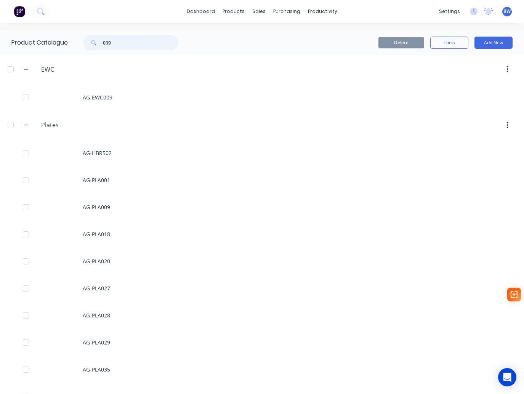
drag, startPoint x: 114, startPoint y: 43, endPoint x: 94, endPoint y: 41, distance: 20.7
click at [95, 42] on div "009" at bounding box center [130, 42] width 95 height 15
type input "1906"
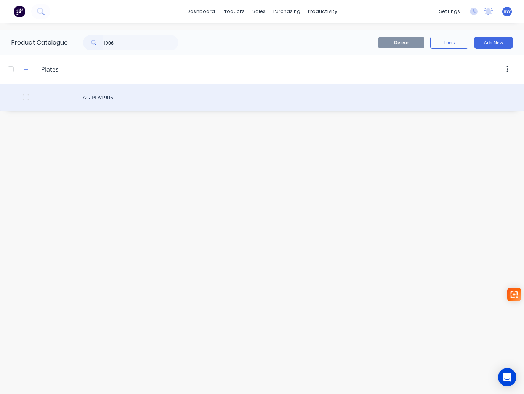
click at [100, 95] on div "AG-PLA1906" at bounding box center [262, 97] width 524 height 27
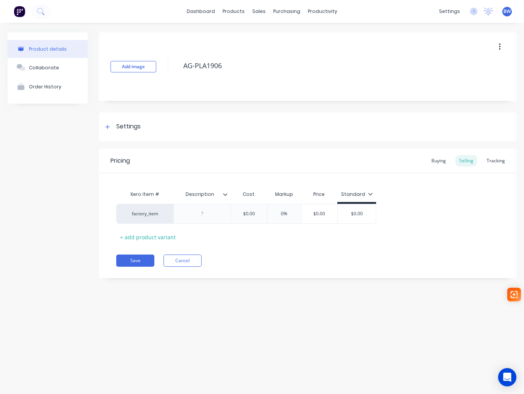
type textarea "x"
click at [209, 220] on div at bounding box center [201, 214] width 57 height 20
click at [201, 214] on div at bounding box center [202, 214] width 38 height 10
click at [131, 265] on button "Save" at bounding box center [135, 261] width 38 height 12
type textarea "x"
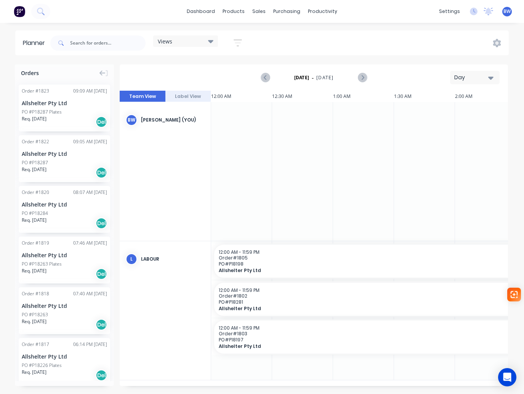
scroll to position [0, 1098]
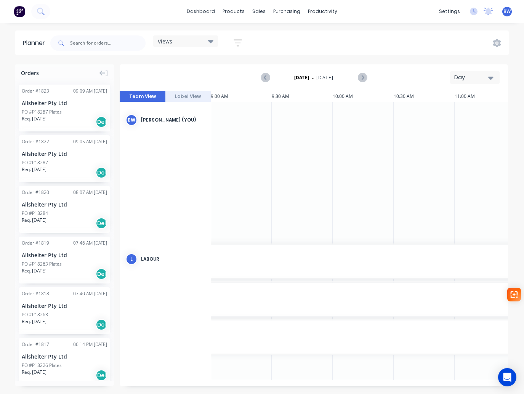
click at [493, 77] on icon "button" at bounding box center [490, 78] width 5 height 3
click at [451, 129] on div "Month" at bounding box center [460, 128] width 75 height 15
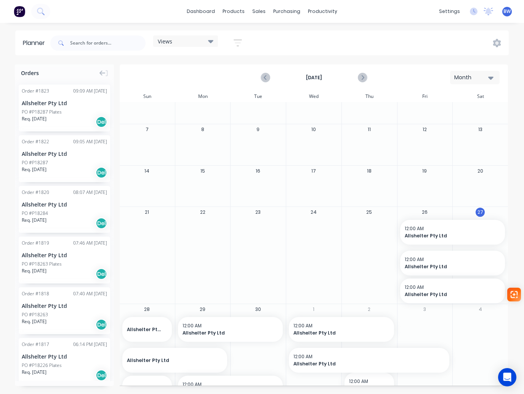
scroll to position [38, 0]
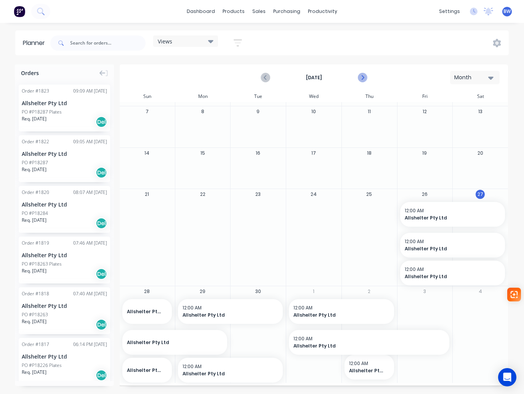
click at [364, 75] on icon "Next page" at bounding box center [362, 77] width 9 height 9
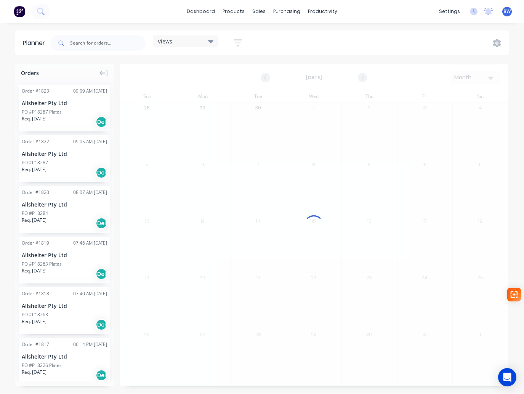
scroll to position [0, 0]
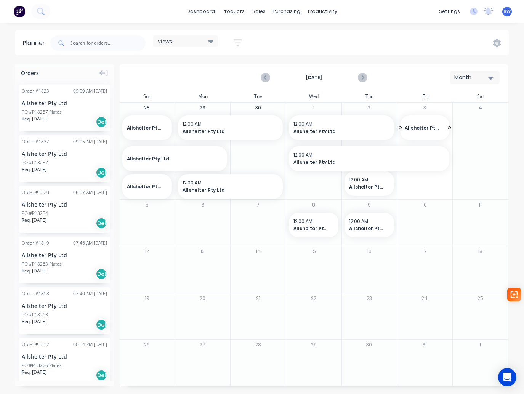
drag, startPoint x: 47, startPoint y: 156, endPoint x: 432, endPoint y: 133, distance: 386.0
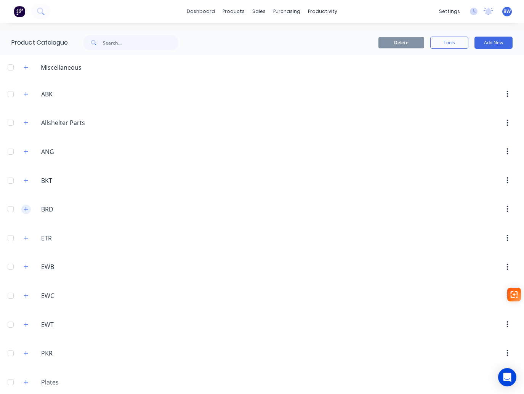
click at [29, 211] on button "button" at bounding box center [26, 210] width 10 height 10
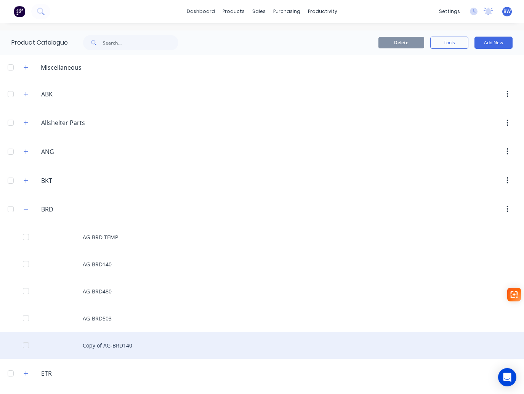
click at [115, 349] on div "Copy of AG-BRD140" at bounding box center [262, 345] width 524 height 27
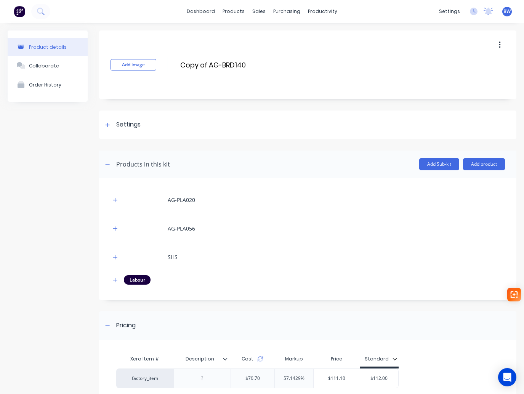
drag, startPoint x: 209, startPoint y: 62, endPoint x: 176, endPoint y: 68, distance: 33.8
click at [176, 68] on div "Add image Copy of AG-BRD140 Copy of AG-BRD140 Enter kit name" at bounding box center [307, 64] width 417 height 69
drag, startPoint x: 224, startPoint y: 65, endPoint x: 205, endPoint y: 67, distance: 19.1
click at [205, 67] on input "AG-BRD140" at bounding box center [247, 64] width 135 height 11
type input "AG-BRD106"
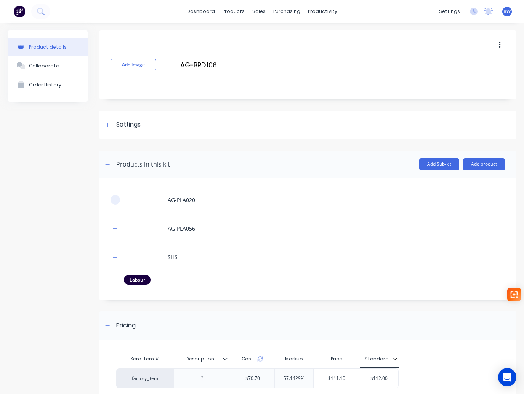
click at [117, 199] on icon "button" at bounding box center [115, 199] width 5 height 5
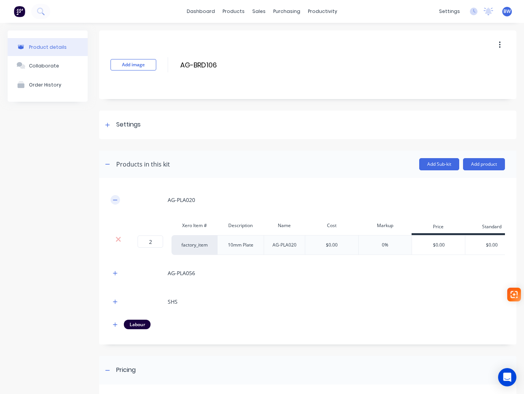
click at [117, 199] on icon "button" at bounding box center [115, 199] width 5 height 5
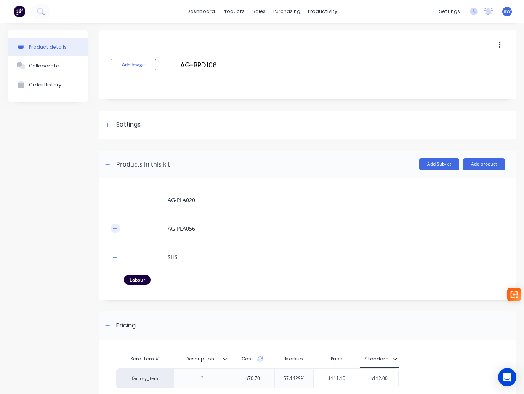
click at [115, 229] on icon "button" at bounding box center [115, 228] width 4 height 4
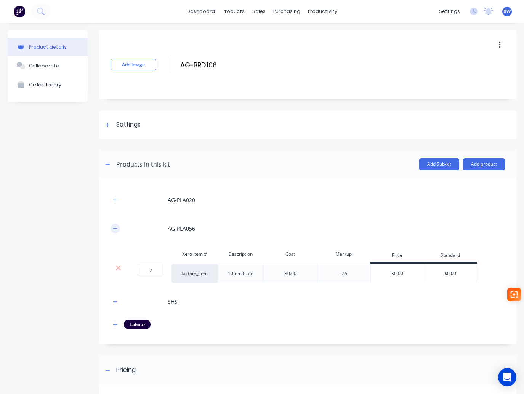
click at [115, 229] on icon "button" at bounding box center [115, 228] width 4 height 0
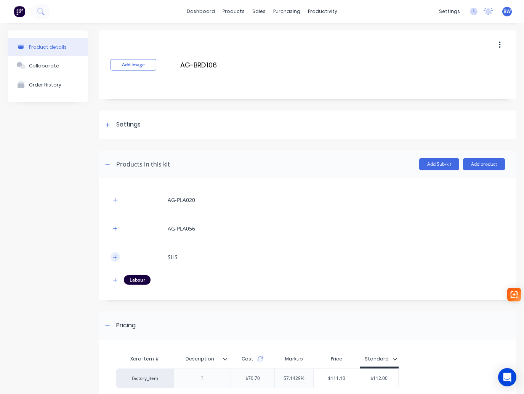
click at [117, 257] on icon "button" at bounding box center [115, 257] width 4 height 4
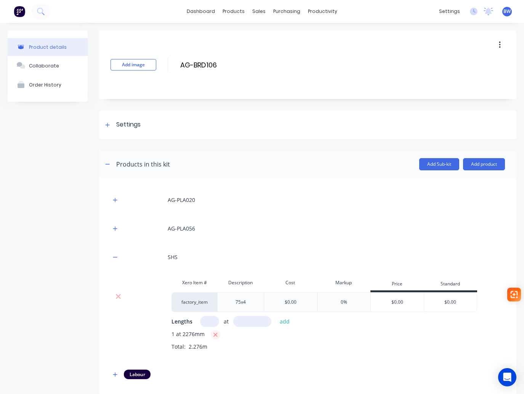
click at [216, 335] on icon "button" at bounding box center [215, 335] width 4 height 4
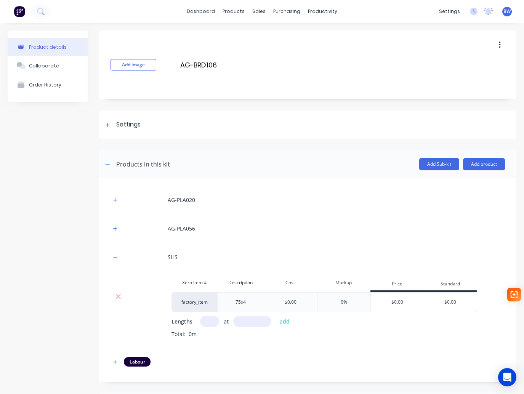
click at [210, 321] on input "text" at bounding box center [209, 321] width 19 height 11
type input "1"
type input "3112"
click at [282, 316] on button "add" at bounding box center [285, 321] width 18 height 10
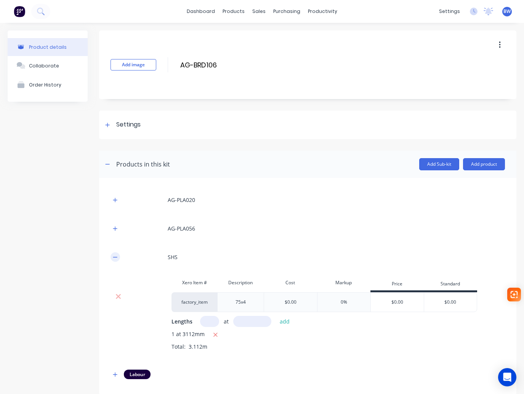
click at [113, 254] on button "button" at bounding box center [116, 257] width 10 height 10
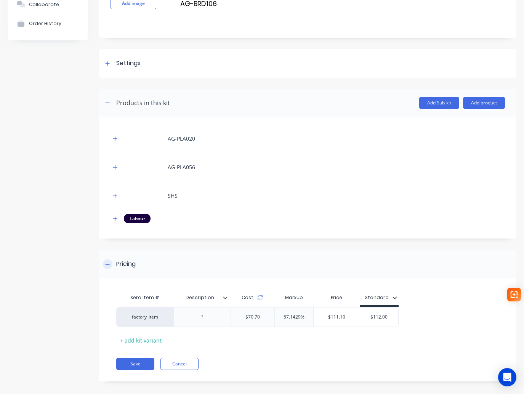
scroll to position [68, 0]
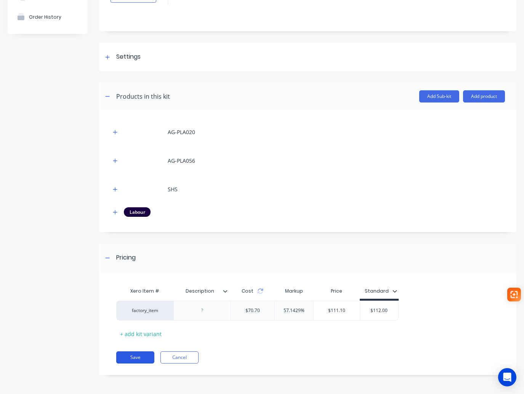
click at [133, 357] on button "Save" at bounding box center [135, 357] width 38 height 12
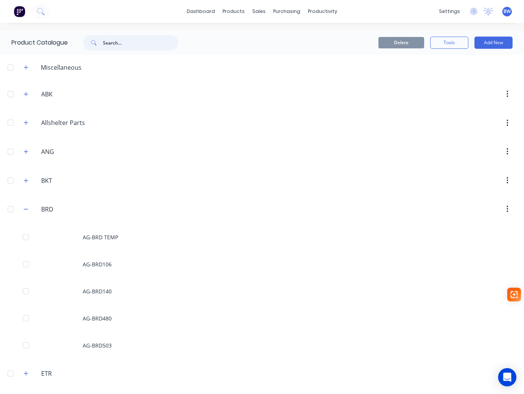
click at [125, 43] on input "text" at bounding box center [140, 42] width 75 height 15
type input "404"
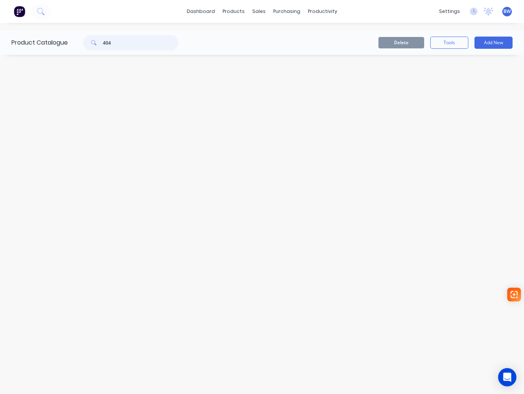
click at [70, 42] on div "404" at bounding box center [129, 42] width 122 height 15
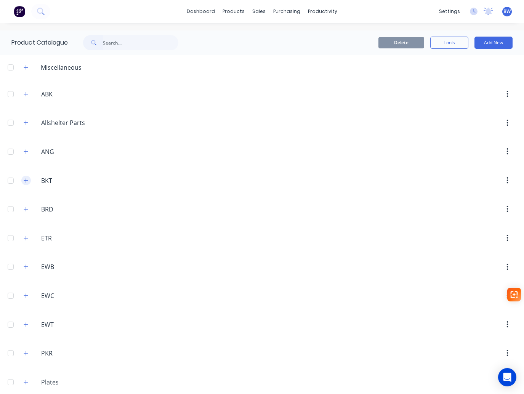
click at [27, 181] on icon "button" at bounding box center [26, 180] width 5 height 5
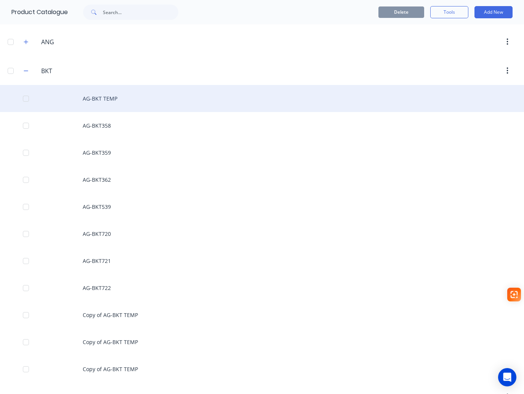
scroll to position [114, 0]
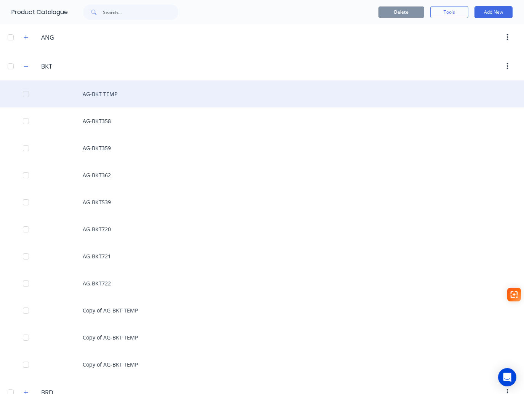
click at [100, 96] on div "AG-BKT TEMP" at bounding box center [262, 93] width 524 height 27
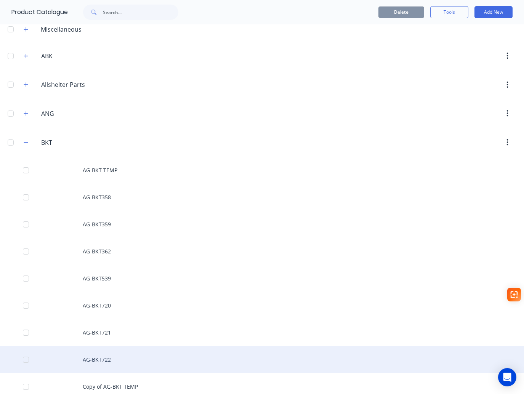
scroll to position [76, 0]
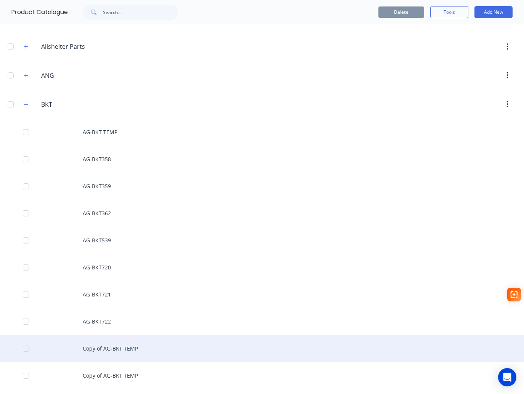
click at [100, 348] on div "Copy of AG-BKT TEMP" at bounding box center [262, 348] width 524 height 27
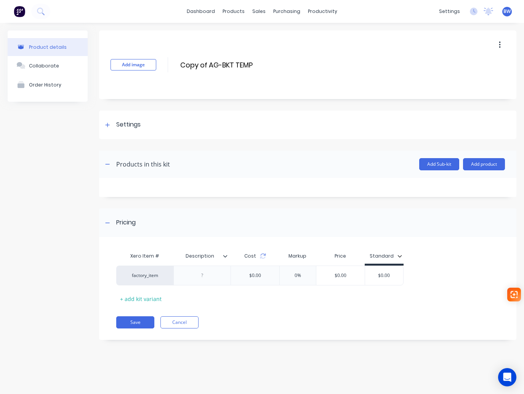
drag, startPoint x: 208, startPoint y: 64, endPoint x: 164, endPoint y: 67, distance: 44.7
click at [164, 67] on div "Add image Copy of AG-BKT TEMP Copy of AG-BKT TEMP Enter kit name" at bounding box center [307, 64] width 417 height 69
drag, startPoint x: 227, startPoint y: 65, endPoint x: 204, endPoint y: 65, distance: 23.3
click at [204, 65] on input "AG-BKT TEMP" at bounding box center [247, 64] width 135 height 11
type input "AG-BKT404"
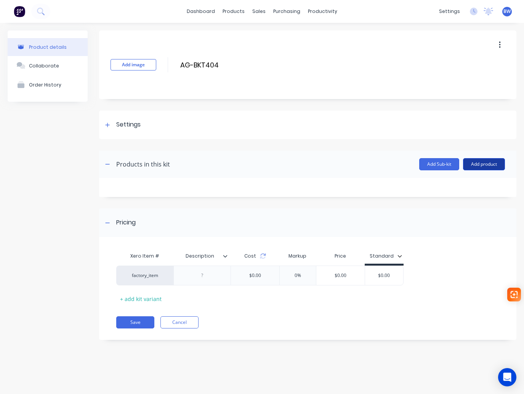
click at [489, 166] on button "Add product" at bounding box center [484, 164] width 42 height 12
click at [480, 183] on div "Product catalogue" at bounding box center [468, 183] width 59 height 11
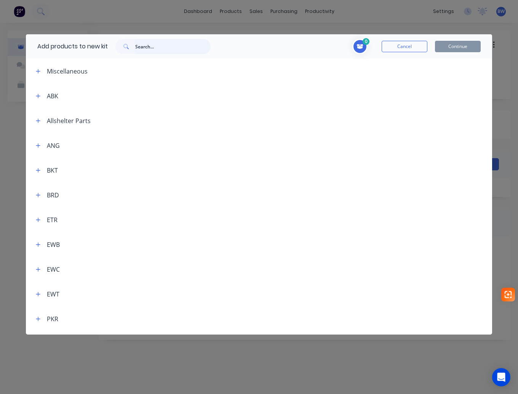
click at [160, 53] on input "text" at bounding box center [172, 46] width 75 height 15
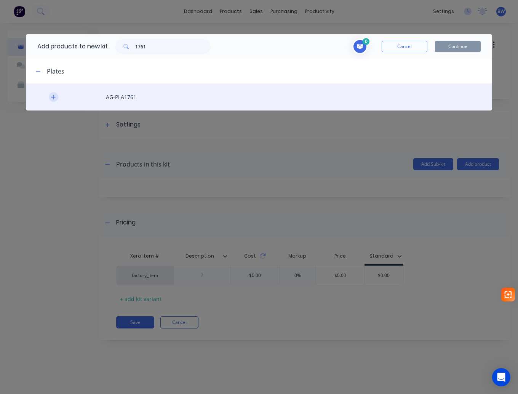
click at [52, 97] on icon "button" at bounding box center [53, 97] width 4 height 4
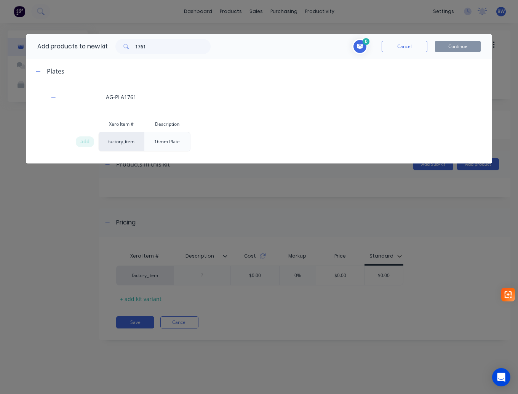
click at [87, 141] on span "add" at bounding box center [84, 142] width 9 height 8
click at [149, 48] on input "1761" at bounding box center [172, 46] width 75 height 15
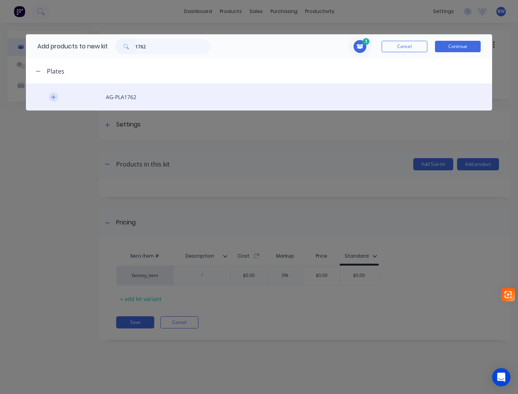
click at [51, 95] on icon "button" at bounding box center [53, 97] width 5 height 5
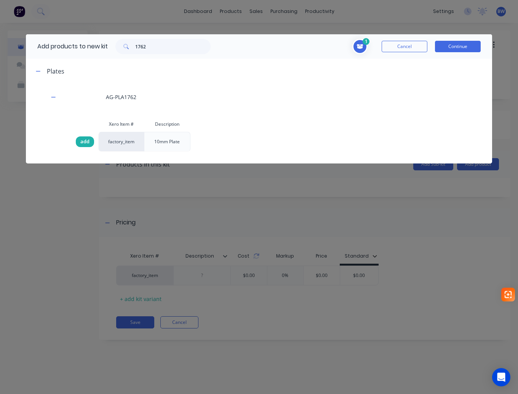
click at [85, 142] on span "add" at bounding box center [84, 142] width 9 height 8
drag, startPoint x: 150, startPoint y: 50, endPoint x: 132, endPoint y: 49, distance: 17.9
click at [132, 49] on div "1762" at bounding box center [162, 46] width 95 height 15
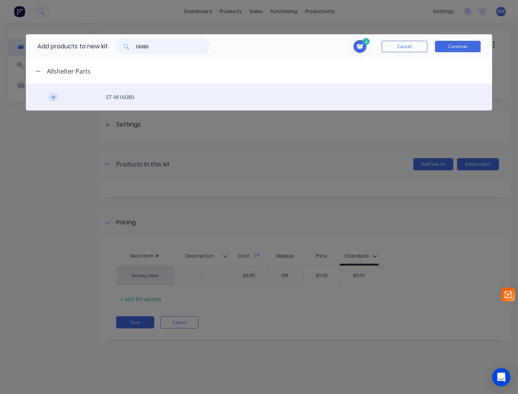
type input "16080"
click at [53, 97] on icon "button" at bounding box center [53, 97] width 4 height 4
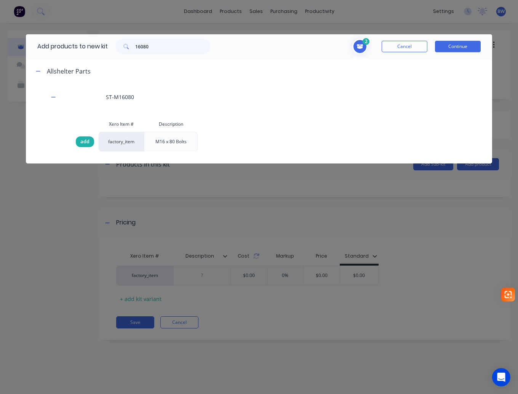
click at [83, 139] on span "add" at bounding box center [84, 142] width 9 height 8
click at [465, 47] on button "Continue" at bounding box center [458, 46] width 46 height 11
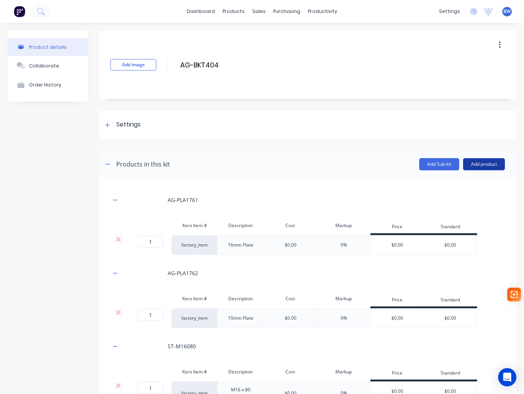
click at [478, 162] on button "Add product" at bounding box center [484, 164] width 42 height 12
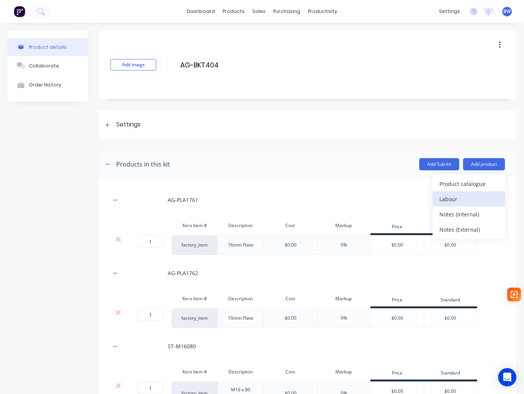
click at [462, 197] on div "Labour" at bounding box center [468, 199] width 59 height 11
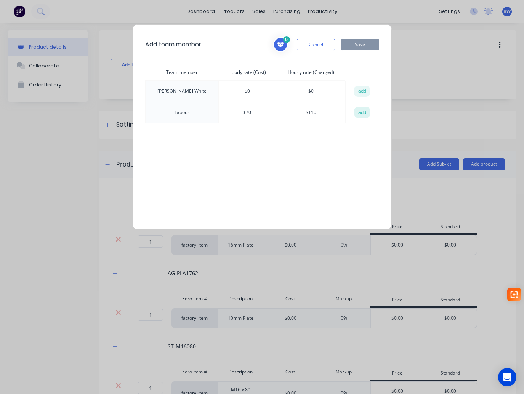
click at [359, 115] on button "add" at bounding box center [362, 112] width 17 height 11
click at [363, 44] on button "Save" at bounding box center [360, 44] width 38 height 11
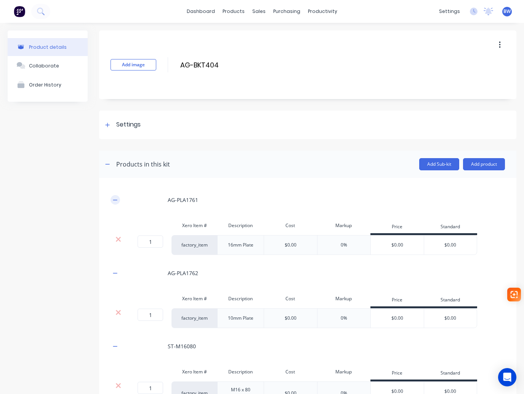
click at [116, 202] on icon "button" at bounding box center [115, 199] width 5 height 5
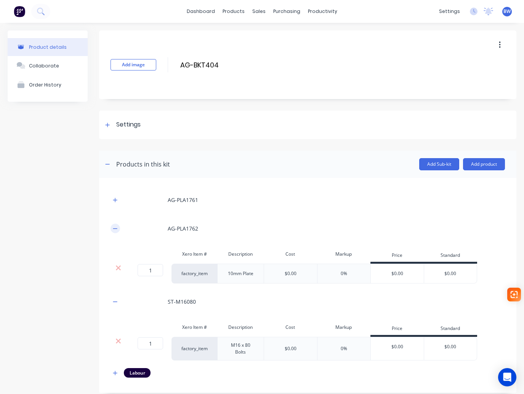
click at [114, 228] on icon "button" at bounding box center [115, 228] width 5 height 5
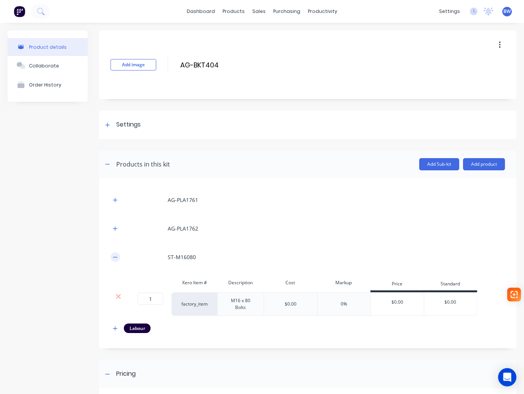
click at [116, 259] on icon "button" at bounding box center [115, 257] width 5 height 5
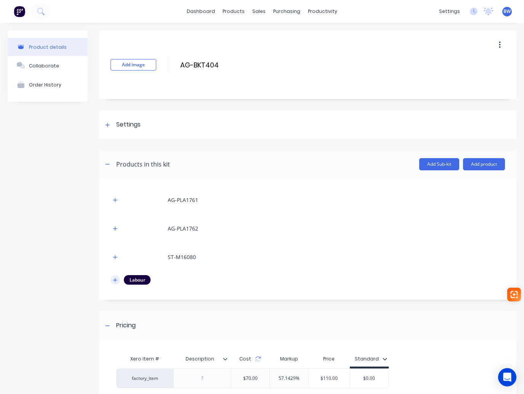
click at [116, 280] on icon "button" at bounding box center [115, 280] width 4 height 4
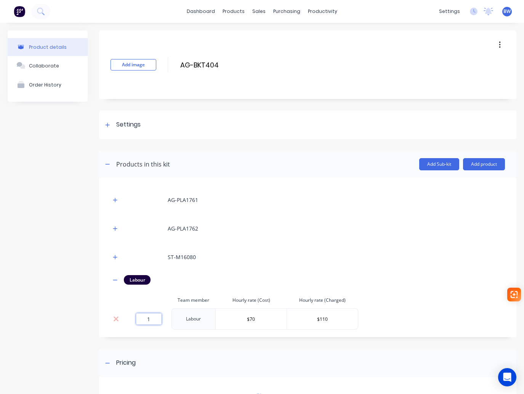
click at [153, 321] on input "1" at bounding box center [149, 318] width 26 height 11
type input "0.19"
click at [112, 281] on button "button" at bounding box center [116, 280] width 10 height 10
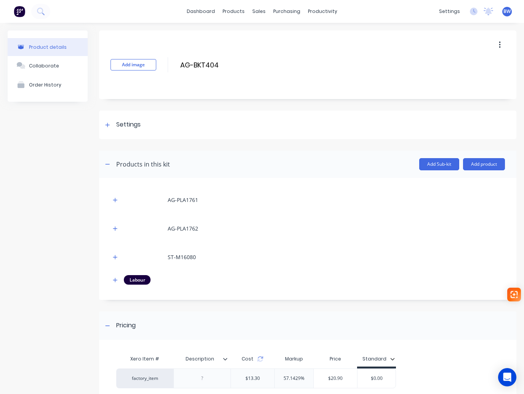
drag, startPoint x: 363, startPoint y: 379, endPoint x: 399, endPoint y: 379, distance: 35.8
click at [399, 379] on div "factory_item $13.30 57.1429% $20.90 $0.00 $0.00" at bounding box center [305, 379] width 379 height 20
click at [389, 379] on input "$0.00" at bounding box center [377, 378] width 38 height 7
drag, startPoint x: 389, startPoint y: 379, endPoint x: 367, endPoint y: 378, distance: 22.1
click at [367, 378] on input "$0.00" at bounding box center [377, 378] width 38 height 7
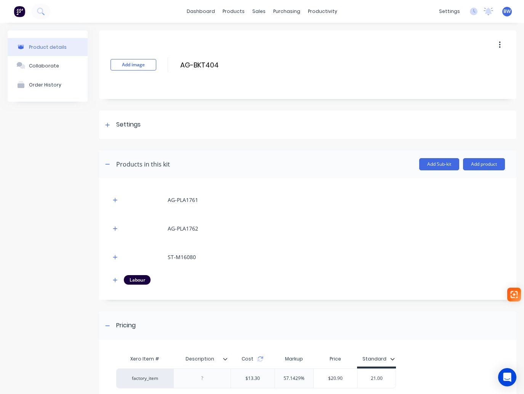
type input "21.00"
click at [419, 373] on div "factory_item $13.30 57.1429% $20.90 $21.00 21.00" at bounding box center [305, 379] width 379 height 20
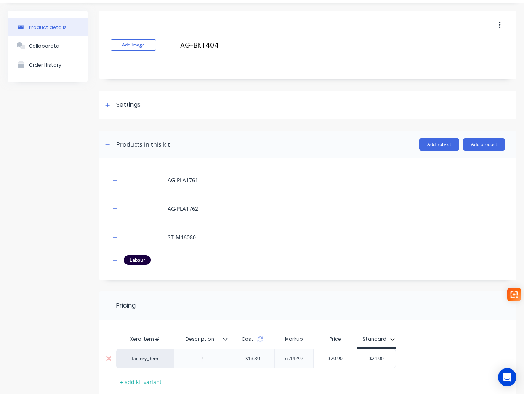
scroll to position [38, 0]
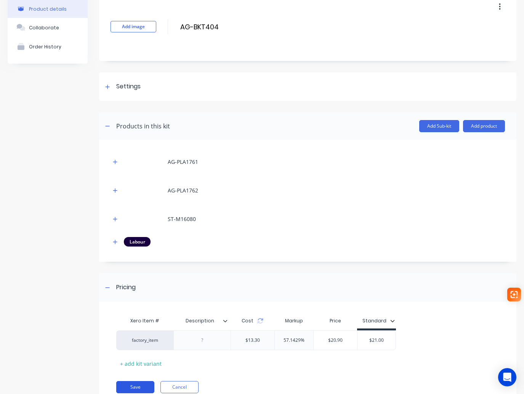
click at [136, 386] on button "Save" at bounding box center [135, 387] width 38 height 12
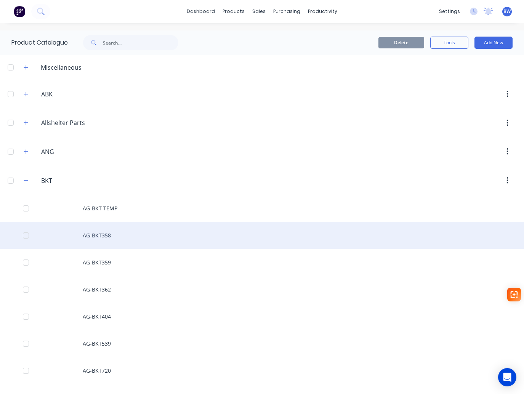
scroll to position [191, 0]
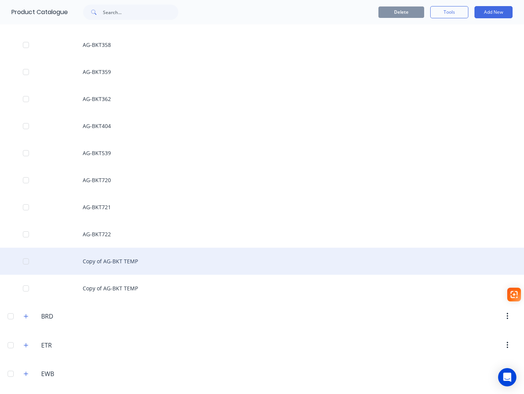
click at [131, 257] on div "Copy of AG-BKT TEMP" at bounding box center [262, 261] width 524 height 27
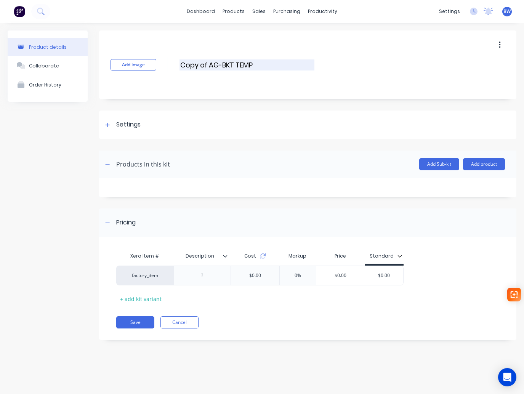
drag, startPoint x: 209, startPoint y: 65, endPoint x: 180, endPoint y: 64, distance: 29.8
click at [180, 64] on input "Copy of AG-BKT TEMP" at bounding box center [247, 64] width 135 height 11
drag, startPoint x: 231, startPoint y: 62, endPoint x: 205, endPoint y: 63, distance: 25.9
click at [205, 63] on input "AG-BKT TEMP" at bounding box center [247, 64] width 135 height 11
type input "AG-BKT701"
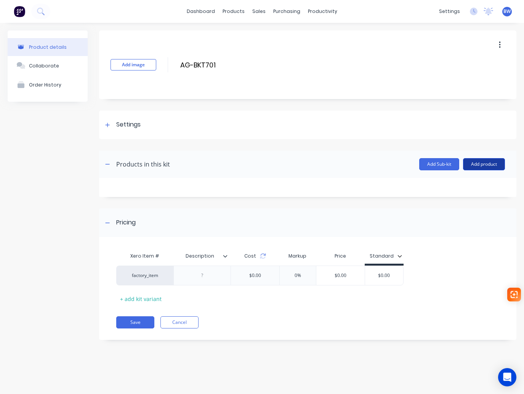
click at [482, 163] on button "Add product" at bounding box center [484, 164] width 42 height 12
click at [469, 186] on div "Product catalogue" at bounding box center [468, 183] width 59 height 11
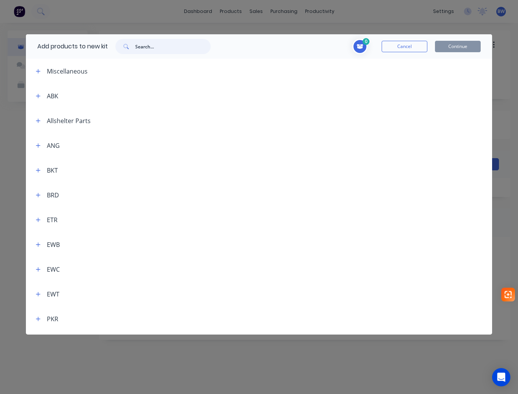
click at [141, 48] on input "text" at bounding box center [172, 46] width 75 height 15
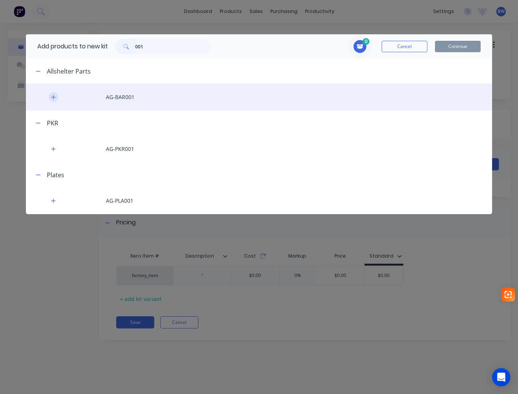
click at [56, 93] on button "button" at bounding box center [54, 97] width 10 height 10
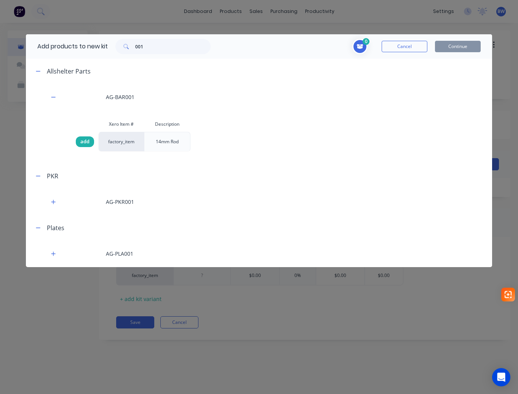
click at [87, 140] on span "add" at bounding box center [84, 142] width 9 height 8
drag, startPoint x: 148, startPoint y: 48, endPoint x: 119, endPoint y: 52, distance: 29.3
click at [120, 52] on div "001" at bounding box center [162, 46] width 95 height 15
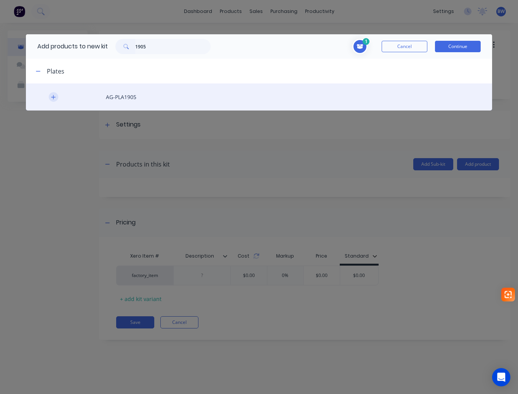
click at [51, 97] on icon "button" at bounding box center [53, 97] width 5 height 5
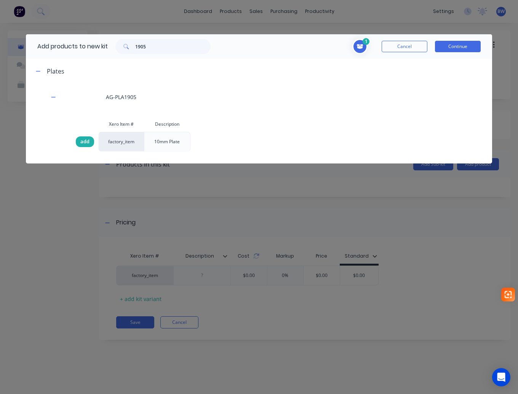
click at [86, 141] on span "add" at bounding box center [84, 142] width 9 height 8
click at [153, 50] on input "1905" at bounding box center [172, 46] width 75 height 15
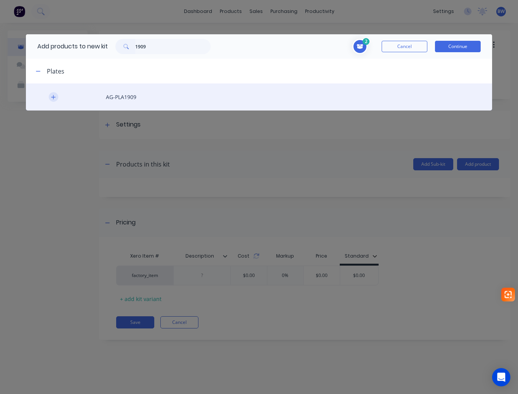
click at [56, 98] on button "button" at bounding box center [54, 97] width 10 height 10
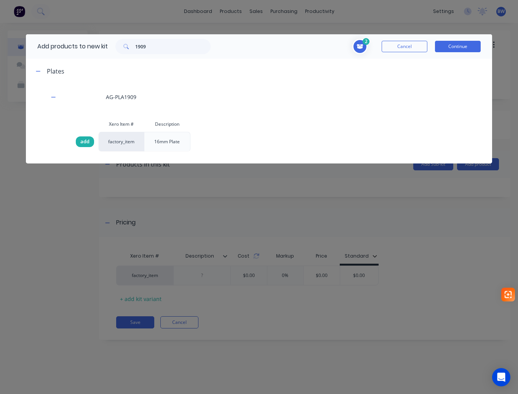
click at [82, 142] on span "add" at bounding box center [84, 142] width 9 height 8
click at [156, 46] on input "1909" at bounding box center [172, 46] width 75 height 15
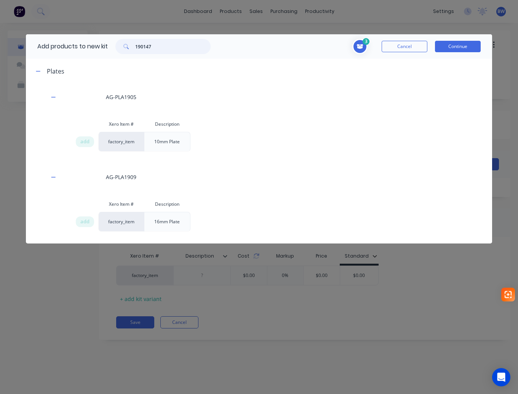
drag, startPoint x: 158, startPoint y: 46, endPoint x: 128, endPoint y: 43, distance: 30.6
click at [128, 43] on div "190147" at bounding box center [162, 46] width 95 height 15
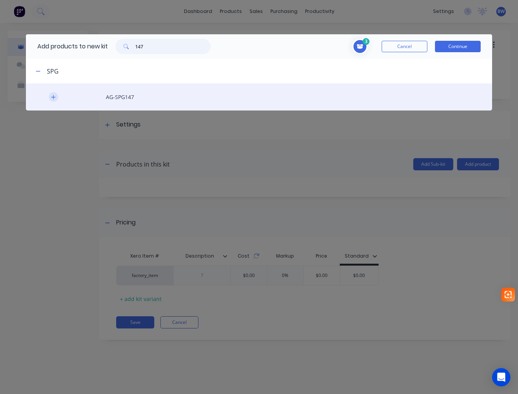
type input "147"
click at [50, 98] on button "button" at bounding box center [54, 97] width 10 height 10
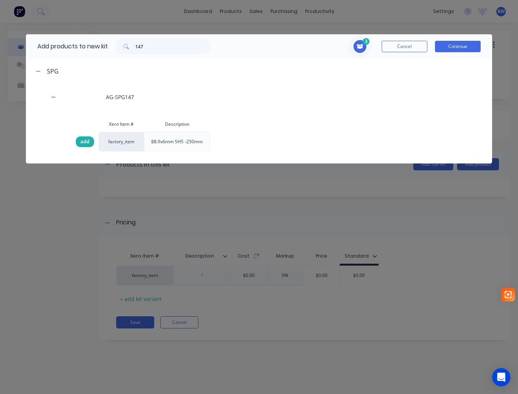
click at [82, 142] on span "add" at bounding box center [84, 142] width 9 height 8
click at [450, 45] on button "Continue" at bounding box center [458, 46] width 46 height 11
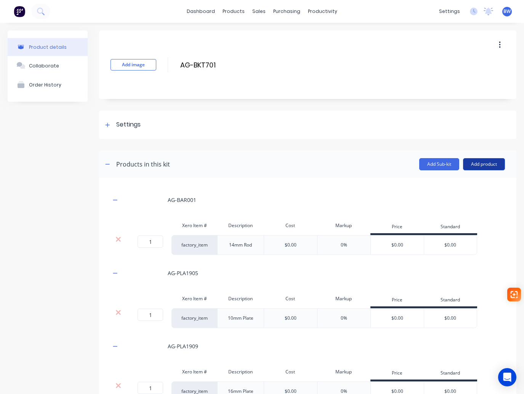
click at [484, 165] on button "Add product" at bounding box center [484, 164] width 42 height 12
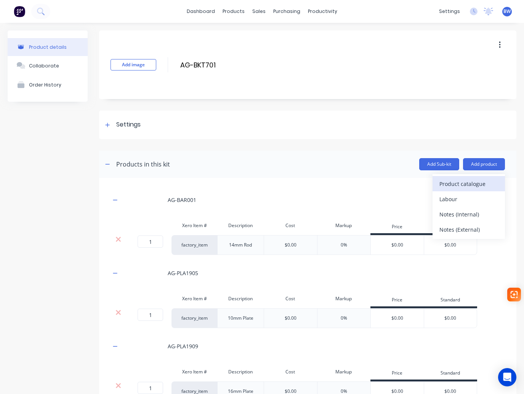
click at [479, 184] on div "Product catalogue" at bounding box center [468, 183] width 59 height 11
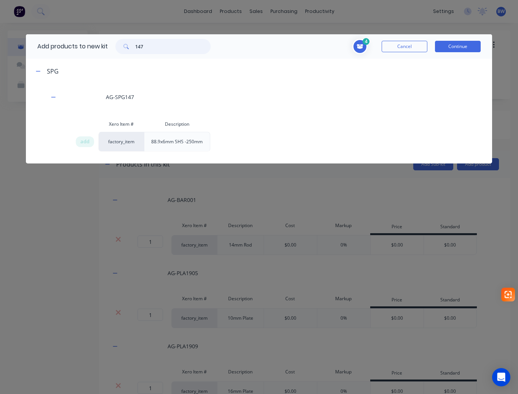
drag, startPoint x: 150, startPoint y: 44, endPoint x: 106, endPoint y: 45, distance: 43.8
click at [109, 44] on div "147" at bounding box center [163, 46] width 111 height 15
type input "1906"
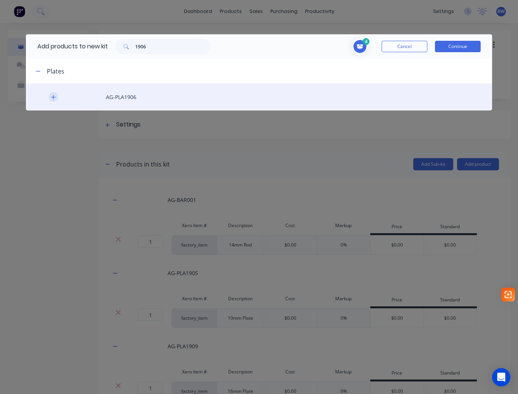
click at [53, 98] on icon "button" at bounding box center [53, 97] width 5 height 5
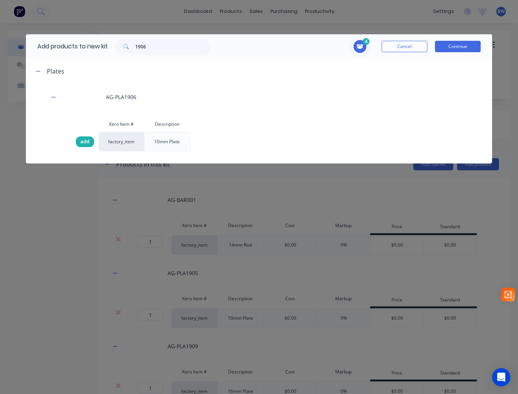
click at [88, 141] on span "add" at bounding box center [84, 142] width 9 height 8
click at [460, 43] on button "Continue" at bounding box center [458, 46] width 46 height 11
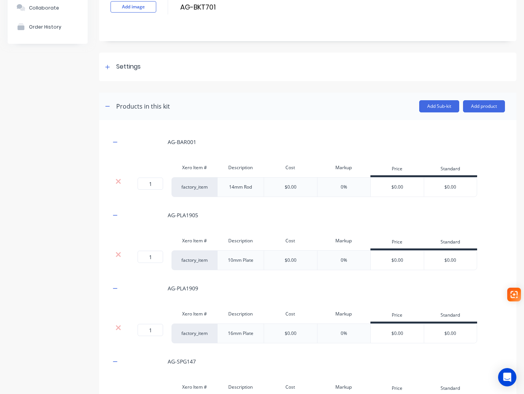
scroll to position [76, 0]
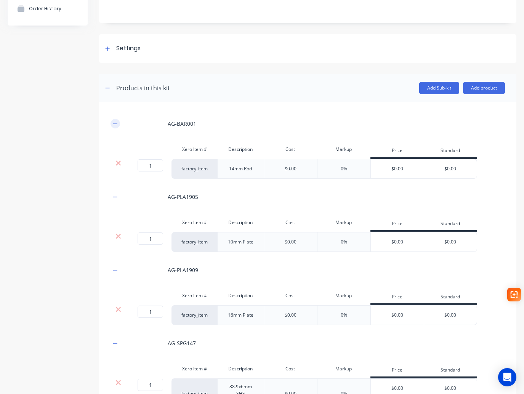
click at [115, 127] on button "button" at bounding box center [116, 124] width 10 height 10
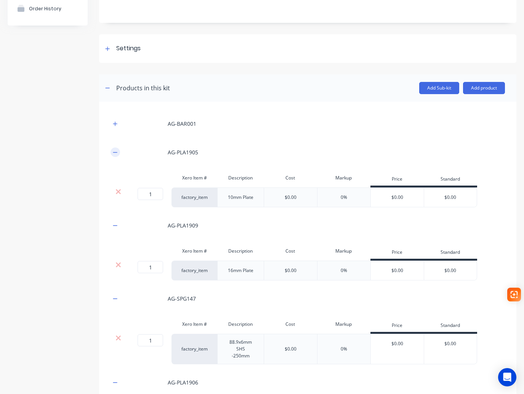
click at [115, 152] on icon "button" at bounding box center [115, 152] width 4 height 0
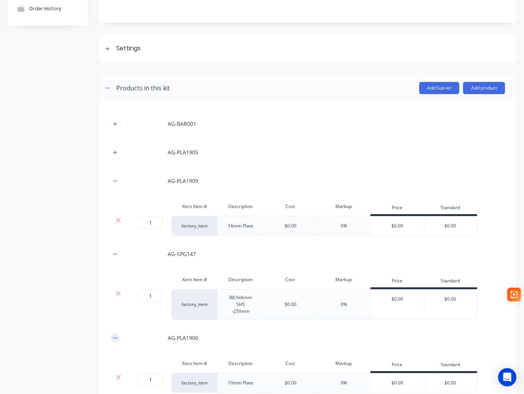
click at [115, 335] on icon "button" at bounding box center [115, 337] width 5 height 5
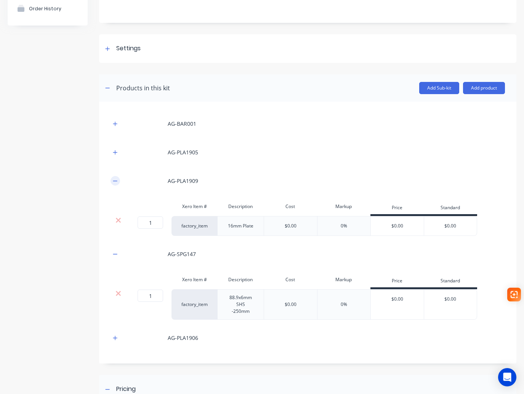
click at [116, 181] on icon "button" at bounding box center [115, 181] width 4 height 0
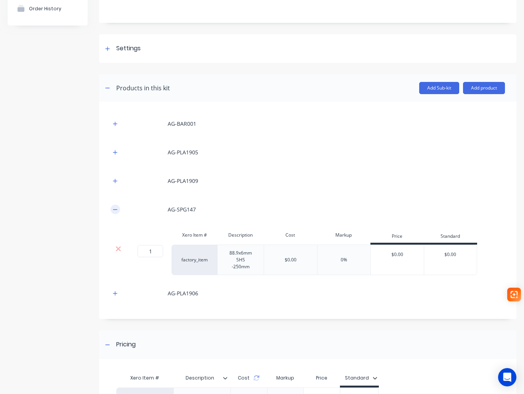
click at [117, 210] on icon "button" at bounding box center [115, 209] width 5 height 5
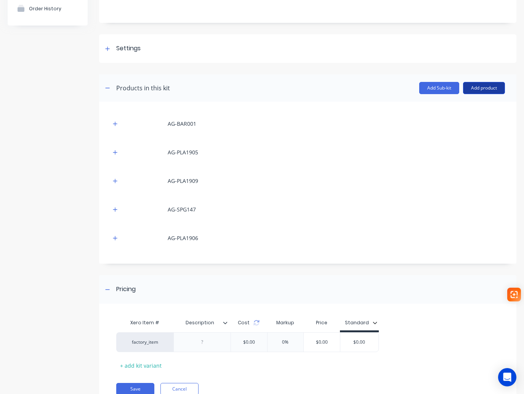
click at [492, 90] on button "Add product" at bounding box center [484, 88] width 42 height 12
click at [474, 106] on div "Product catalogue" at bounding box center [468, 107] width 59 height 11
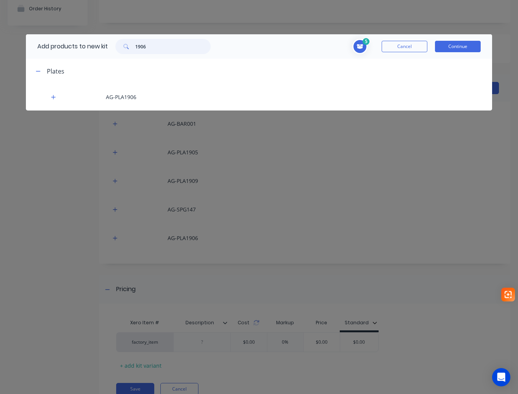
drag, startPoint x: 164, startPoint y: 43, endPoint x: 118, endPoint y: 43, distance: 45.7
click at [119, 43] on div "1906" at bounding box center [162, 46] width 95 height 15
type input "16050"
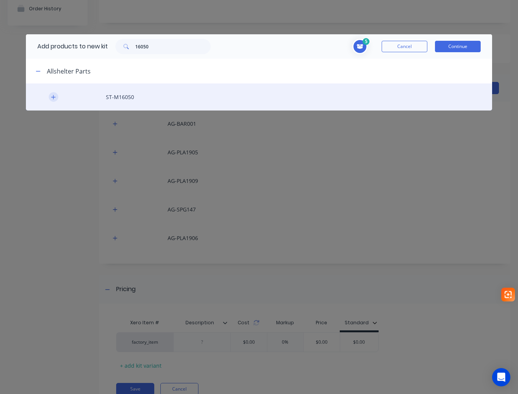
click at [54, 99] on icon "button" at bounding box center [53, 97] width 5 height 5
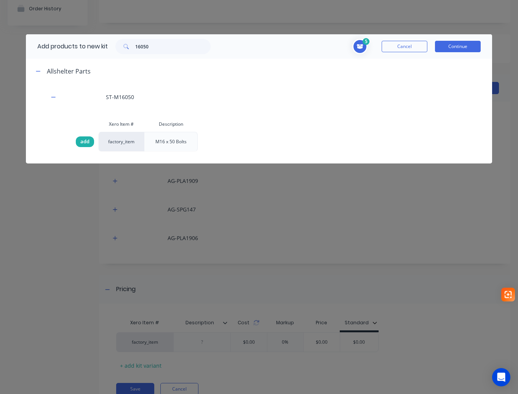
click at [90, 137] on div "add" at bounding box center [85, 141] width 18 height 11
click at [451, 45] on button "Continue" at bounding box center [458, 46] width 46 height 11
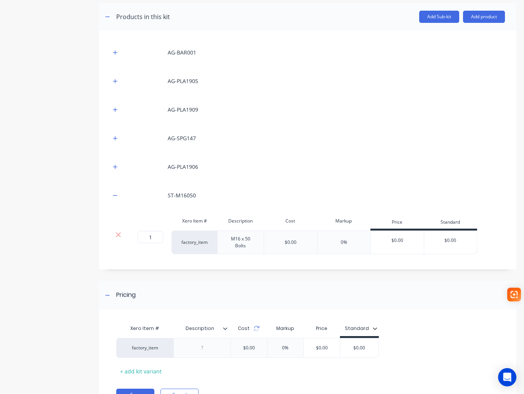
scroll to position [152, 0]
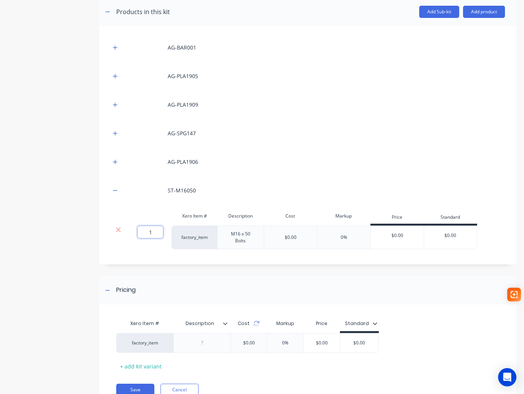
drag, startPoint x: 147, startPoint y: 231, endPoint x: 163, endPoint y: 231, distance: 16.4
click at [163, 231] on div "1 1 ?" at bounding box center [149, 238] width 46 height 24
type input "2"
click at [116, 189] on icon "button" at bounding box center [115, 190] width 5 height 5
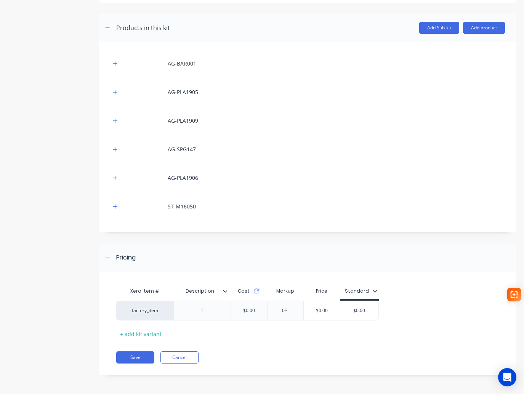
scroll to position [136, 0]
click at [487, 27] on button "Add product" at bounding box center [484, 28] width 42 height 12
click at [472, 62] on div "Labour" at bounding box center [468, 62] width 59 height 11
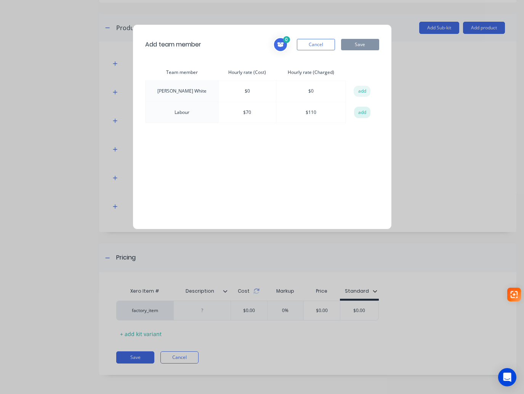
click at [366, 111] on button "add" at bounding box center [362, 112] width 17 height 11
click at [368, 43] on button "Save" at bounding box center [360, 44] width 38 height 11
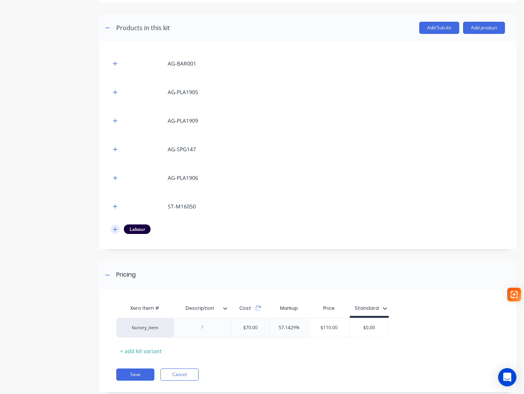
click at [116, 229] on icon "button" at bounding box center [115, 229] width 5 height 5
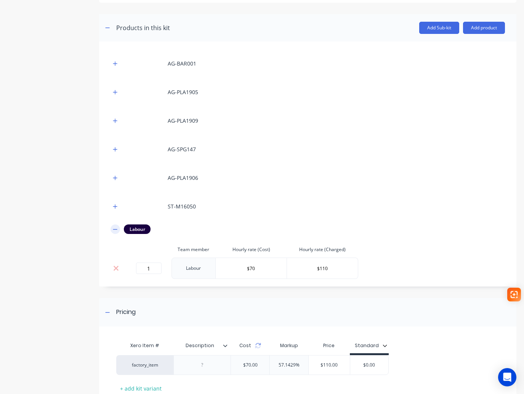
click at [116, 229] on icon "button" at bounding box center [115, 229] width 5 height 5
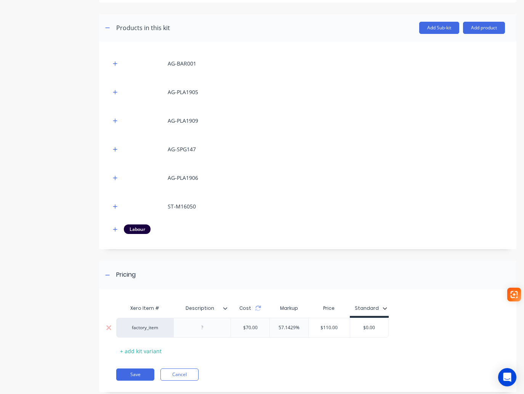
click at [364, 320] on div "$0.00" at bounding box center [369, 327] width 38 height 19
drag, startPoint x: 361, startPoint y: 329, endPoint x: 381, endPoint y: 329, distance: 19.8
click at [381, 329] on input "$0.00" at bounding box center [369, 327] width 38 height 7
type input "110"
click at [141, 375] on button "Save" at bounding box center [135, 375] width 38 height 12
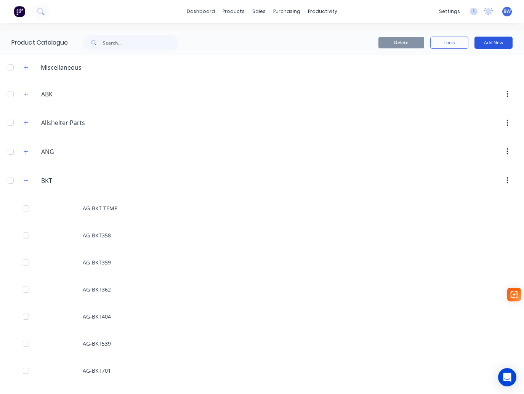
click at [490, 42] on button "Add New" at bounding box center [494, 43] width 38 height 12
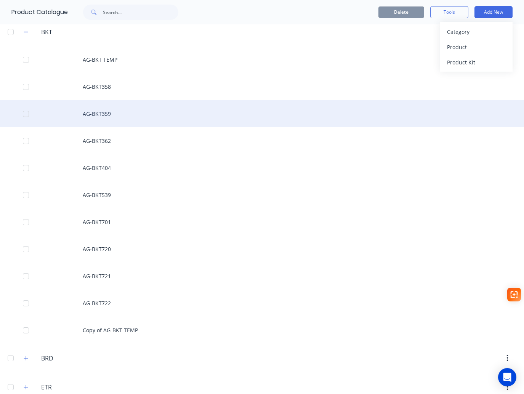
scroll to position [229, 0]
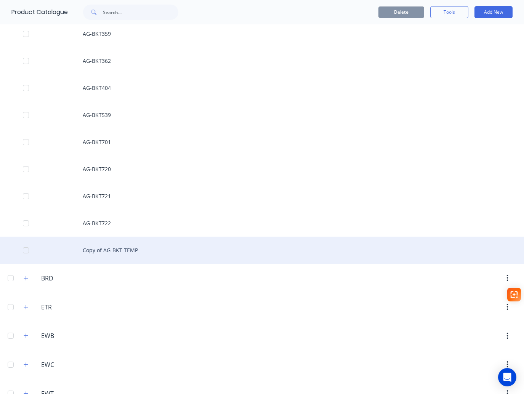
click at [109, 252] on div "Copy of AG-BKT TEMP" at bounding box center [262, 250] width 524 height 27
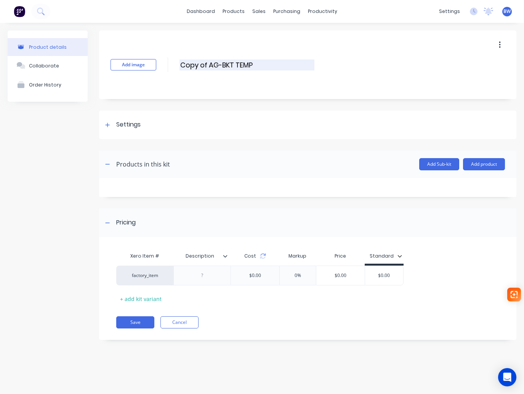
click at [210, 64] on input "Copy of AG-BKT TEMP" at bounding box center [247, 64] width 135 height 11
drag, startPoint x: 199, startPoint y: 64, endPoint x: 181, endPoint y: 64, distance: 17.9
click at [181, 64] on input "Copy of AG-BKT TEMP" at bounding box center [247, 64] width 135 height 11
drag, startPoint x: 225, startPoint y: 66, endPoint x: 206, endPoint y: 64, distance: 19.5
click at [206, 64] on input "AG-BKT TEMP" at bounding box center [247, 64] width 135 height 11
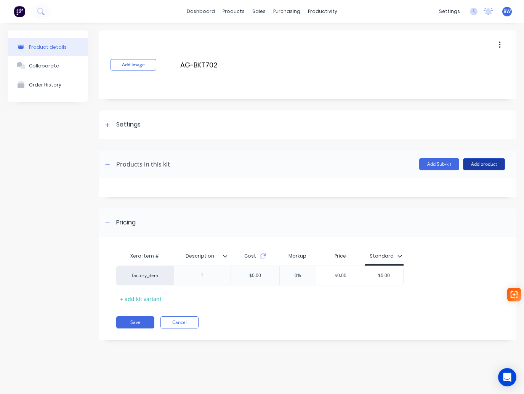
type input "AG-BKT702"
click at [492, 165] on button "Add product" at bounding box center [484, 164] width 42 height 12
click at [465, 188] on div "Product catalogue" at bounding box center [468, 183] width 59 height 11
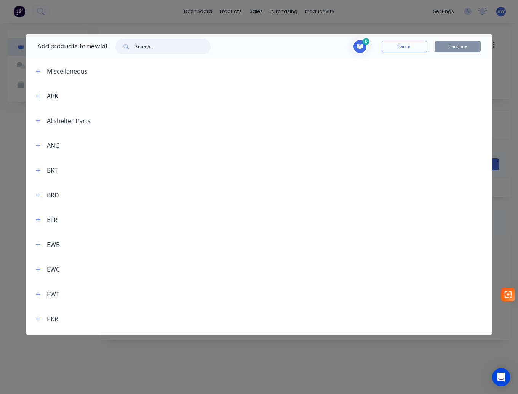
click at [158, 48] on input "text" at bounding box center [172, 46] width 75 height 15
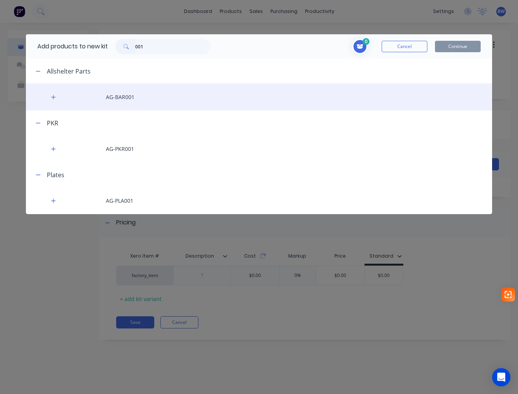
click at [48, 99] on div "AG-BAR001" at bounding box center [259, 96] width 467 height 27
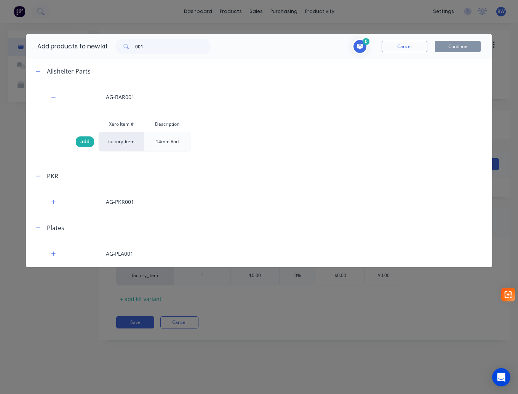
click at [87, 144] on span "add" at bounding box center [84, 142] width 9 height 8
drag, startPoint x: 159, startPoint y: 43, endPoint x: 121, endPoint y: 48, distance: 37.7
click at [122, 48] on div "001" at bounding box center [162, 46] width 95 height 15
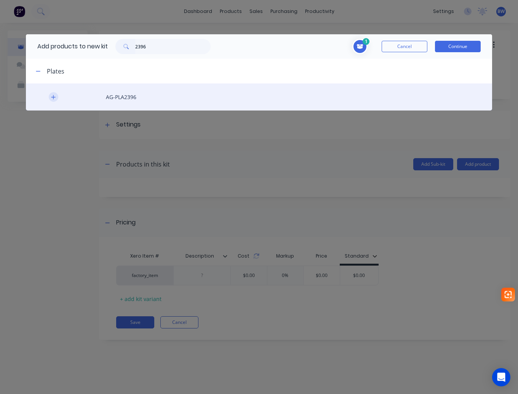
click at [57, 96] on button "button" at bounding box center [54, 97] width 10 height 10
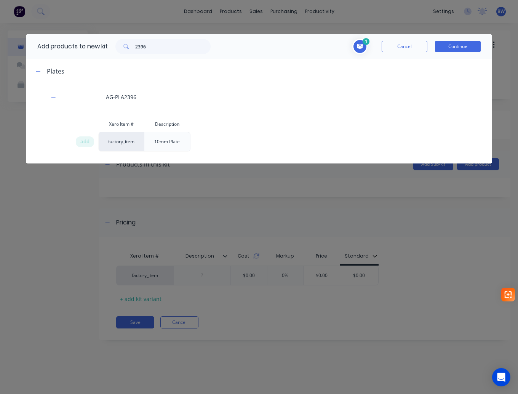
drag, startPoint x: 78, startPoint y: 141, endPoint x: 117, endPoint y: 80, distance: 72.1
click at [79, 141] on div "add" at bounding box center [85, 141] width 18 height 11
drag, startPoint x: 146, startPoint y: 47, endPoint x: 125, endPoint y: 49, distance: 20.6
click at [128, 48] on div "2396" at bounding box center [162, 46] width 95 height 15
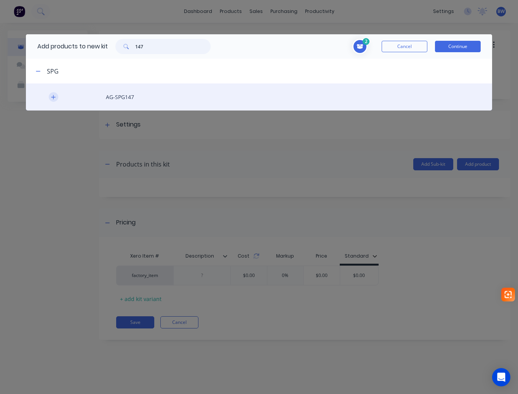
type input "147"
click at [55, 95] on icon "button" at bounding box center [53, 97] width 5 height 5
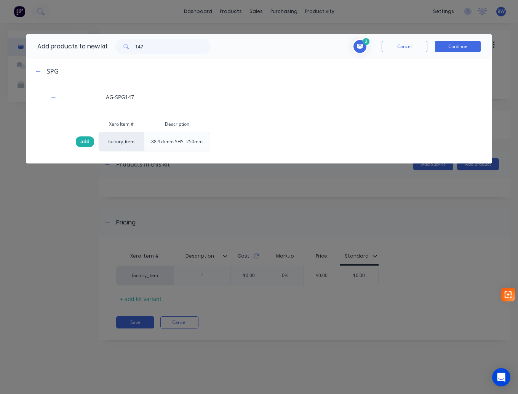
click at [83, 138] on span "add" at bounding box center [84, 142] width 9 height 8
click at [457, 49] on button "Continue" at bounding box center [458, 46] width 46 height 11
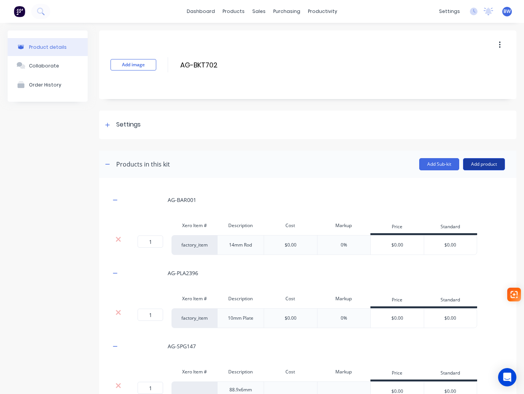
click at [475, 166] on button "Add product" at bounding box center [484, 164] width 42 height 12
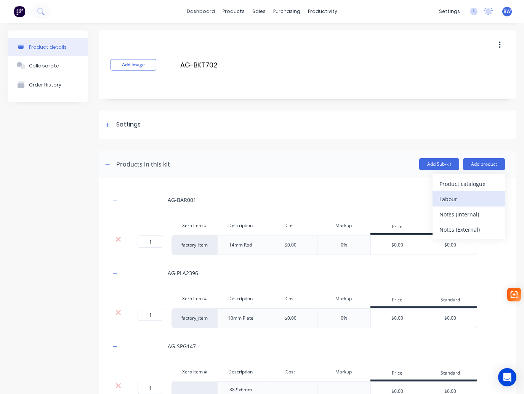
click at [458, 200] on div "Labour" at bounding box center [468, 199] width 59 height 11
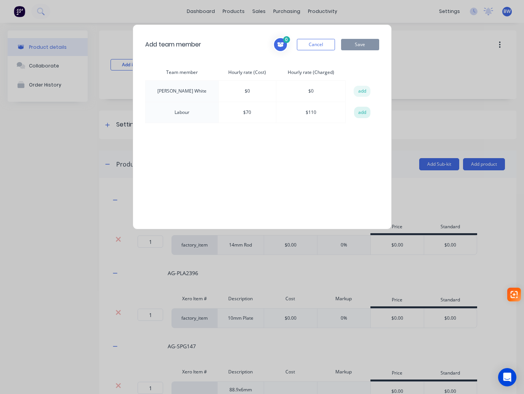
click at [356, 115] on button "add" at bounding box center [362, 112] width 17 height 11
click at [366, 36] on div "Add team member 1 Labour Hourly rate (Cost): $ 70 Hourly rate (Charged): $ 110 …" at bounding box center [262, 126] width 259 height 205
click at [363, 45] on button "Save" at bounding box center [360, 44] width 38 height 11
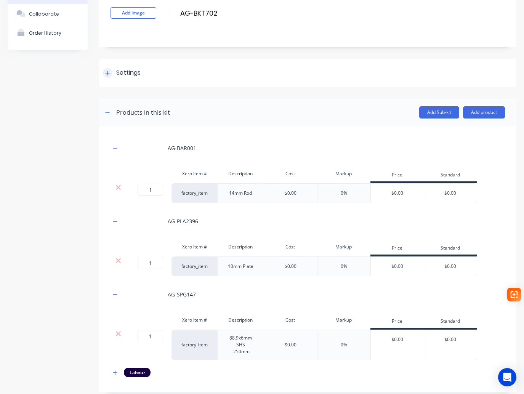
scroll to position [38, 0]
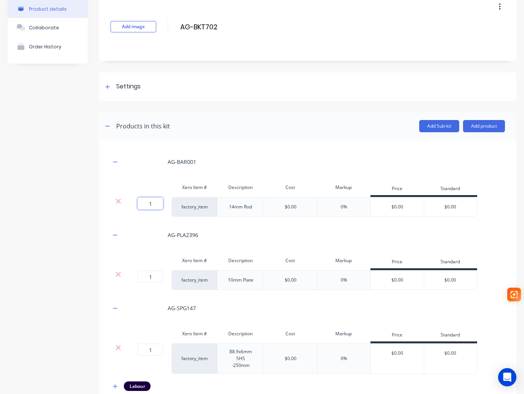
drag, startPoint x: 150, startPoint y: 200, endPoint x: 156, endPoint y: 203, distance: 6.0
click at [156, 203] on input "1" at bounding box center [151, 203] width 26 height 12
type input "2"
click at [114, 160] on icon "button" at bounding box center [115, 161] width 5 height 5
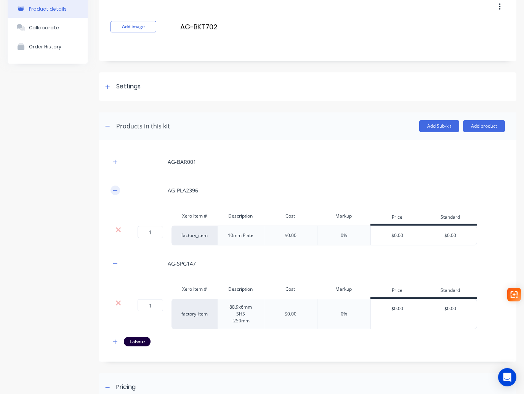
click at [114, 191] on icon "button" at bounding box center [115, 190] width 4 height 0
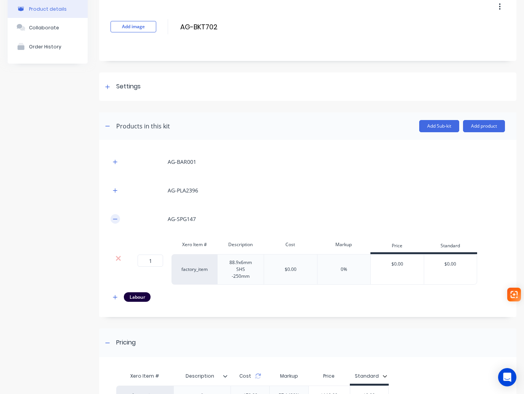
click at [112, 219] on button "button" at bounding box center [116, 219] width 10 height 10
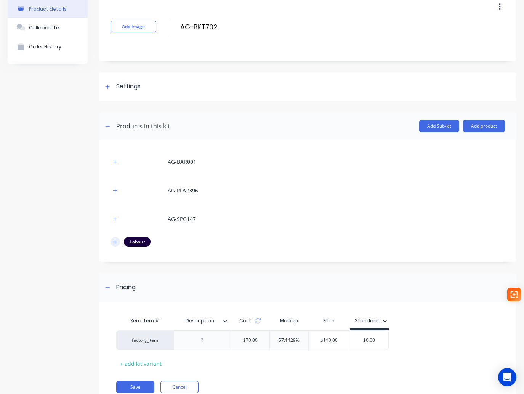
click at [113, 242] on button "button" at bounding box center [116, 242] width 10 height 10
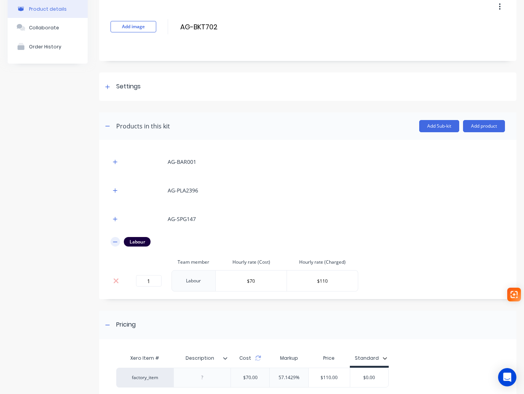
click at [113, 241] on icon "button" at bounding box center [115, 241] width 5 height 5
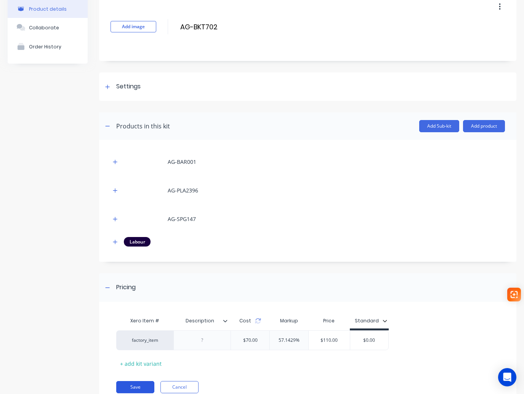
click at [130, 391] on button "Save" at bounding box center [135, 387] width 38 height 12
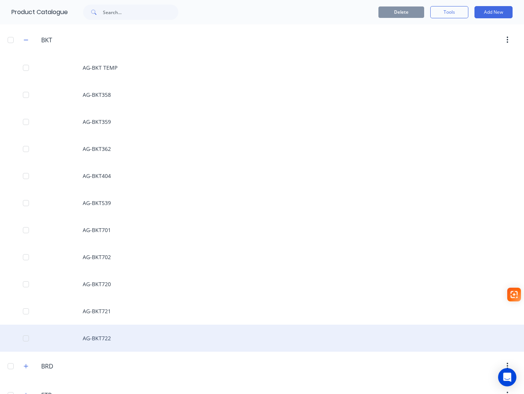
scroll to position [152, 0]
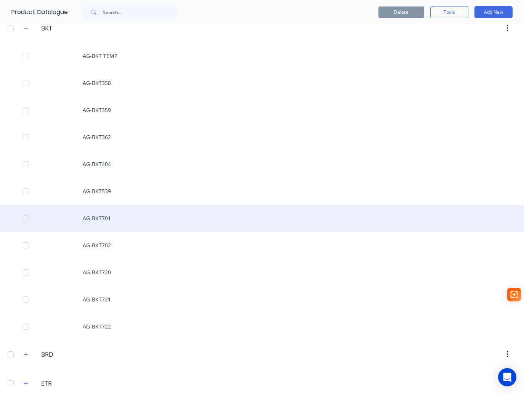
click at [113, 221] on div "AG-BKT701" at bounding box center [262, 218] width 524 height 27
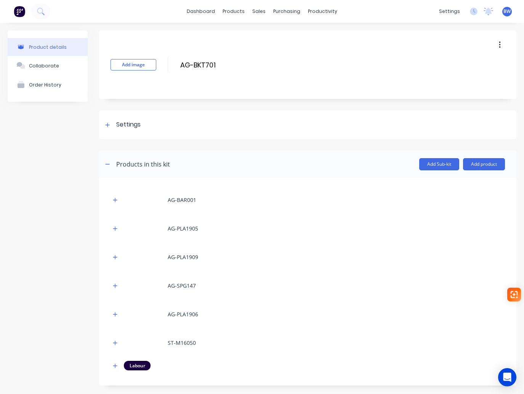
click at [499, 43] on icon "button" at bounding box center [500, 45] width 2 height 8
click at [458, 67] on span "Duplicate" at bounding box center [471, 65] width 57 height 8
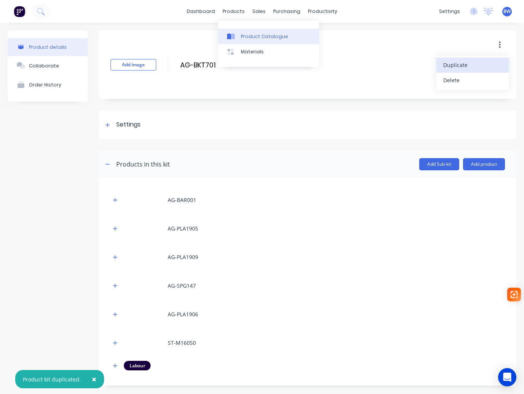
click at [251, 34] on div "Product Catalogue" at bounding box center [264, 36] width 47 height 7
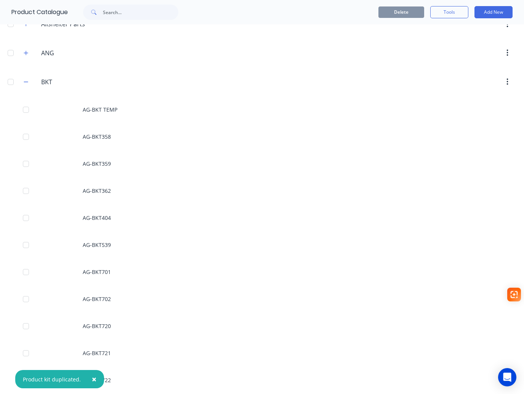
scroll to position [152, 0]
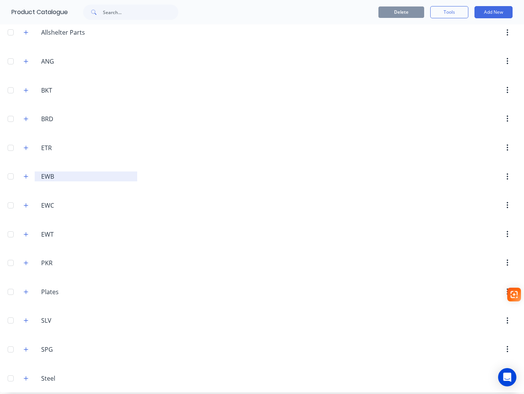
scroll to position [96, 0]
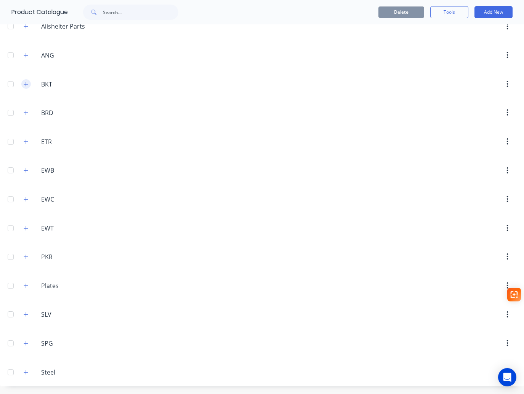
click at [26, 85] on icon "button" at bounding box center [26, 84] width 4 height 4
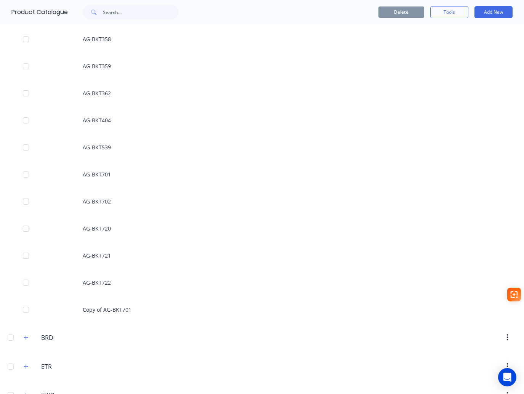
scroll to position [325, 0]
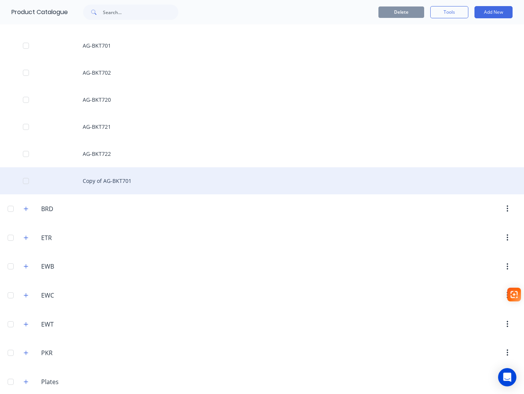
click at [98, 180] on div "Copy of AG-BKT701" at bounding box center [262, 180] width 524 height 27
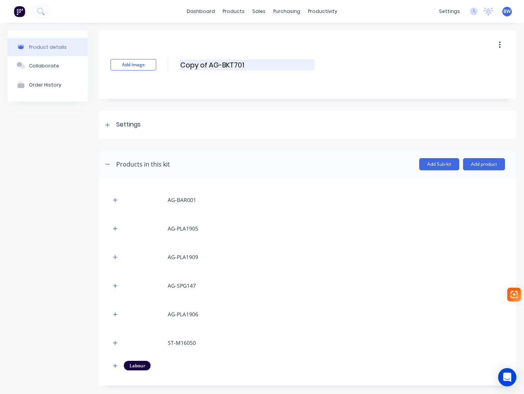
drag, startPoint x: 208, startPoint y: 66, endPoint x: 180, endPoint y: 67, distance: 27.8
click at [180, 67] on input "Copy of AG-BKT701" at bounding box center [247, 64] width 135 height 11
click at [224, 66] on input "AG-BKT701" at bounding box center [247, 64] width 135 height 11
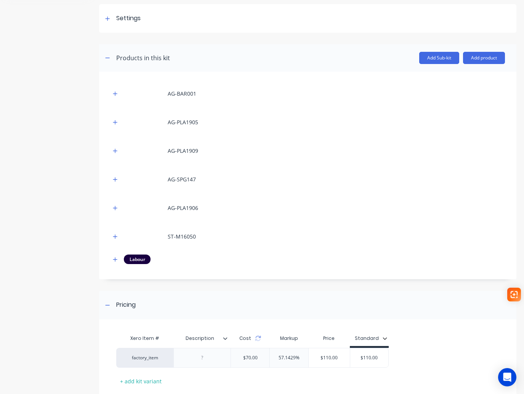
scroll to position [152, 0]
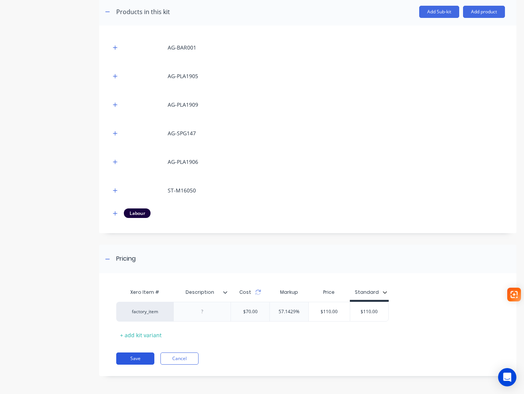
type input "AG-BKT703"
click at [147, 358] on button "Save" at bounding box center [135, 359] width 38 height 12
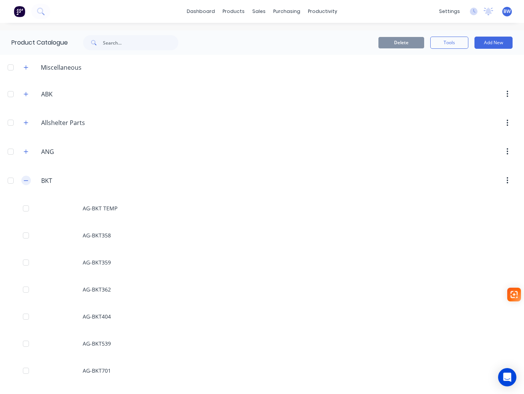
click at [25, 183] on button "button" at bounding box center [26, 181] width 10 height 10
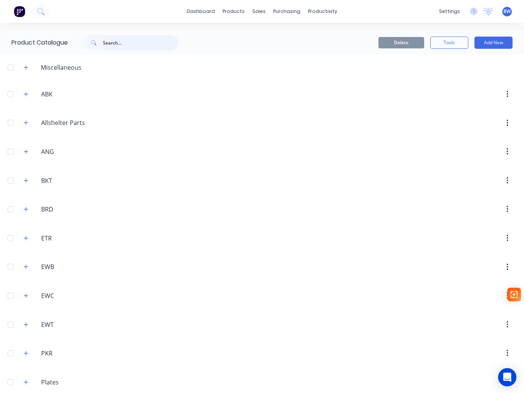
click at [127, 46] on input "text" at bounding box center [140, 42] width 75 height 15
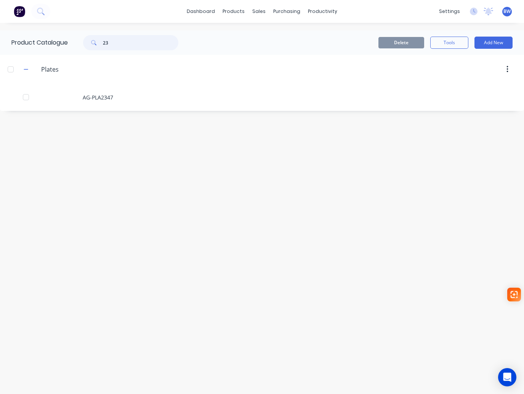
type input "2"
drag, startPoint x: 121, startPoint y: 39, endPoint x: 104, endPoint y: 39, distance: 17.2
click at [104, 39] on input "1896" at bounding box center [140, 42] width 75 height 15
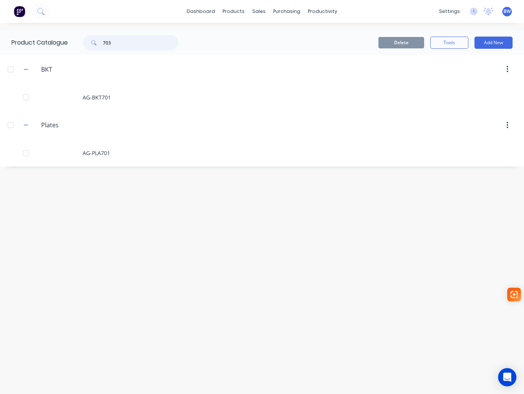
type input "703"
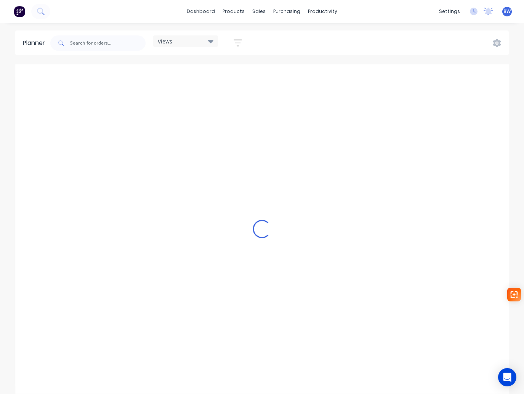
scroll to position [0, 1098]
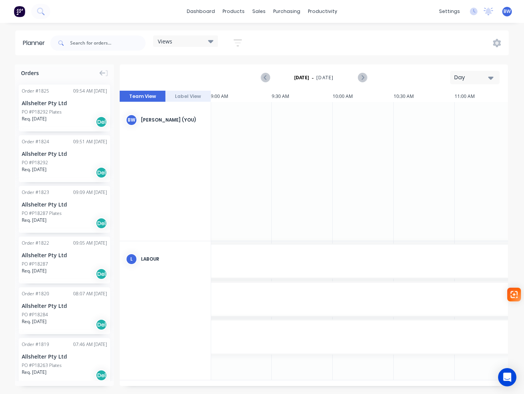
click at [462, 82] on button "Day" at bounding box center [475, 77] width 50 height 13
click at [457, 130] on div "Month" at bounding box center [460, 128] width 75 height 15
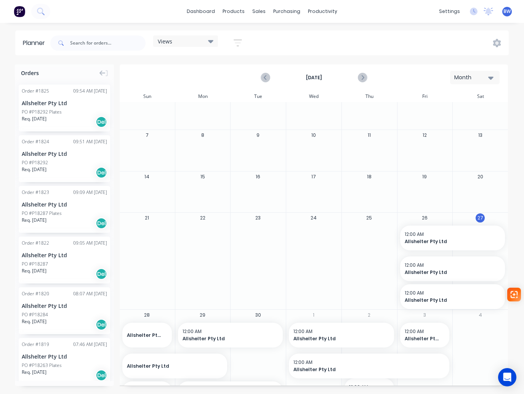
scroll to position [38, 0]
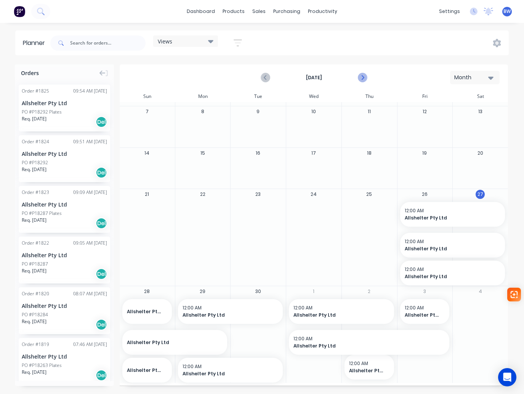
click at [366, 77] on icon "Next page" at bounding box center [362, 77] width 9 height 9
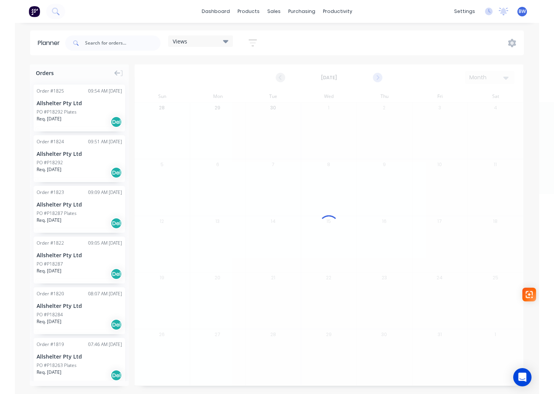
scroll to position [0, 0]
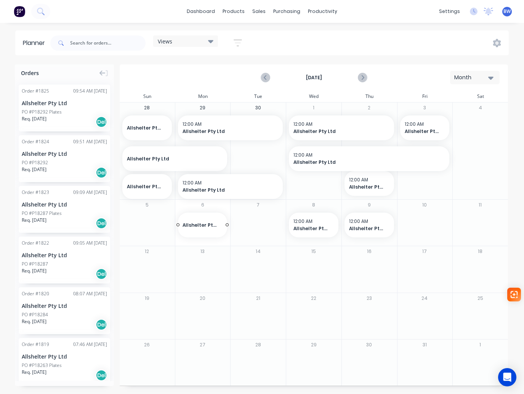
drag, startPoint x: 45, startPoint y: 153, endPoint x: 211, endPoint y: 218, distance: 177.8
drag, startPoint x: 226, startPoint y: 226, endPoint x: 310, endPoint y: 234, distance: 83.9
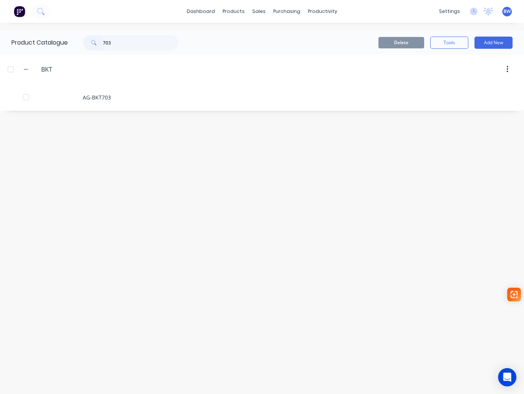
drag, startPoint x: 116, startPoint y: 44, endPoint x: 84, endPoint y: 46, distance: 32.1
click at [84, 46] on div "703" at bounding box center [126, 42] width 103 height 15
type input "358"
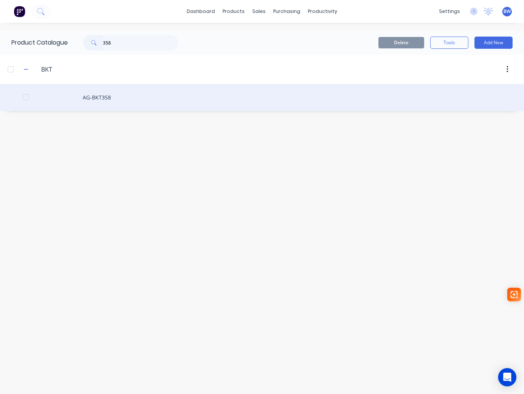
click at [104, 104] on div "AG-BKT358" at bounding box center [262, 97] width 524 height 27
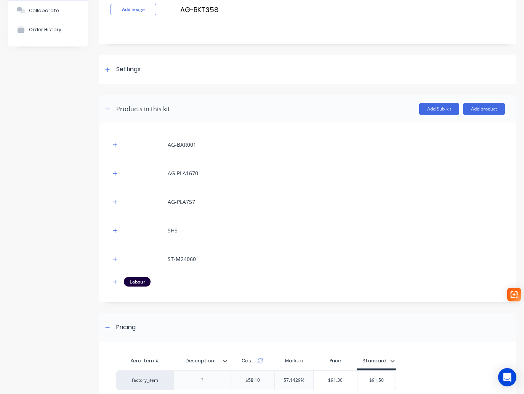
scroll to position [125, 0]
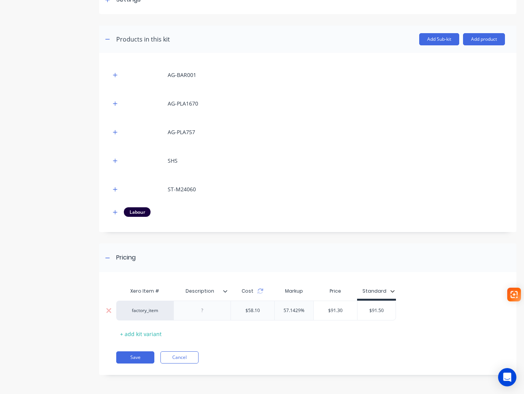
click at [386, 316] on div "$91.50" at bounding box center [377, 310] width 38 height 19
drag, startPoint x: 385, startPoint y: 310, endPoint x: 361, endPoint y: 312, distance: 23.7
click at [361, 312] on input "$91.50" at bounding box center [377, 310] width 38 height 7
type input "104"
click at [290, 361] on div "Save Cancel" at bounding box center [316, 357] width 400 height 12
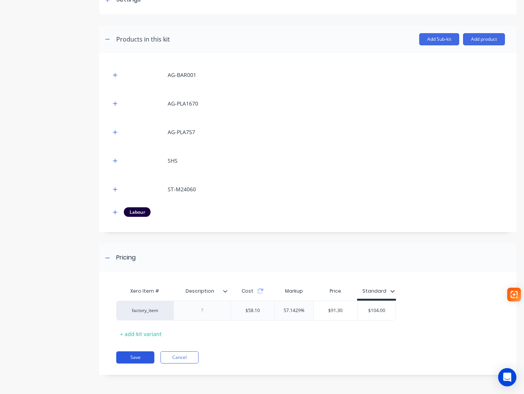
click at [129, 356] on button "Save" at bounding box center [135, 357] width 38 height 12
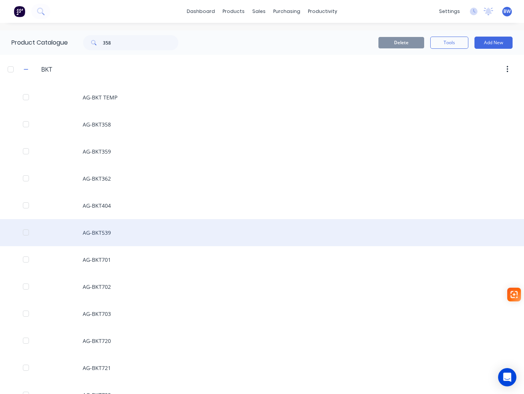
click at [102, 231] on div "AG-BKT539" at bounding box center [262, 232] width 524 height 27
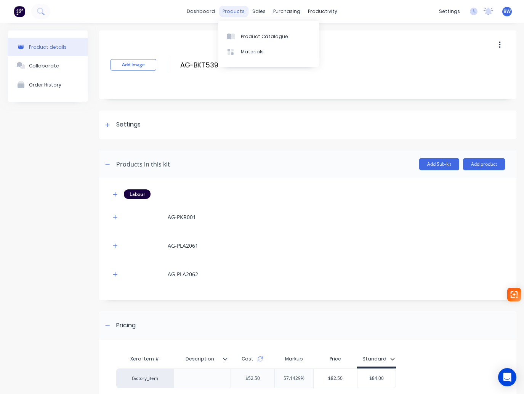
click at [234, 12] on div "products" at bounding box center [234, 11] width 30 height 11
click at [237, 30] on link "Product Catalogue" at bounding box center [268, 36] width 101 height 15
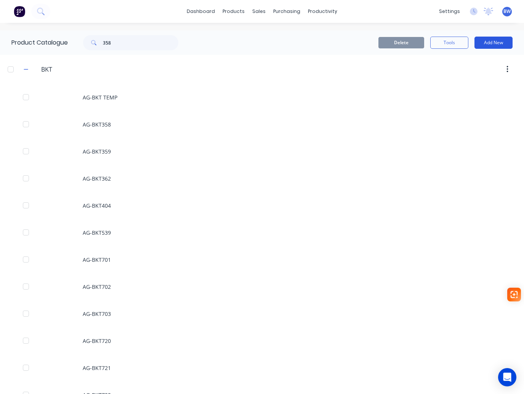
click at [487, 46] on button "Add New" at bounding box center [494, 43] width 38 height 12
click at [464, 93] on div "Product Kit" at bounding box center [476, 92] width 59 height 11
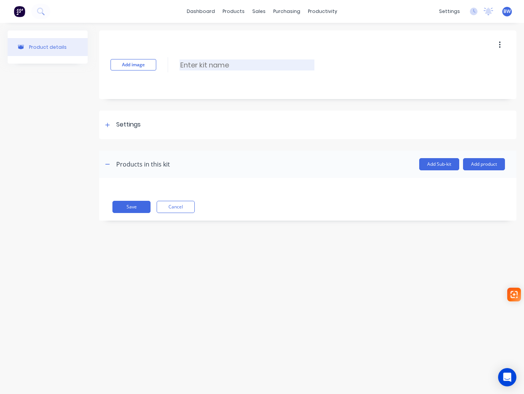
click at [192, 66] on input at bounding box center [247, 64] width 135 height 11
type input "AG-BKT709"
click at [107, 126] on icon at bounding box center [107, 124] width 5 height 5
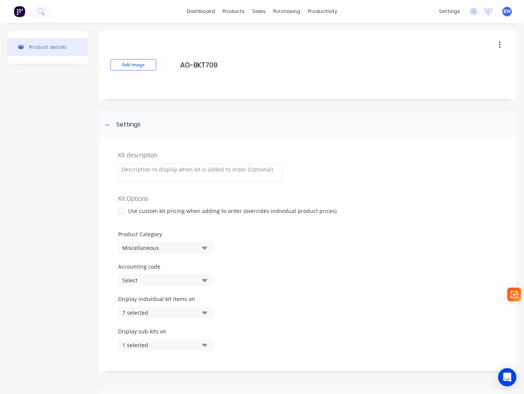
click at [120, 211] on div at bounding box center [121, 211] width 15 height 15
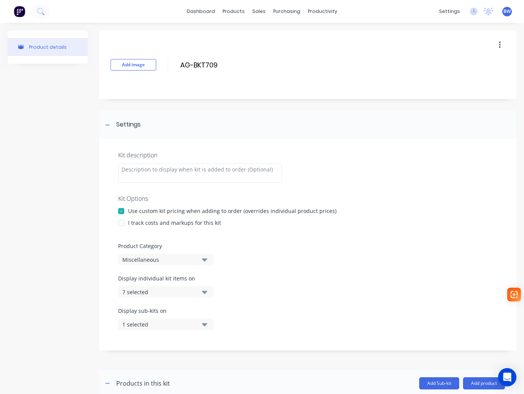
click at [122, 224] on div at bounding box center [121, 222] width 15 height 15
click at [135, 262] on div "Miscellaneous" at bounding box center [159, 260] width 74 height 8
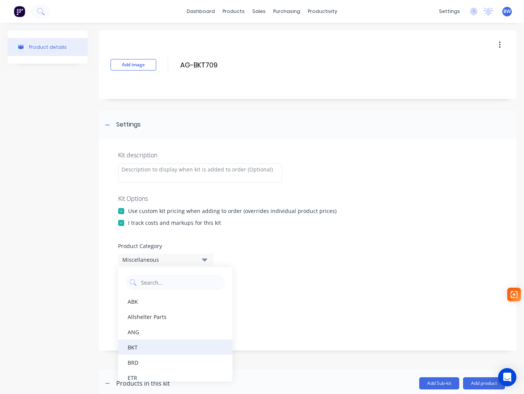
click at [140, 351] on div "BKT" at bounding box center [175, 347] width 114 height 15
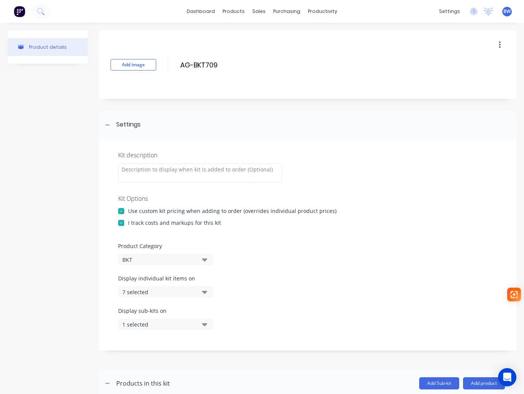
click at [154, 295] on div "7 selected" at bounding box center [159, 292] width 74 height 8
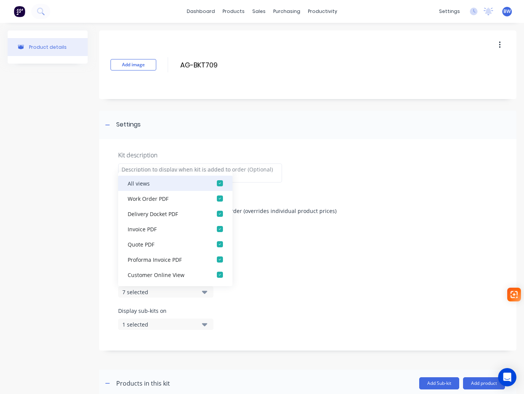
click at [216, 183] on div "button" at bounding box center [219, 183] width 15 height 15
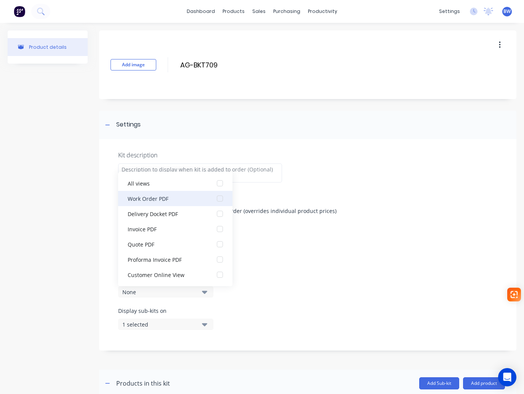
click at [214, 197] on div "button" at bounding box center [219, 198] width 15 height 15
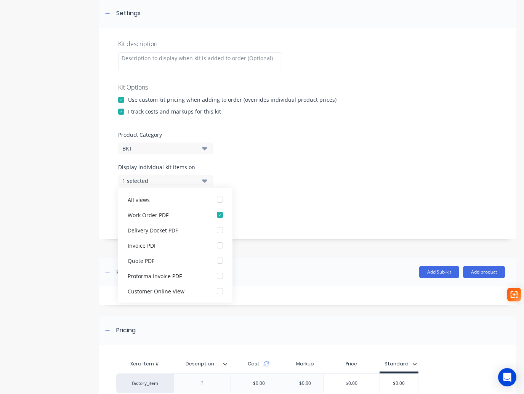
scroll to position [114, 0]
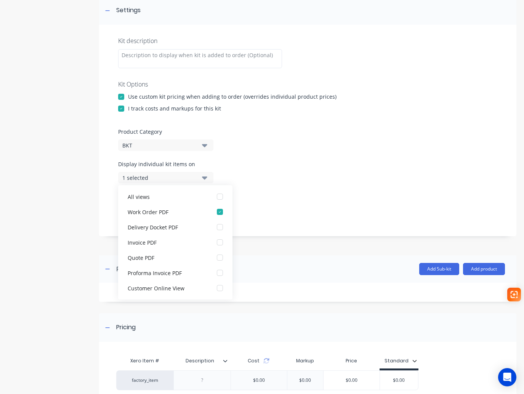
click at [322, 167] on div "Display individual kit items on 1 selected" at bounding box center [307, 176] width 379 height 32
click at [297, 208] on div "Display sub-kits on 1 selected" at bounding box center [307, 208] width 379 height 32
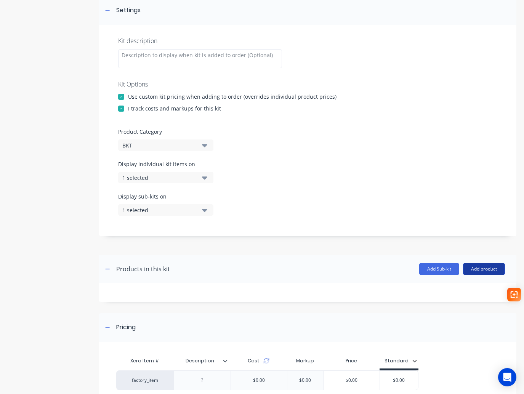
click at [484, 266] on button "Add product" at bounding box center [484, 269] width 42 height 12
click at [447, 290] on div "Product catalogue" at bounding box center [468, 288] width 59 height 11
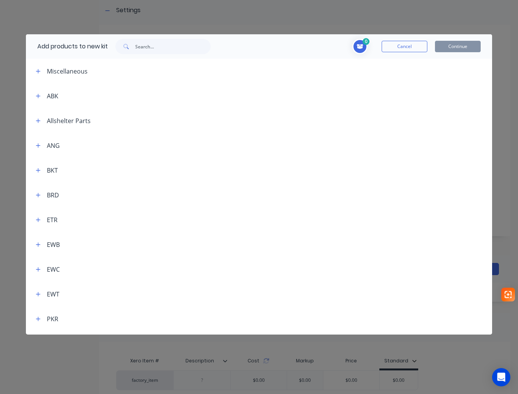
drag, startPoint x: 142, startPoint y: 38, endPoint x: 141, endPoint y: 42, distance: 4.2
click at [141, 40] on div "Add products to new kit" at bounding box center [122, 46] width 192 height 24
click at [144, 45] on input "text" at bounding box center [172, 46] width 75 height 15
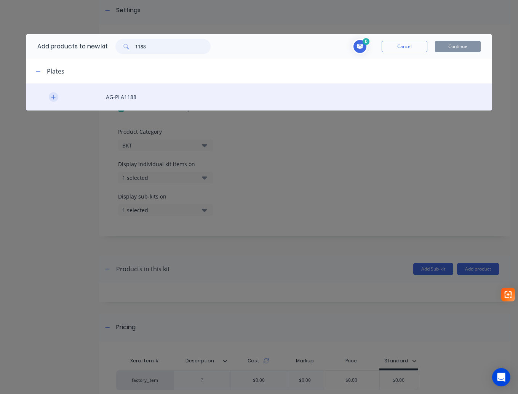
type input "1188"
click at [54, 97] on icon "button" at bounding box center [53, 97] width 4 height 4
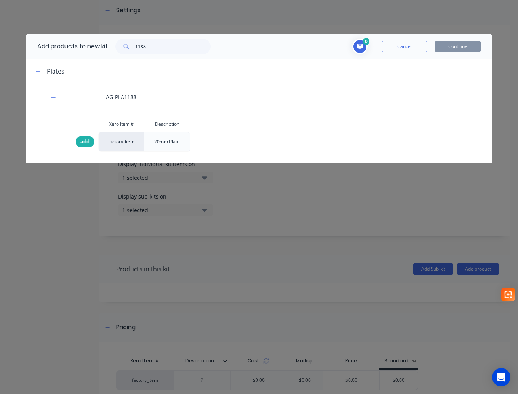
click at [81, 141] on span "add" at bounding box center [84, 142] width 9 height 8
click at [462, 48] on button "Continue" at bounding box center [458, 46] width 46 height 11
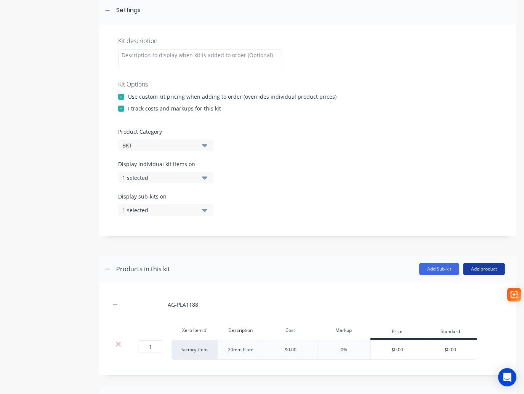
click at [483, 267] on button "Add product" at bounding box center [484, 269] width 42 height 12
click at [459, 289] on div "Product catalogue" at bounding box center [468, 288] width 59 height 11
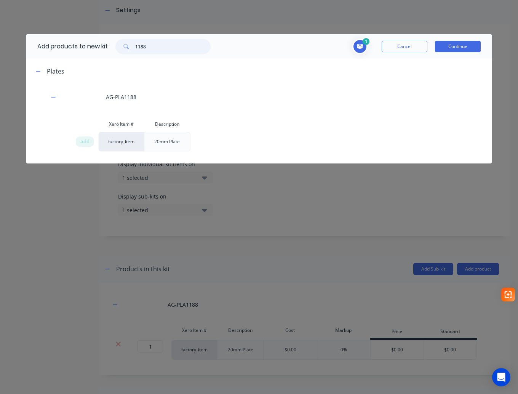
drag, startPoint x: 155, startPoint y: 42, endPoint x: 92, endPoint y: 40, distance: 63.3
click at [93, 40] on div "Add products to new kit 1188" at bounding box center [122, 46] width 192 height 24
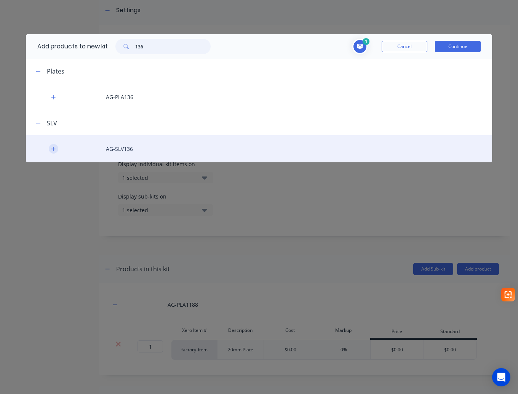
type input "136"
click at [53, 150] on icon "button" at bounding box center [53, 149] width 4 height 4
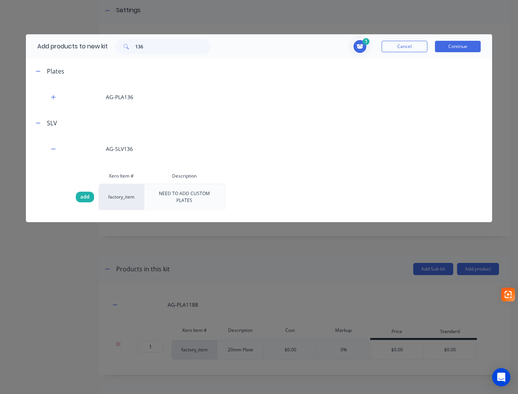
click at [82, 195] on span "add" at bounding box center [84, 197] width 9 height 8
click at [457, 43] on button "Continue" at bounding box center [458, 46] width 46 height 11
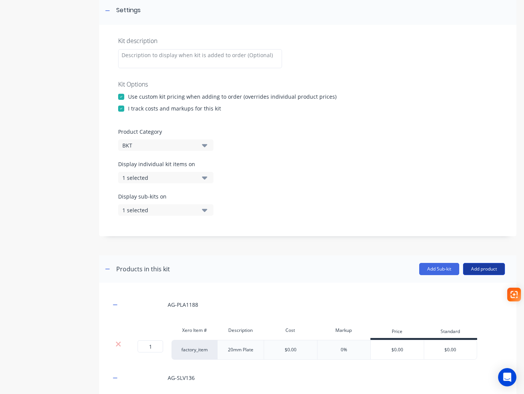
click at [482, 271] on button "Add product" at bounding box center [484, 269] width 42 height 12
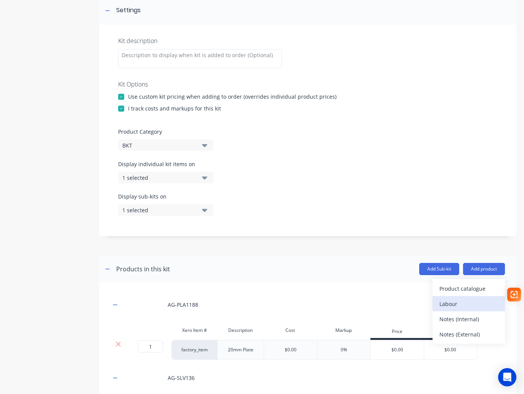
click at [462, 308] on div "Labour" at bounding box center [468, 303] width 59 height 11
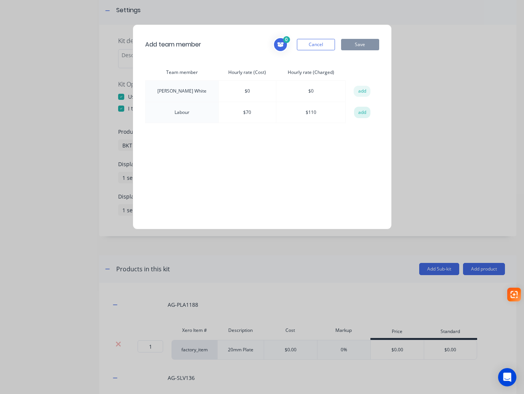
click at [359, 111] on button "add" at bounding box center [362, 112] width 17 height 11
click at [362, 45] on button "Save" at bounding box center [360, 44] width 38 height 11
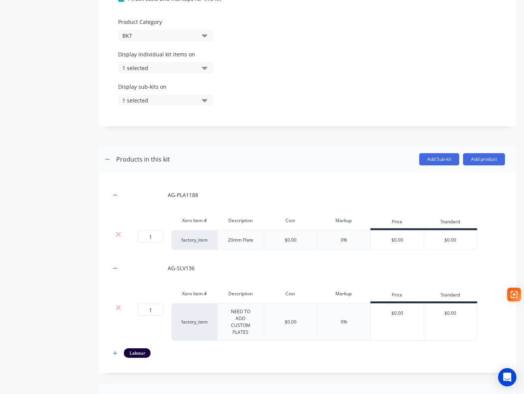
scroll to position [229, 0]
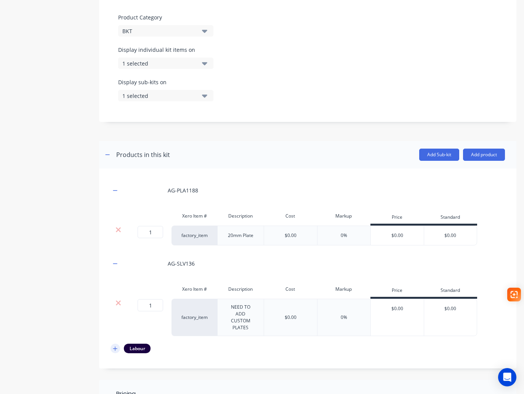
click at [117, 349] on icon "button" at bounding box center [115, 348] width 5 height 5
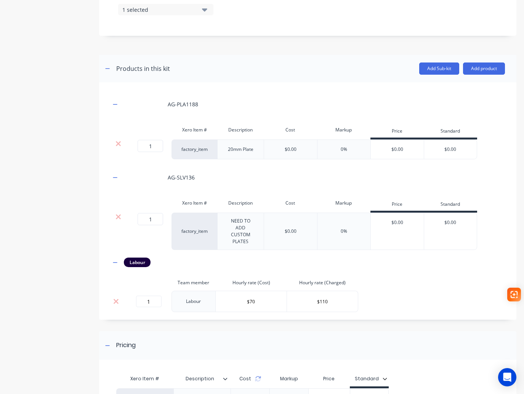
scroll to position [381, 0]
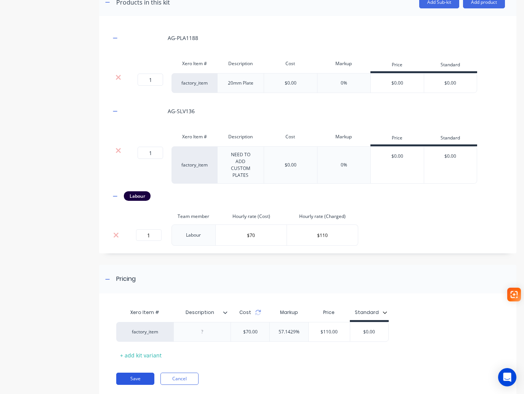
click at [140, 377] on button "Save" at bounding box center [135, 379] width 38 height 12
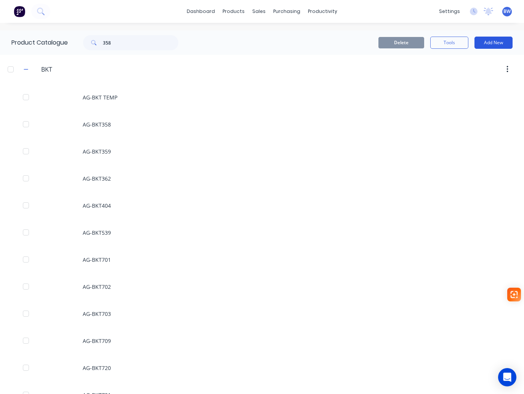
click at [491, 44] on button "Add New" at bounding box center [494, 43] width 38 height 12
click at [450, 96] on div "Product Kit" at bounding box center [476, 92] width 59 height 11
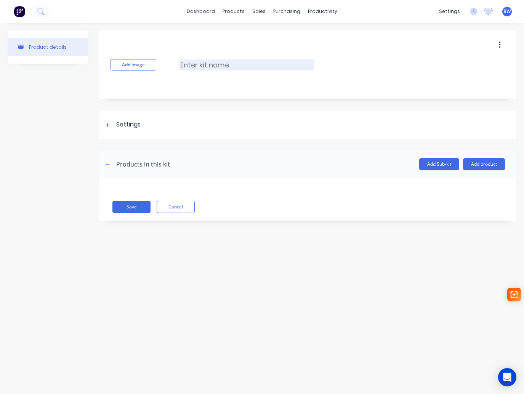
click at [204, 61] on input at bounding box center [247, 64] width 135 height 11
type input "AG-BKT711"
click at [135, 122] on div "Settings" at bounding box center [128, 125] width 24 height 10
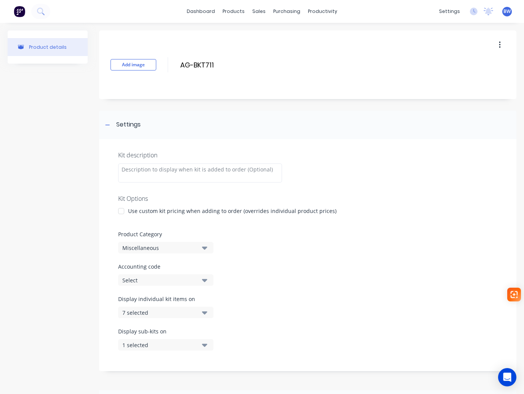
click at [122, 212] on div at bounding box center [121, 211] width 15 height 15
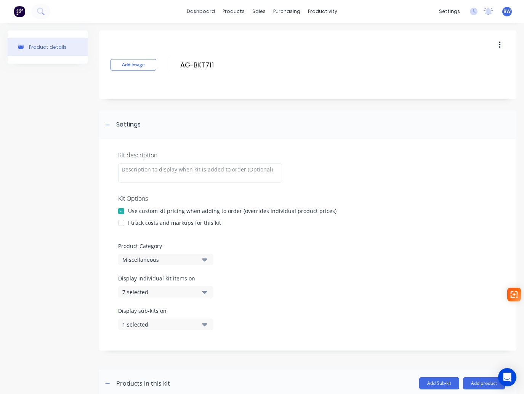
click at [121, 226] on div at bounding box center [121, 222] width 15 height 15
click at [139, 256] on div "Miscellaneous" at bounding box center [159, 260] width 74 height 8
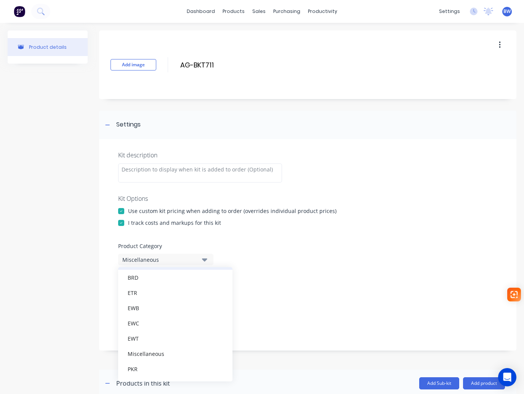
scroll to position [30, 0]
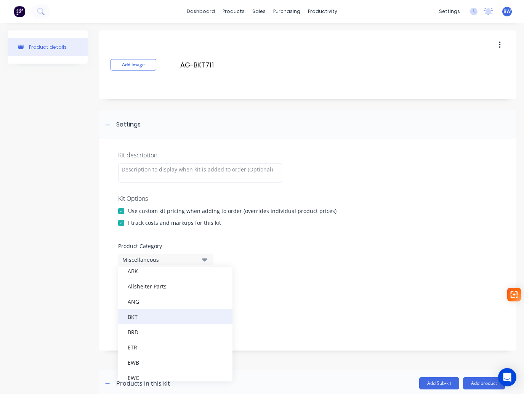
click at [139, 322] on div "BKT" at bounding box center [175, 316] width 114 height 15
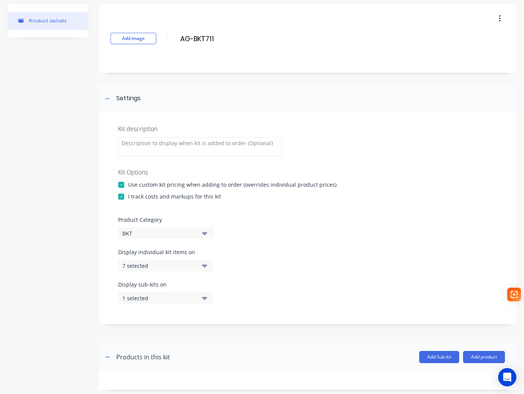
scroll to position [76, 0]
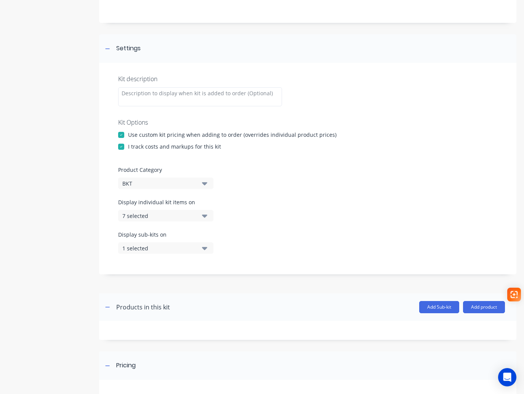
click at [208, 217] on button "7 selected" at bounding box center [165, 215] width 95 height 11
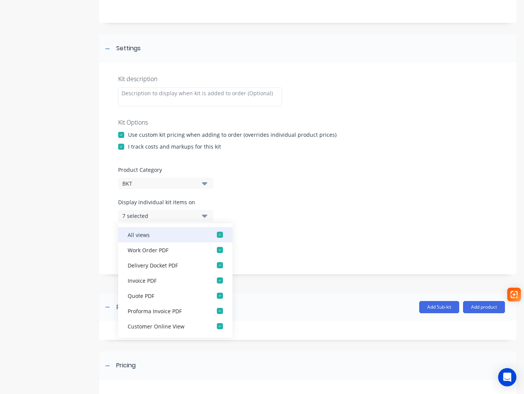
click at [216, 232] on div "button" at bounding box center [219, 234] width 15 height 15
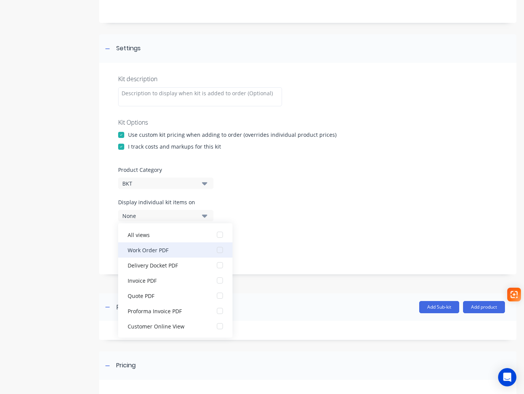
click at [214, 248] on div "button" at bounding box center [219, 249] width 15 height 15
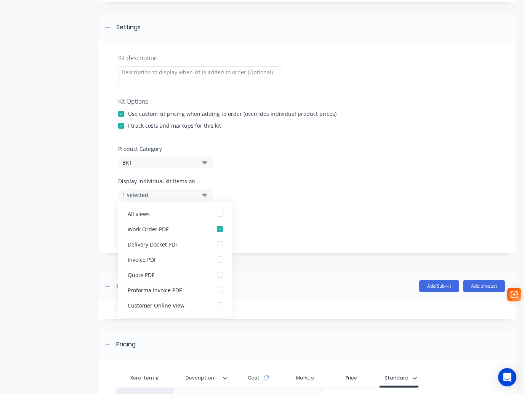
scroll to position [114, 0]
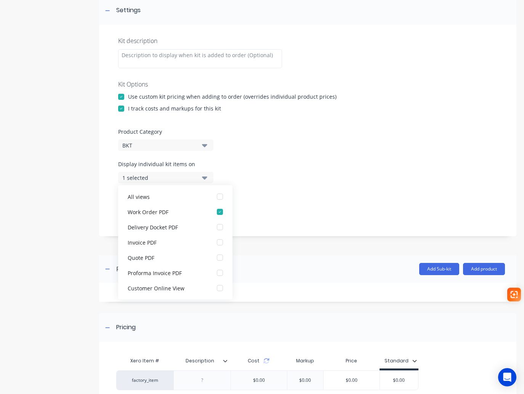
click at [280, 246] on div at bounding box center [307, 249] width 417 height 11
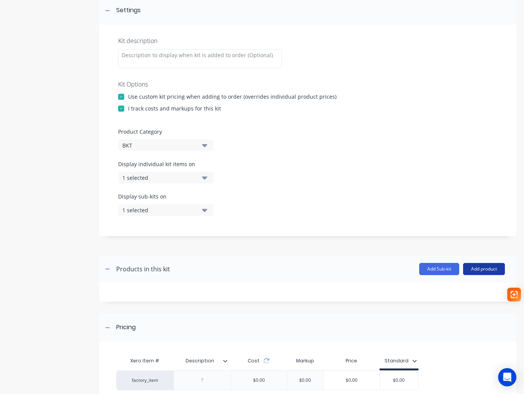
click at [483, 269] on button "Add product" at bounding box center [484, 269] width 42 height 12
click at [470, 291] on div "Product catalogue" at bounding box center [468, 288] width 59 height 11
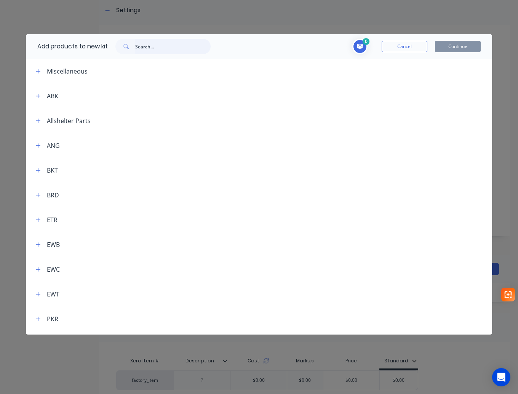
click at [149, 46] on input "text" at bounding box center [172, 46] width 75 height 15
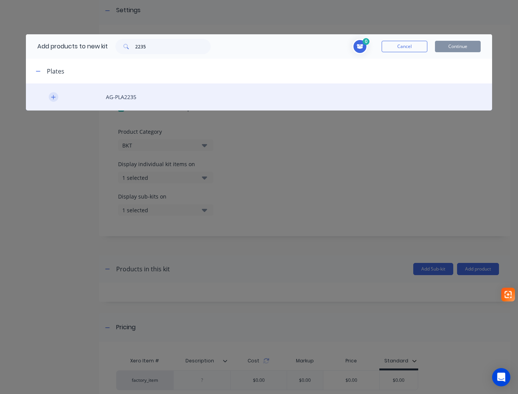
click at [51, 98] on button "button" at bounding box center [54, 97] width 10 height 10
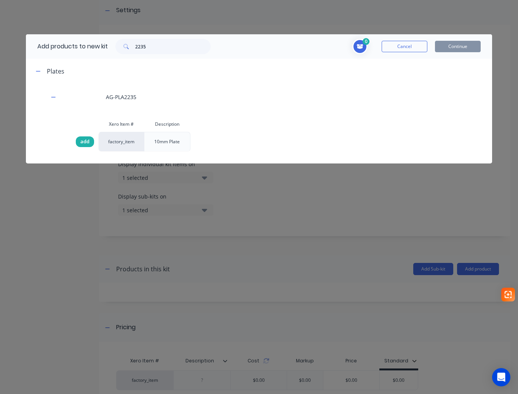
click at [85, 141] on span "add" at bounding box center [84, 142] width 9 height 8
drag, startPoint x: 172, startPoint y: 52, endPoint x: 115, endPoint y: 52, distance: 56.8
click at [115, 52] on div "2235" at bounding box center [163, 46] width 111 height 15
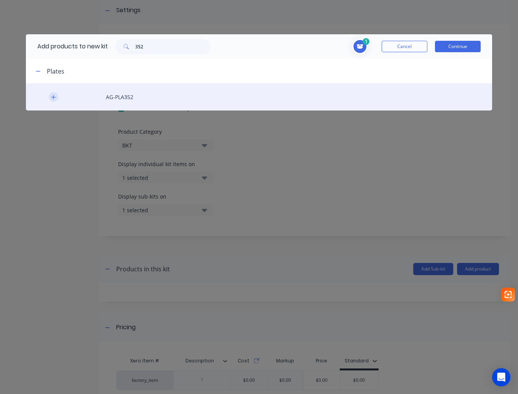
click at [52, 99] on icon "button" at bounding box center [53, 97] width 5 height 5
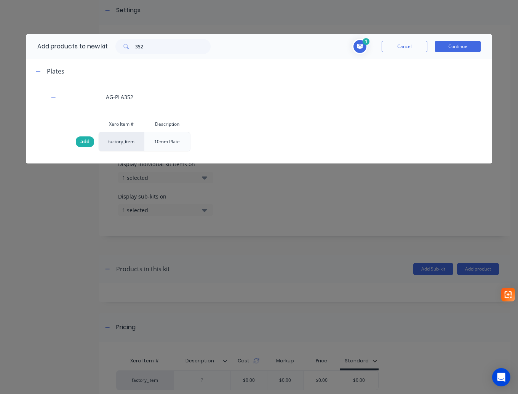
click at [83, 141] on span "add" at bounding box center [84, 142] width 9 height 8
drag, startPoint x: 157, startPoint y: 47, endPoint x: 135, endPoint y: 46, distance: 22.2
click at [135, 46] on div "352" at bounding box center [162, 46] width 95 height 15
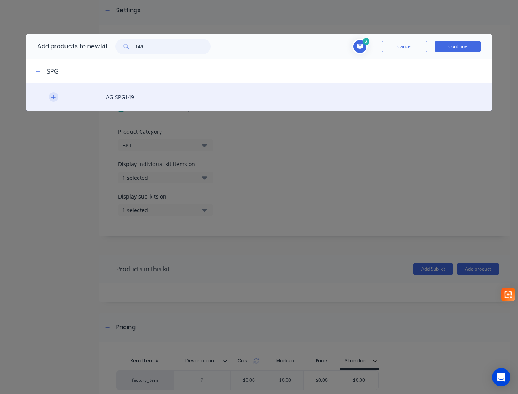
type input "149"
click at [56, 95] on button "button" at bounding box center [54, 97] width 10 height 10
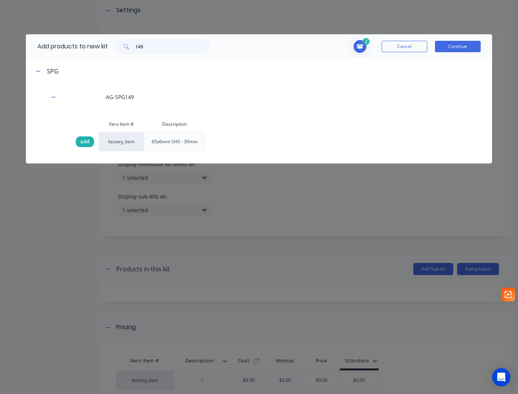
click at [80, 140] on div "add" at bounding box center [85, 141] width 18 height 11
drag, startPoint x: 454, startPoint y: 43, endPoint x: 459, endPoint y: 59, distance: 17.1
click at [454, 43] on button "Continue" at bounding box center [458, 46] width 46 height 11
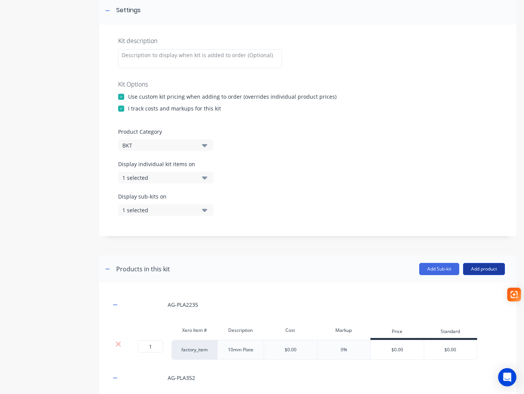
click at [482, 273] on button "Add product" at bounding box center [484, 269] width 42 height 12
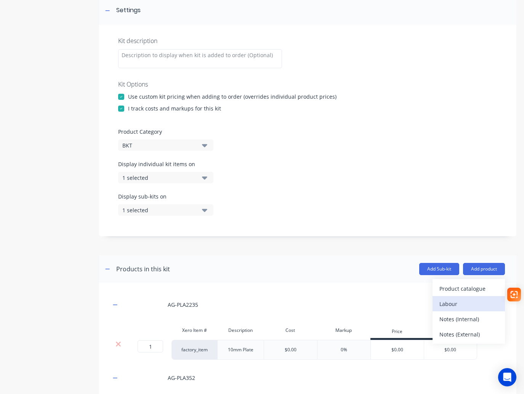
click at [448, 306] on div "Labour" at bounding box center [468, 303] width 59 height 11
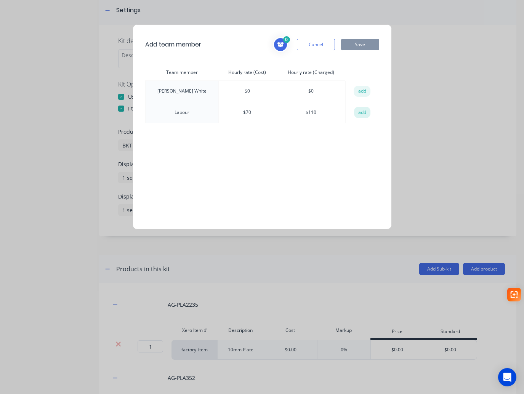
click at [361, 114] on button "add" at bounding box center [362, 112] width 17 height 11
click at [366, 48] on button "Save" at bounding box center [360, 44] width 38 height 11
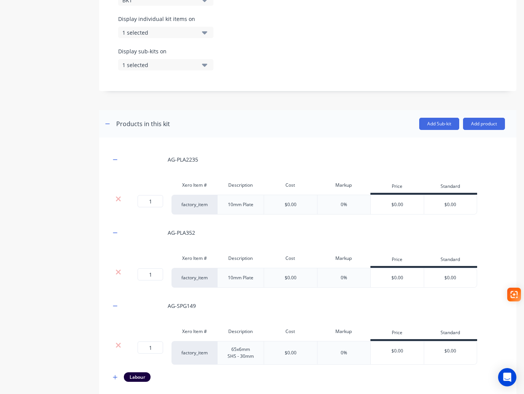
scroll to position [267, 0]
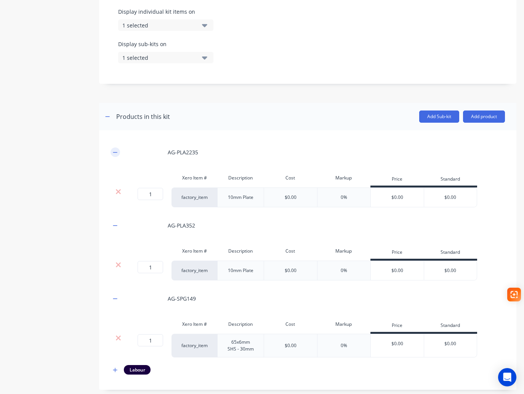
click at [113, 152] on icon "button" at bounding box center [115, 152] width 5 height 5
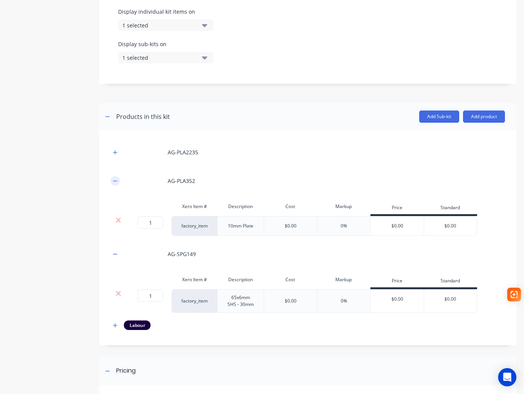
click at [114, 183] on icon "button" at bounding box center [115, 180] width 5 height 5
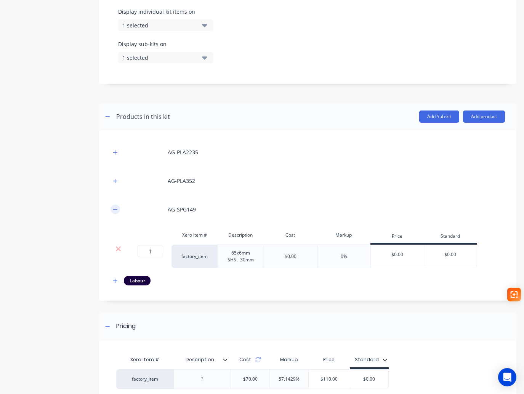
click at [115, 210] on icon "button" at bounding box center [115, 209] width 5 height 5
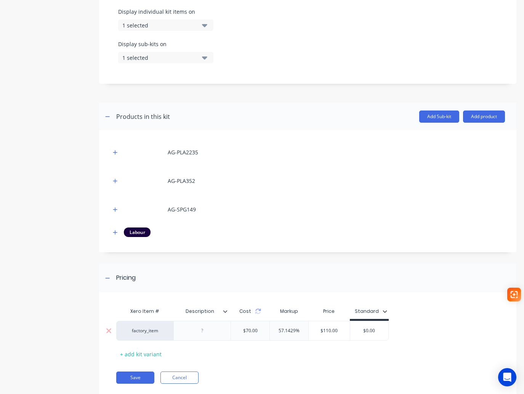
type input "$0.00"
click at [380, 329] on input "$0.00" at bounding box center [369, 330] width 38 height 7
drag, startPoint x: 380, startPoint y: 329, endPoint x: 365, endPoint y: 329, distance: 15.2
click at [365, 329] on input "$0.00" at bounding box center [369, 330] width 38 height 7
click at [113, 232] on icon "button" at bounding box center [115, 232] width 5 height 5
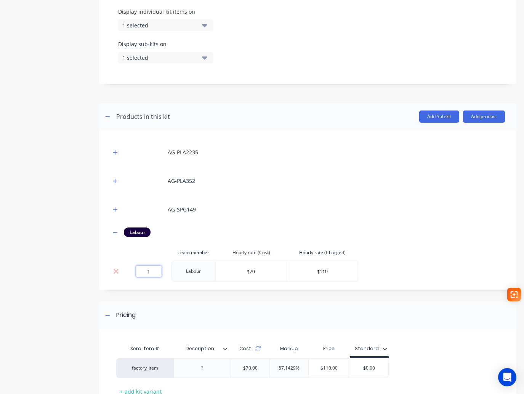
drag, startPoint x: 154, startPoint y: 274, endPoint x: 144, endPoint y: 273, distance: 10.4
click at [144, 273] on input "1" at bounding box center [149, 271] width 26 height 11
type input "0.76"
click at [380, 366] on input "$0.00" at bounding box center [377, 368] width 38 height 7
drag, startPoint x: 386, startPoint y: 366, endPoint x: 353, endPoint y: 370, distance: 33.5
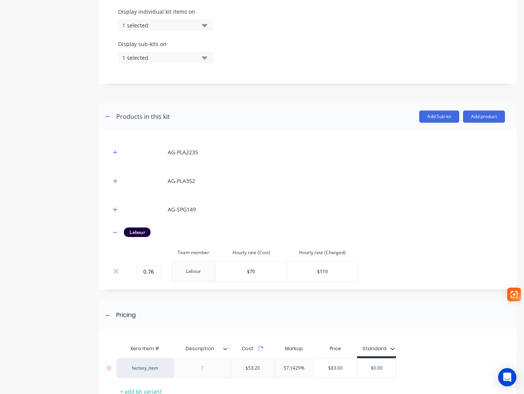
click at [354, 370] on div "factory_item $53.20 57.1429% $83.60 $0.00 $0.00" at bounding box center [256, 368] width 280 height 20
type input "84"
click at [428, 359] on div "factory_item $53.20 57.1429% $83.60 $84.00 84" at bounding box center [305, 368] width 379 height 20
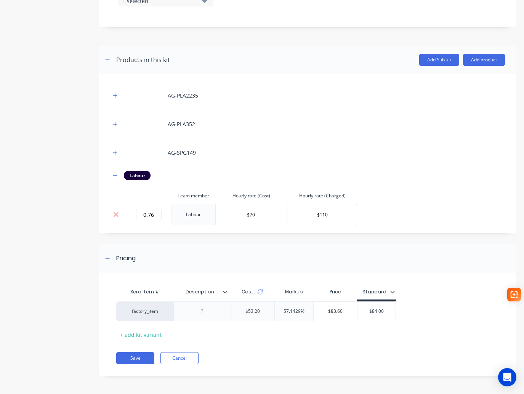
scroll to position [324, 0]
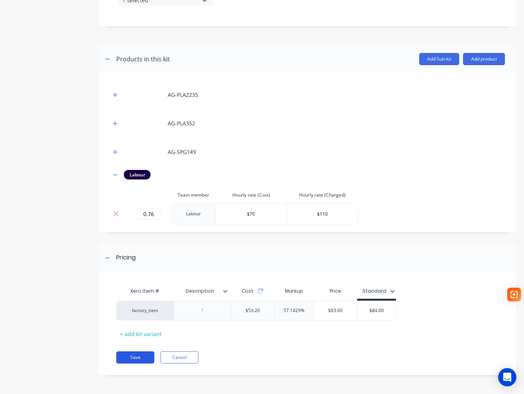
click at [131, 354] on button "Save" at bounding box center [135, 357] width 38 height 12
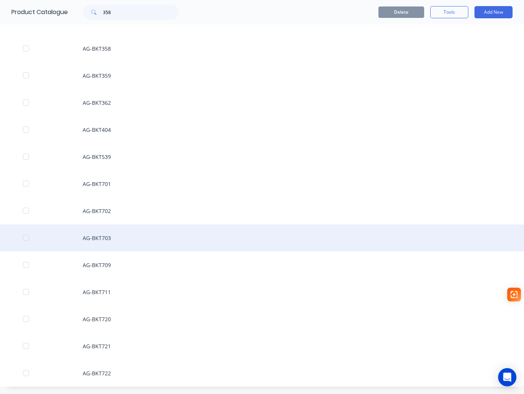
scroll to position [76, 0]
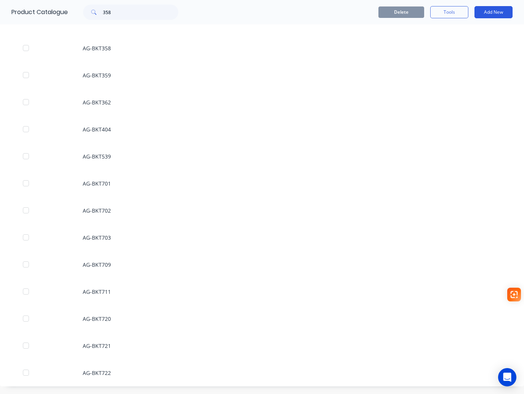
click at [495, 13] on button "Add New" at bounding box center [494, 12] width 38 height 12
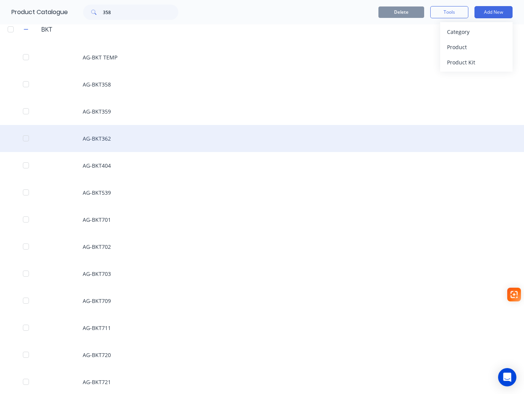
scroll to position [0, 0]
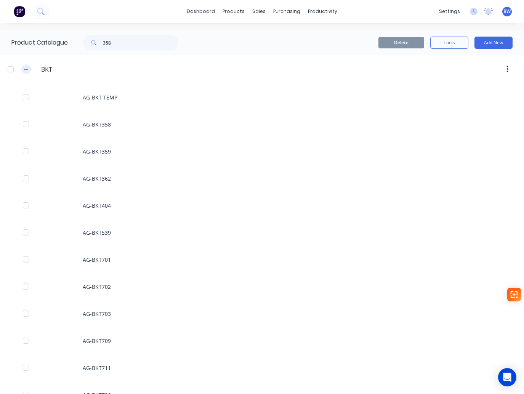
click at [27, 71] on icon "button" at bounding box center [26, 69] width 5 height 5
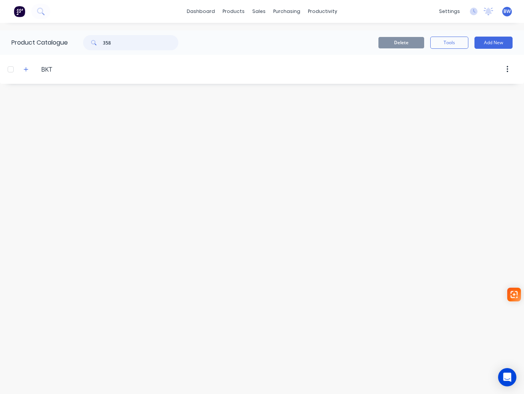
drag, startPoint x: 118, startPoint y: 45, endPoint x: 87, endPoint y: 49, distance: 31.9
click at [87, 49] on div "358" at bounding box center [130, 42] width 95 height 15
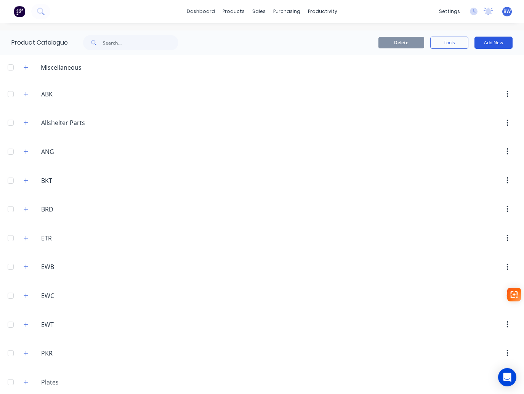
click at [498, 43] on button "Add New" at bounding box center [494, 43] width 38 height 12
click at [471, 91] on div "Product Kit" at bounding box center [476, 92] width 59 height 11
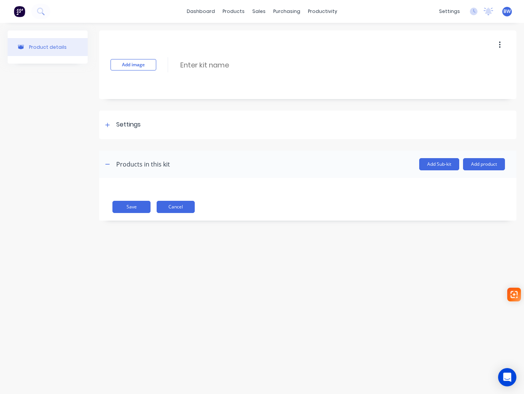
click at [178, 205] on button "Cancel" at bounding box center [176, 207] width 38 height 12
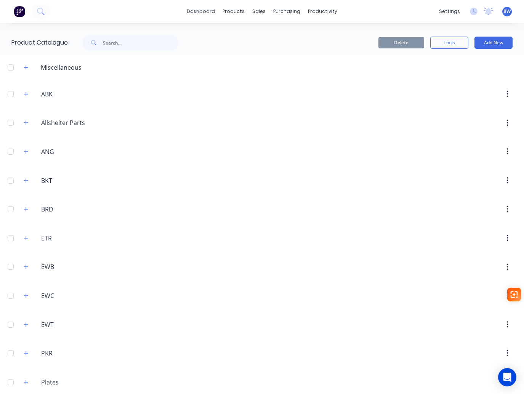
drag, startPoint x: 492, startPoint y: 47, endPoint x: 490, endPoint y: 51, distance: 4.6
click at [492, 46] on button "Add New" at bounding box center [494, 43] width 38 height 12
click at [468, 58] on div "Category" at bounding box center [476, 62] width 59 height 11
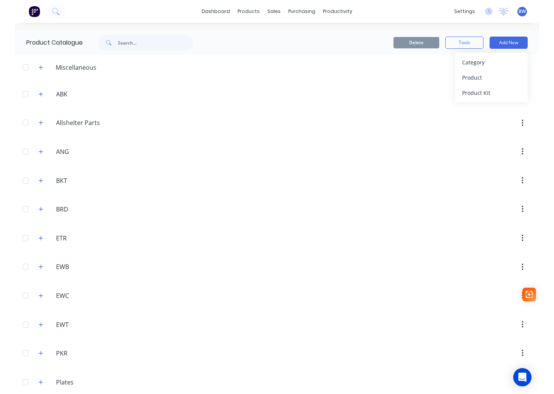
scroll to position [123, 0]
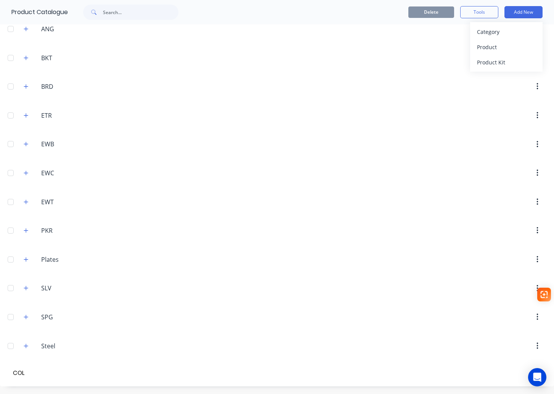
type input "COL"
click at [370, 376] on div at bounding box center [320, 374] width 445 height 8
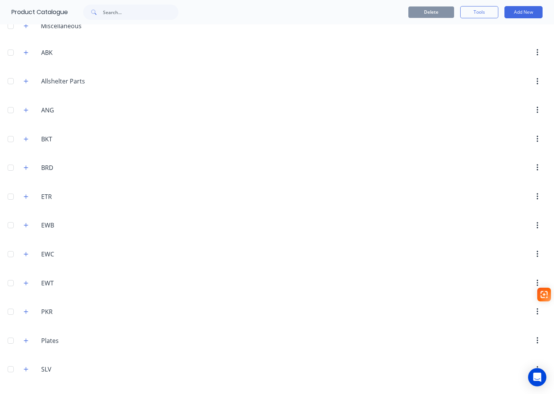
scroll to position [0, 0]
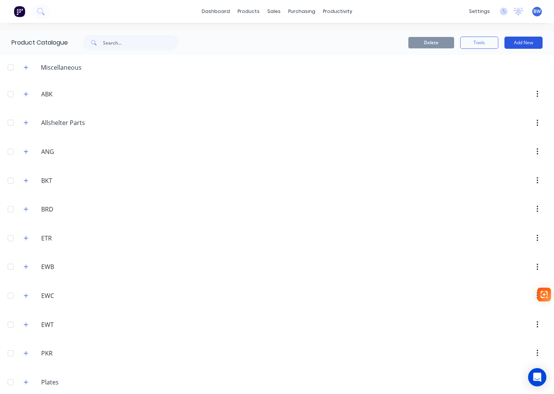
click at [524, 43] on button "Add New" at bounding box center [523, 43] width 38 height 12
click at [516, 66] on div "Category" at bounding box center [506, 62] width 59 height 11
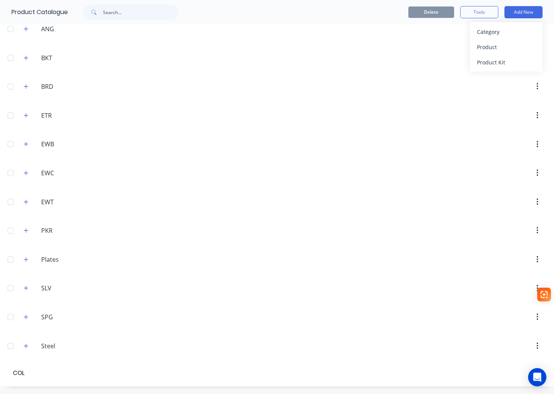
type input "COL"
click at [478, 64] on div "Product Kit" at bounding box center [506, 62] width 59 height 11
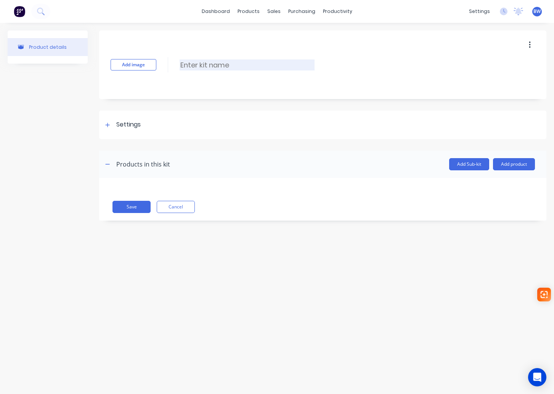
click at [223, 61] on input at bounding box center [247, 64] width 135 height 11
type input "AG-COL450"
click at [122, 127] on div "Settings" at bounding box center [128, 125] width 24 height 10
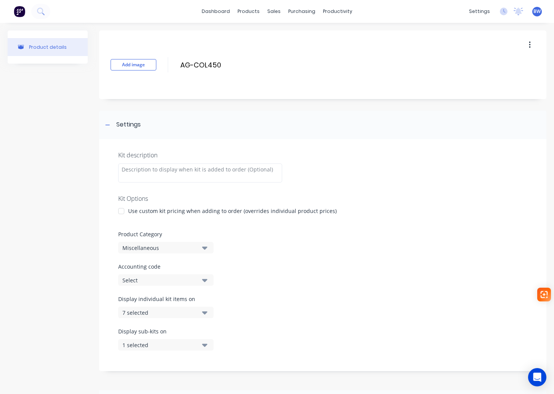
click at [121, 213] on div at bounding box center [121, 211] width 15 height 15
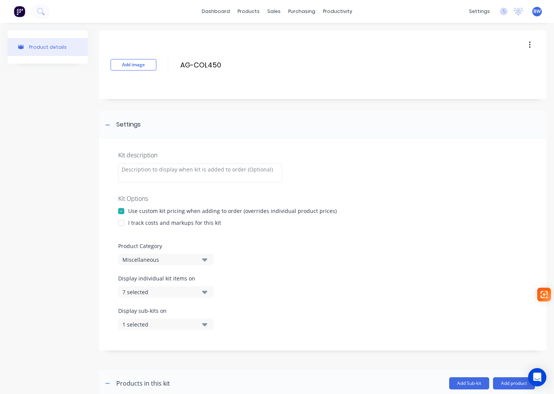
click at [120, 223] on div at bounding box center [121, 222] width 15 height 15
click at [147, 263] on div "Miscellaneous" at bounding box center [159, 260] width 74 height 8
drag, startPoint x: 133, startPoint y: 377, endPoint x: 131, endPoint y: 346, distance: 30.5
click at [132, 377] on div "COL" at bounding box center [175, 377] width 114 height 15
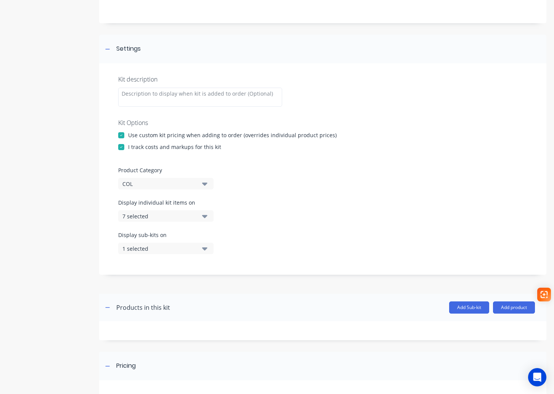
scroll to position [76, 0]
click at [202, 212] on icon "button" at bounding box center [204, 216] width 5 height 8
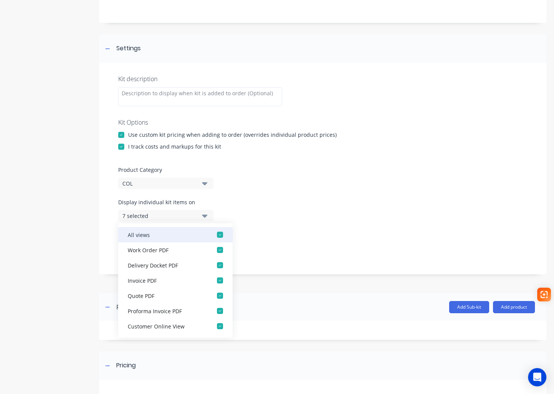
click at [213, 234] on div "button" at bounding box center [219, 234] width 15 height 15
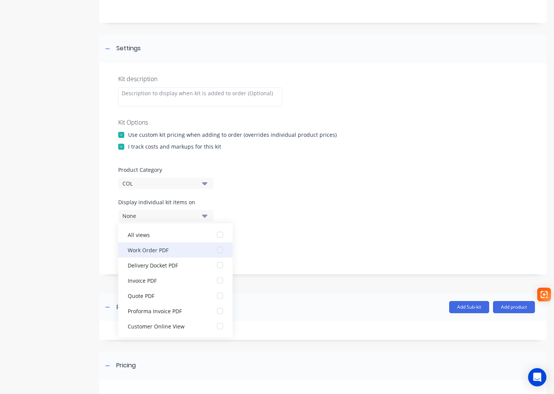
click at [215, 248] on div "button" at bounding box center [219, 249] width 15 height 15
click at [287, 226] on div "Display individual kit items on 1 selected" at bounding box center [322, 214] width 409 height 32
click at [277, 289] on div at bounding box center [322, 287] width 447 height 11
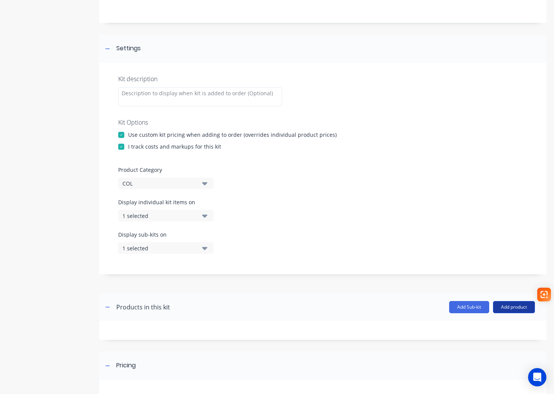
click at [513, 306] on button "Add product" at bounding box center [514, 307] width 42 height 12
click at [492, 328] on div "Product catalogue" at bounding box center [498, 326] width 59 height 11
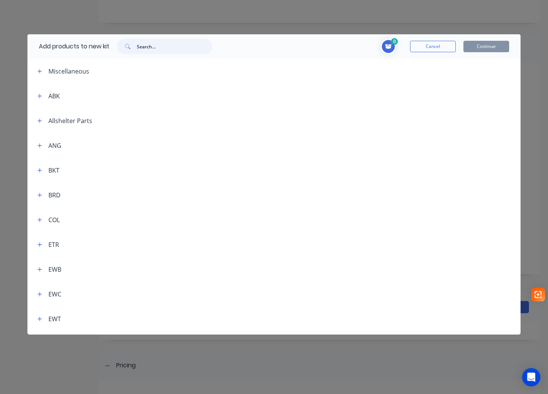
click at [158, 51] on input "text" at bounding box center [174, 46] width 75 height 15
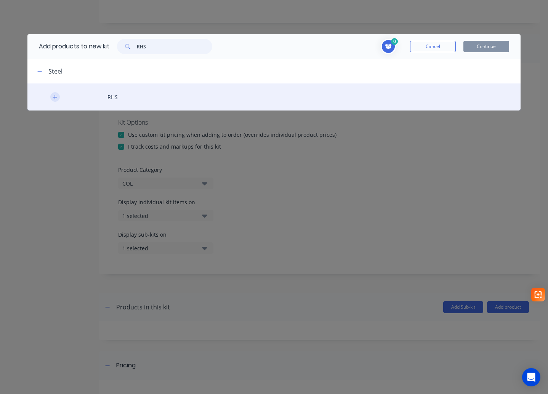
type input "RHS"
click at [56, 97] on icon "button" at bounding box center [55, 97] width 4 height 4
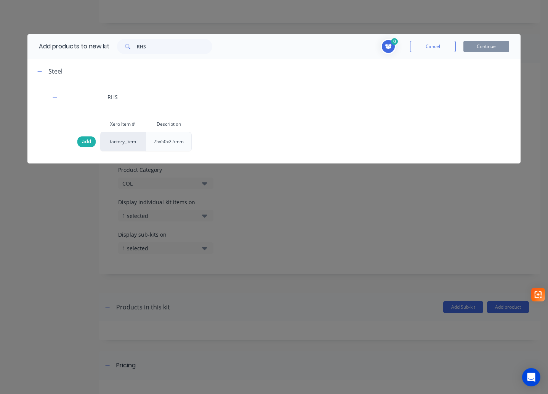
click at [85, 141] on span "add" at bounding box center [86, 142] width 9 height 8
click at [446, 48] on button "Cancel" at bounding box center [433, 46] width 46 height 11
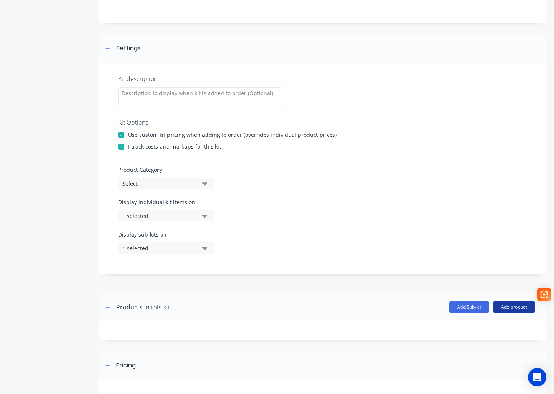
click at [508, 305] on button "Add product" at bounding box center [514, 307] width 42 height 12
click at [501, 329] on div "Product catalogue" at bounding box center [498, 326] width 59 height 11
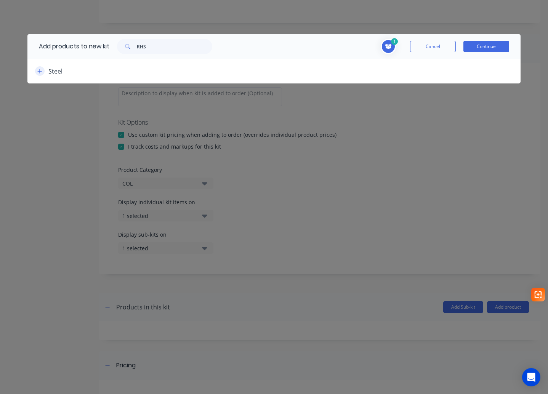
click at [39, 69] on icon "button" at bounding box center [39, 71] width 5 height 5
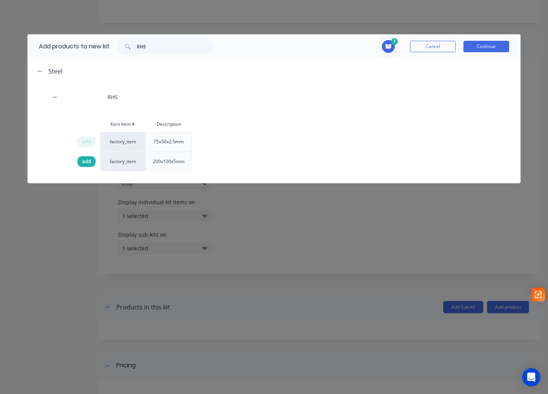
click at [80, 162] on div "add" at bounding box center [86, 161] width 18 height 11
click at [484, 42] on button "Continue" at bounding box center [486, 46] width 46 height 11
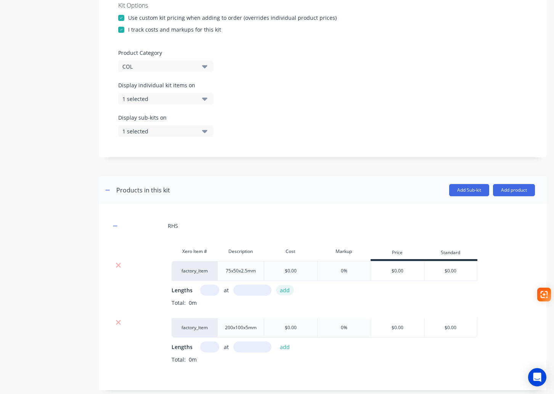
scroll to position [305, 0]
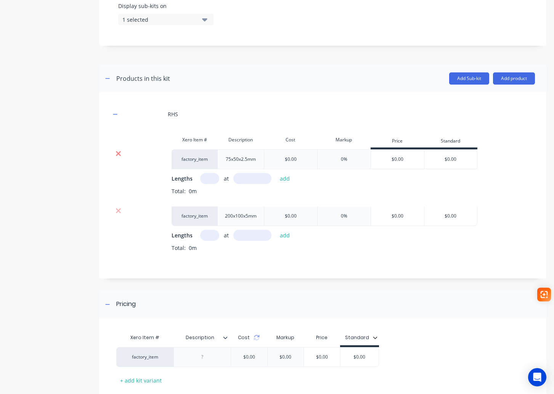
click at [116, 153] on icon at bounding box center [118, 154] width 6 height 8
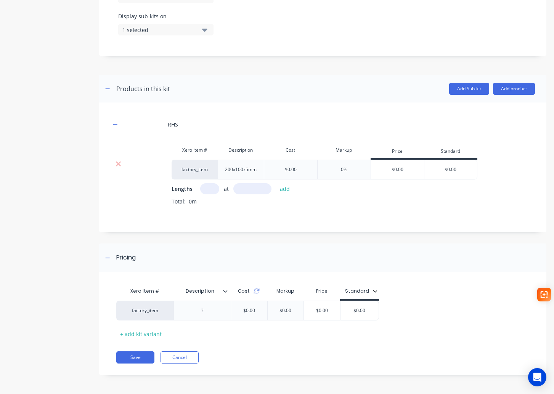
click at [208, 189] on input "text" at bounding box center [209, 188] width 19 height 11
type input "1"
type input "2800"
click at [287, 191] on button "add" at bounding box center [285, 189] width 18 height 10
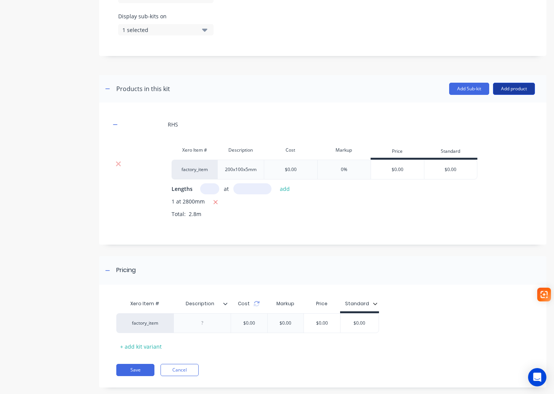
click at [503, 88] on button "Add product" at bounding box center [514, 89] width 42 height 12
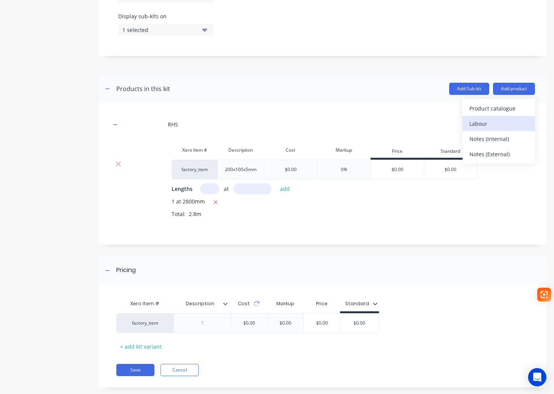
click at [495, 124] on div "Labour" at bounding box center [498, 123] width 59 height 11
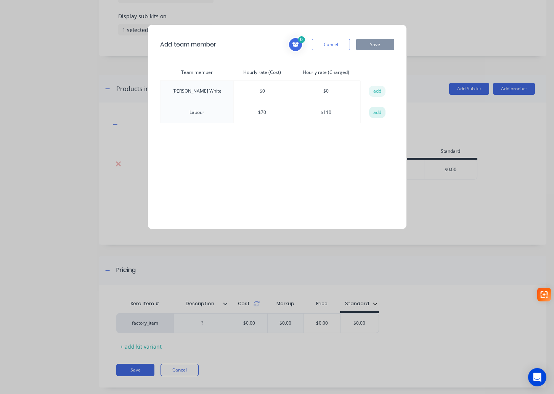
click at [378, 111] on button "add" at bounding box center [377, 112] width 17 height 11
click at [373, 44] on button "Save" at bounding box center [375, 44] width 38 height 11
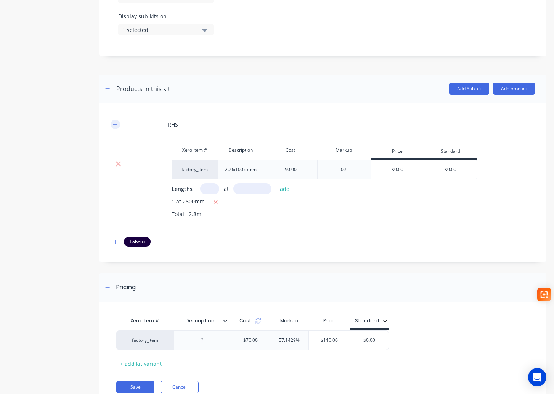
click at [111, 125] on button "button" at bounding box center [116, 125] width 10 height 10
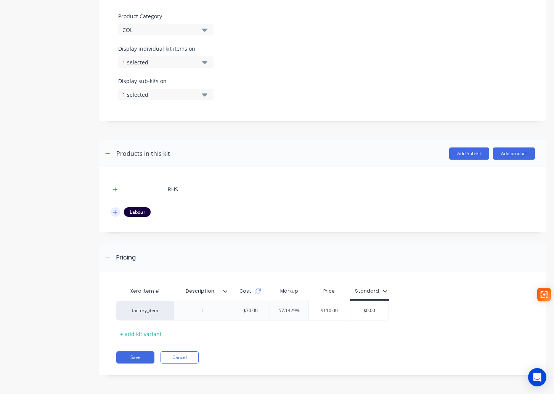
click at [114, 210] on icon "button" at bounding box center [115, 212] width 5 height 5
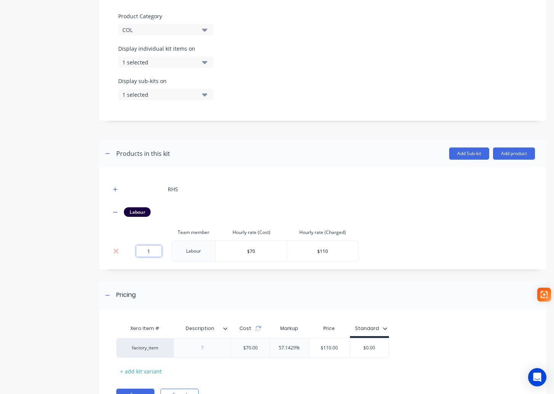
drag, startPoint x: 157, startPoint y: 253, endPoint x: 140, endPoint y: 252, distance: 16.8
click at [140, 252] on input "1" at bounding box center [149, 250] width 26 height 11
type input "0.36"
click at [373, 345] on input "$0.00" at bounding box center [377, 348] width 38 height 7
drag, startPoint x: 387, startPoint y: 348, endPoint x: 362, endPoint y: 349, distance: 25.2
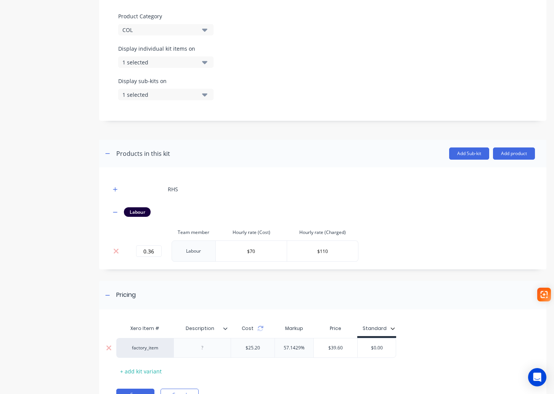
click at [362, 349] on input "$0.00" at bounding box center [377, 348] width 38 height 7
type input "54"
click at [443, 344] on div "factory_item $25.20 57.1429% $39.60 $54.00 54" at bounding box center [320, 348] width 408 height 20
click at [154, 252] on input "0.36" at bounding box center [149, 250] width 26 height 11
type input "0.49"
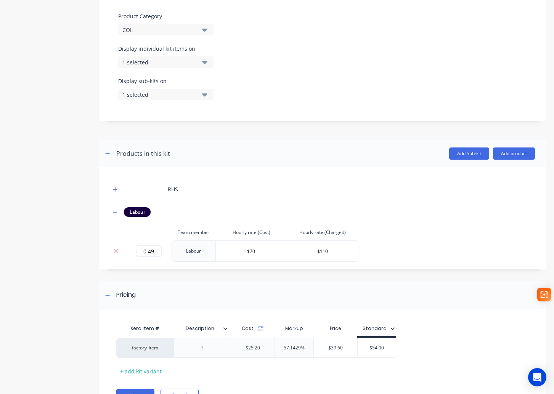
click at [406, 267] on div "RHS Labour Team member Hourly rate (Cost) Hourly rate (Charged) 0.49 Labour $70…" at bounding box center [322, 218] width 447 height 102
click at [113, 212] on button "button" at bounding box center [116, 212] width 10 height 10
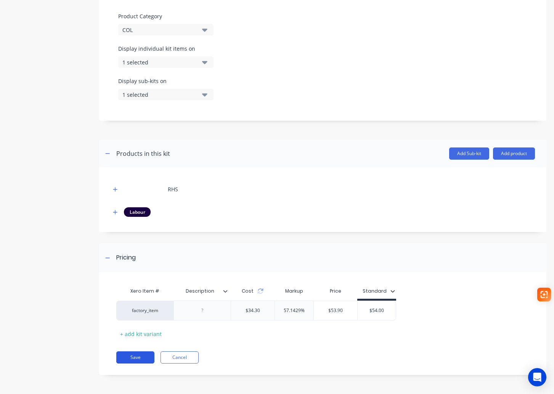
click at [137, 356] on button "Save" at bounding box center [135, 357] width 38 height 12
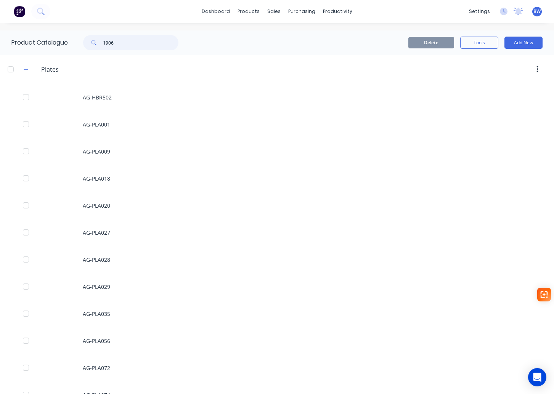
drag, startPoint x: 122, startPoint y: 41, endPoint x: 82, endPoint y: 43, distance: 40.0
click at [82, 42] on div "1906" at bounding box center [126, 42] width 103 height 15
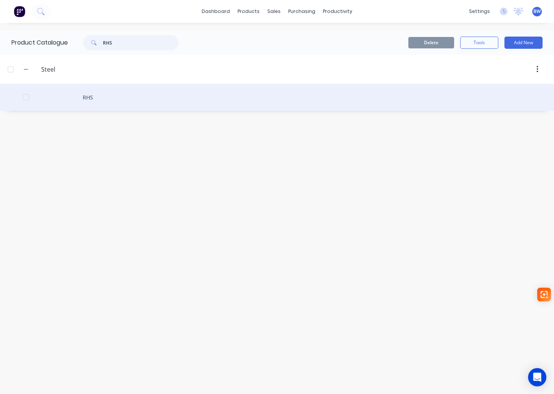
type input "RHS"
click at [76, 100] on div "RHS" at bounding box center [277, 97] width 554 height 27
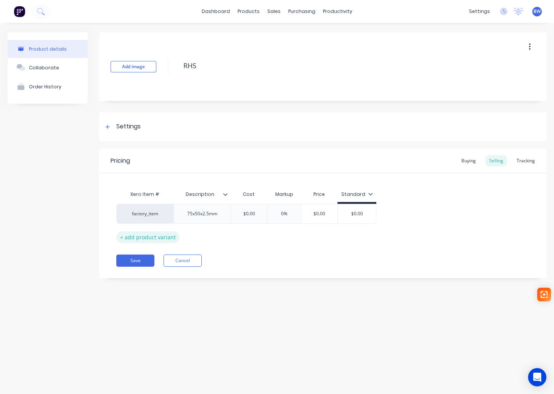
click at [137, 237] on div "+ add product variant" at bounding box center [147, 237] width 63 height 12
type textarea "x"
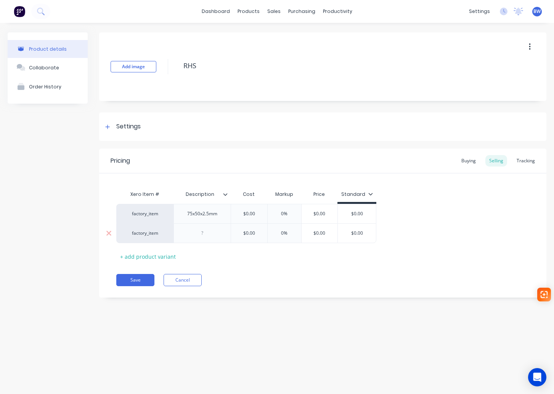
click at [199, 236] on div at bounding box center [202, 233] width 38 height 10
click at [143, 279] on button "Save" at bounding box center [135, 280] width 38 height 12
type textarea "x"
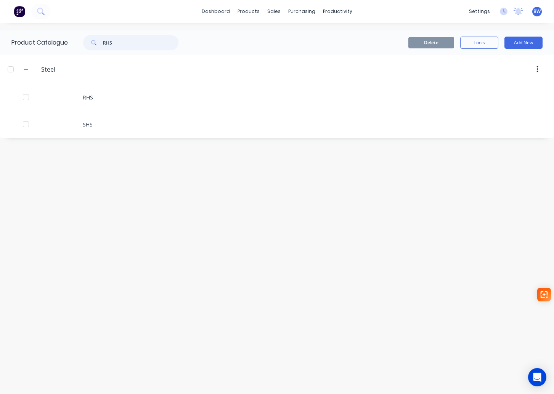
drag, startPoint x: 122, startPoint y: 42, endPoint x: 91, endPoint y: 45, distance: 31.0
click at [91, 45] on div "RHS" at bounding box center [130, 42] width 95 height 15
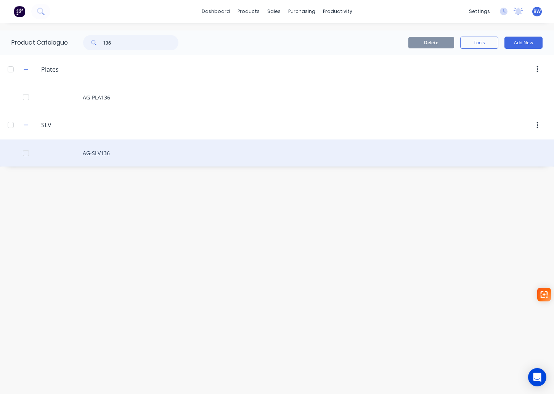
type input "136"
click at [97, 154] on div "AG-SLV136" at bounding box center [277, 152] width 554 height 27
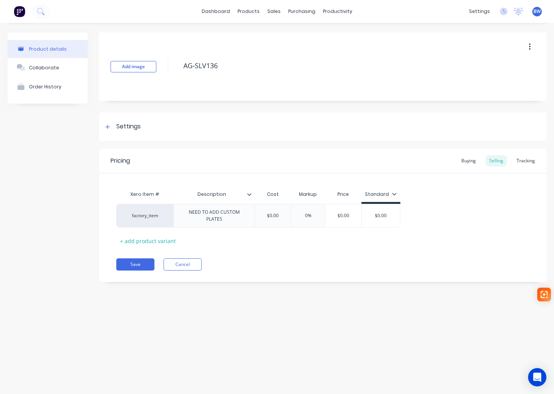
type textarea "x"
click at [209, 215] on div "NEED TO ADD CUSTOM PLATES" at bounding box center [214, 215] width 75 height 17
click at [226, 223] on div "NEED TO ADD CUSTOM PLATES" at bounding box center [214, 215] width 75 height 17
drag, startPoint x: 225, startPoint y: 219, endPoint x: 183, endPoint y: 212, distance: 42.9
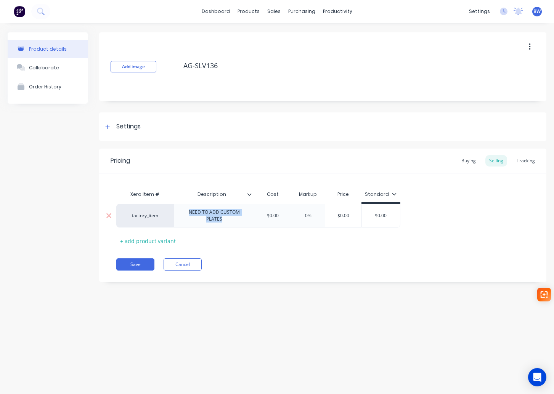
click at [183, 212] on div "NEED TO ADD CUSTOM PLATES" at bounding box center [214, 215] width 75 height 17
click at [261, 255] on div "Save Cancel" at bounding box center [331, 261] width 430 height 12
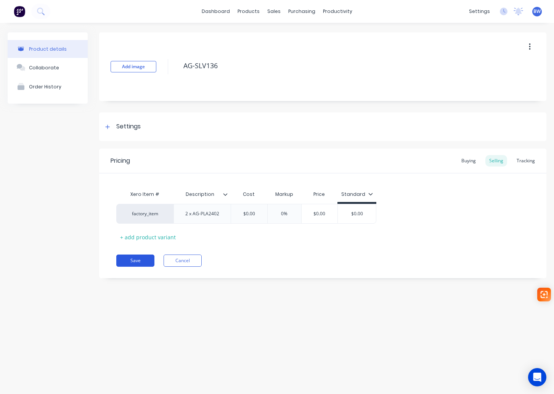
click at [139, 261] on button "Save" at bounding box center [135, 261] width 38 height 12
type textarea "x"
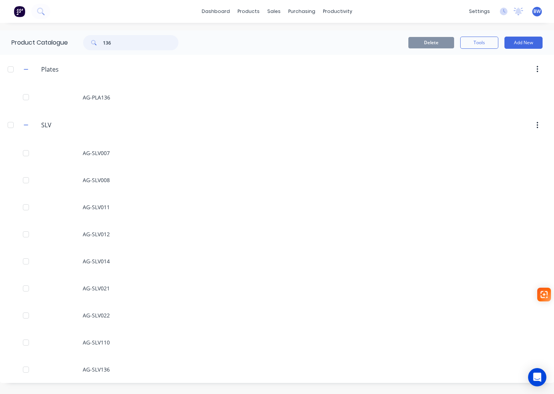
drag, startPoint x: 122, startPoint y: 44, endPoint x: 91, endPoint y: 46, distance: 31.3
click at [91, 46] on div "136" at bounding box center [130, 42] width 95 height 15
click at [117, 36] on input "136" at bounding box center [140, 42] width 75 height 15
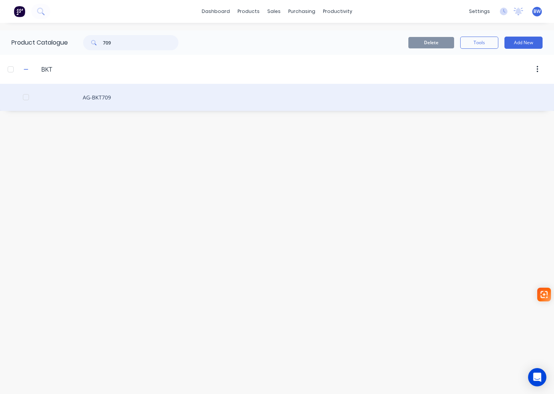
type input "709"
click at [104, 98] on div "AG-BKT709" at bounding box center [277, 97] width 554 height 27
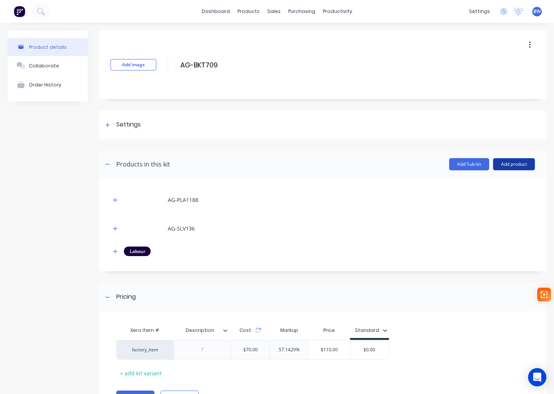
click at [518, 164] on button "Add product" at bounding box center [514, 164] width 42 height 12
click at [484, 185] on div "Product catalogue" at bounding box center [498, 183] width 59 height 11
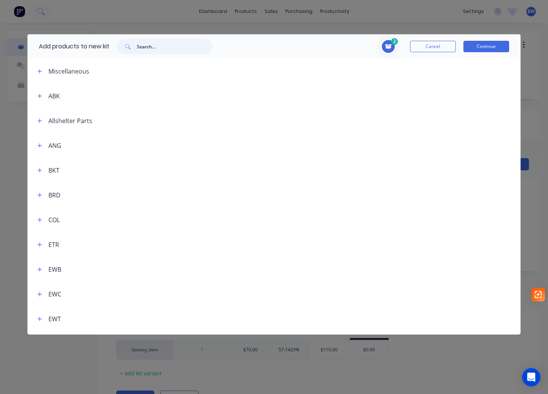
click at [186, 51] on input "text" at bounding box center [174, 46] width 75 height 15
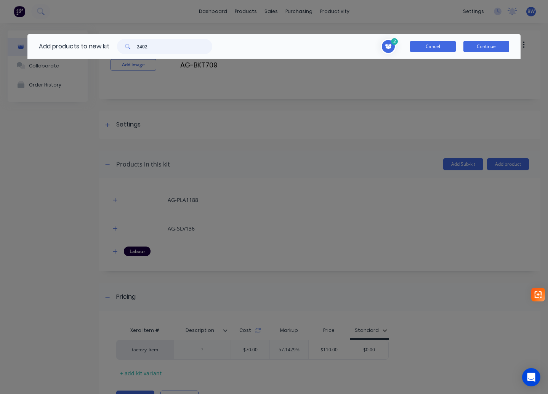
type input "2402"
drag, startPoint x: 444, startPoint y: 44, endPoint x: 440, endPoint y: 45, distance: 3.8
click at [443, 44] on button "Cancel" at bounding box center [433, 46] width 46 height 11
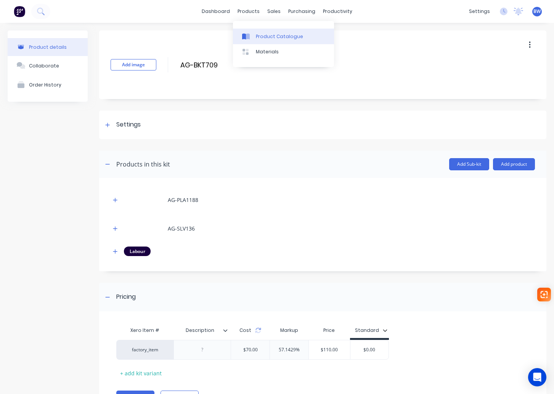
click at [261, 36] on div "Product Catalogue" at bounding box center [279, 36] width 47 height 7
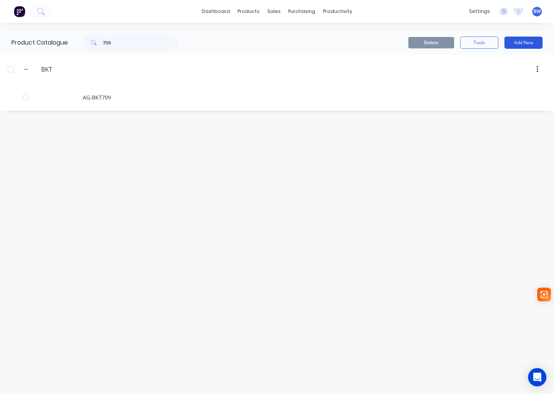
click at [516, 45] on button "Add New" at bounding box center [523, 43] width 38 height 12
click at [499, 71] on button "Product" at bounding box center [506, 77] width 72 height 15
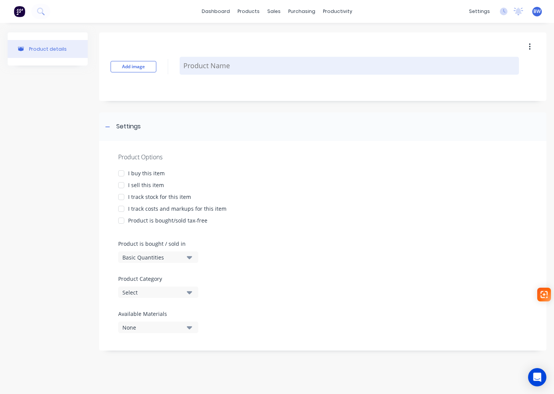
click at [235, 67] on textarea at bounding box center [349, 66] width 339 height 18
type textarea "x"
type textarea "A"
type textarea "x"
type textarea "AG"
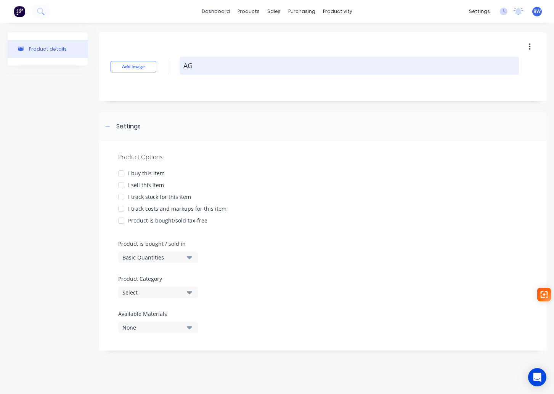
type textarea "x"
type textarea "AG-"
type textarea "x"
type textarea "AG-P"
type textarea "x"
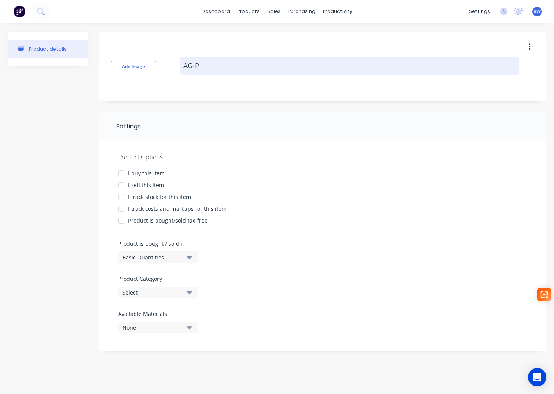
type textarea "AG-PL"
type textarea "x"
type textarea "AG-PLA"
type textarea "x"
type textarea "AG-PLA2"
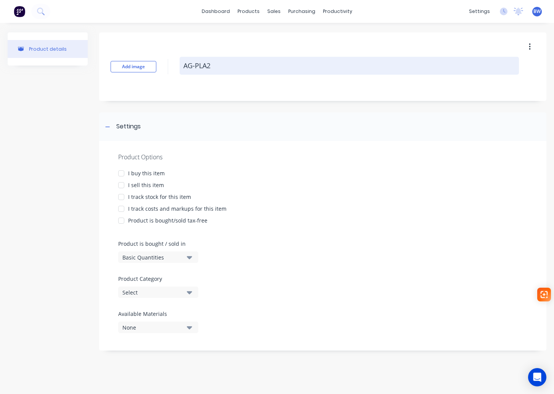
type textarea "x"
type textarea "AG-PLA24"
type textarea "x"
type textarea "AG-PLA240"
type textarea "x"
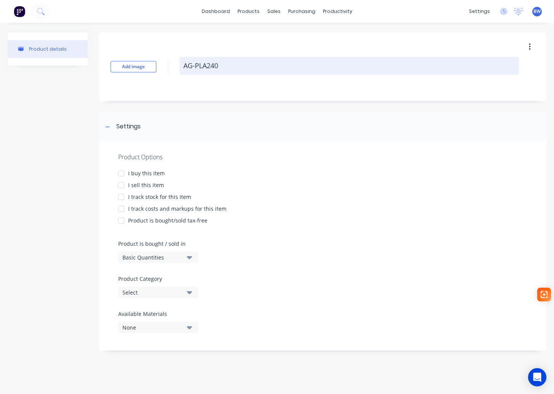
type textarea "AG-PLA2402"
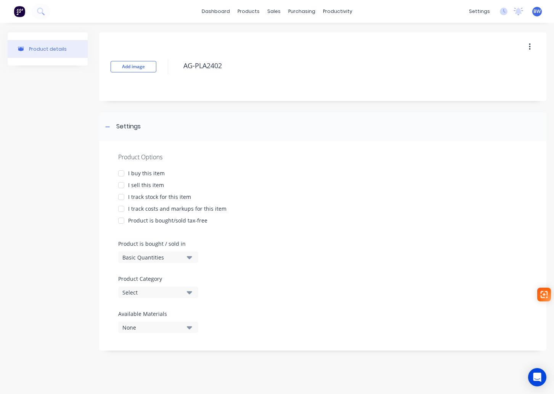
click at [124, 174] on div at bounding box center [121, 173] width 15 height 15
click at [120, 186] on div at bounding box center [121, 185] width 15 height 15
click at [121, 198] on div at bounding box center [121, 196] width 15 height 15
click at [121, 208] on div at bounding box center [121, 208] width 15 height 15
type textarea "x"
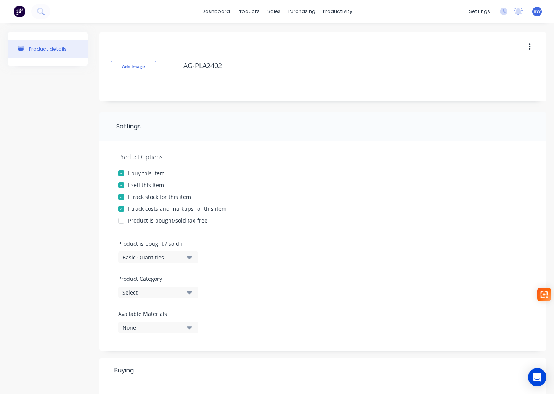
type textarea "AG-PLA2402"
type textarea "x"
type textarea "AG-PLA2402"
click at [135, 258] on div "Basic Quantities" at bounding box center [152, 257] width 61 height 8
click at [137, 259] on div "Basic Quantities" at bounding box center [152, 257] width 61 height 8
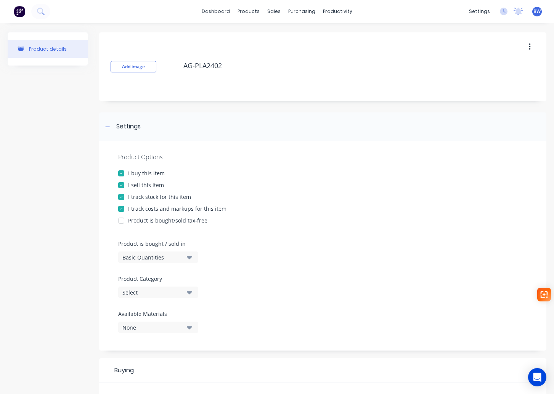
click at [176, 293] on div "Select" at bounding box center [152, 293] width 61 height 8
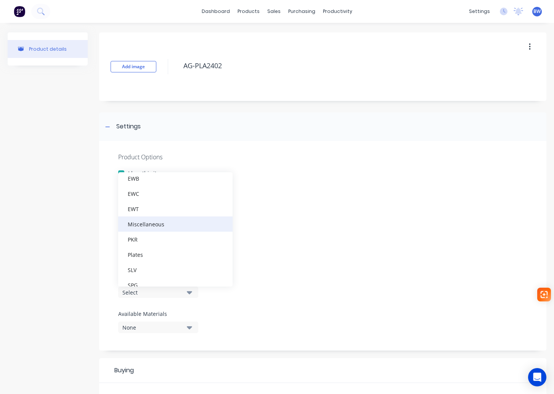
scroll to position [152, 0]
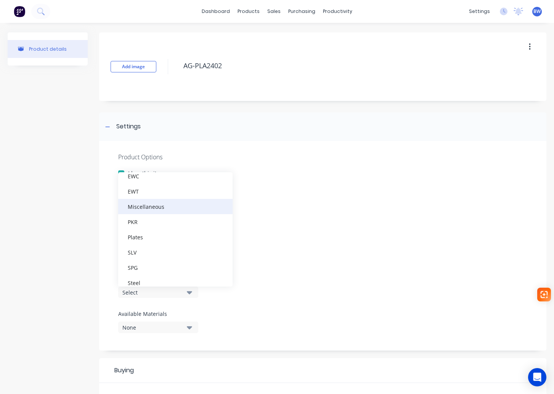
click at [154, 239] on div "Plates" at bounding box center [175, 236] width 114 height 15
type textarea "x"
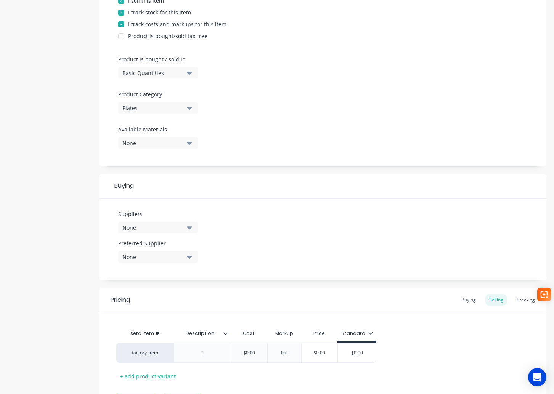
scroll to position [229, 0]
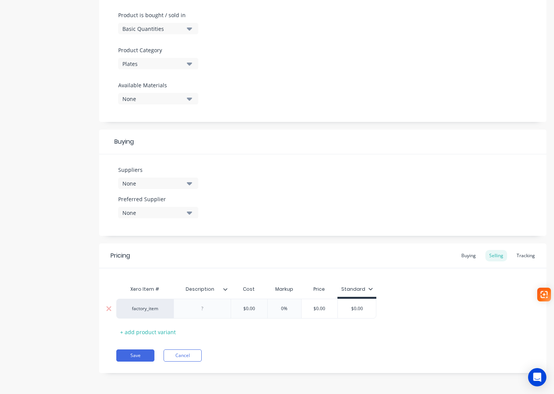
click at [201, 307] on div at bounding box center [202, 309] width 38 height 10
click at [127, 357] on button "Save" at bounding box center [135, 355] width 38 height 12
type textarea "x"
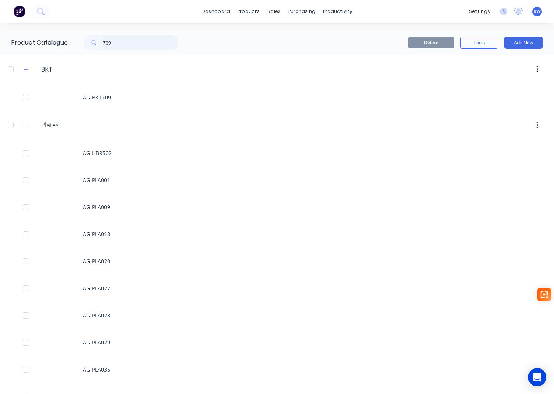
click at [142, 46] on input "709" at bounding box center [140, 42] width 75 height 15
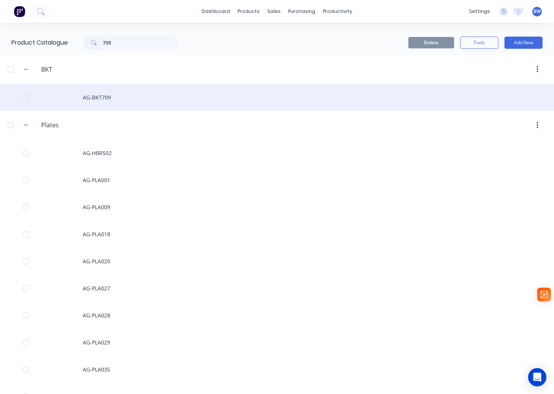
click at [197, 97] on div "AG-BKT709" at bounding box center [277, 97] width 554 height 27
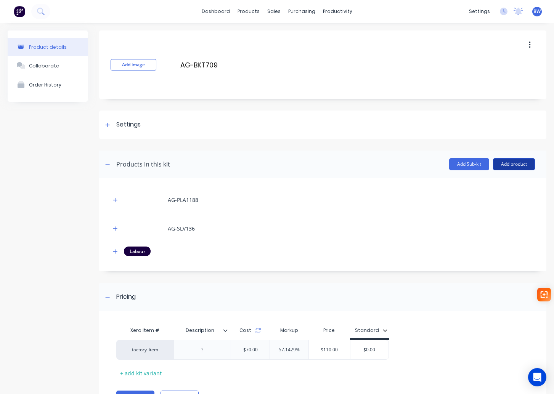
click at [516, 167] on button "Add product" at bounding box center [514, 164] width 42 height 12
click at [499, 184] on div "Product catalogue" at bounding box center [498, 183] width 59 height 11
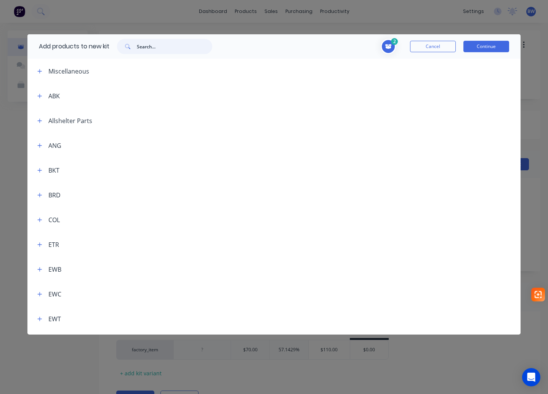
click at [166, 46] on input "text" at bounding box center [174, 46] width 75 height 15
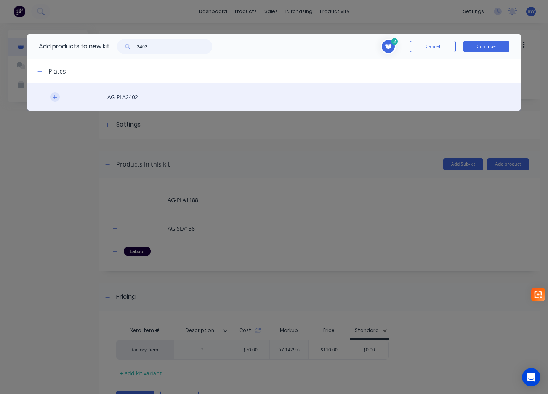
type input "2402"
click at [53, 98] on icon "button" at bounding box center [55, 97] width 5 height 5
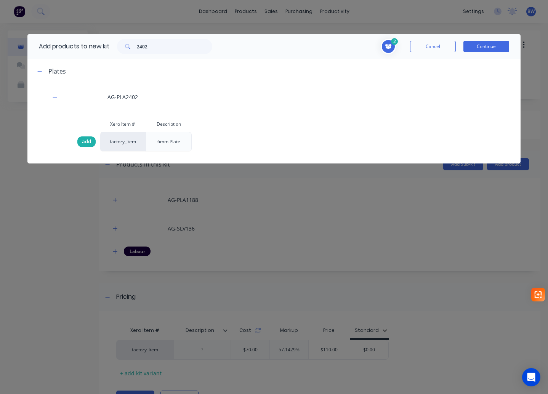
click at [82, 140] on span "add" at bounding box center [86, 142] width 9 height 8
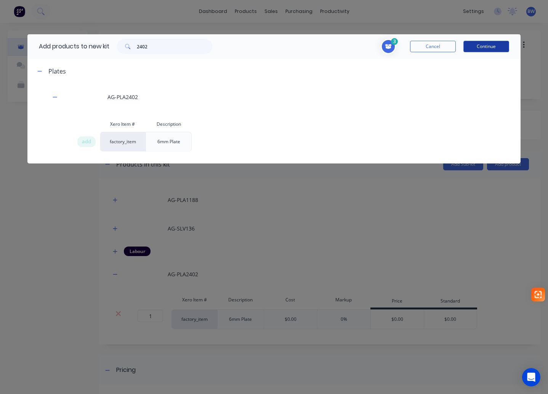
click at [492, 49] on button "Continue" at bounding box center [486, 46] width 46 height 11
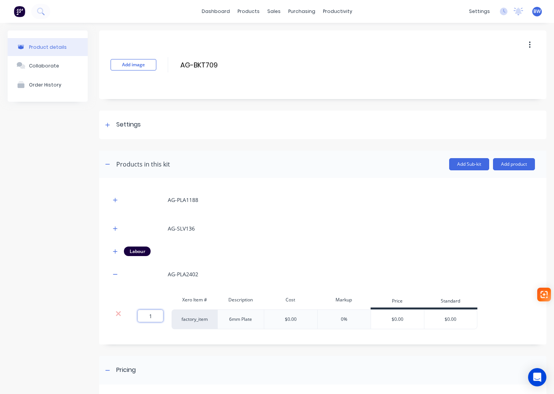
click at [155, 318] on input "1" at bounding box center [151, 316] width 26 height 12
type input "2"
click at [116, 273] on icon "button" at bounding box center [115, 274] width 5 height 5
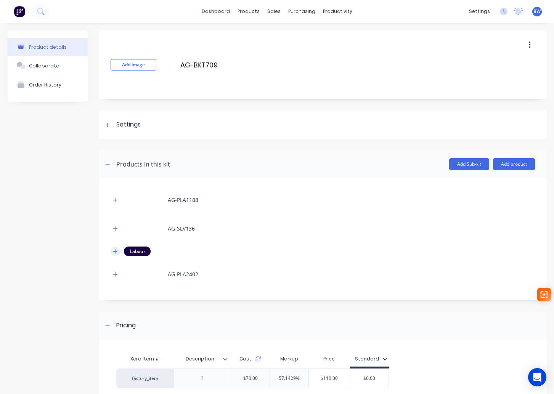
click at [117, 251] on icon "button" at bounding box center [115, 251] width 5 height 5
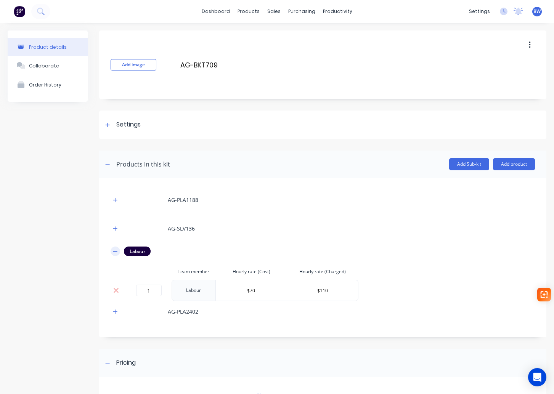
click at [117, 251] on icon "button" at bounding box center [115, 251] width 5 height 5
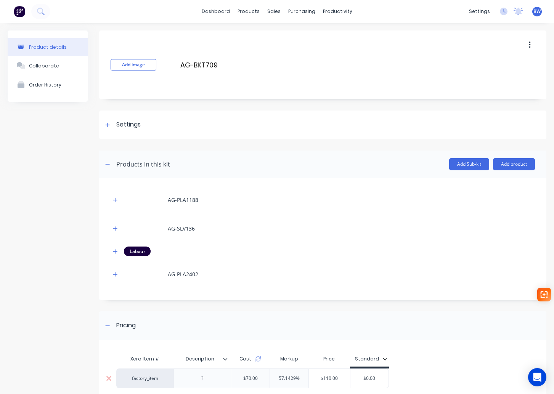
click at [376, 382] on input "$0.00" at bounding box center [369, 378] width 38 height 7
drag, startPoint x: 376, startPoint y: 382, endPoint x: 353, endPoint y: 380, distance: 23.3
click at [353, 380] on input "$0.00" at bounding box center [369, 378] width 38 height 7
type input "110.00"
click at [407, 380] on div "factory_item $70.00 57.1429% $110.00 $110.00 110.00" at bounding box center [320, 379] width 408 height 20
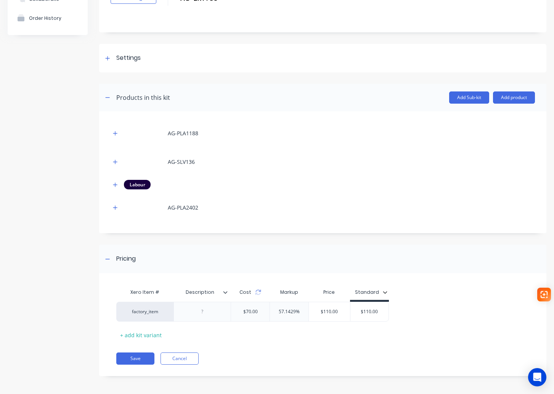
scroll to position [68, 0]
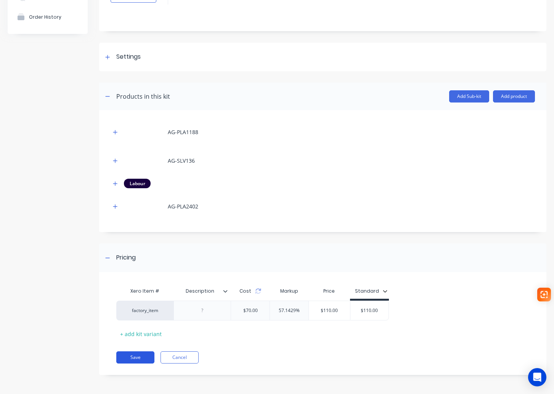
click at [133, 359] on button "Save" at bounding box center [135, 357] width 38 height 12
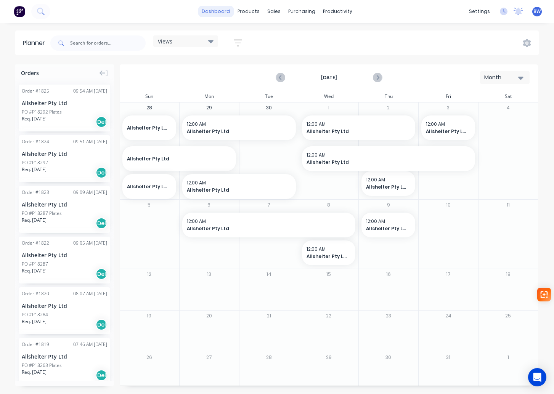
drag, startPoint x: 0, startPoint y: 0, endPoint x: 218, endPoint y: 11, distance: 218.3
click at [218, 11] on link "dashboard" at bounding box center [216, 11] width 36 height 11
